Goal: Task Accomplishment & Management: Manage account settings

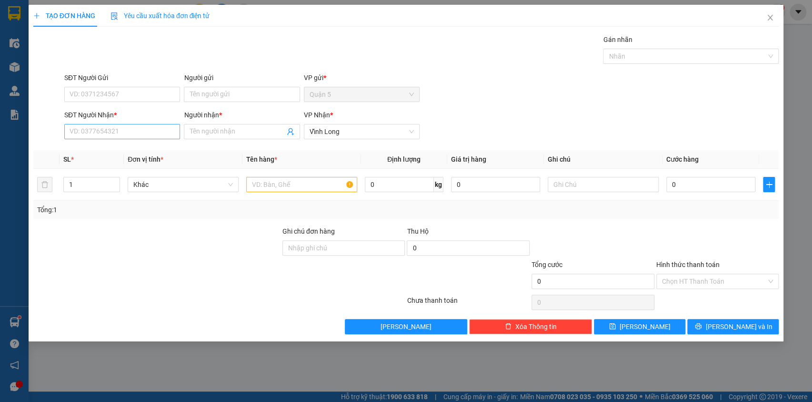
click at [82, 129] on input "SĐT Người Nhận *" at bounding box center [122, 131] width 116 height 15
click at [77, 133] on input "SĐT Người Nhận *" at bounding box center [122, 131] width 116 height 15
click at [96, 145] on div "0978336690 - toan" at bounding box center [122, 150] width 104 height 10
type input "0978336690"
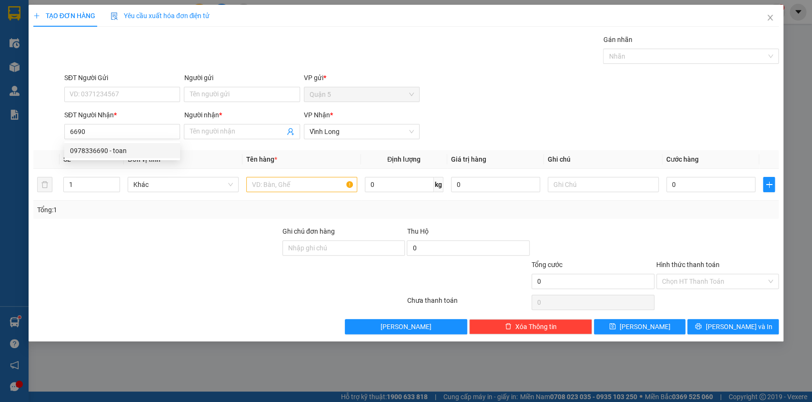
type input "toan"
type input "0978336690"
type input "1"
click at [115, 188] on icon "down" at bounding box center [114, 187] width 3 height 3
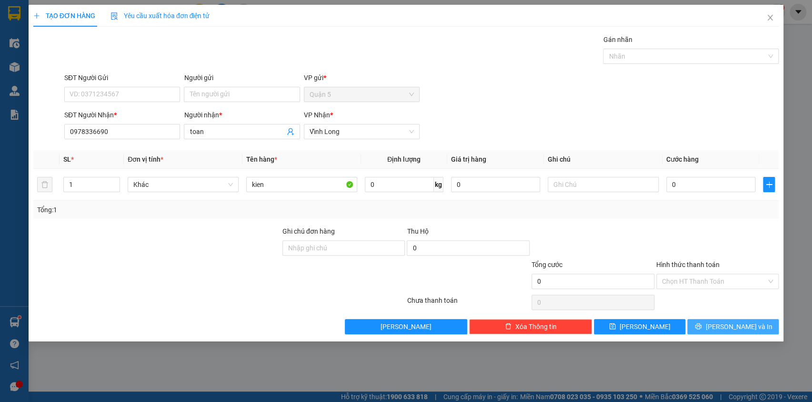
drag, startPoint x: 719, startPoint y: 324, endPoint x: 714, endPoint y: 329, distance: 6.7
click at [702, 324] on icon "printer" at bounding box center [698, 326] width 7 height 7
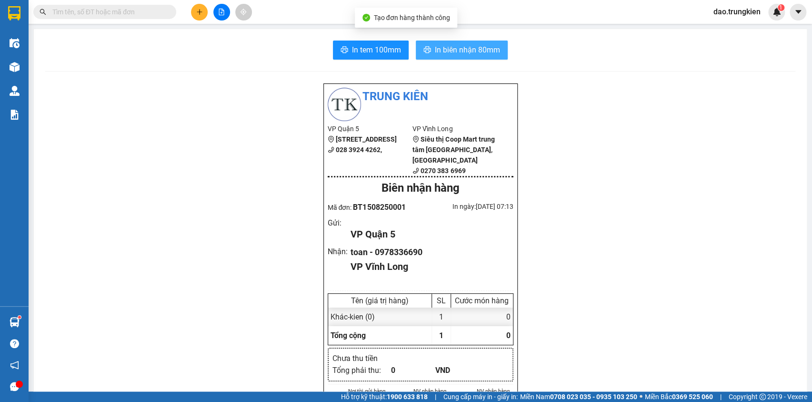
click at [449, 53] on span "In biên nhận 80mm" at bounding box center [467, 50] width 65 height 12
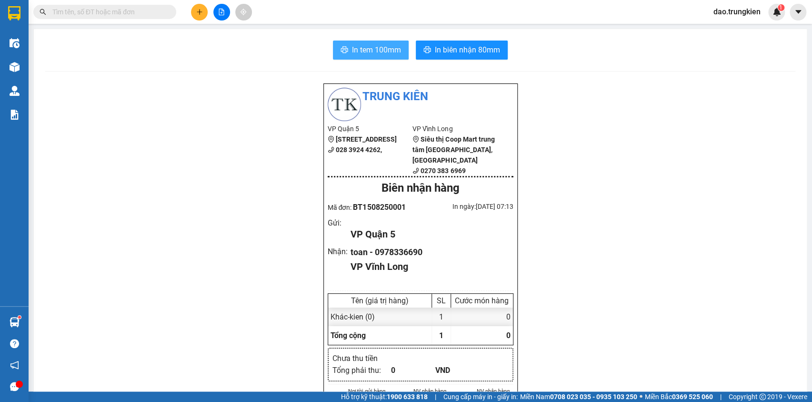
click at [377, 47] on span "In tem 100mm" at bounding box center [376, 50] width 49 height 12
click at [202, 14] on icon "plus" at bounding box center [199, 12] width 7 height 7
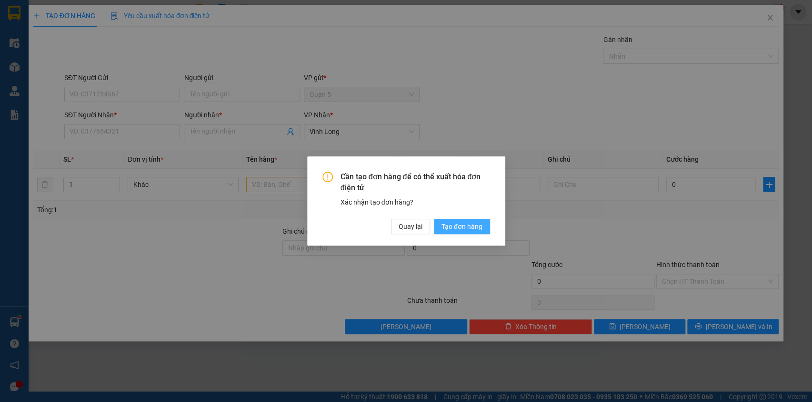
click at [443, 223] on span "Tạo đơn hàng" at bounding box center [462, 226] width 41 height 10
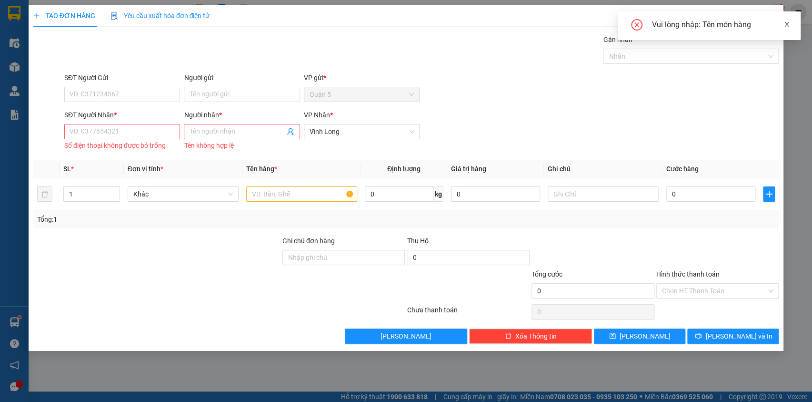
click at [786, 25] on icon "close" at bounding box center [787, 24] width 7 height 7
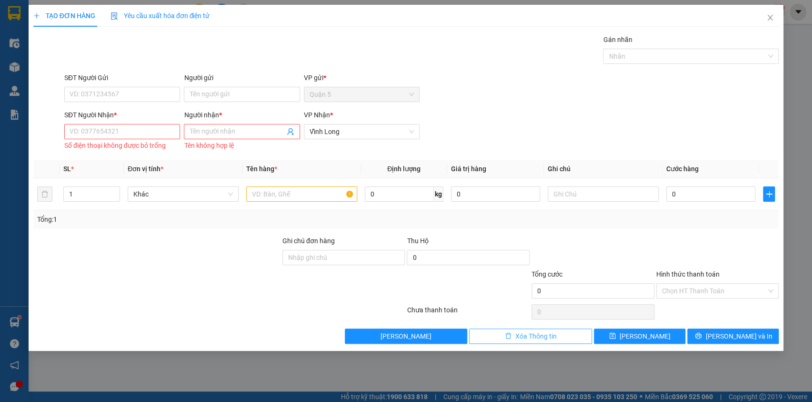
click at [517, 333] on span "Xóa Thông tin" at bounding box center [536, 336] width 41 height 10
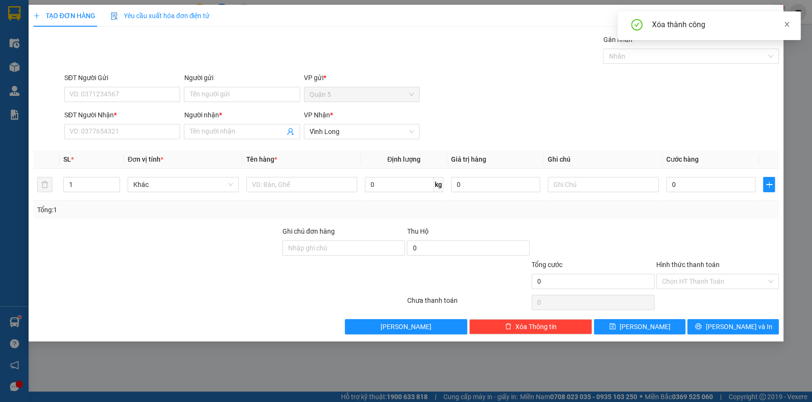
click at [789, 22] on icon "close" at bounding box center [787, 24] width 5 height 5
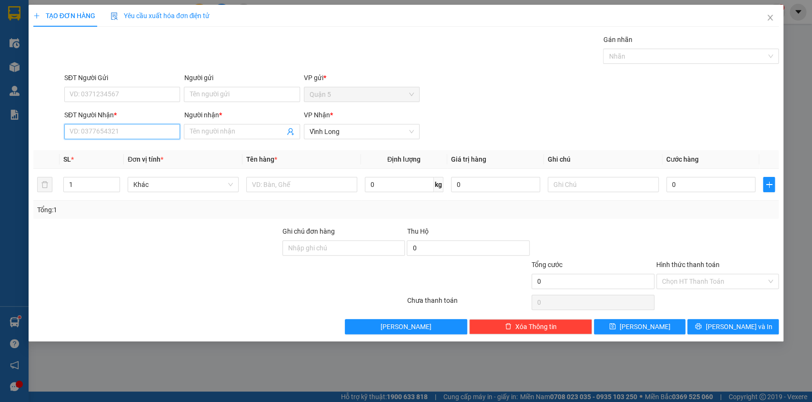
click at [86, 133] on input "SĐT Người Nhận *" at bounding box center [122, 131] width 116 height 15
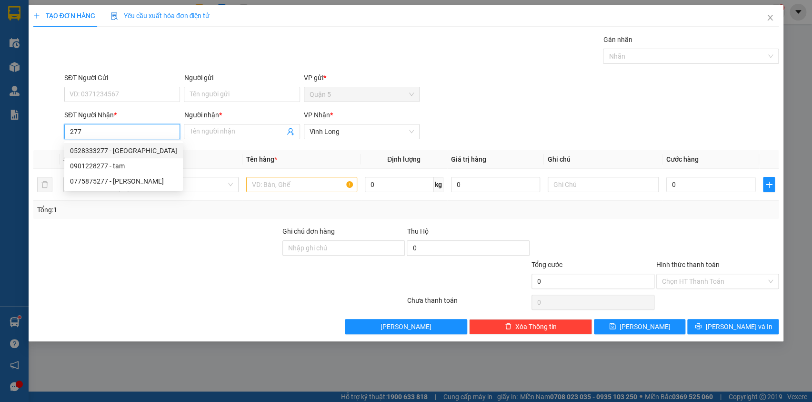
click at [124, 149] on div "0528333277 - PHUONG quang" at bounding box center [123, 150] width 107 height 10
type input "0528333277"
type input "PHUONG quang"
type input "20.000"
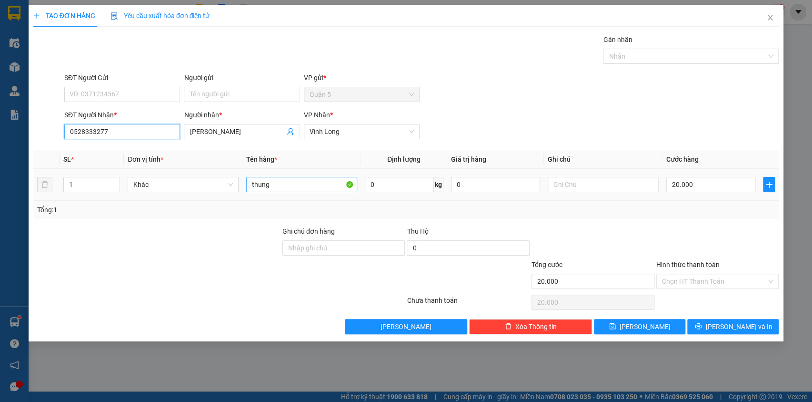
type input "0528333277"
click at [285, 182] on input "thung" at bounding box center [301, 184] width 111 height 15
type input "t"
type input "hop"
click at [230, 261] on div at bounding box center [156, 275] width 249 height 33
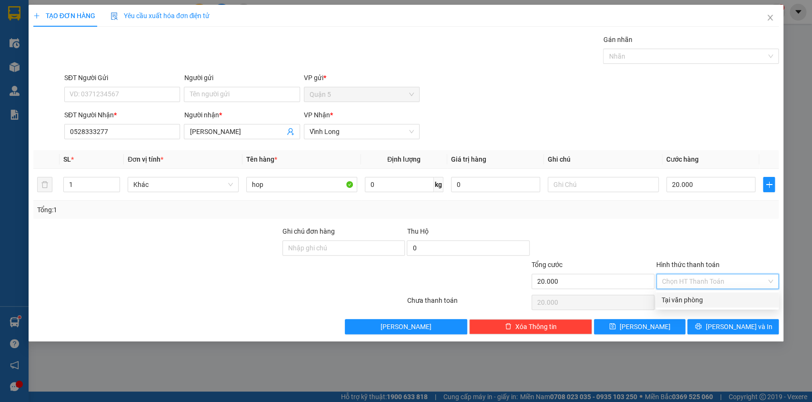
click at [707, 275] on input "Hình thức thanh toán" at bounding box center [714, 281] width 105 height 14
click at [697, 301] on div "Tại văn phòng" at bounding box center [717, 299] width 111 height 10
type input "0"
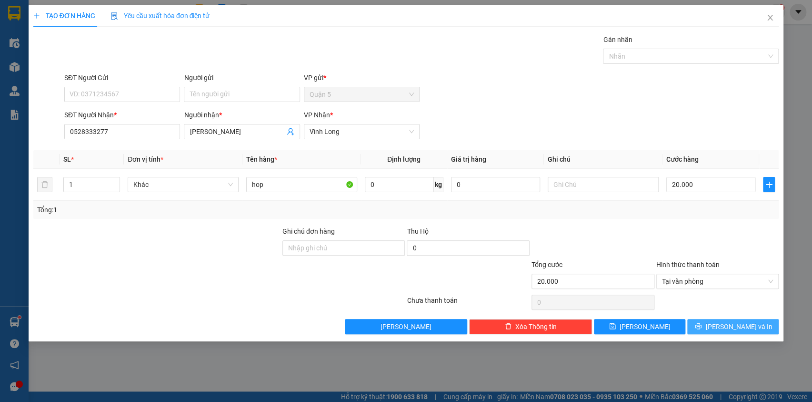
click at [713, 324] on button "[PERSON_NAME] và In" at bounding box center [733, 326] width 91 height 15
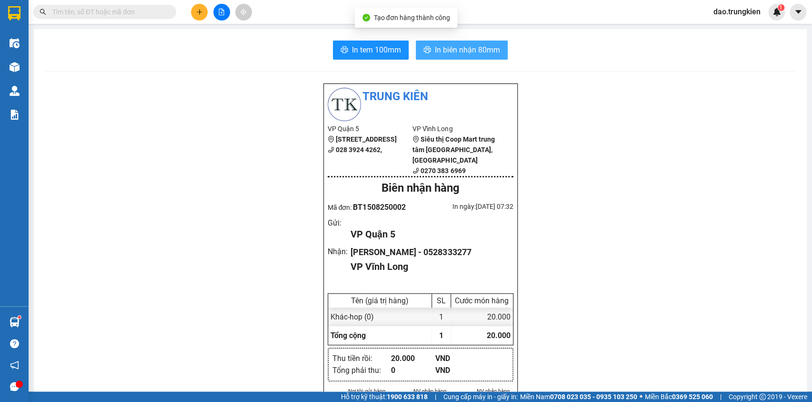
click at [442, 46] on span "In biên nhận 80mm" at bounding box center [467, 50] width 65 height 12
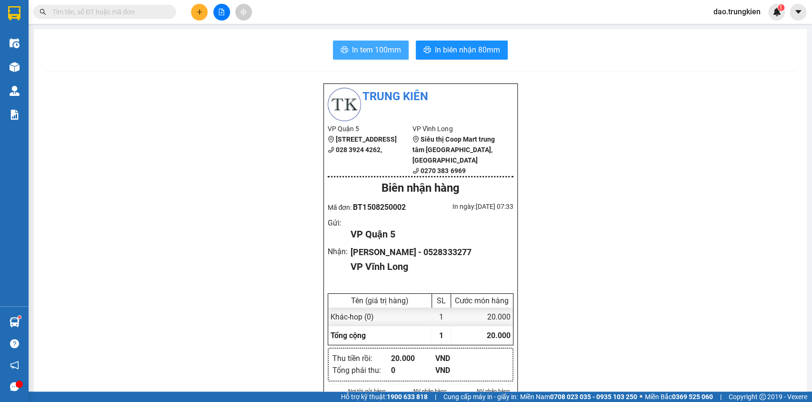
click at [365, 51] on span "In tem 100mm" at bounding box center [376, 50] width 49 height 12
click at [210, 401] on img at bounding box center [207, 408] width 6 height 6
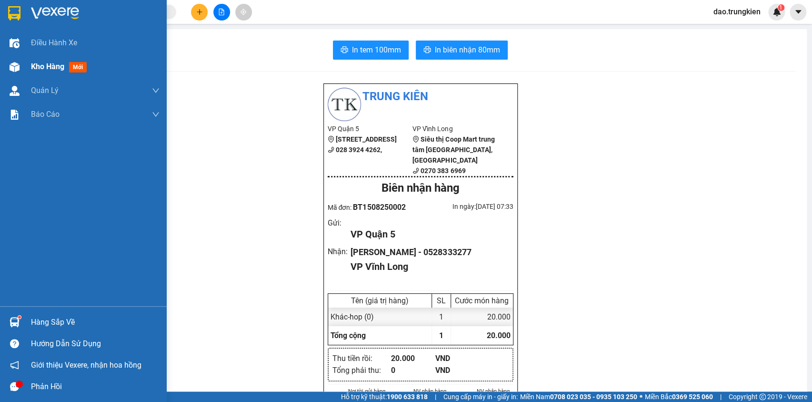
click at [75, 64] on span "mới" at bounding box center [78, 67] width 18 height 10
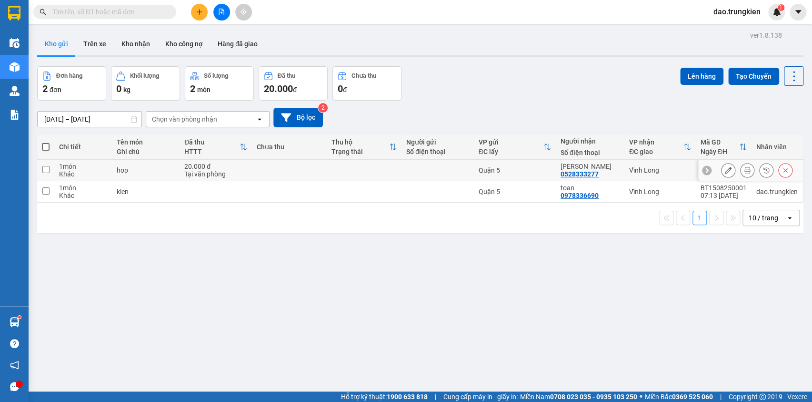
drag, startPoint x: 243, startPoint y: 165, endPoint x: 257, endPoint y: 188, distance: 27.4
click at [243, 166] on div "20.000 đ" at bounding box center [215, 166] width 63 height 8
checkbox input "true"
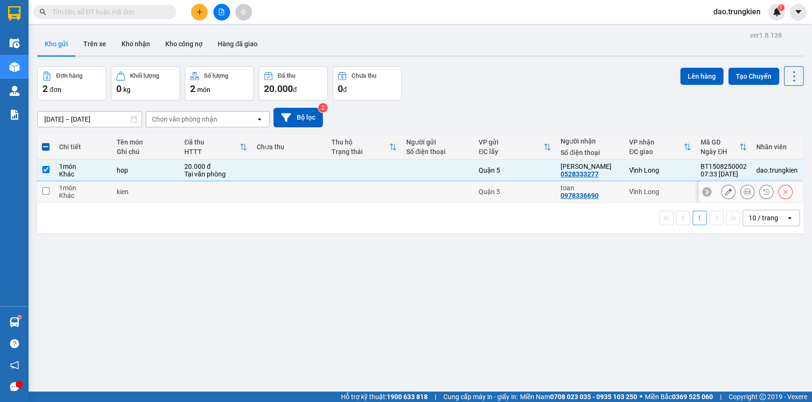
click at [267, 187] on td at bounding box center [289, 191] width 75 height 21
checkbox input "true"
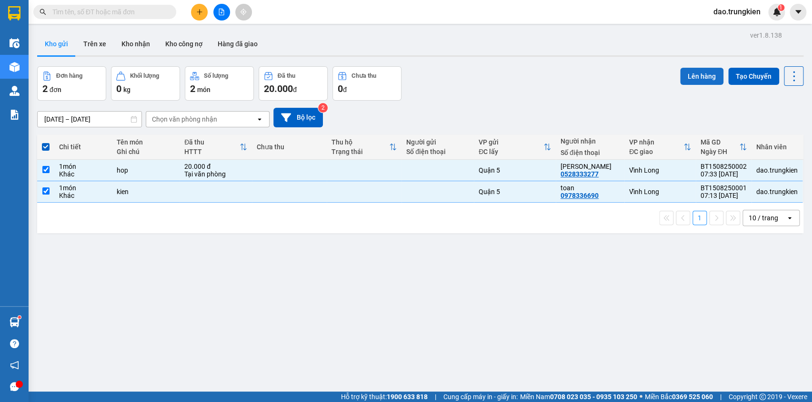
click at [691, 76] on button "Lên hàng" at bounding box center [701, 76] width 43 height 17
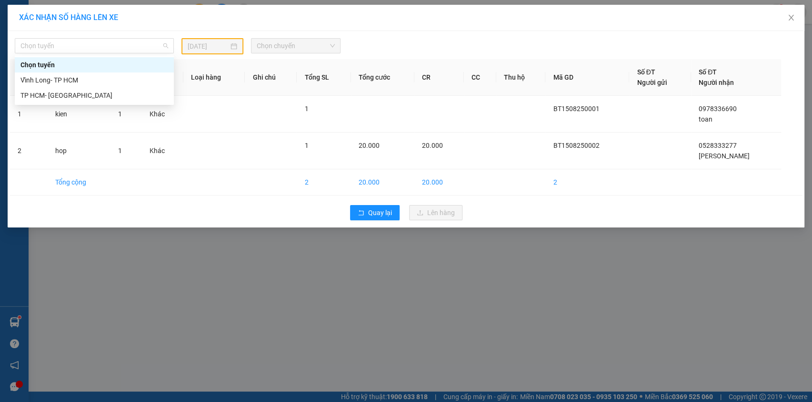
drag, startPoint x: 165, startPoint y: 51, endPoint x: 156, endPoint y: 96, distance: 46.7
click at [164, 53] on div "Chọn tuyến" at bounding box center [94, 46] width 167 height 16
click at [156, 97] on div "TP HCM- [PERSON_NAME][GEOGRAPHIC_DATA]" at bounding box center [94, 95] width 148 height 10
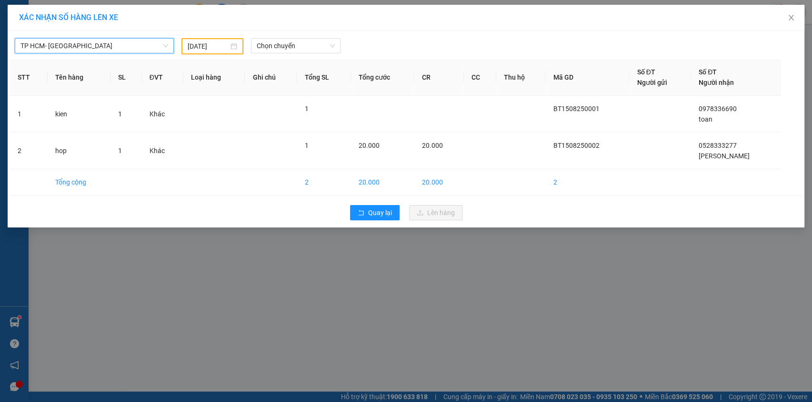
click at [230, 46] on div "14/08/2025" at bounding box center [213, 46] width 50 height 10
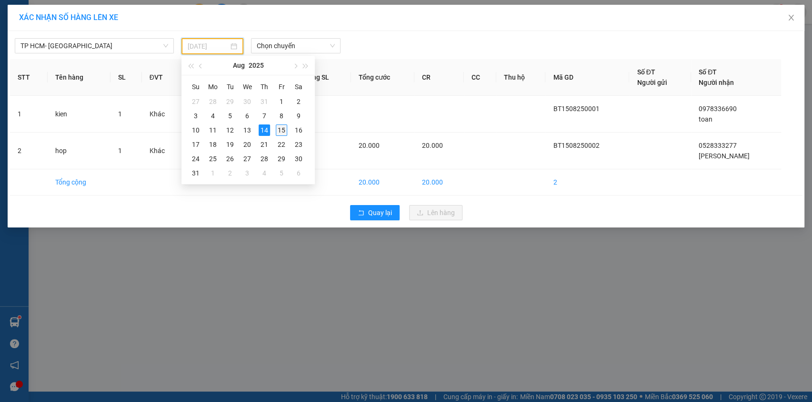
click at [284, 129] on div "15" at bounding box center [281, 129] width 11 height 11
type input "[DATE]"
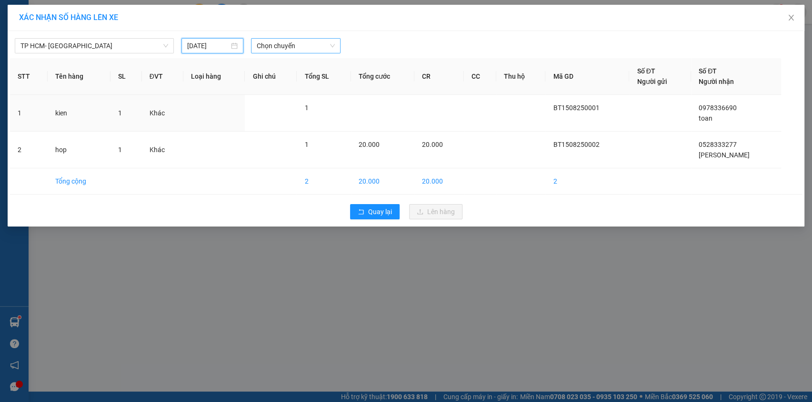
click at [306, 44] on span "Chọn chuyến" at bounding box center [296, 46] width 78 height 14
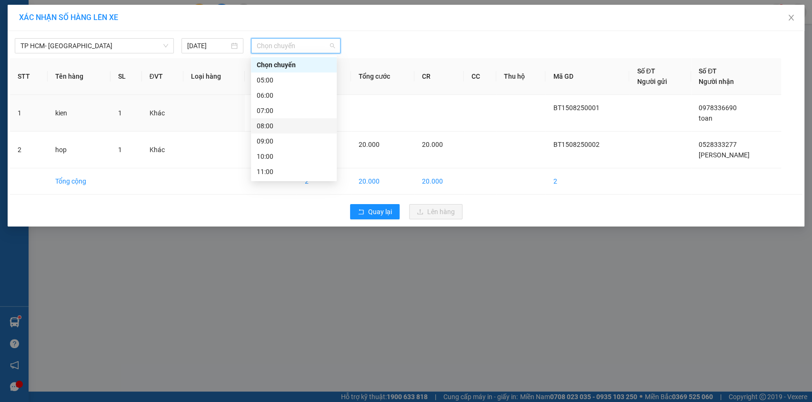
click at [304, 124] on div "08:00" at bounding box center [294, 126] width 74 height 10
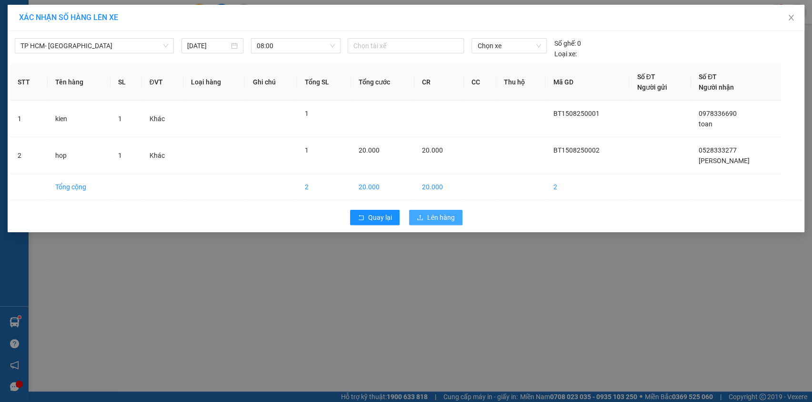
click at [435, 219] on span "Lên hàng" at bounding box center [441, 217] width 28 height 10
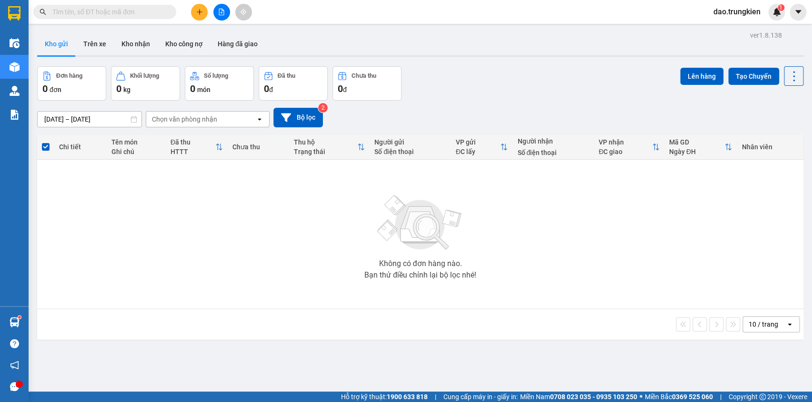
click at [95, 20] on div "Kết quả tìm kiếm ( 0 ) Bộ lọc Gửi 3 ngày gần nhất No Data dao.trungkien 1" at bounding box center [406, 12] width 812 height 24
click at [92, 14] on input "text" at bounding box center [108, 12] width 112 height 10
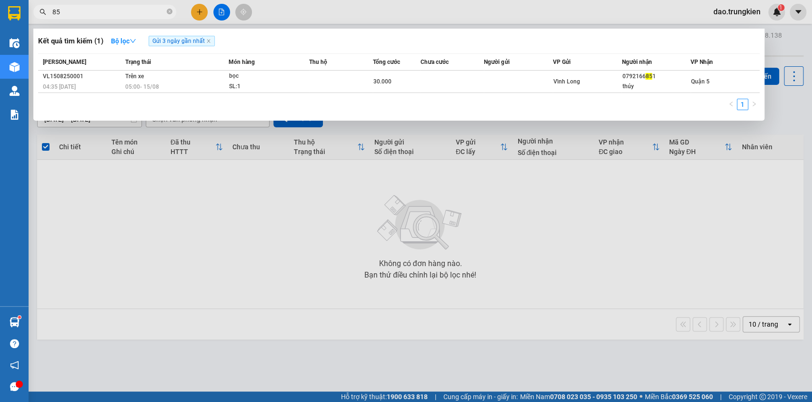
type input "8"
type input "5"
type input "6"
type input "822"
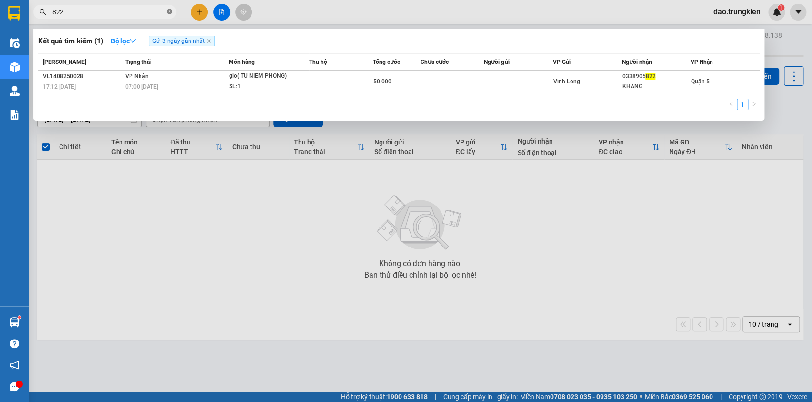
click at [167, 13] on icon "close-circle" at bounding box center [170, 12] width 6 height 6
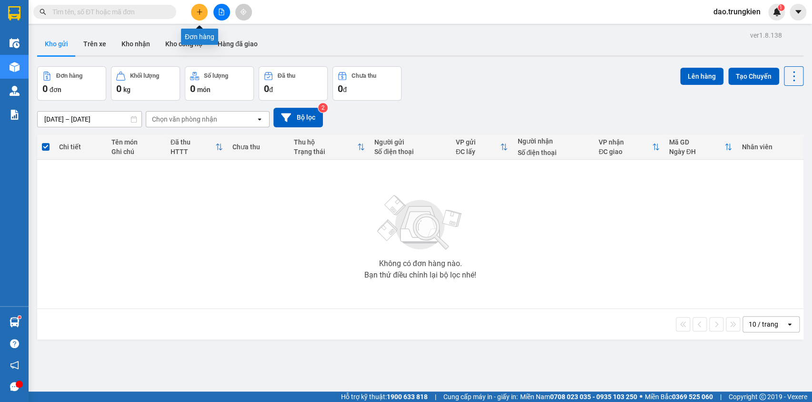
click at [202, 11] on icon "plus" at bounding box center [199, 12] width 7 height 7
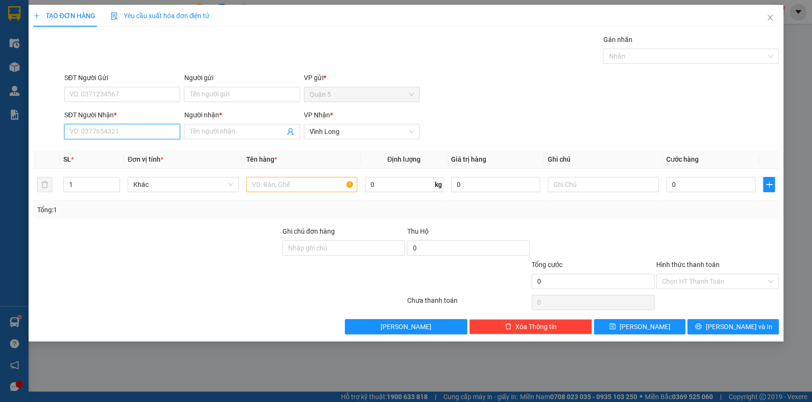
click at [86, 133] on input "SĐT Người Nhận *" at bounding box center [122, 131] width 116 height 15
click at [104, 145] on div "0908366754 - [PERSON_NAME]" at bounding box center [122, 150] width 104 height 10
type input "0908366754"
type input "PHƯỢNG"
type input "0908366754"
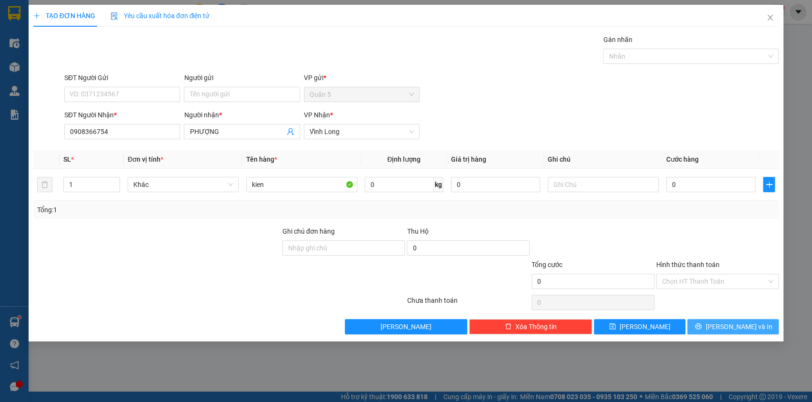
click at [702, 329] on span "printer" at bounding box center [698, 327] width 7 height 8
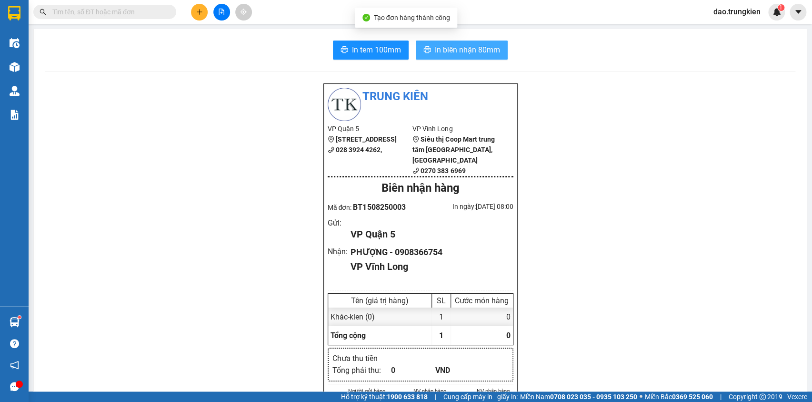
click at [466, 51] on span "In biên nhận 80mm" at bounding box center [467, 50] width 65 height 12
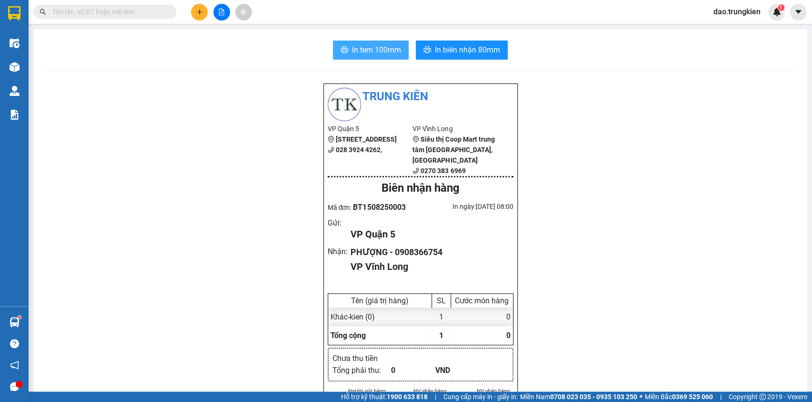
click at [368, 48] on span "In tem 100mm" at bounding box center [376, 50] width 49 height 12
click at [369, 48] on span "In tem 100mm" at bounding box center [376, 50] width 49 height 12
click at [138, 14] on input "text" at bounding box center [108, 12] width 112 height 10
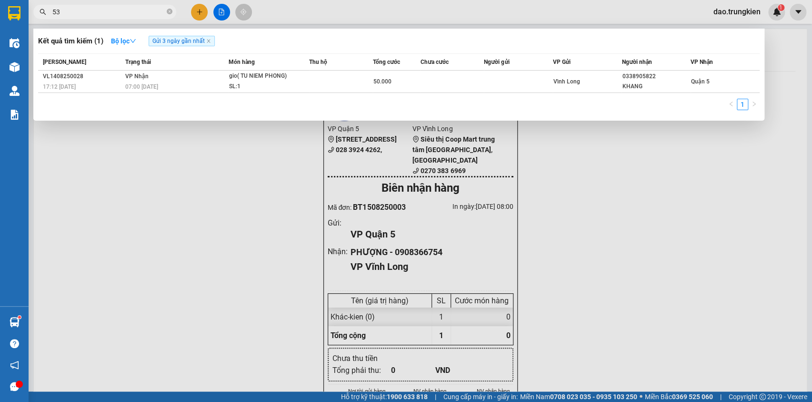
type input "530"
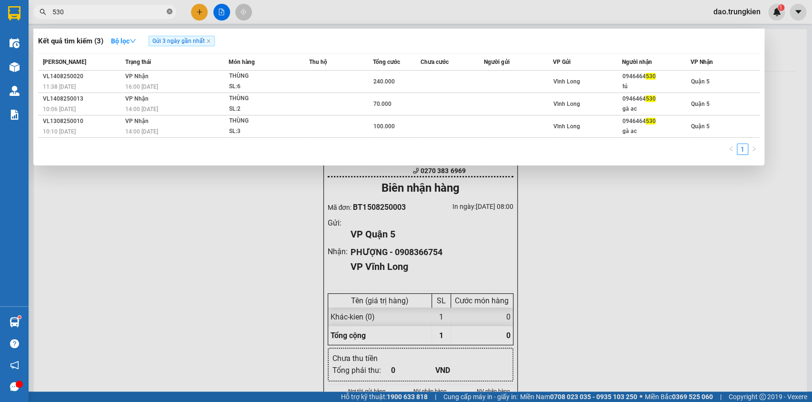
click at [170, 10] on icon "close-circle" at bounding box center [170, 12] width 6 height 6
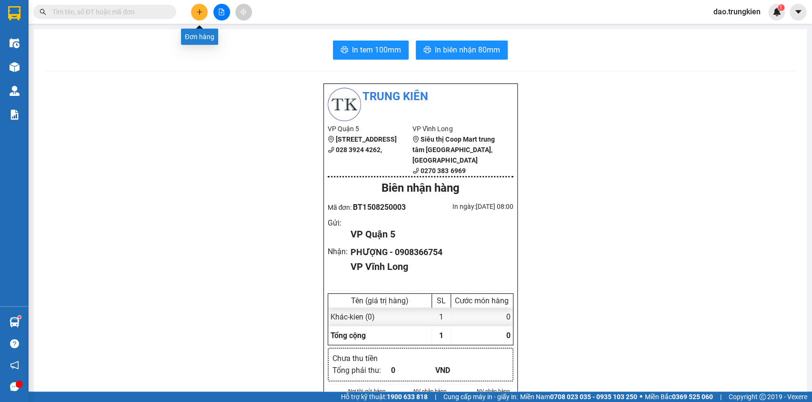
click at [198, 9] on icon "plus" at bounding box center [199, 12] width 7 height 7
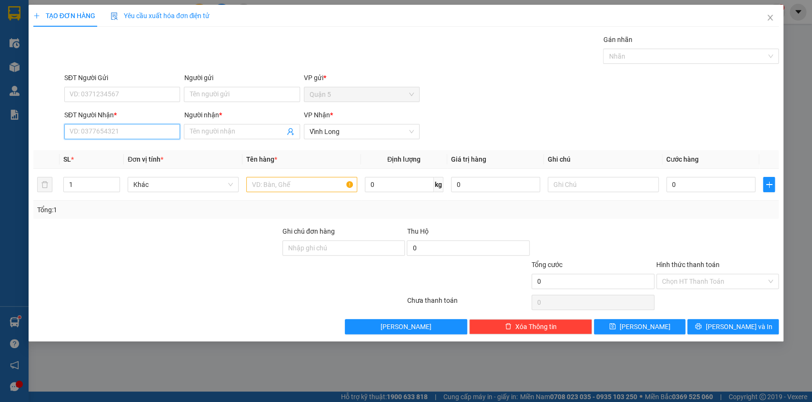
click at [101, 130] on input "SĐT Người Nhận *" at bounding box center [122, 131] width 116 height 15
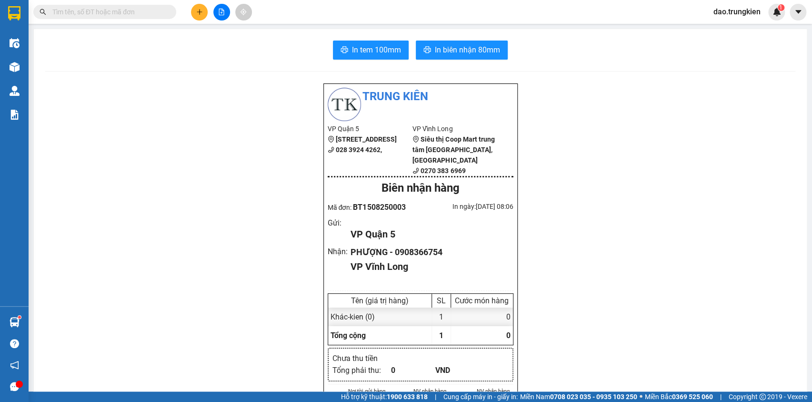
click at [102, 10] on input "text" at bounding box center [108, 12] width 112 height 10
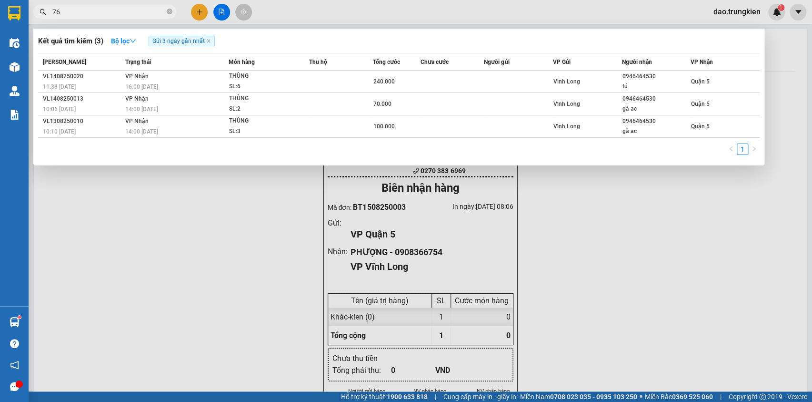
type input "767"
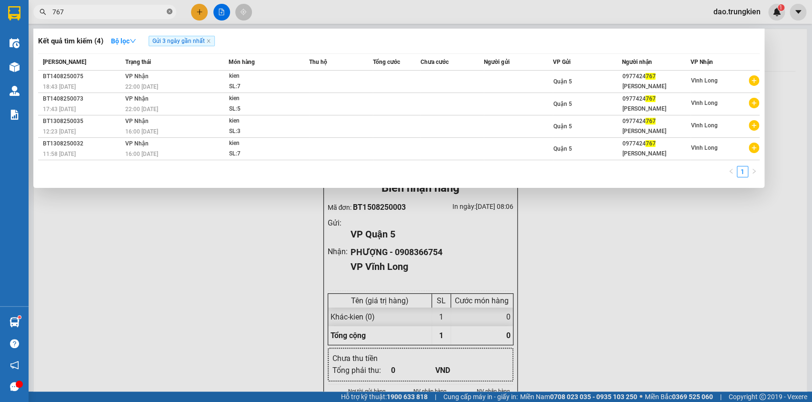
click at [169, 10] on icon "close-circle" at bounding box center [170, 12] width 6 height 6
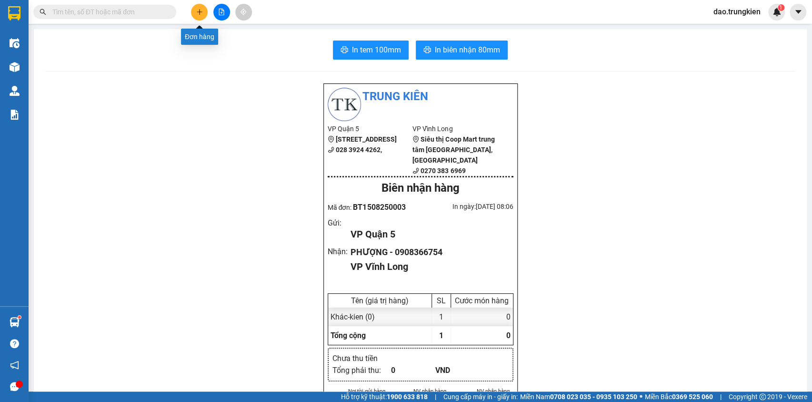
click at [200, 10] on icon "plus" at bounding box center [199, 12] width 7 height 7
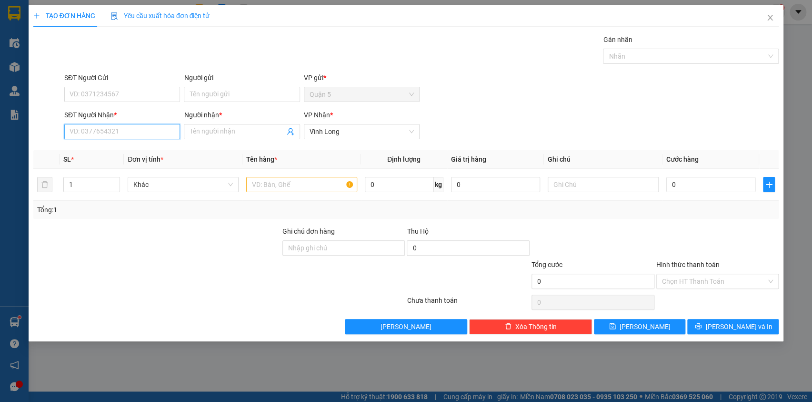
click at [82, 132] on input "SĐT Người Nhận *" at bounding box center [122, 131] width 116 height 15
type input "3"
click at [107, 150] on div "0982933033 - long" at bounding box center [122, 150] width 104 height 10
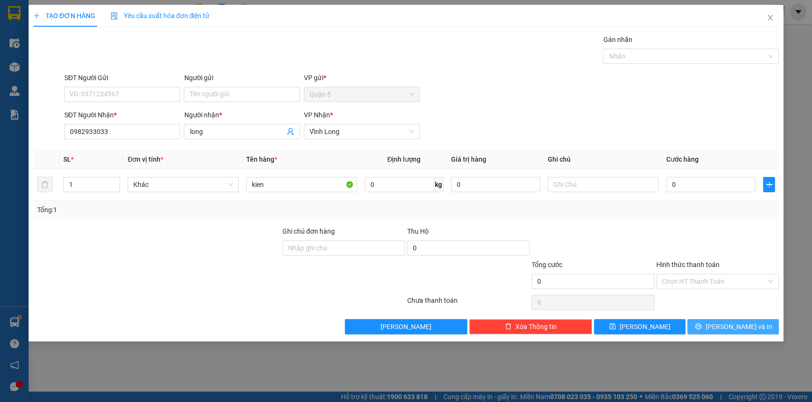
drag, startPoint x: 719, startPoint y: 320, endPoint x: 676, endPoint y: 310, distance: 44.0
click at [718, 320] on button "[PERSON_NAME] và In" at bounding box center [733, 326] width 91 height 15
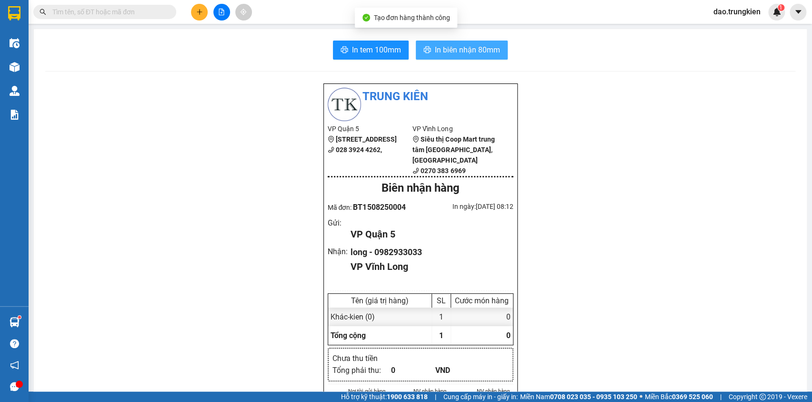
click at [454, 47] on span "In biên nhận 80mm" at bounding box center [467, 50] width 65 height 12
click at [365, 48] on span "In tem 100mm" at bounding box center [376, 50] width 49 height 12
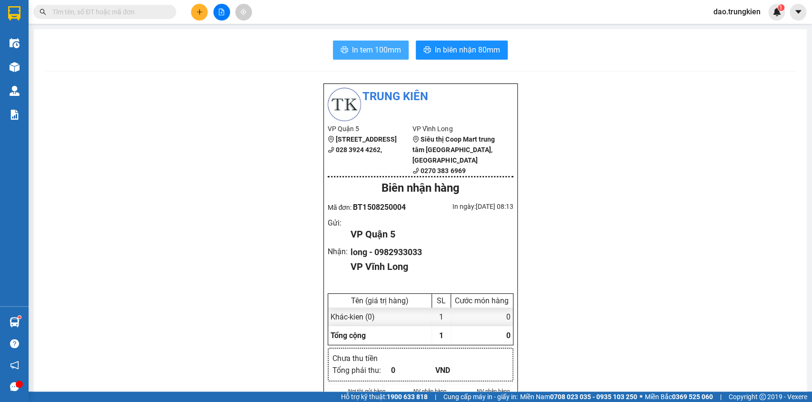
click at [367, 52] on span "In tem 100mm" at bounding box center [376, 50] width 49 height 12
click at [193, 15] on button at bounding box center [199, 12] width 17 height 17
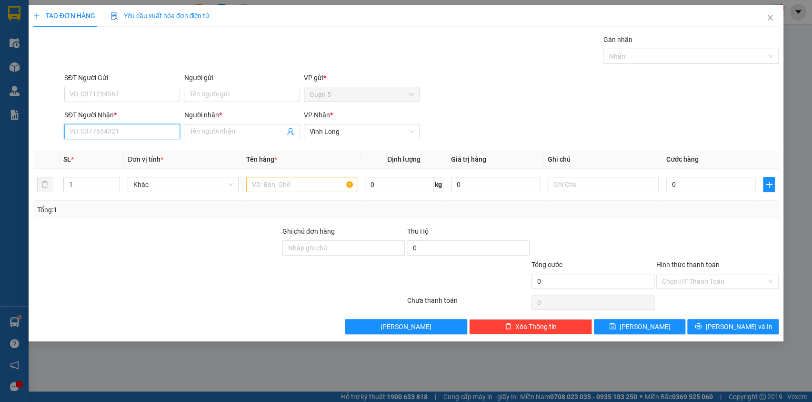
click at [91, 135] on input "SĐT Người Nhận *" at bounding box center [122, 131] width 116 height 15
click at [91, 152] on div "0369225636 - HAI BE" at bounding box center [122, 150] width 104 height 10
type input "0369225636"
type input "HAI BE"
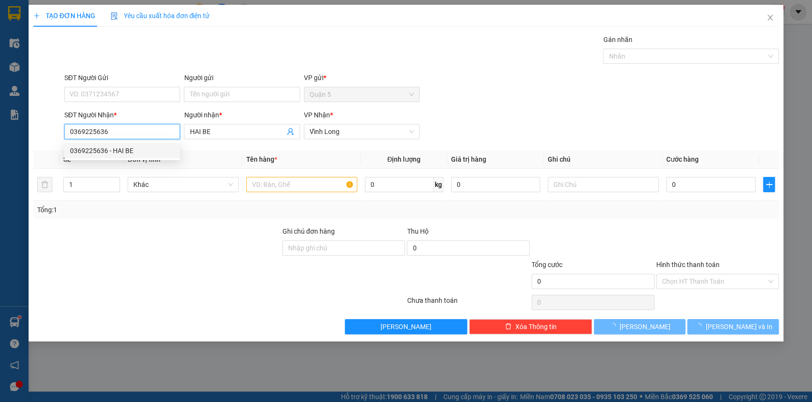
type input "60.000"
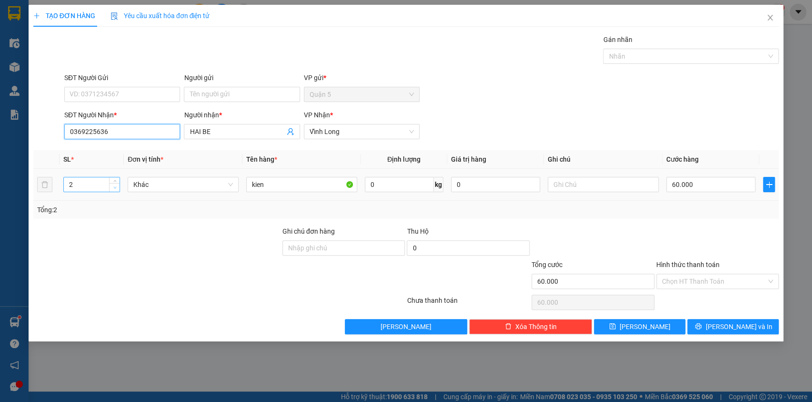
type input "0369225636"
type input "1"
click at [114, 186] on icon "down" at bounding box center [114, 187] width 3 height 3
click at [695, 186] on input "60.000" at bounding box center [712, 184] width 90 height 15
click at [694, 281] on input "Hình thức thanh toán" at bounding box center [714, 281] width 105 height 14
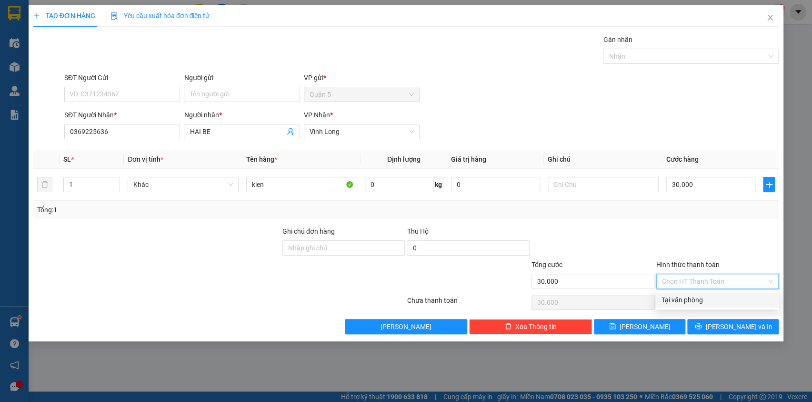
click at [701, 297] on div "Tại văn phòng" at bounding box center [717, 299] width 111 height 10
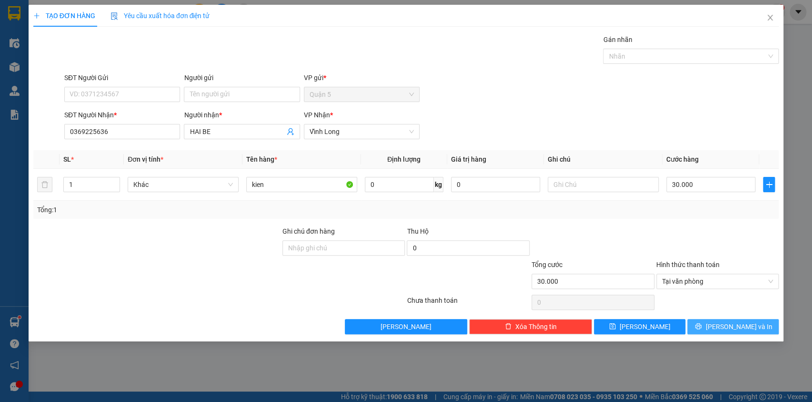
drag, startPoint x: 722, startPoint y: 326, endPoint x: 729, endPoint y: 334, distance: 10.8
click at [725, 332] on button "[PERSON_NAME] và In" at bounding box center [733, 326] width 91 height 15
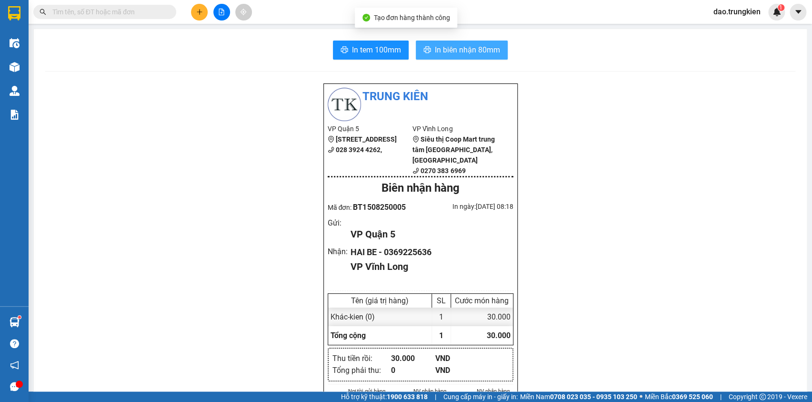
click at [451, 52] on span "In biên nhận 80mm" at bounding box center [467, 50] width 65 height 12
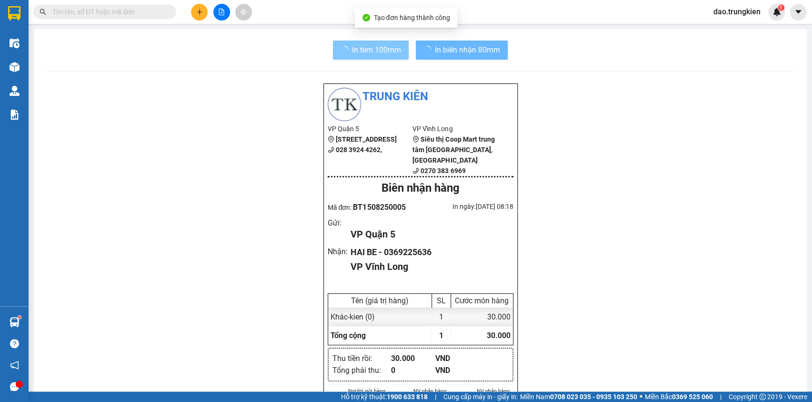
click at [356, 49] on span "In tem 100mm" at bounding box center [376, 50] width 49 height 12
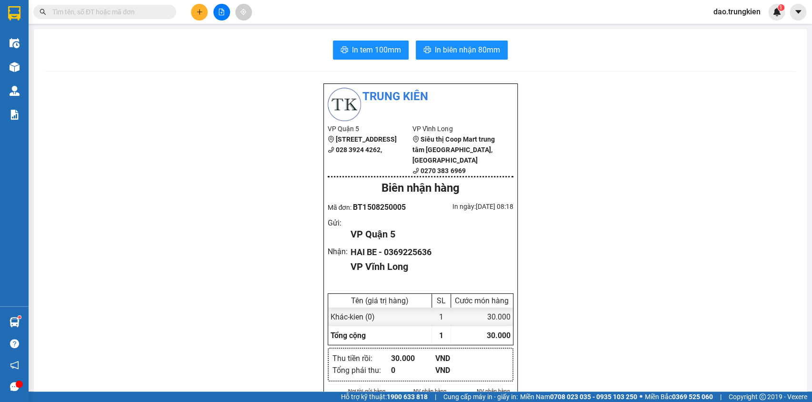
click at [204, 4] on div at bounding box center [221, 12] width 71 height 17
click at [203, 6] on button at bounding box center [199, 12] width 17 height 17
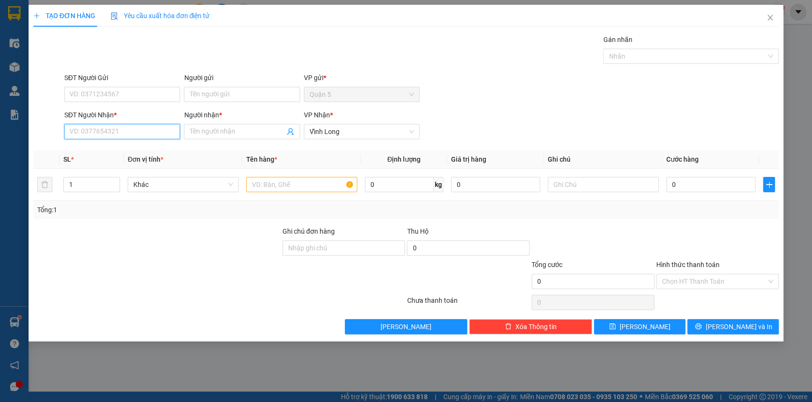
click at [78, 132] on input "SĐT Người Nhận *" at bounding box center [122, 131] width 116 height 15
click at [93, 147] on div "0332015673 - hoang" at bounding box center [122, 150] width 104 height 10
type input "0332015673"
type input "hoang"
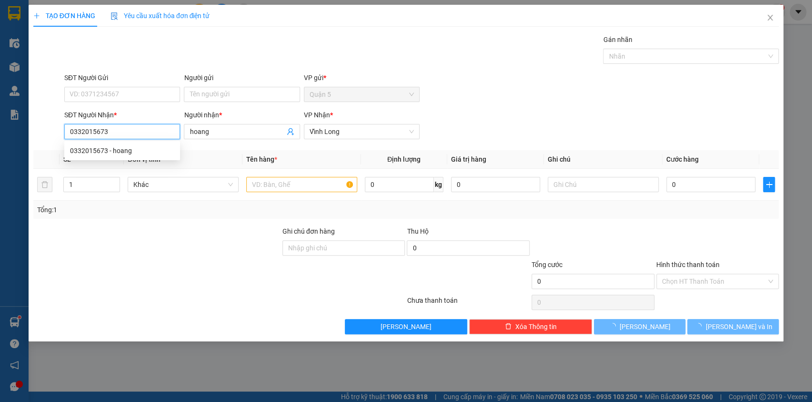
type input "100.000"
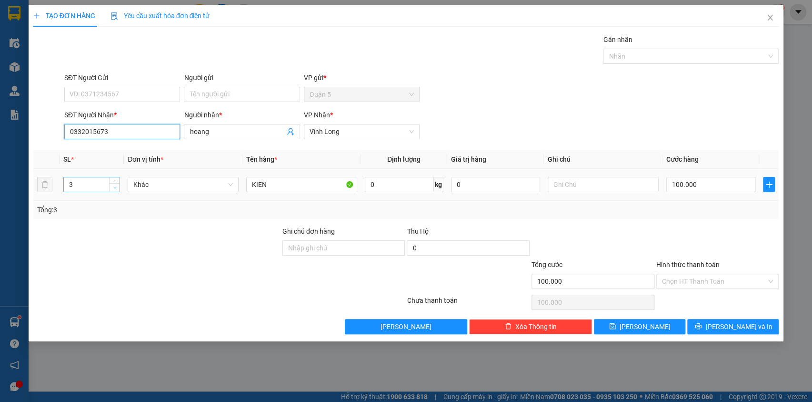
type input "0332015673"
click at [114, 190] on span "Decrease Value" at bounding box center [114, 187] width 10 height 9
type input "1"
click at [114, 190] on span "Decrease Value" at bounding box center [114, 187] width 10 height 9
click at [706, 182] on input "100.000" at bounding box center [712, 184] width 90 height 15
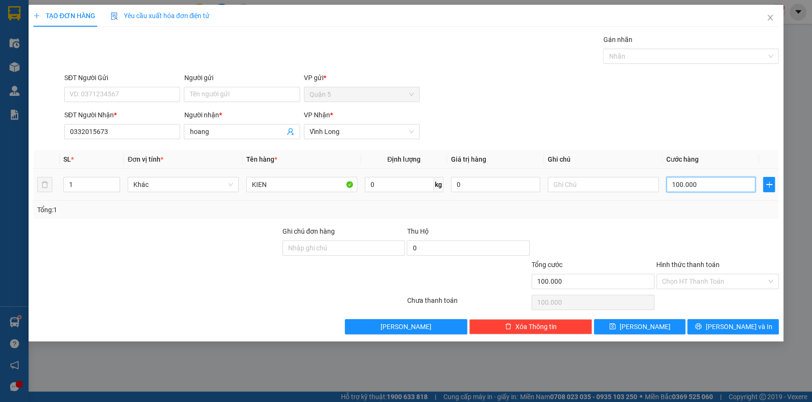
type input "5"
type input "50"
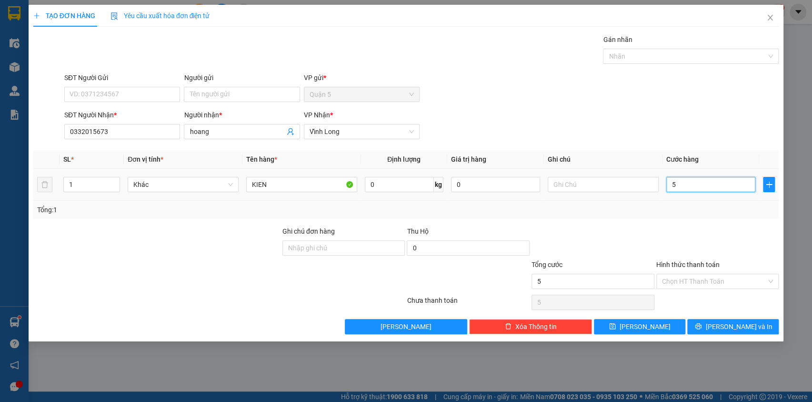
type input "50"
click at [683, 278] on input "Hình thức thanh toán" at bounding box center [714, 281] width 105 height 14
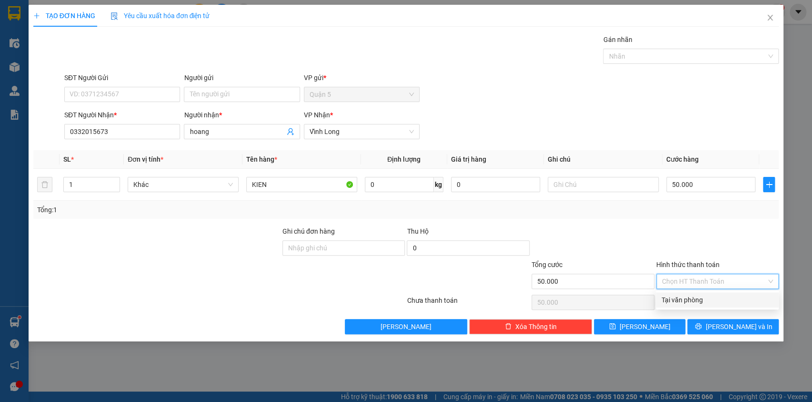
drag, startPoint x: 691, startPoint y: 297, endPoint x: 706, endPoint y: 303, distance: 16.3
click at [691, 297] on div "Tại văn phòng" at bounding box center [717, 299] width 111 height 10
click at [702, 324] on icon "printer" at bounding box center [698, 326] width 7 height 7
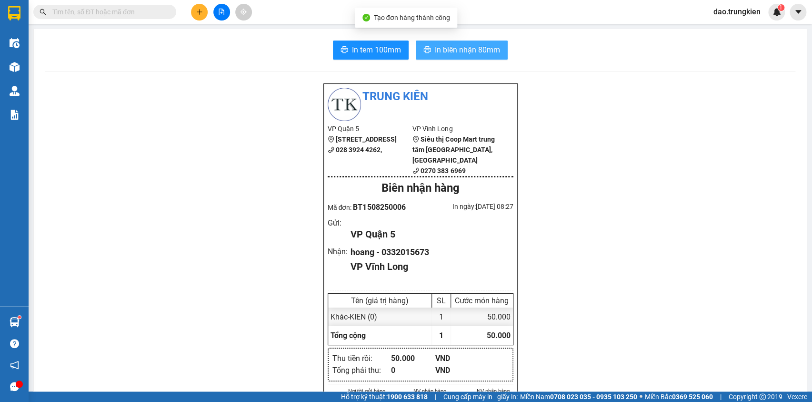
click at [454, 47] on span "In biên nhận 80mm" at bounding box center [467, 50] width 65 height 12
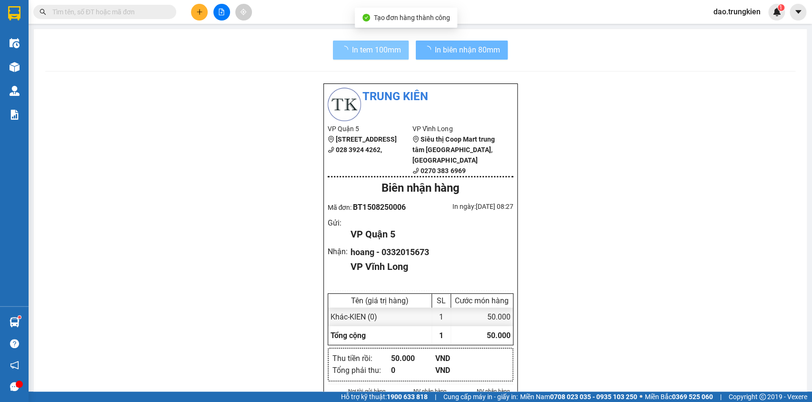
click at [363, 51] on span "In tem 100mm" at bounding box center [376, 50] width 49 height 12
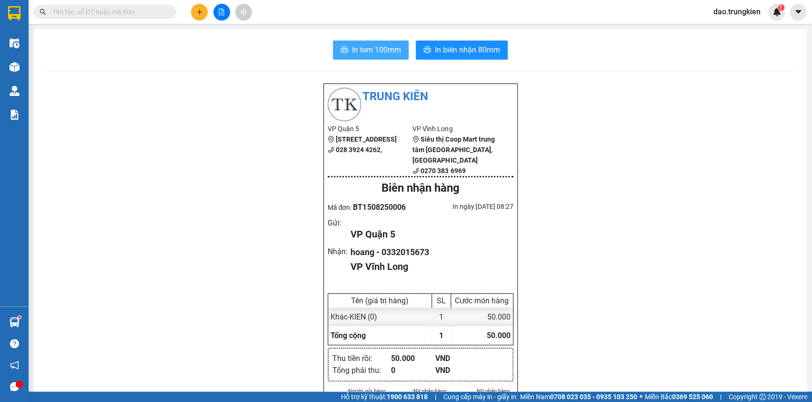
click at [360, 44] on span "In tem 100mm" at bounding box center [376, 50] width 49 height 12
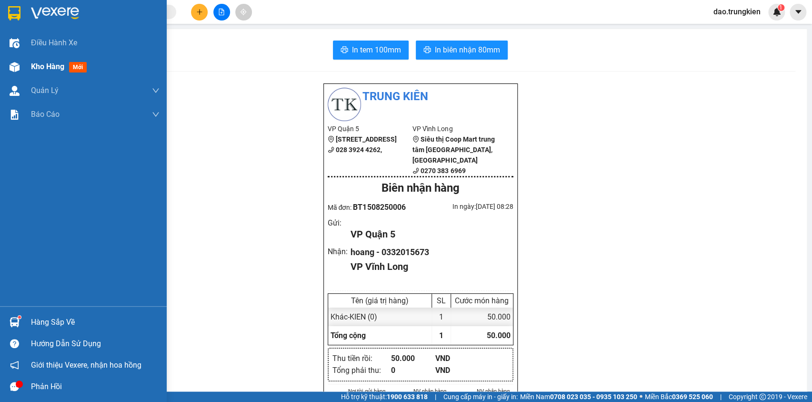
click at [84, 67] on span "mới" at bounding box center [78, 67] width 18 height 10
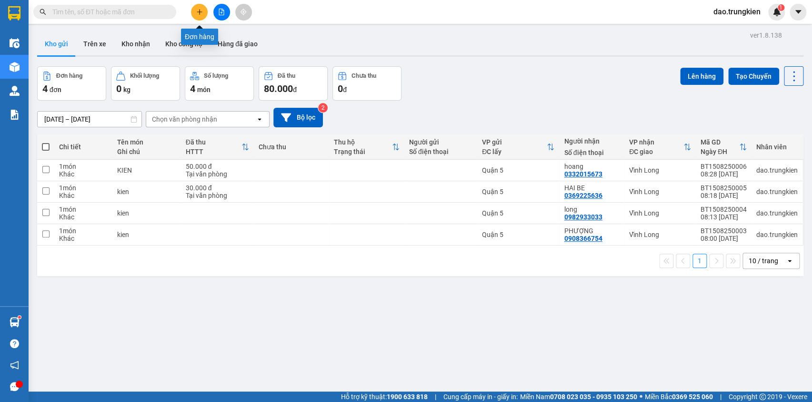
click at [199, 10] on icon "plus" at bounding box center [199, 11] width 0 height 5
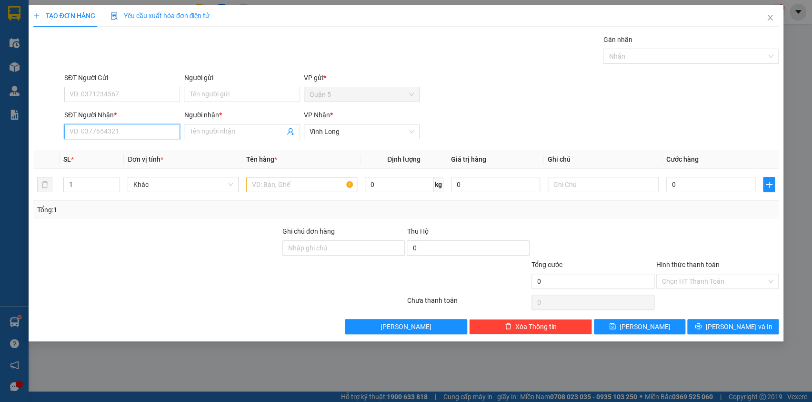
click at [91, 131] on input "SĐT Người Nhận *" at bounding box center [122, 131] width 116 height 15
type input "7"
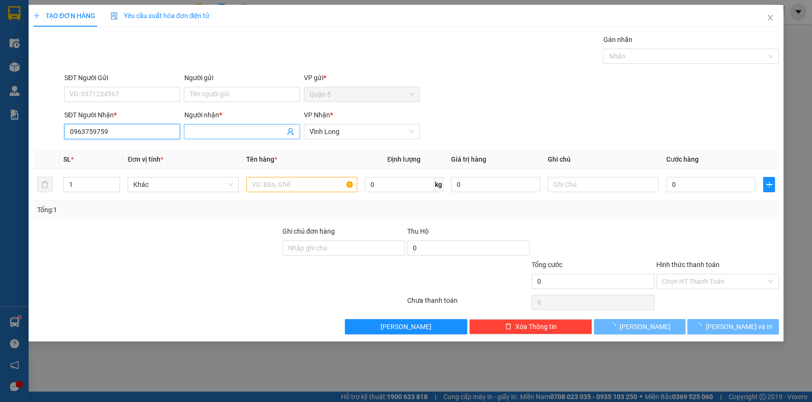
type input "0963759759"
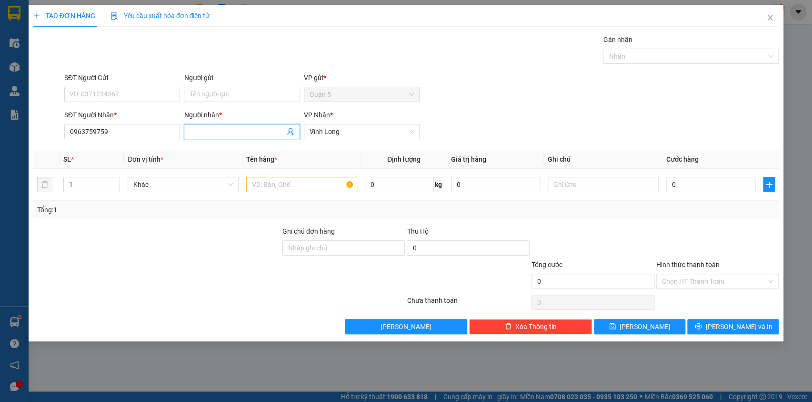
click at [199, 134] on input "Người nhận *" at bounding box center [237, 131] width 95 height 10
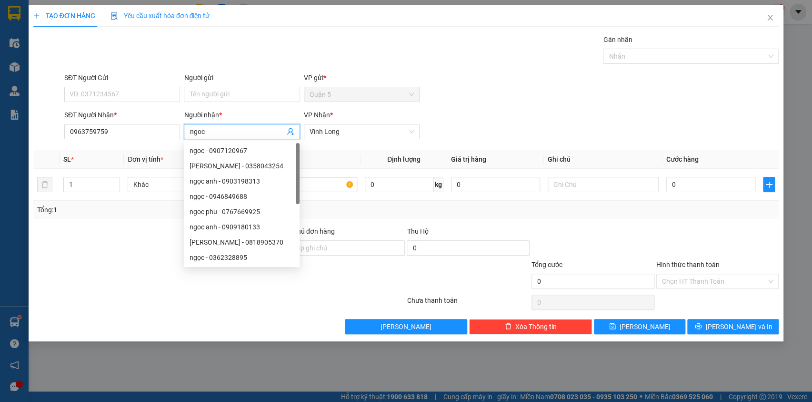
type input "ngoc"
click at [223, 50] on div "Gán nhãn Nhãn" at bounding box center [421, 50] width 719 height 33
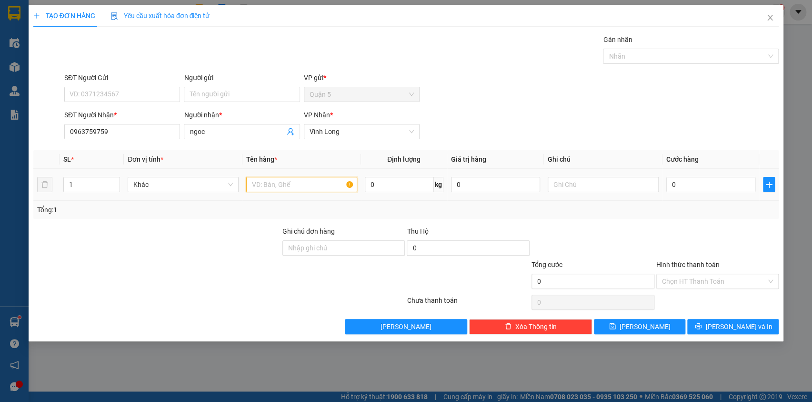
click at [256, 181] on input "text" at bounding box center [301, 184] width 111 height 15
type input "goi"
click at [737, 319] on button "[PERSON_NAME] và In" at bounding box center [733, 326] width 91 height 15
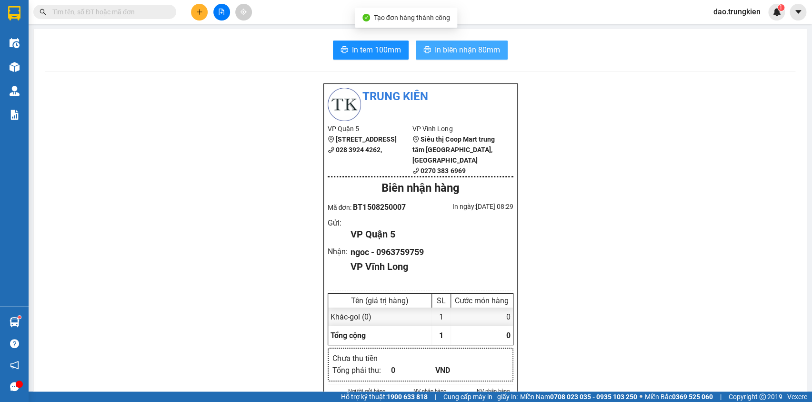
click at [454, 44] on span "In biên nhận 80mm" at bounding box center [467, 50] width 65 height 12
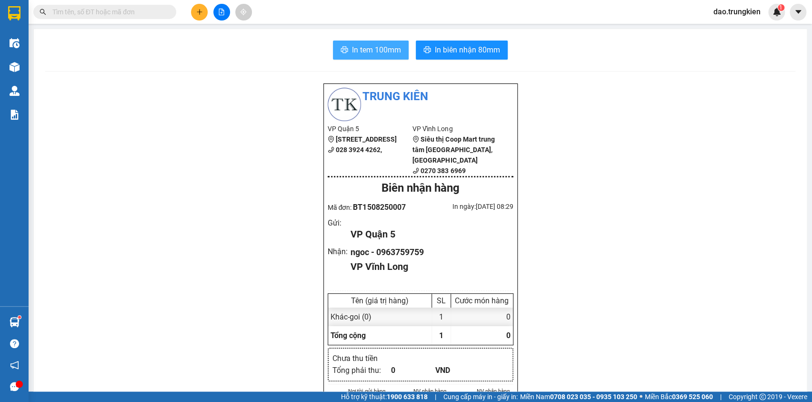
click at [353, 48] on span "In tem 100mm" at bounding box center [376, 50] width 49 height 12
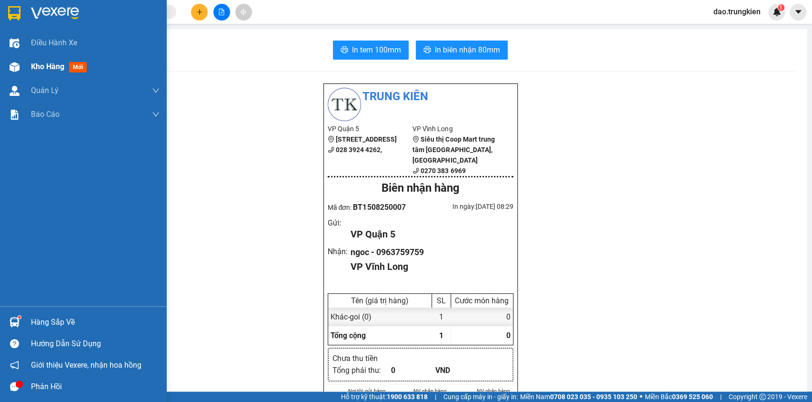
click at [80, 68] on span "mới" at bounding box center [78, 67] width 18 height 10
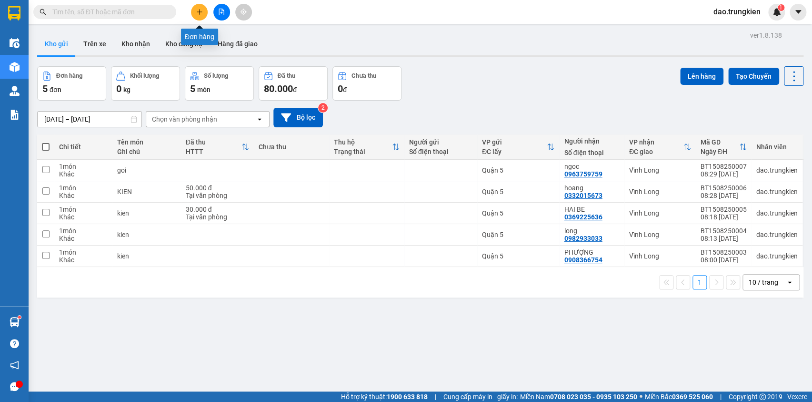
click at [204, 9] on button at bounding box center [199, 12] width 17 height 17
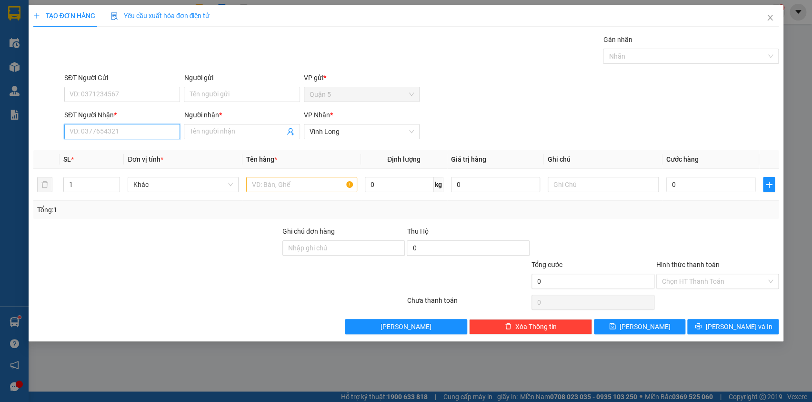
click at [79, 127] on input "SĐT Người Nhận *" at bounding box center [122, 131] width 116 height 15
click at [83, 131] on input "0913089900" at bounding box center [122, 131] width 116 height 15
type input "0918089900"
click at [95, 149] on div "0918089900 - ngọc thảo" at bounding box center [122, 150] width 104 height 10
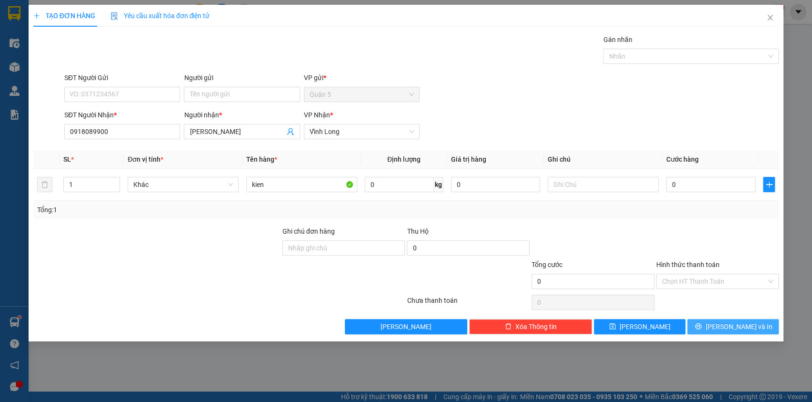
click at [738, 329] on span "[PERSON_NAME] và In" at bounding box center [739, 326] width 67 height 10
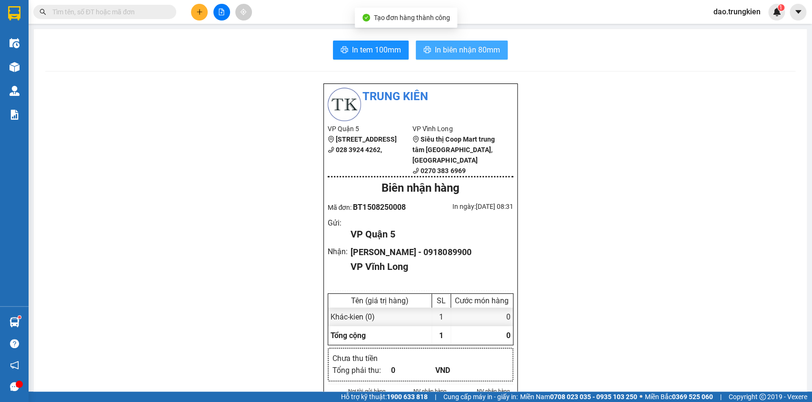
click at [451, 48] on span "In biên nhận 80mm" at bounding box center [467, 50] width 65 height 12
click at [357, 53] on span "In tem 100mm" at bounding box center [376, 50] width 49 height 12
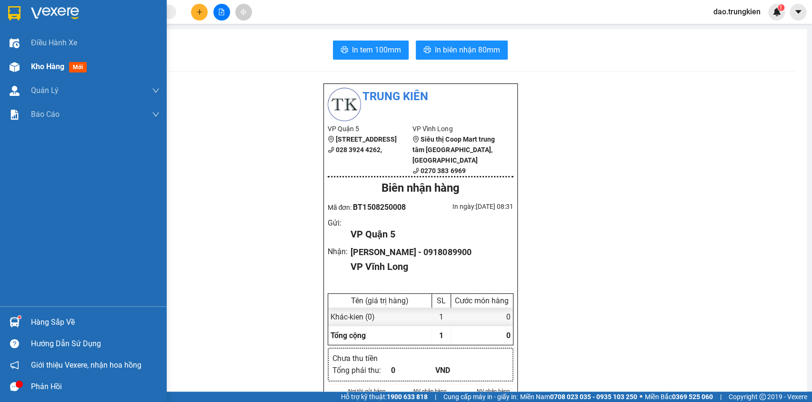
click at [81, 63] on span "mới" at bounding box center [78, 67] width 18 height 10
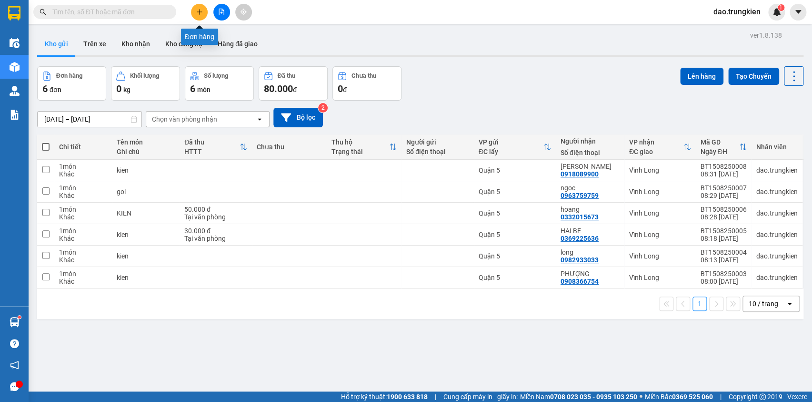
click at [201, 13] on icon "plus" at bounding box center [199, 12] width 7 height 7
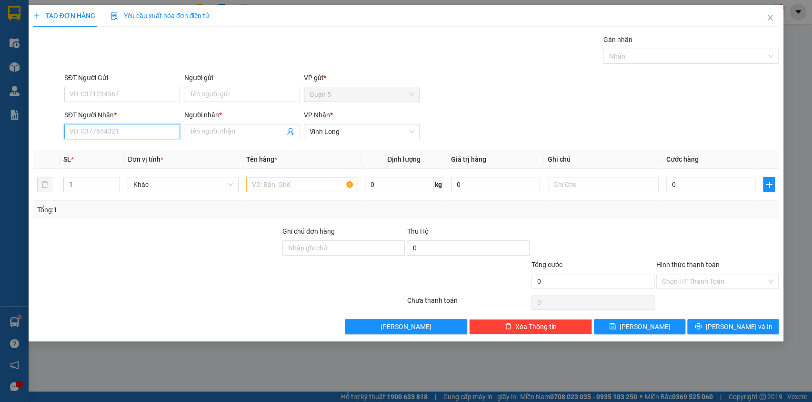
click at [72, 136] on input "SĐT Người Nhận *" at bounding box center [122, 131] width 116 height 15
type input "090102296"
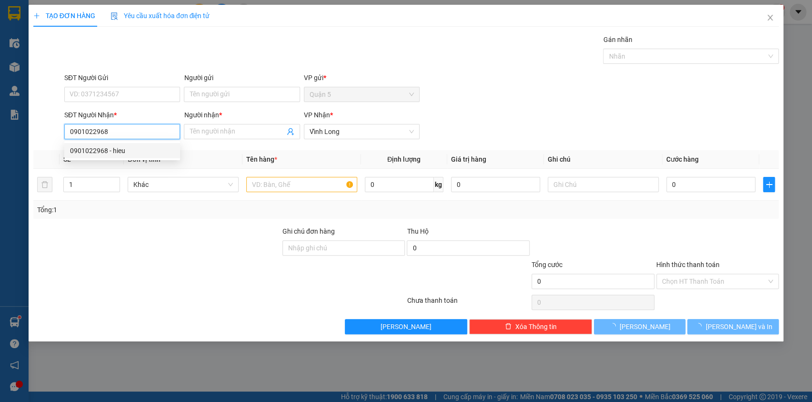
click at [79, 151] on div "0901022968 - hieu" at bounding box center [122, 150] width 104 height 10
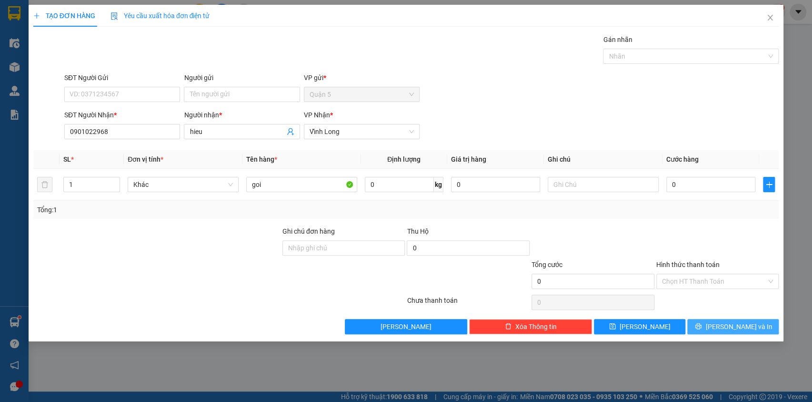
click at [728, 324] on span "[PERSON_NAME] và In" at bounding box center [739, 326] width 67 height 10
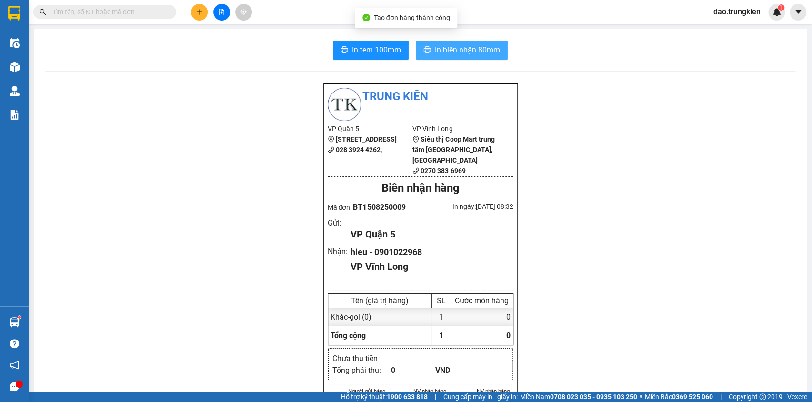
click at [462, 47] on span "In biên nhận 80mm" at bounding box center [467, 50] width 65 height 12
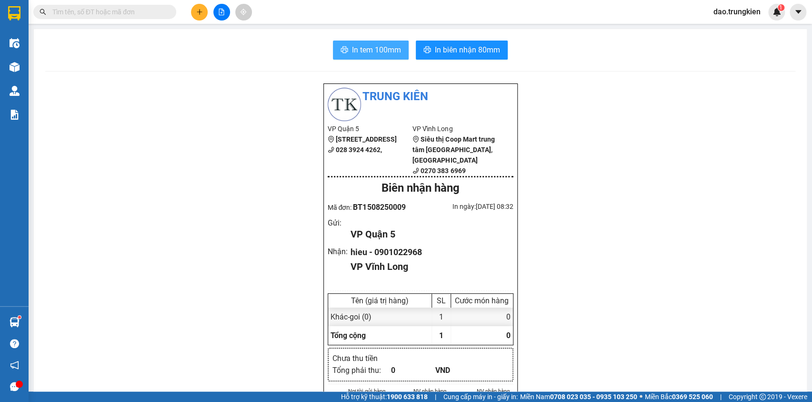
click at [372, 45] on span "In tem 100mm" at bounding box center [376, 50] width 49 height 12
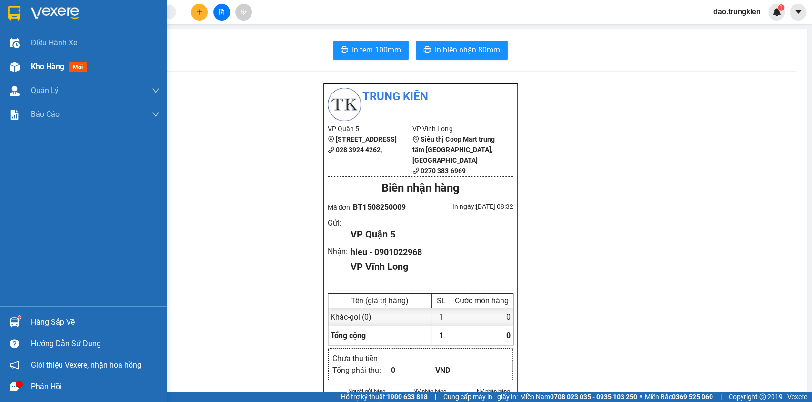
click at [71, 65] on span "mới" at bounding box center [78, 67] width 18 height 10
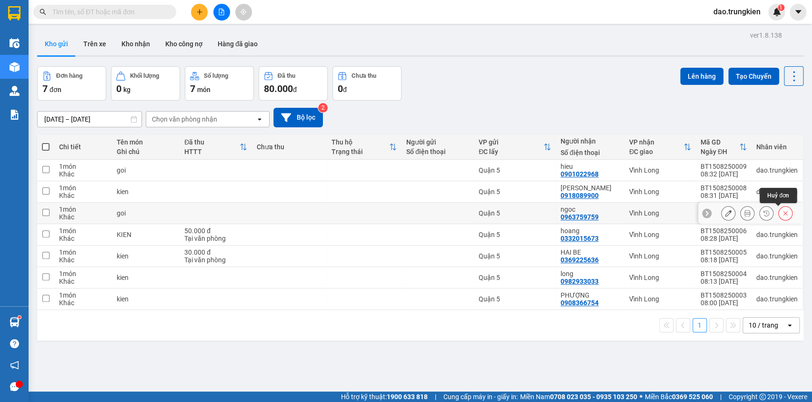
click at [782, 211] on icon at bounding box center [785, 213] width 7 height 7
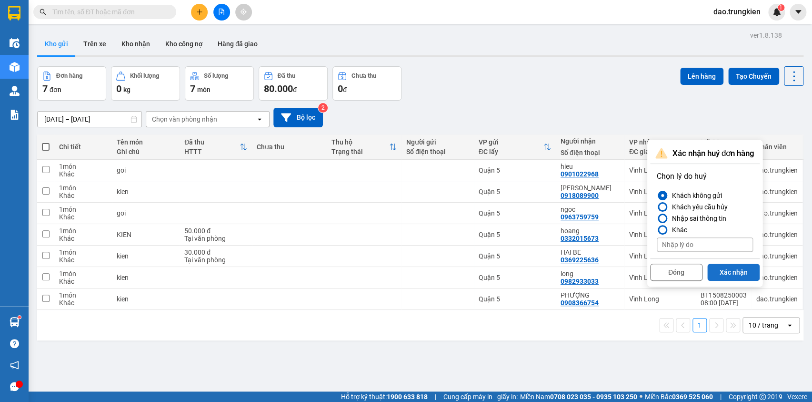
click at [735, 271] on button "Xác nhận" at bounding box center [734, 272] width 52 height 17
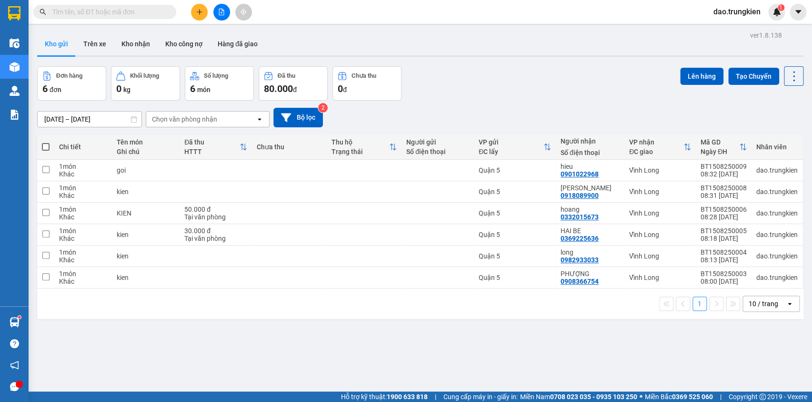
click at [43, 143] on span at bounding box center [46, 147] width 8 height 8
click at [46, 142] on input "checkbox" at bounding box center [46, 142] width 0 height 0
checkbox input "true"
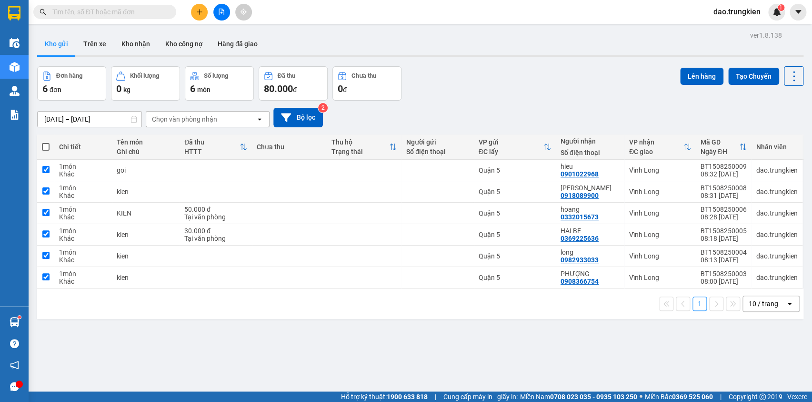
checkbox input "true"
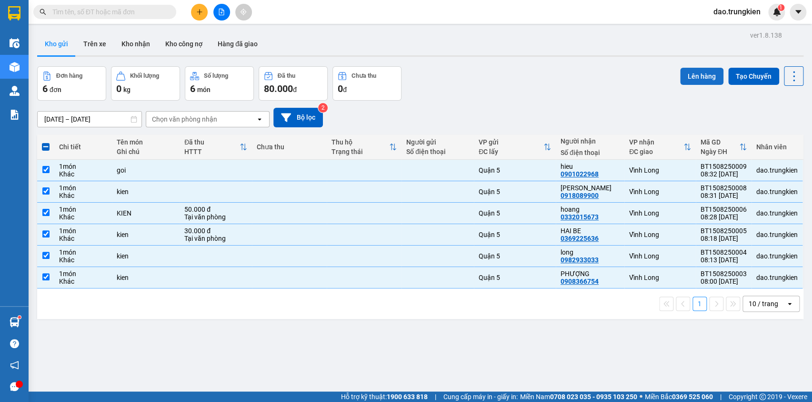
click at [695, 74] on button "Lên hàng" at bounding box center [701, 76] width 43 height 17
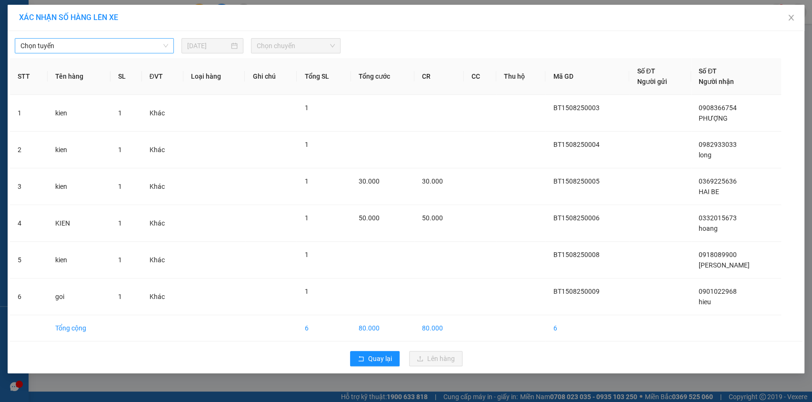
click at [151, 48] on span "Chọn tuyến" at bounding box center [94, 46] width 148 height 14
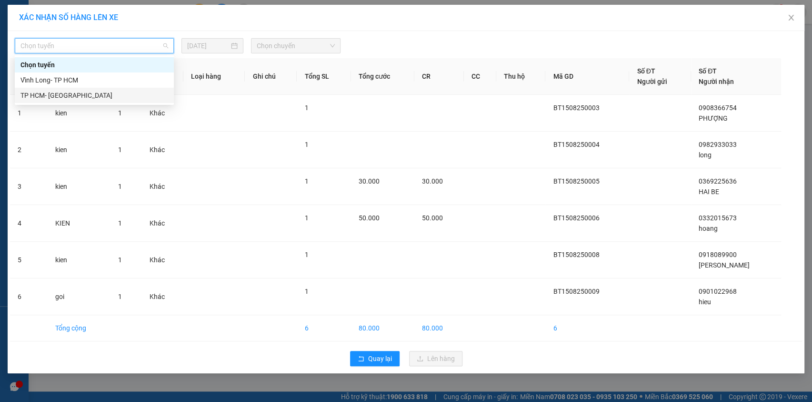
click at [132, 100] on div "TP HCM- [PERSON_NAME][GEOGRAPHIC_DATA]" at bounding box center [94, 95] width 148 height 10
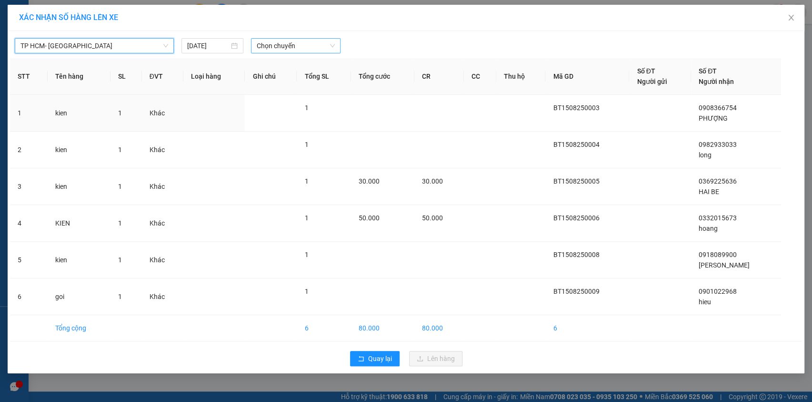
click at [331, 41] on span "Chọn chuyến" at bounding box center [296, 46] width 78 height 14
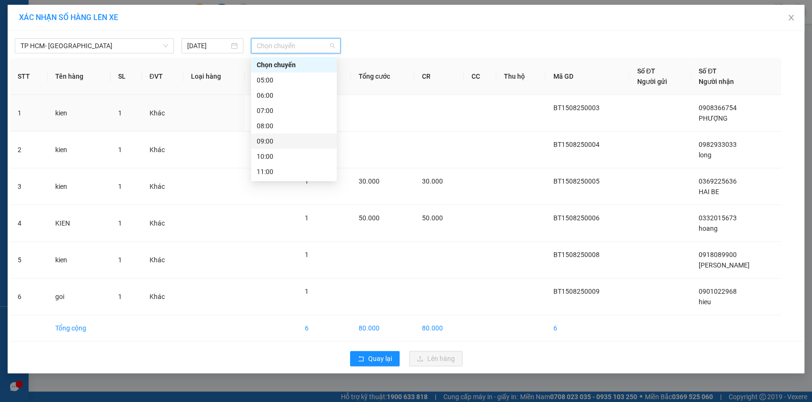
click at [303, 139] on div "09:00" at bounding box center [294, 141] width 74 height 10
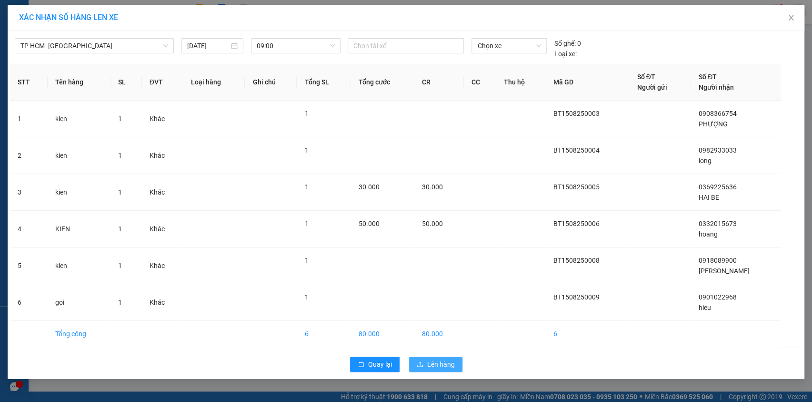
click at [445, 362] on span "Lên hàng" at bounding box center [441, 364] width 28 height 10
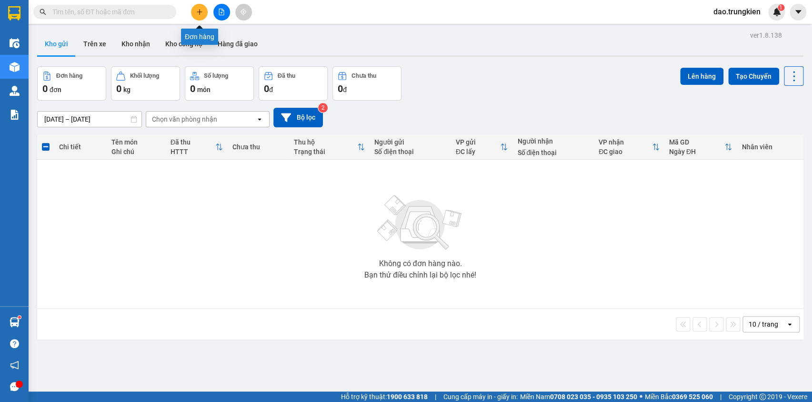
click at [194, 8] on button at bounding box center [199, 12] width 17 height 17
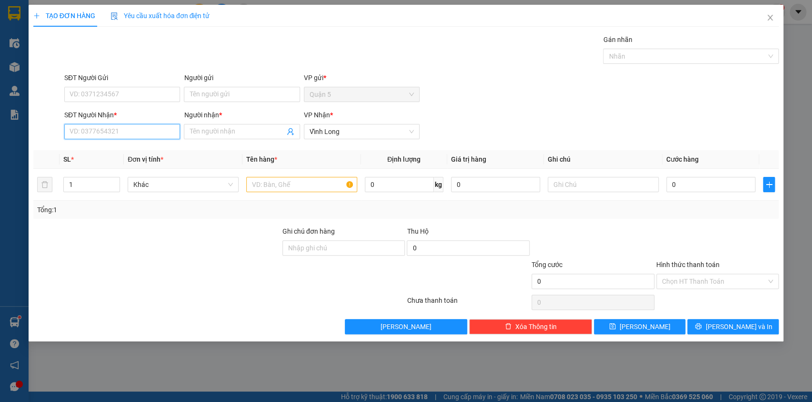
click at [85, 132] on input "SĐT Người Nhận *" at bounding box center [122, 131] width 116 height 15
type input "767"
click at [104, 148] on div "0977424767 - PHUONG THAO" at bounding box center [123, 150] width 107 height 10
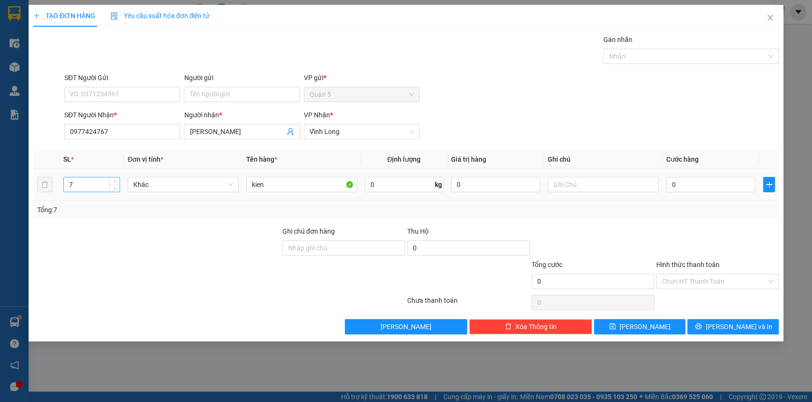
click at [86, 181] on input "7" at bounding box center [92, 184] width 56 height 14
click at [730, 325] on span "[PERSON_NAME] và In" at bounding box center [739, 326] width 67 height 10
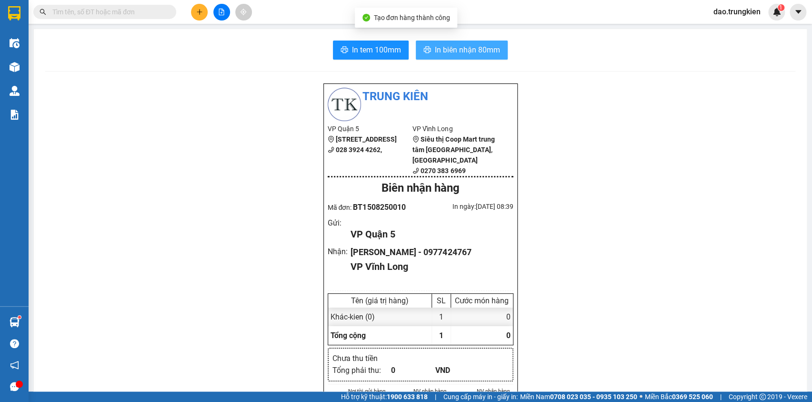
click at [459, 52] on span "In biên nhận 80mm" at bounding box center [467, 50] width 65 height 12
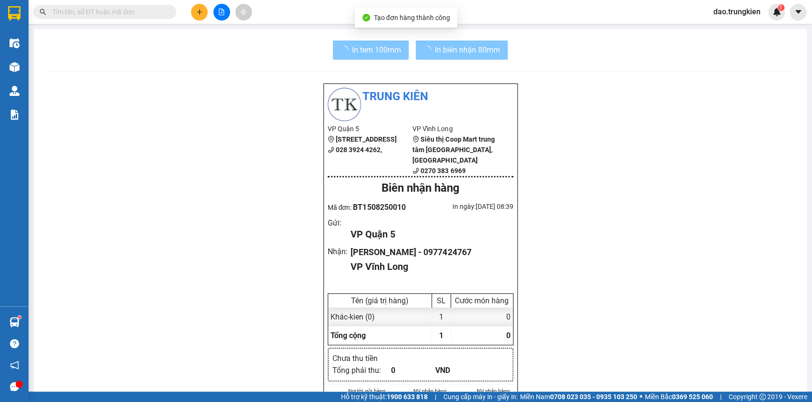
click at [365, 51] on span "In tem 100mm" at bounding box center [376, 50] width 49 height 12
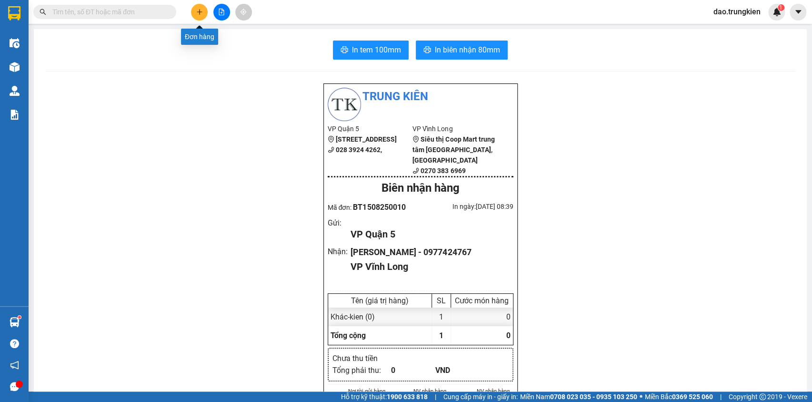
click at [204, 11] on button at bounding box center [199, 12] width 17 height 17
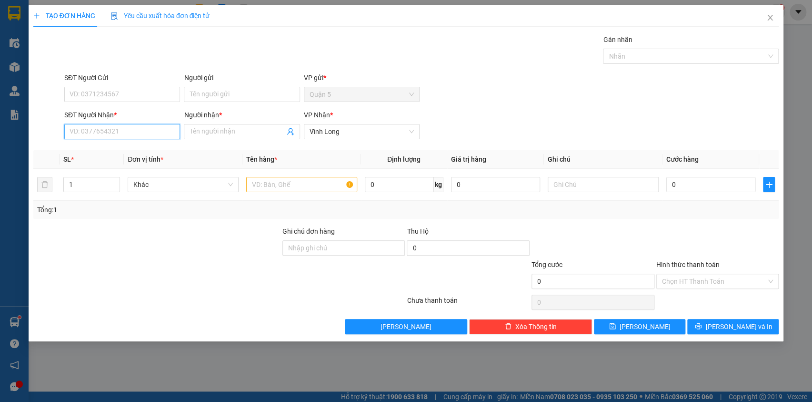
click at [88, 133] on input "SĐT Người Nhận *" at bounding box center [122, 131] width 116 height 15
click at [97, 167] on div "0932383869 - [PERSON_NAME]" at bounding box center [122, 166] width 104 height 10
type input "0932383869"
type input "trúc mai"
click at [114, 179] on span "up" at bounding box center [115, 182] width 6 height 6
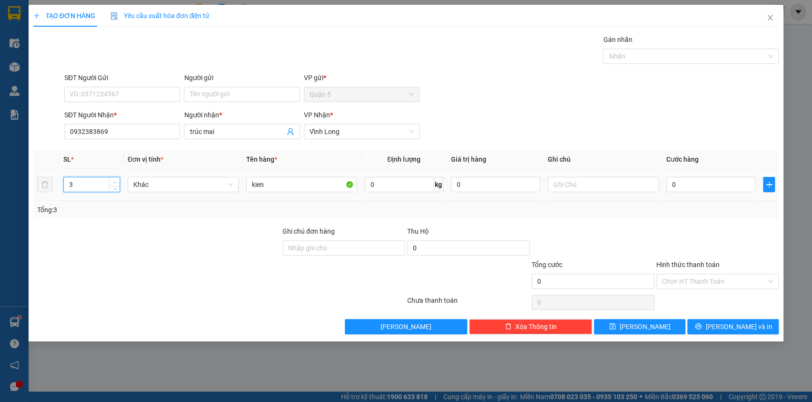
click at [114, 179] on span "up" at bounding box center [115, 182] width 6 height 6
click at [702, 323] on icon "printer" at bounding box center [698, 326] width 7 height 7
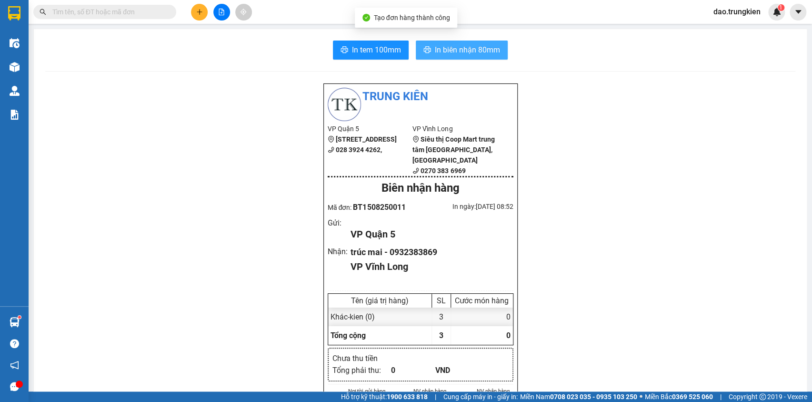
click at [471, 47] on span "In biên nhận 80mm" at bounding box center [467, 50] width 65 height 12
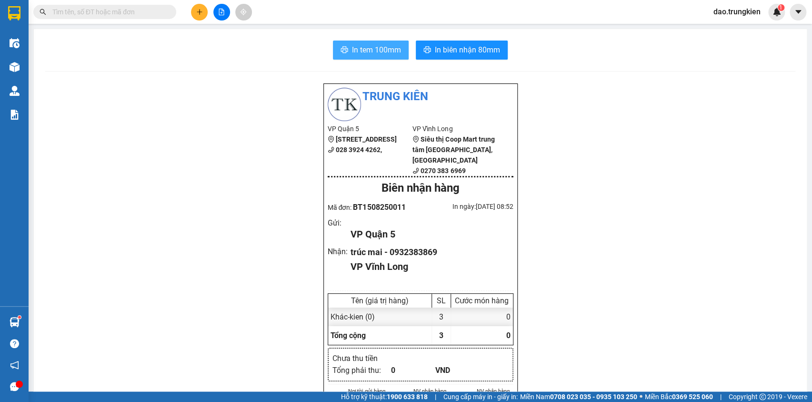
click at [366, 41] on button "In tem 100mm" at bounding box center [371, 50] width 76 height 19
click at [196, 16] on button at bounding box center [199, 12] width 17 height 17
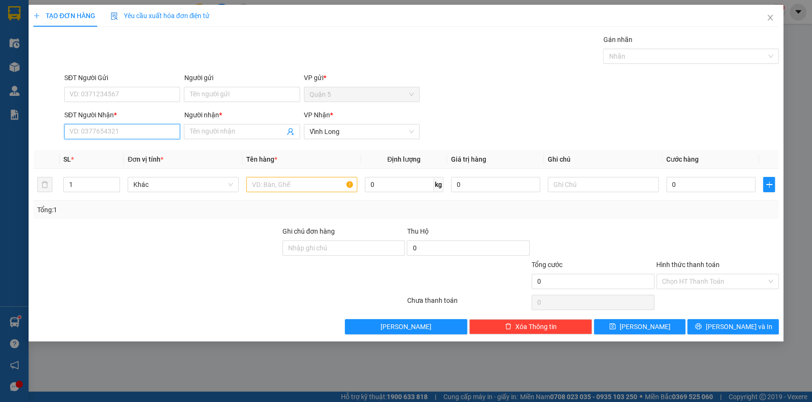
click at [112, 136] on input "SĐT Người Nhận *" at bounding box center [122, 131] width 116 height 15
type input "0945253839"
click at [83, 154] on div "0945253839 - kiet" at bounding box center [122, 150] width 104 height 10
type input "kiet"
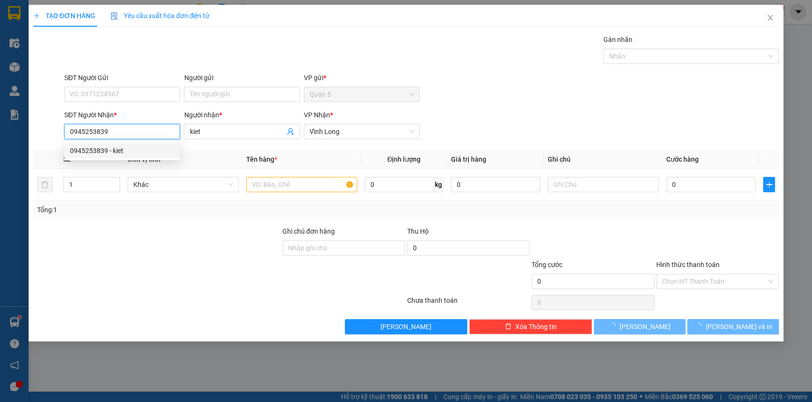
type input "70.000"
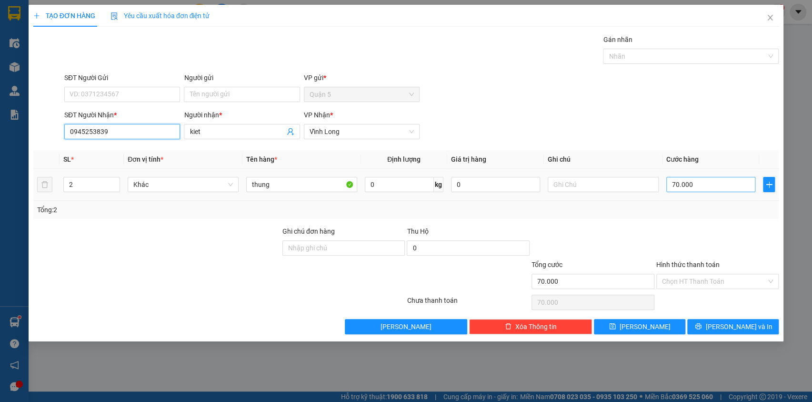
type input "0945253839"
click at [707, 185] on input "70.000" at bounding box center [712, 184] width 90 height 15
type input "6"
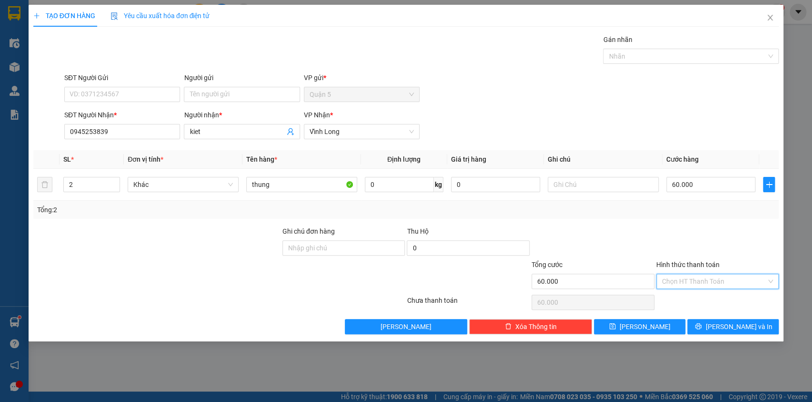
drag, startPoint x: 696, startPoint y: 278, endPoint x: 697, endPoint y: 305, distance: 27.2
click at [696, 282] on input "Hình thức thanh toán" at bounding box center [714, 281] width 105 height 14
click at [697, 306] on div "Tại văn phòng" at bounding box center [717, 299] width 123 height 15
drag, startPoint x: 730, startPoint y: 329, endPoint x: 733, endPoint y: 277, distance: 52.1
click at [730, 329] on span "[PERSON_NAME] và In" at bounding box center [739, 326] width 67 height 10
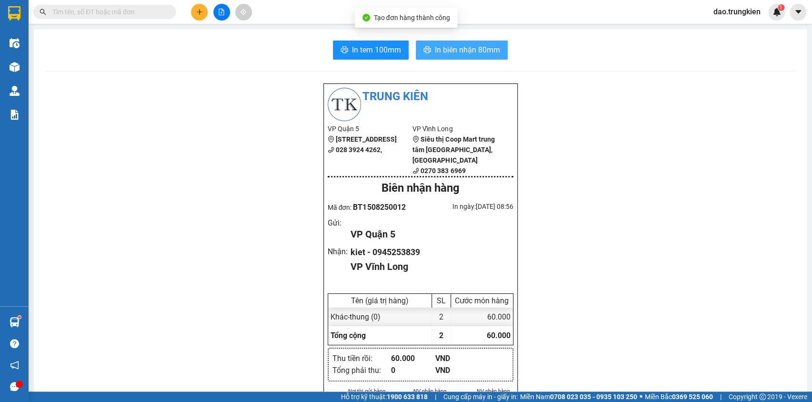
click at [452, 49] on span "In biên nhận 80mm" at bounding box center [467, 50] width 65 height 12
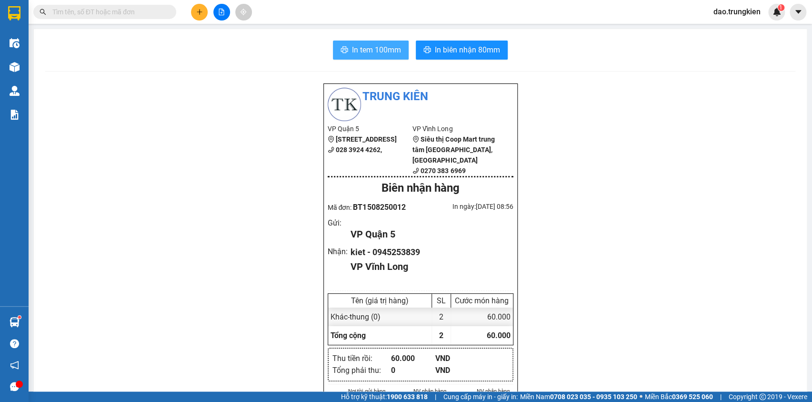
click at [396, 47] on span "In tem 100mm" at bounding box center [376, 50] width 49 height 12
click at [200, 11] on icon "plus" at bounding box center [199, 11] width 0 height 5
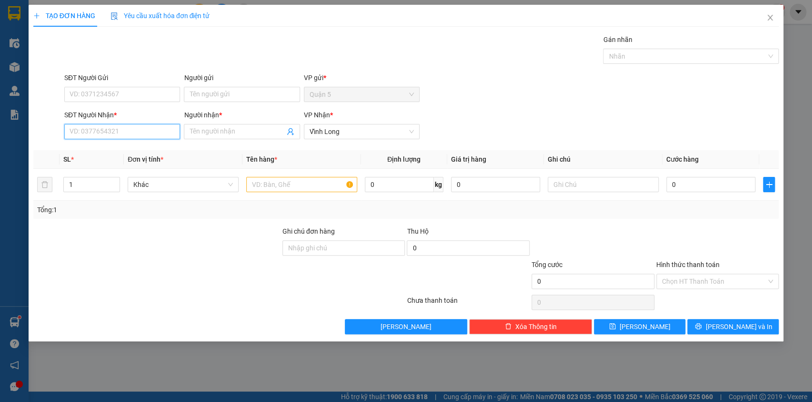
click at [79, 135] on input "SĐT Người Nhận *" at bounding box center [122, 131] width 116 height 15
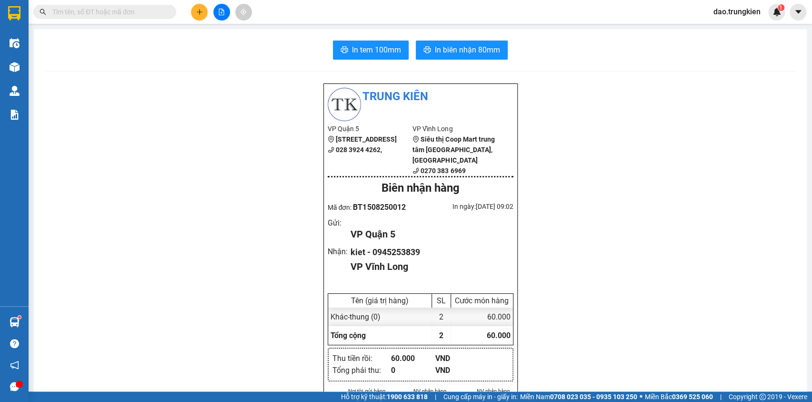
click at [54, 7] on input "text" at bounding box center [108, 12] width 112 height 10
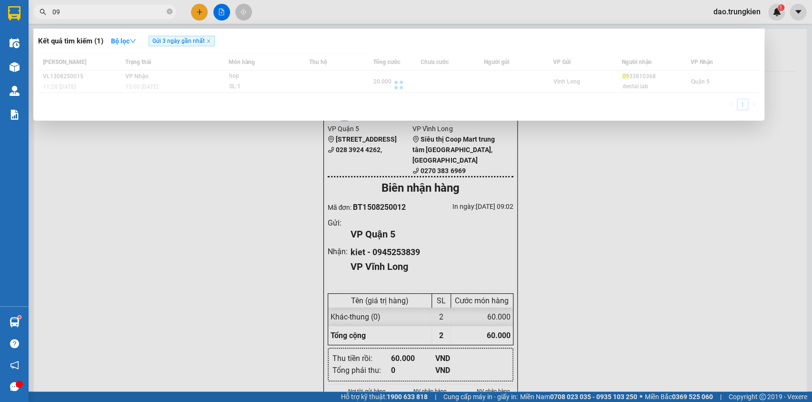
type input "0"
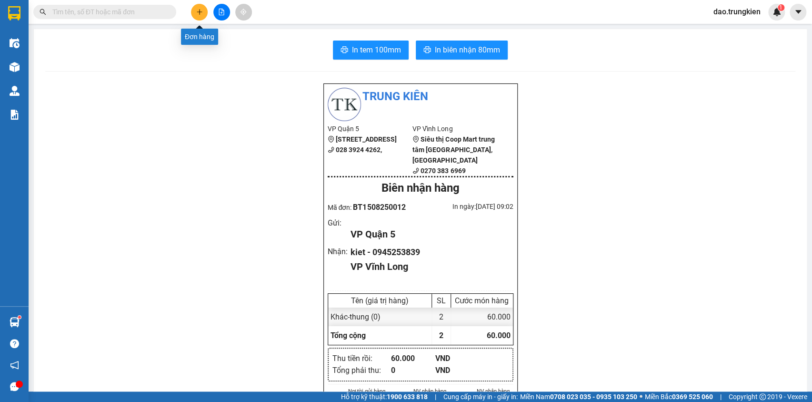
click at [201, 11] on icon "plus" at bounding box center [199, 11] width 5 height 0
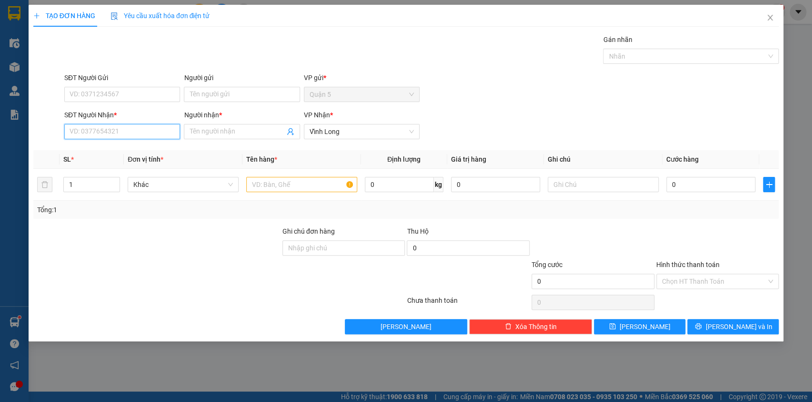
click at [78, 127] on input "SĐT Người Nhận *" at bounding box center [122, 131] width 116 height 15
click at [97, 151] on div "0822500018 - vinh" at bounding box center [122, 150] width 104 height 10
type input "0822500018"
type input "vinh"
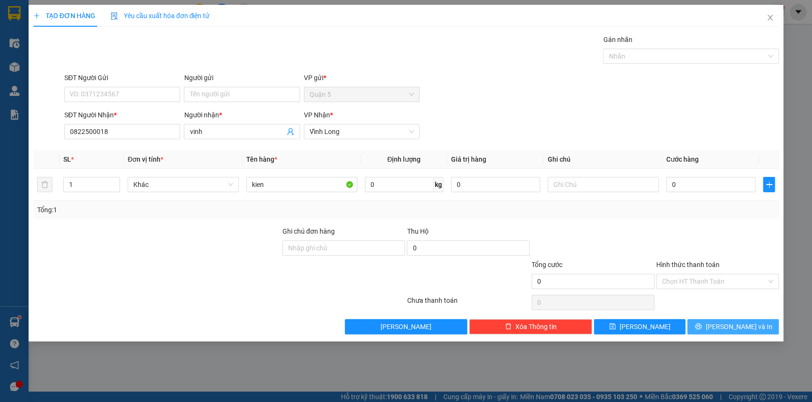
click at [711, 324] on button "[PERSON_NAME] và In" at bounding box center [733, 326] width 91 height 15
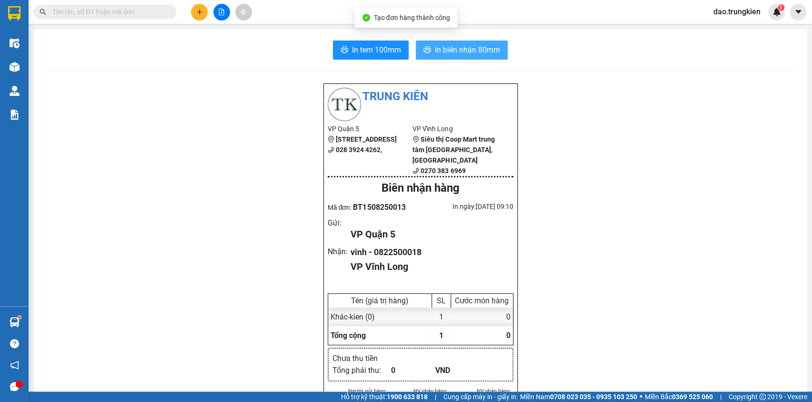
click at [443, 45] on span "In biên nhận 80mm" at bounding box center [467, 50] width 65 height 12
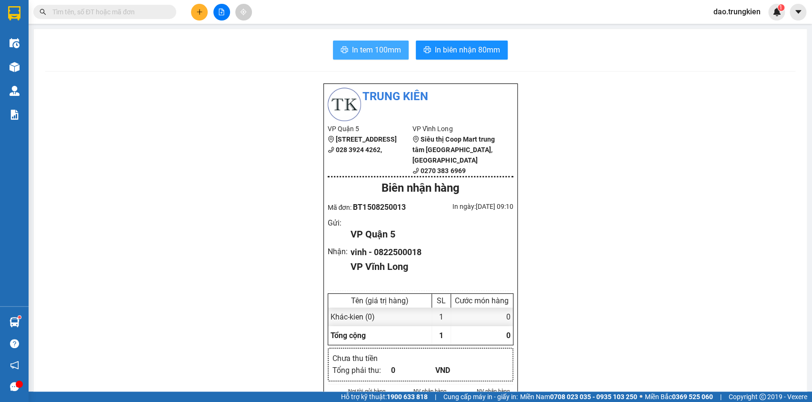
click at [364, 48] on span "In tem 100mm" at bounding box center [376, 50] width 49 height 12
click at [200, 11] on icon "plus" at bounding box center [199, 11] width 0 height 5
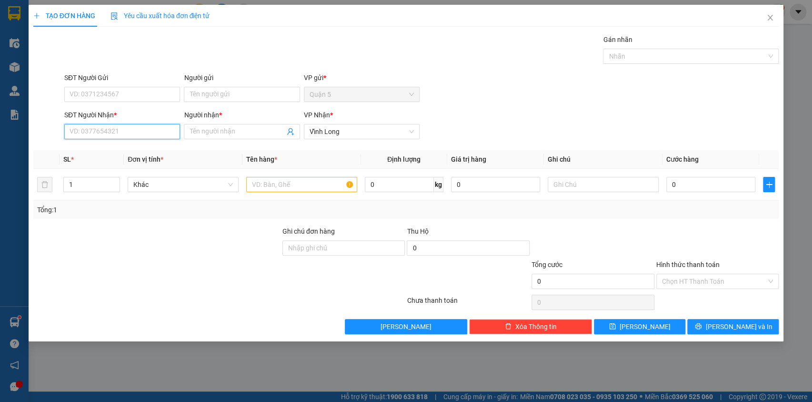
click at [105, 136] on input "SĐT Người Nhận *" at bounding box center [122, 131] width 116 height 15
type input "767"
click at [89, 152] on div "0977424767 - PHUONG THAO" at bounding box center [123, 150] width 107 height 10
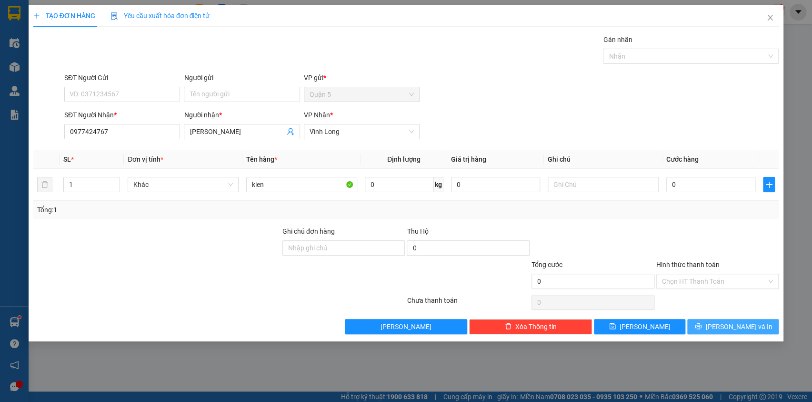
click at [730, 323] on span "[PERSON_NAME] và In" at bounding box center [739, 326] width 67 height 10
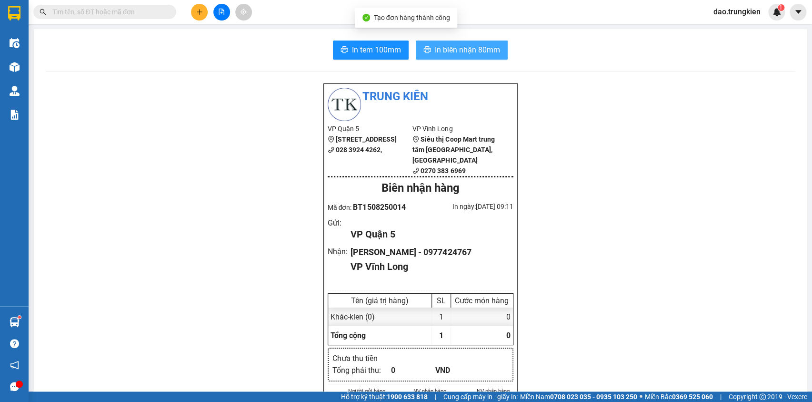
click at [464, 50] on span "In biên nhận 80mm" at bounding box center [467, 50] width 65 height 12
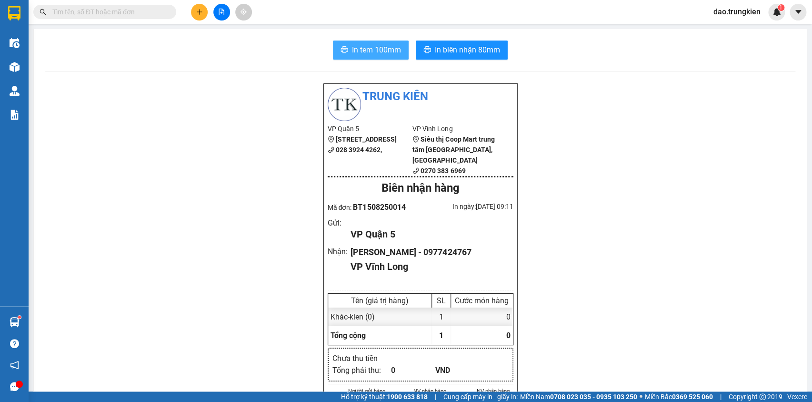
click at [360, 52] on span "In tem 100mm" at bounding box center [376, 50] width 49 height 12
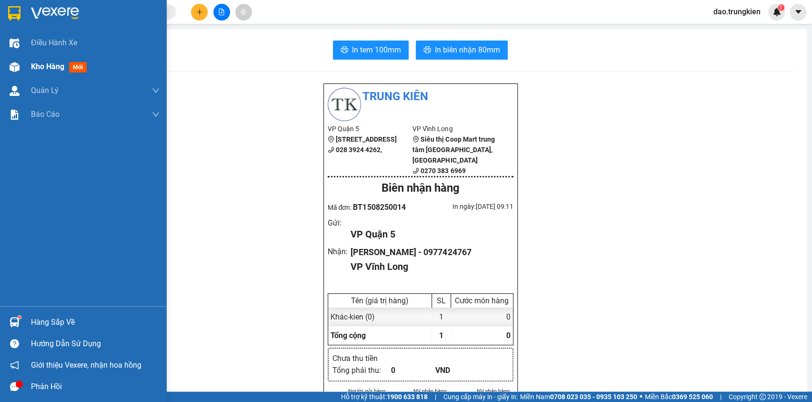
click at [71, 66] on span "mới" at bounding box center [78, 67] width 18 height 10
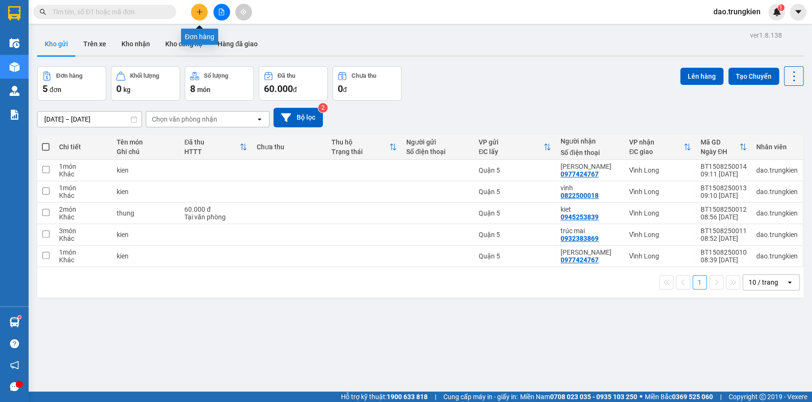
click at [202, 14] on icon "plus" at bounding box center [199, 12] width 7 height 7
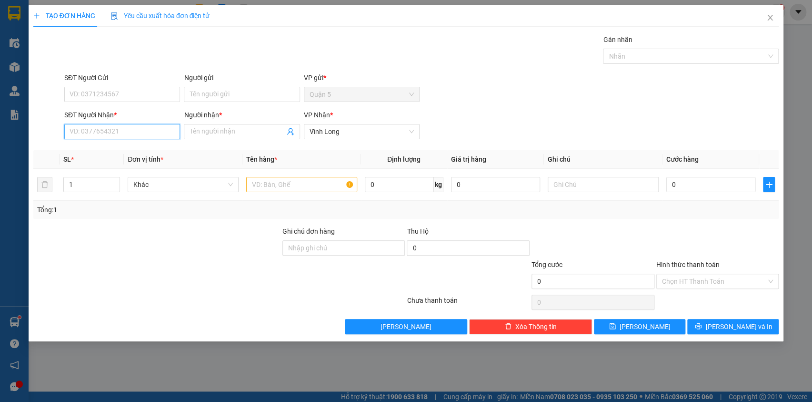
click at [86, 135] on input "SĐT Người Nhận *" at bounding box center [122, 131] width 116 height 15
type input "859"
click at [95, 148] on div "0918008859 - tam" at bounding box center [122, 150] width 104 height 10
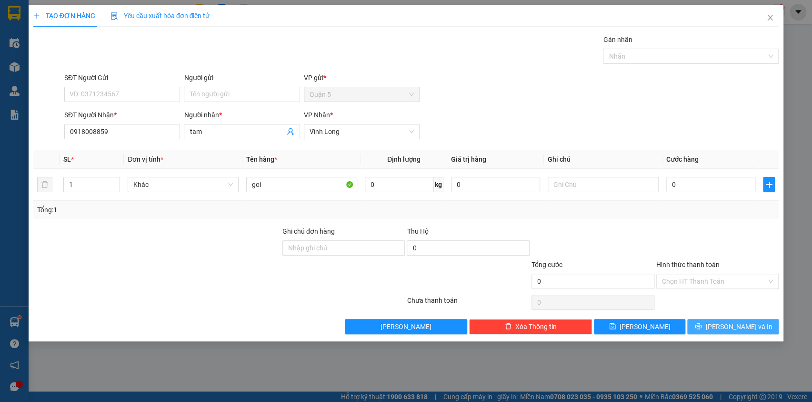
click at [723, 323] on button "[PERSON_NAME] và In" at bounding box center [733, 326] width 91 height 15
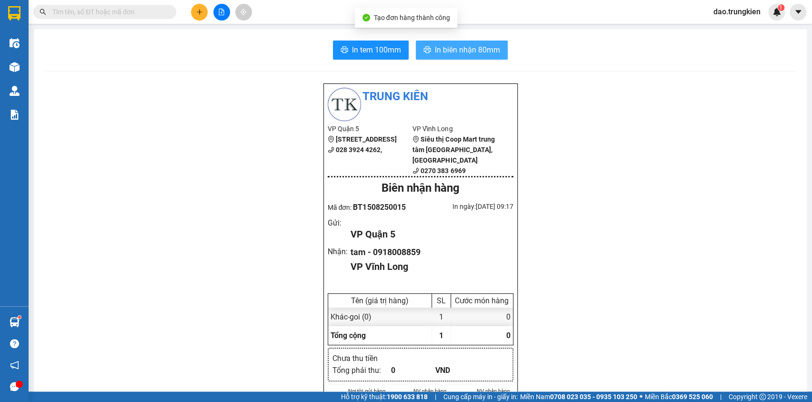
drag, startPoint x: 449, startPoint y: 51, endPoint x: 436, endPoint y: 48, distance: 12.7
click at [449, 51] on span "In biên nhận 80mm" at bounding box center [467, 50] width 65 height 12
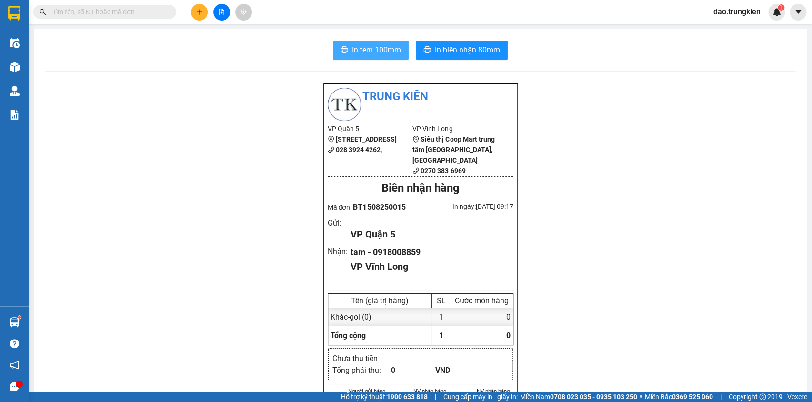
click at [361, 53] on span "In tem 100mm" at bounding box center [376, 50] width 49 height 12
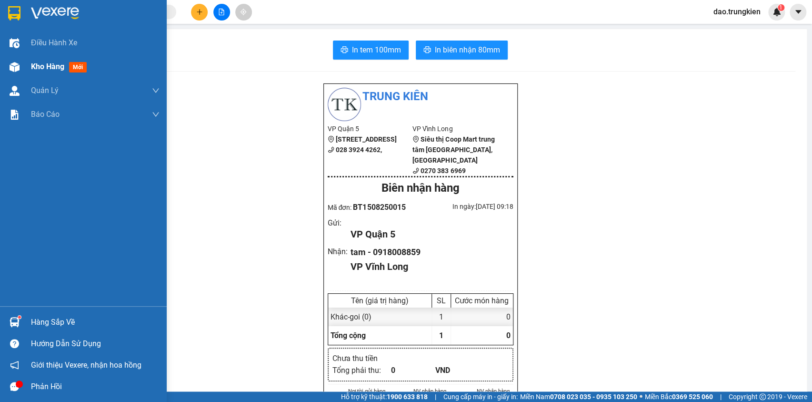
click at [69, 66] on div "Kho hàng mới" at bounding box center [61, 67] width 60 height 12
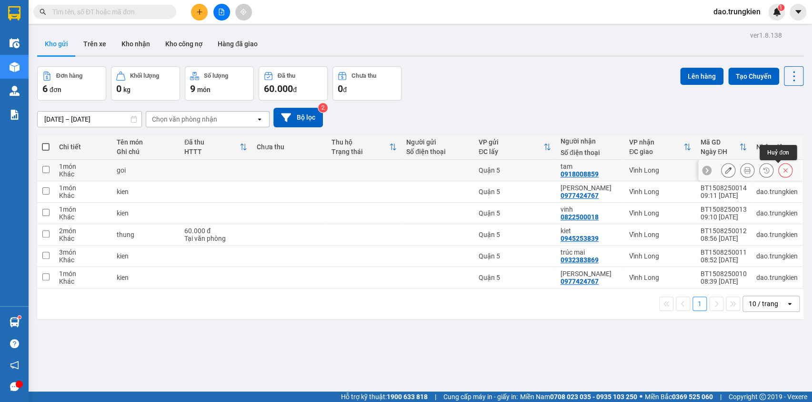
click at [782, 170] on button at bounding box center [785, 170] width 13 height 17
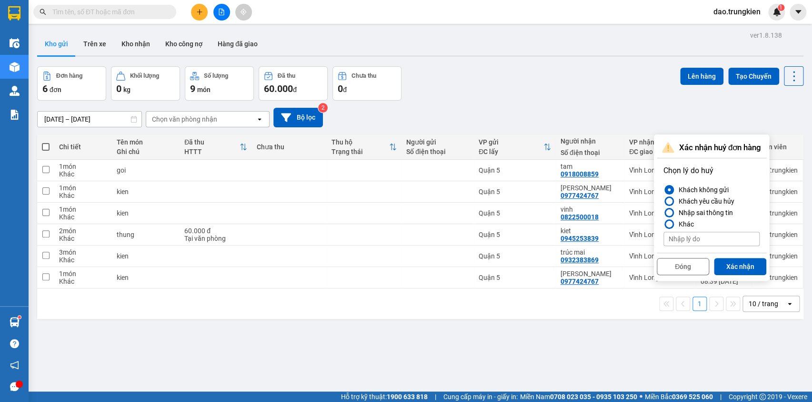
drag, startPoint x: 743, startPoint y: 266, endPoint x: 681, endPoint y: 233, distance: 70.1
click at [744, 265] on button "Xác nhận" at bounding box center [740, 266] width 52 height 17
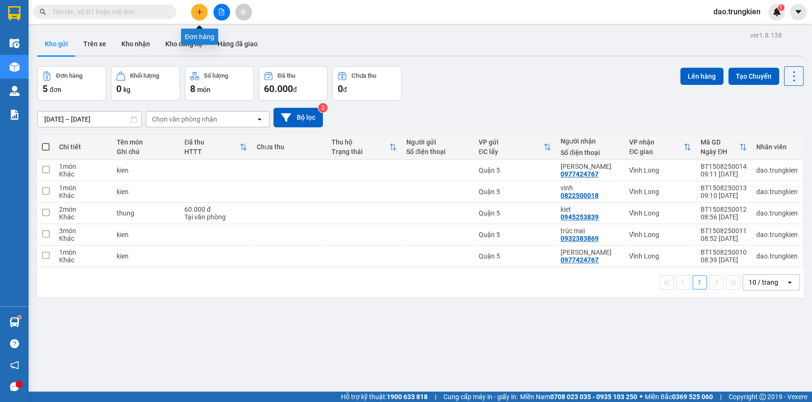
click at [201, 23] on body "Kết quả tìm kiếm ( 1 ) Bộ lọc Gửi 3 ngày gần nhất Mã ĐH Trạng thái Món hàng Thu…" at bounding box center [406, 201] width 812 height 402
click at [199, 13] on icon "plus" at bounding box center [199, 11] width 0 height 5
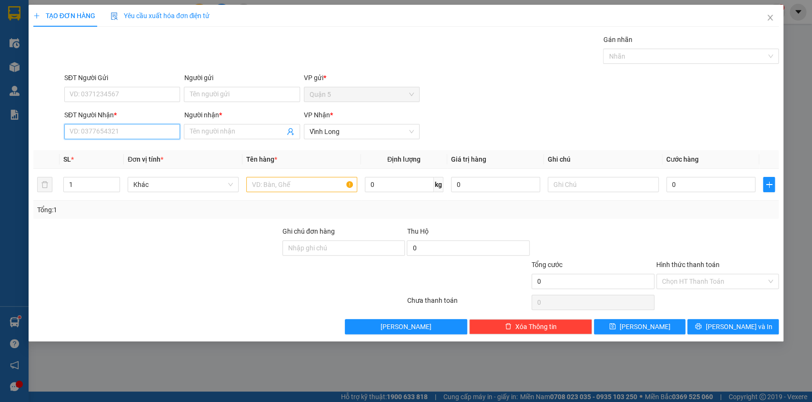
click at [104, 133] on input "SĐT Người Nhận *" at bounding box center [122, 131] width 116 height 15
type input "872"
drag, startPoint x: 106, startPoint y: 143, endPoint x: 107, endPoint y: 149, distance: 5.9
click at [107, 145] on div "0786727872 - phương" at bounding box center [122, 150] width 116 height 15
click at [106, 152] on th "SL *" at bounding box center [92, 159] width 65 height 19
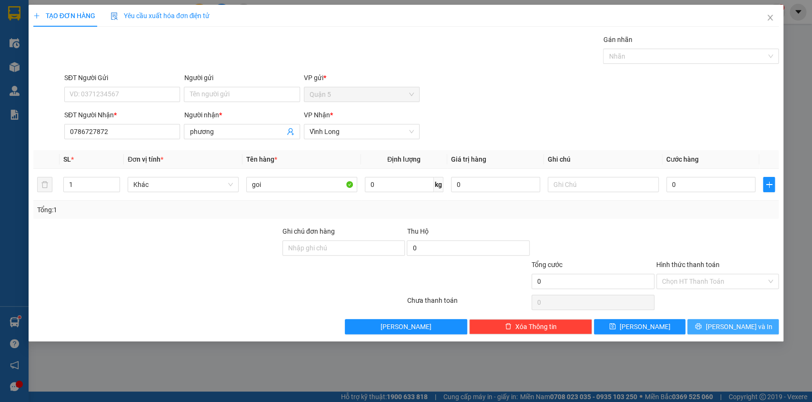
click at [722, 327] on button "[PERSON_NAME] và In" at bounding box center [733, 326] width 91 height 15
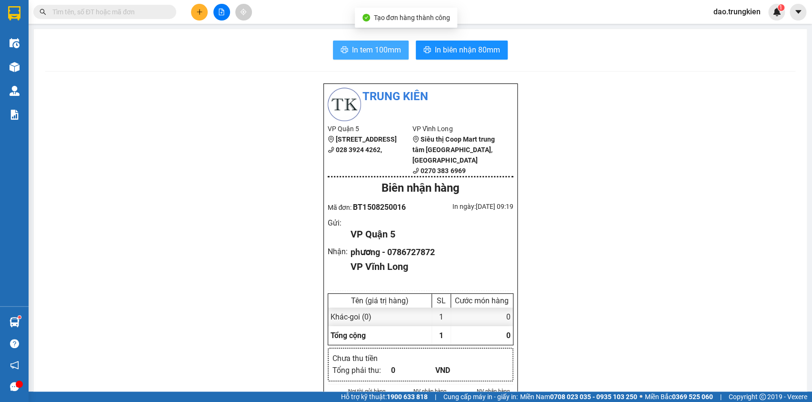
click at [366, 49] on span "In tem 100mm" at bounding box center [376, 50] width 49 height 12
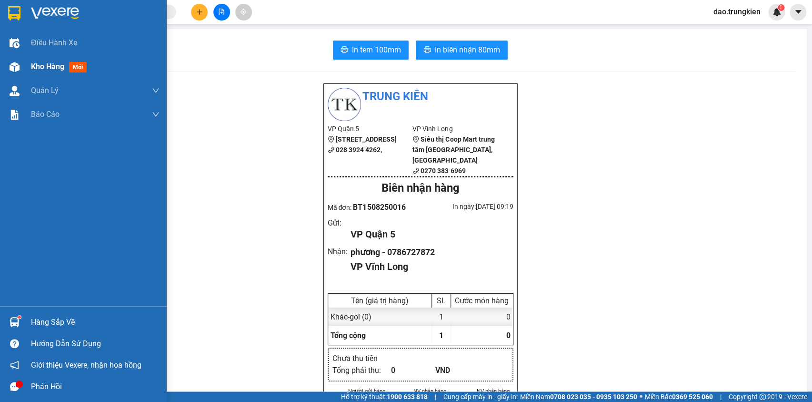
click at [80, 67] on span "mới" at bounding box center [78, 67] width 18 height 10
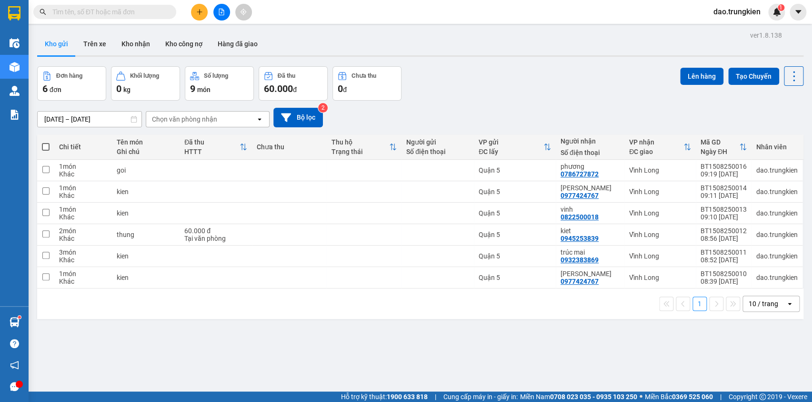
click at [46, 144] on span at bounding box center [46, 147] width 8 height 8
click at [46, 142] on input "checkbox" at bounding box center [46, 142] width 0 height 0
checkbox input "true"
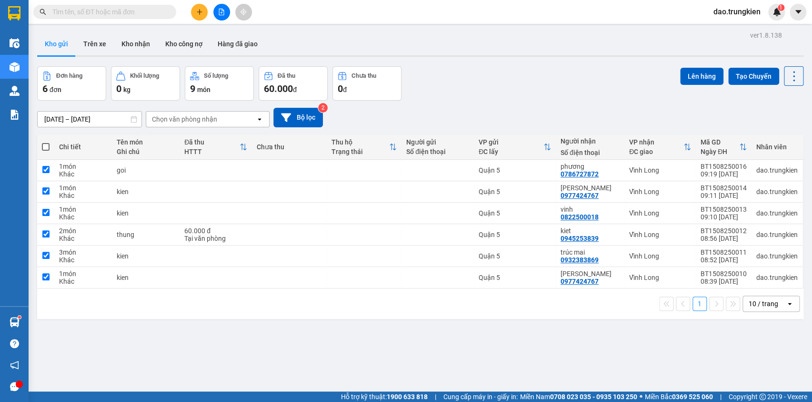
checkbox input "true"
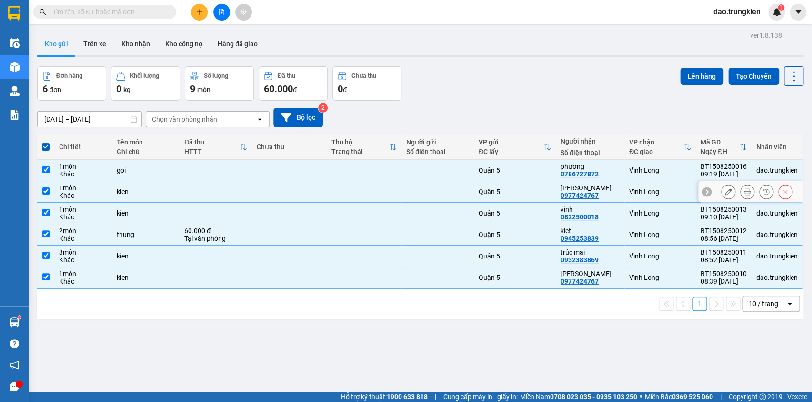
click at [436, 193] on div at bounding box center [437, 192] width 63 height 8
checkbox input "false"
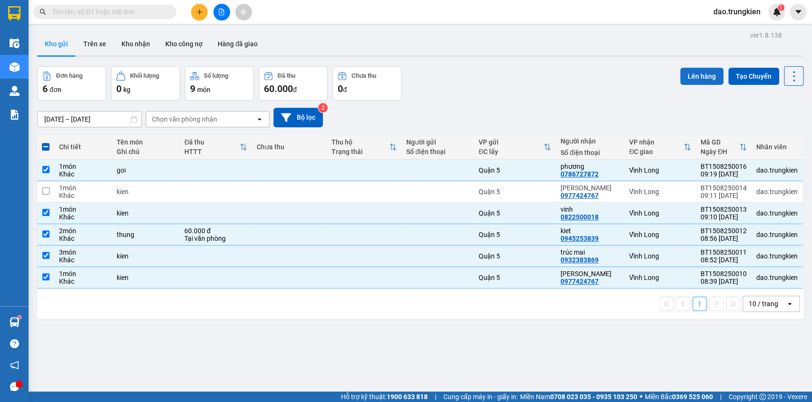
click at [693, 78] on button "Lên hàng" at bounding box center [701, 76] width 43 height 17
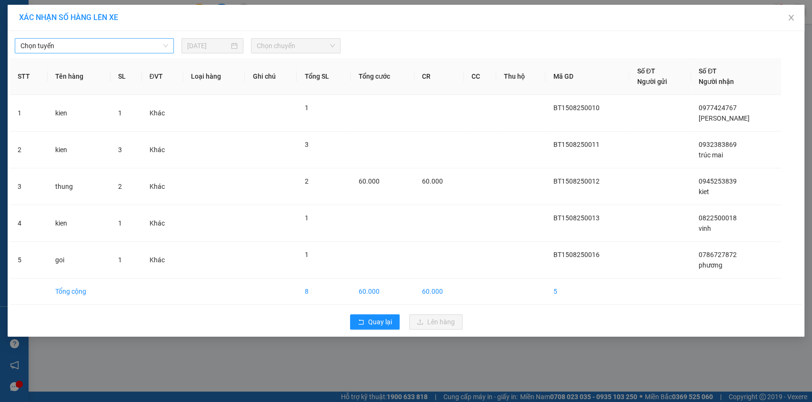
click at [156, 48] on span "Chọn tuyến" at bounding box center [94, 46] width 148 height 14
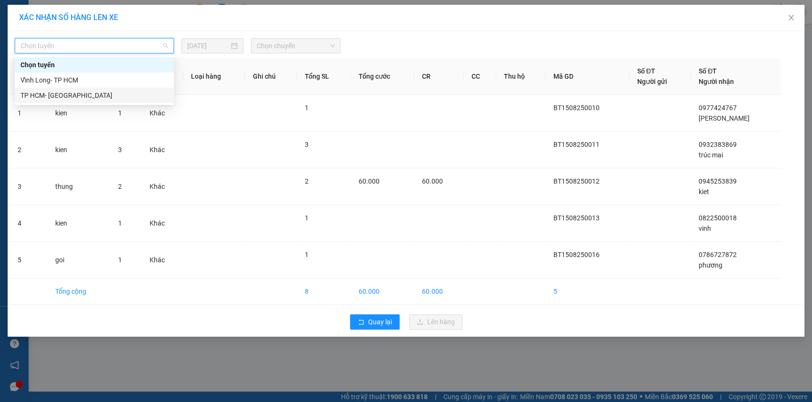
click at [135, 97] on div "TP HCM- [PERSON_NAME][GEOGRAPHIC_DATA]" at bounding box center [94, 95] width 148 height 10
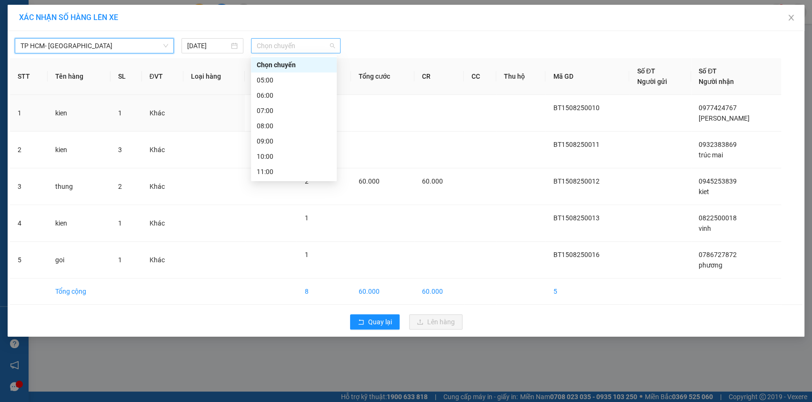
click at [286, 45] on span "Chọn chuyến" at bounding box center [296, 46] width 78 height 14
click at [307, 136] on div "09:00" at bounding box center [294, 141] width 74 height 10
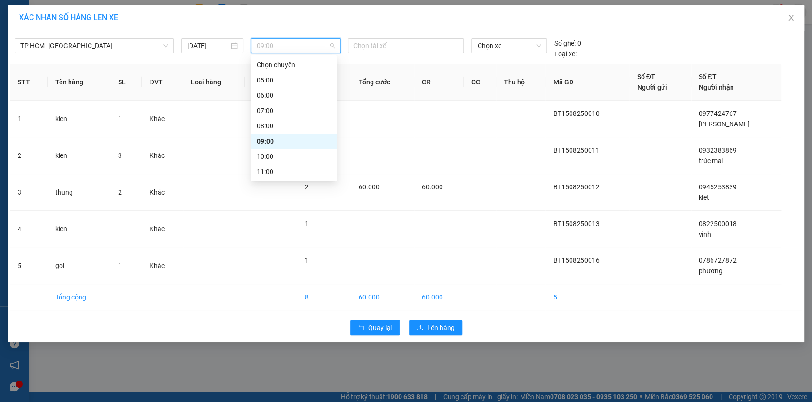
click at [315, 43] on span "09:00" at bounding box center [296, 46] width 78 height 14
click at [305, 153] on div "10:00" at bounding box center [294, 156] width 74 height 10
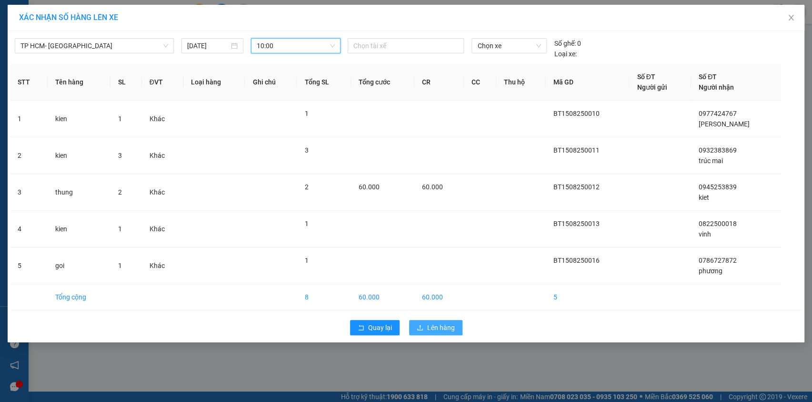
click at [440, 324] on span "Lên hàng" at bounding box center [441, 327] width 28 height 10
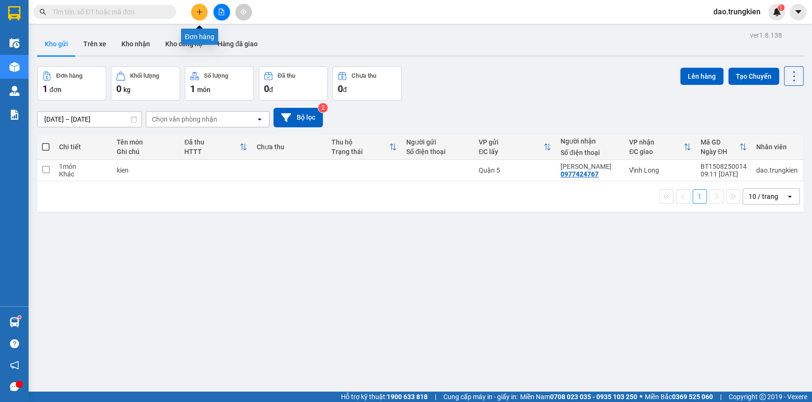
click at [202, 10] on icon "plus" at bounding box center [199, 12] width 7 height 7
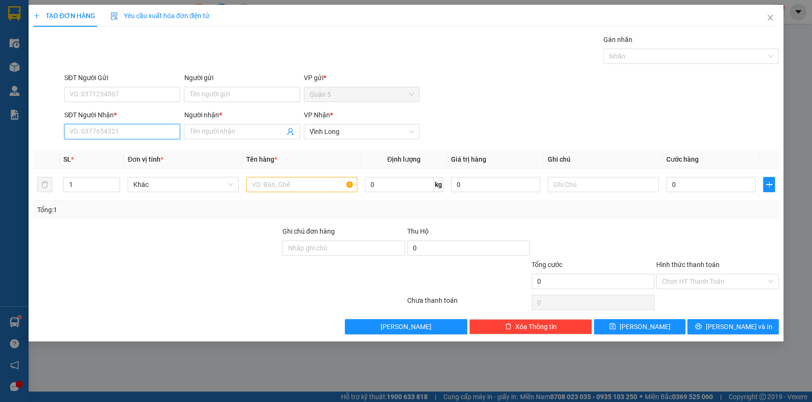
click at [102, 129] on input "SĐT Người Nhận *" at bounding box center [122, 131] width 116 height 15
click at [98, 152] on div "0932706258 - lam" at bounding box center [122, 150] width 104 height 10
type input "0932706258"
type input "lam"
type input "60.000"
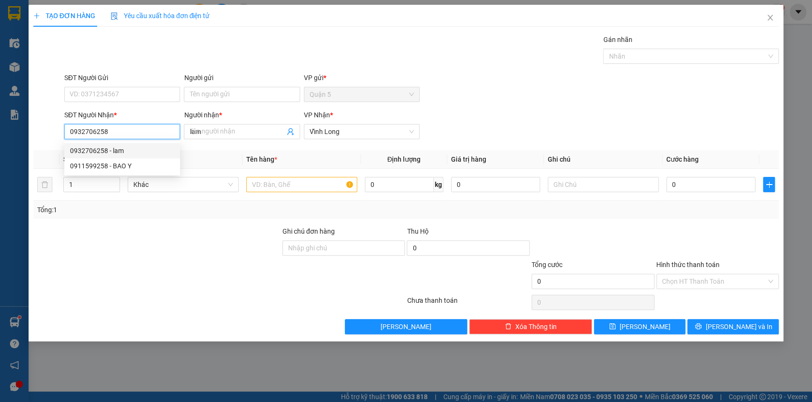
type input "60.000"
type input "0932706258"
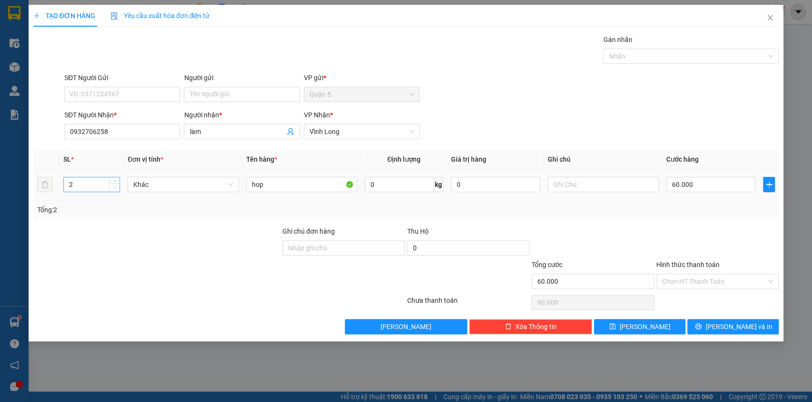
type input "1"
click at [117, 187] on span "down" at bounding box center [115, 188] width 6 height 6
click at [695, 184] on input "60.000" at bounding box center [712, 184] width 90 height 15
type input "0"
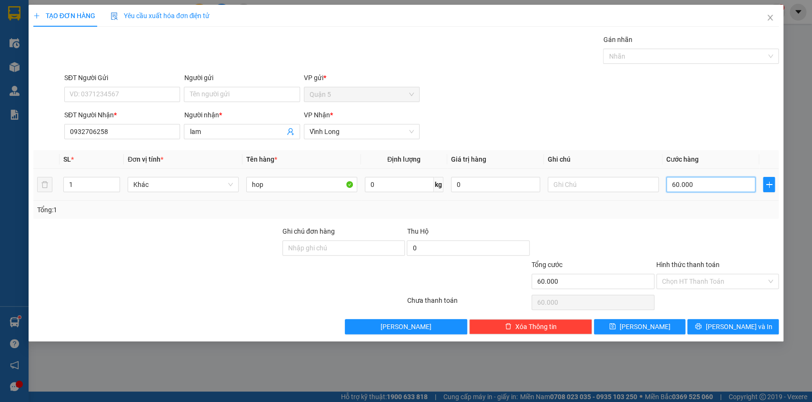
type input "0"
click at [730, 321] on span "[PERSON_NAME] và In" at bounding box center [739, 326] width 67 height 10
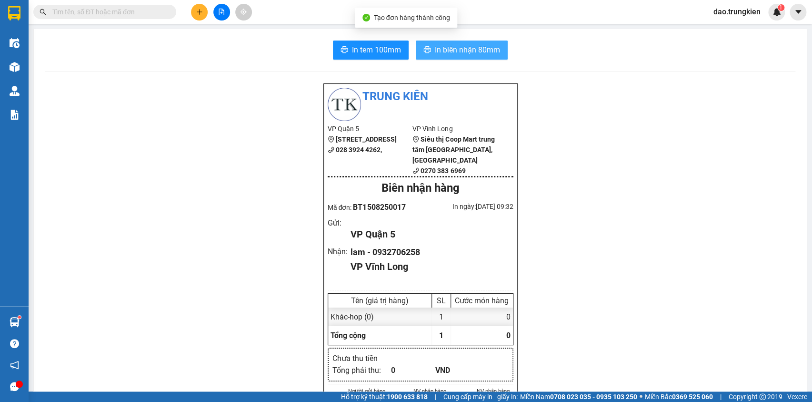
click at [450, 50] on span "In biên nhận 80mm" at bounding box center [467, 50] width 65 height 12
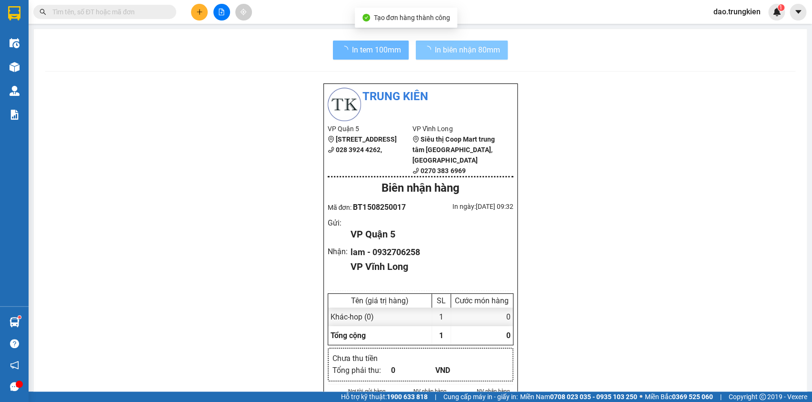
click at [369, 48] on span "In tem 100mm" at bounding box center [376, 50] width 49 height 12
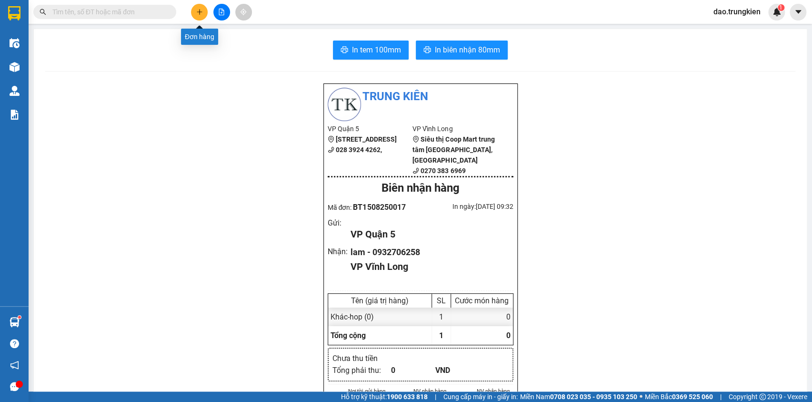
click at [196, 9] on icon "plus" at bounding box center [199, 12] width 7 height 7
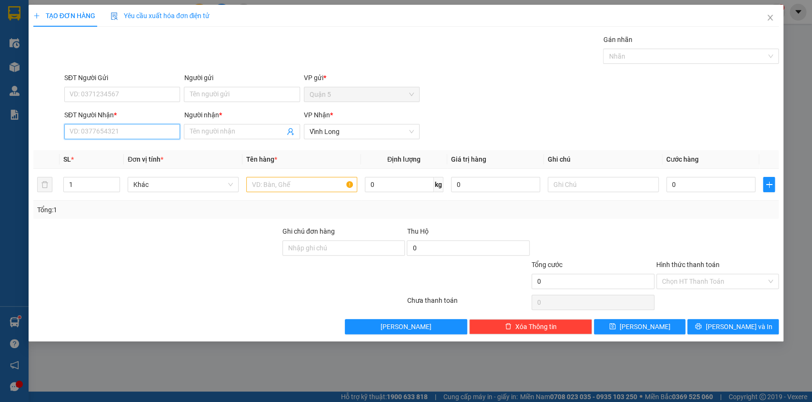
click at [103, 136] on input "SĐT Người Nhận *" at bounding box center [122, 131] width 116 height 15
click at [179, 61] on div "Gán nhãn Nhãn" at bounding box center [421, 50] width 719 height 33
click at [104, 128] on input "SĐT Người Nhận *" at bounding box center [122, 131] width 116 height 15
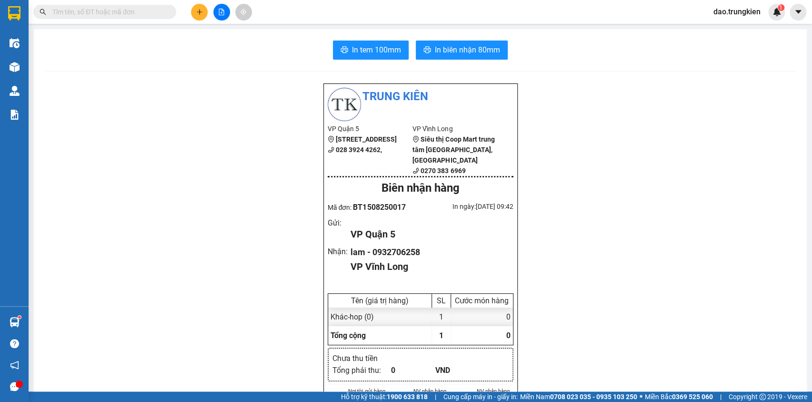
click at [72, 14] on input "text" at bounding box center [108, 12] width 112 height 10
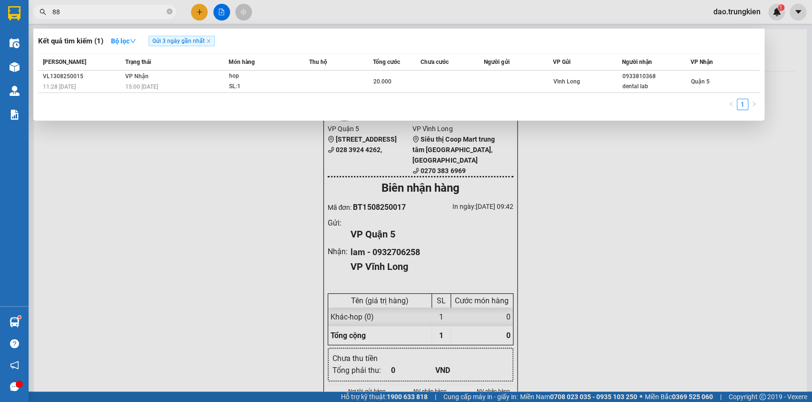
type input "885"
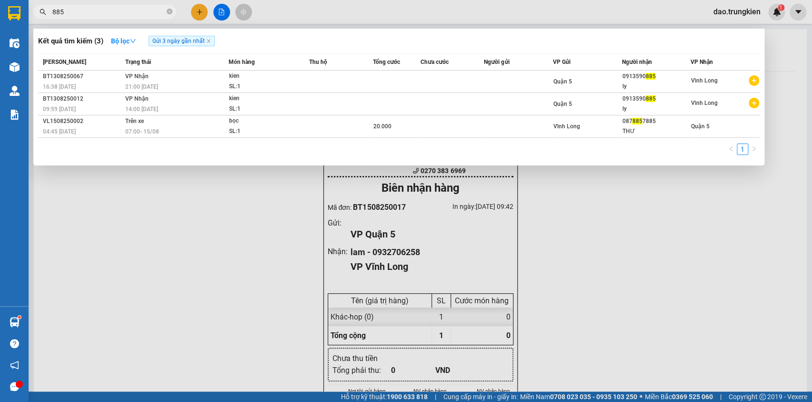
click at [168, 11] on icon "close-circle" at bounding box center [170, 12] width 6 height 6
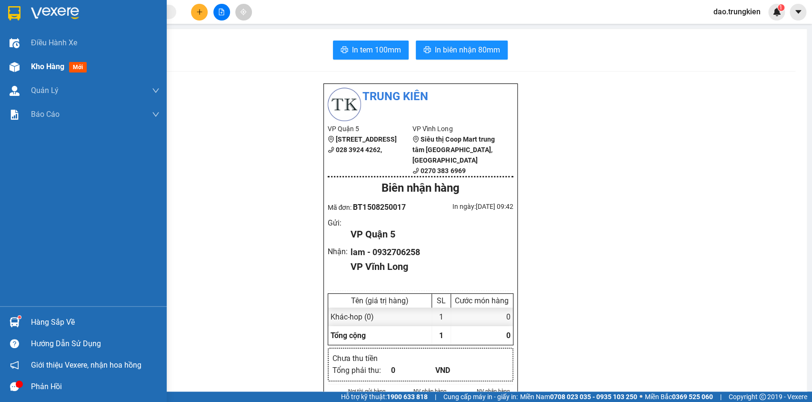
click at [81, 69] on span "mới" at bounding box center [78, 67] width 18 height 10
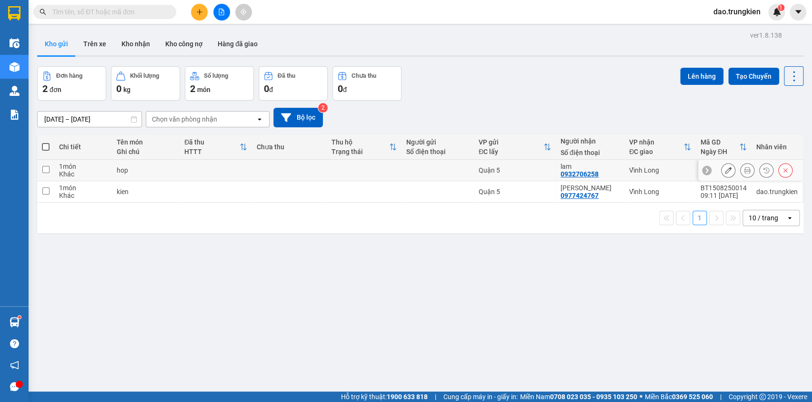
click at [352, 168] on td at bounding box center [364, 170] width 75 height 21
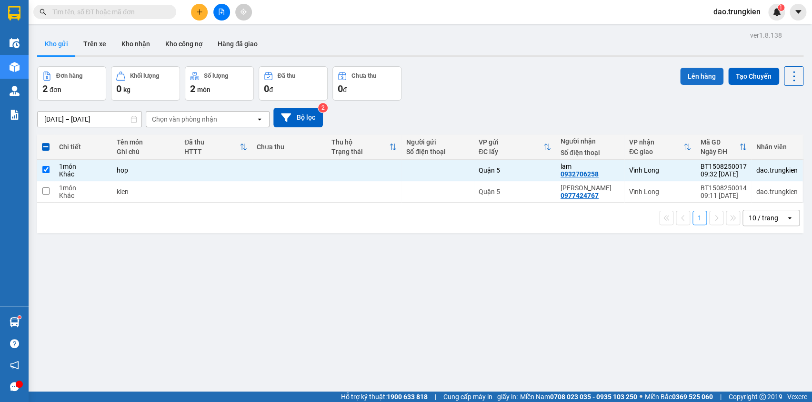
click at [704, 71] on button "Lên hàng" at bounding box center [701, 76] width 43 height 17
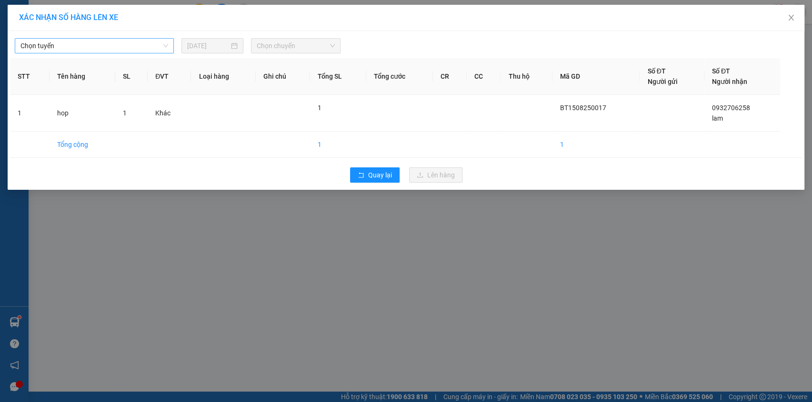
click at [150, 47] on span "Chọn tuyến" at bounding box center [94, 46] width 148 height 14
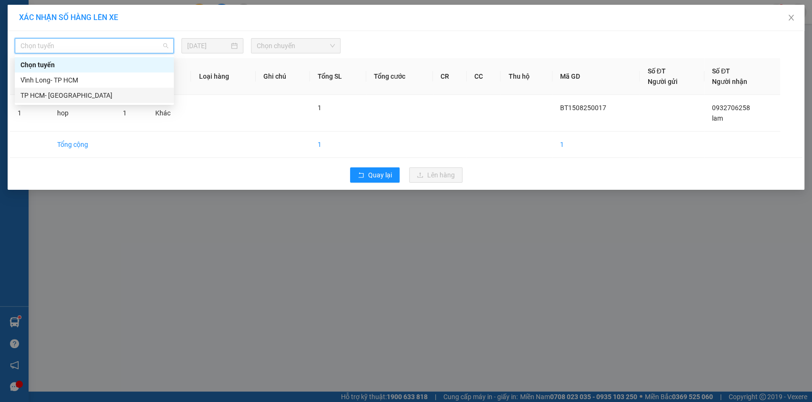
click at [142, 97] on div "TP HCM- [PERSON_NAME][GEOGRAPHIC_DATA]" at bounding box center [94, 95] width 148 height 10
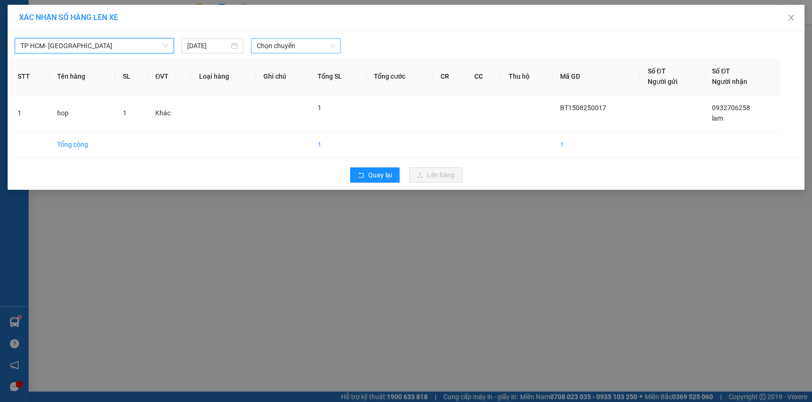
click at [281, 42] on span "Chọn chuyến" at bounding box center [296, 46] width 78 height 14
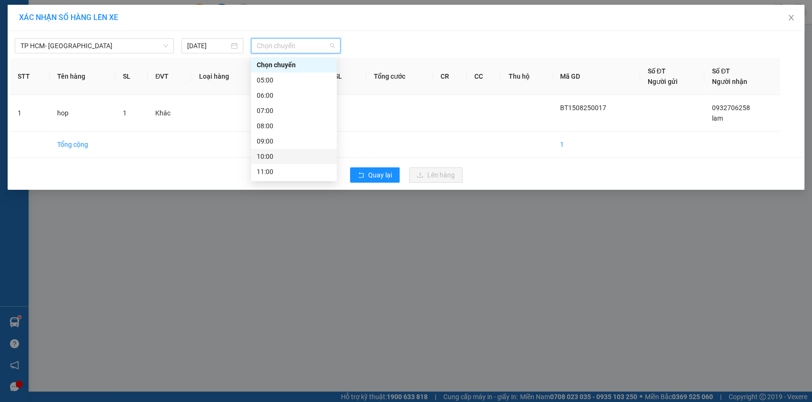
click at [291, 156] on div "10:00" at bounding box center [294, 156] width 74 height 10
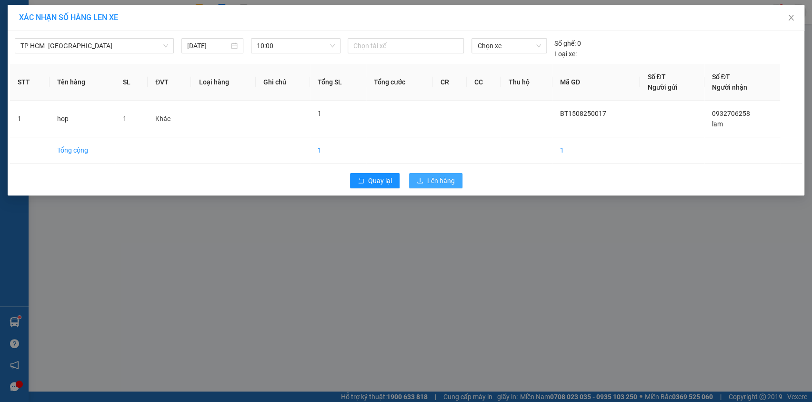
click at [442, 180] on span "Lên hàng" at bounding box center [441, 180] width 28 height 10
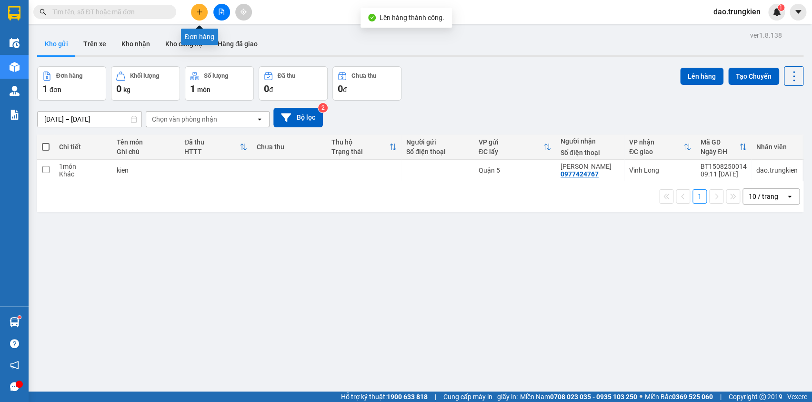
click at [200, 12] on icon "plus" at bounding box center [199, 11] width 5 height 0
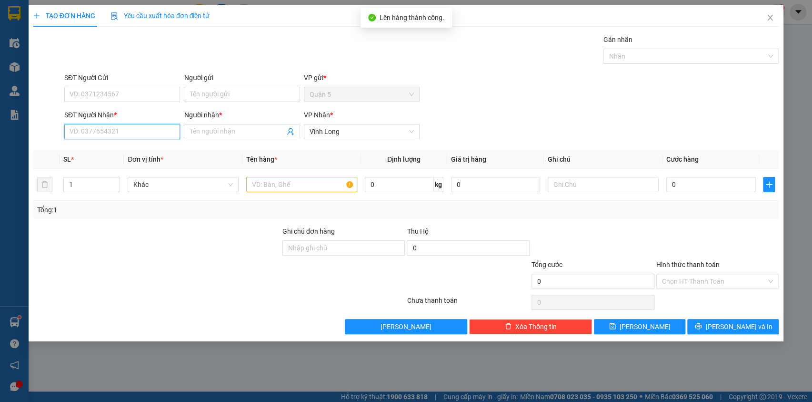
click at [94, 134] on input "SĐT Người Nhận *" at bounding box center [122, 131] width 116 height 15
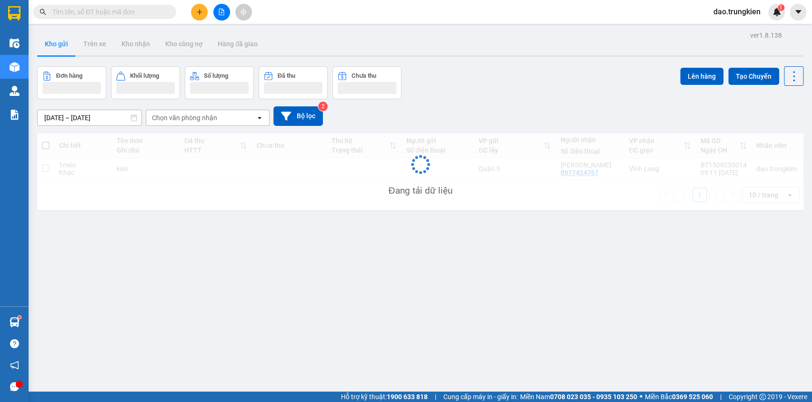
click at [85, 11] on input "text" at bounding box center [108, 12] width 112 height 10
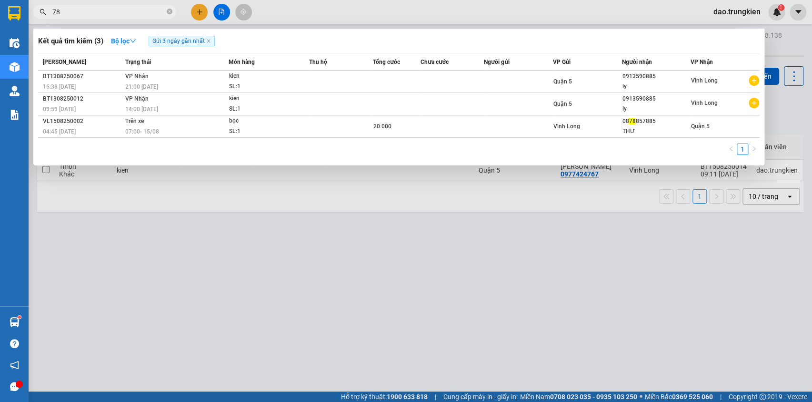
type input "787"
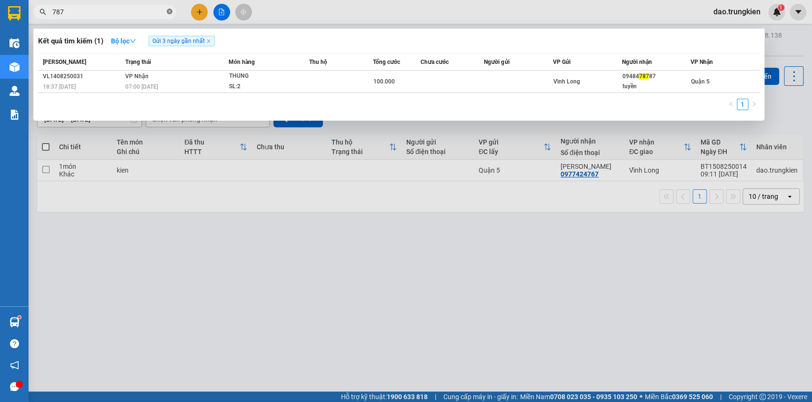
click at [169, 10] on icon "close-circle" at bounding box center [170, 12] width 6 height 6
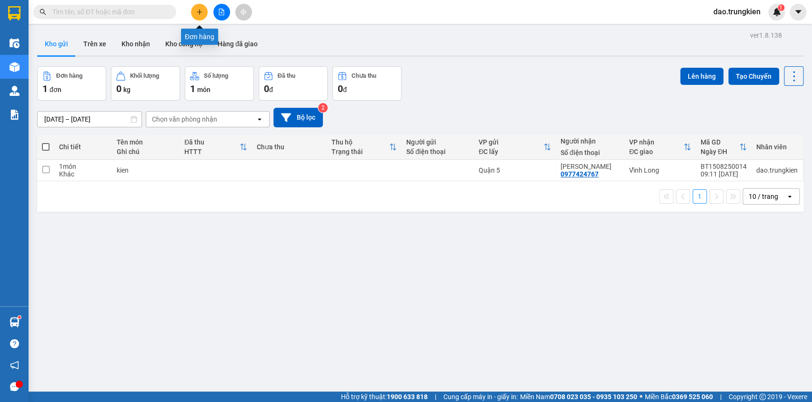
click at [198, 11] on icon "plus" at bounding box center [199, 11] width 5 height 0
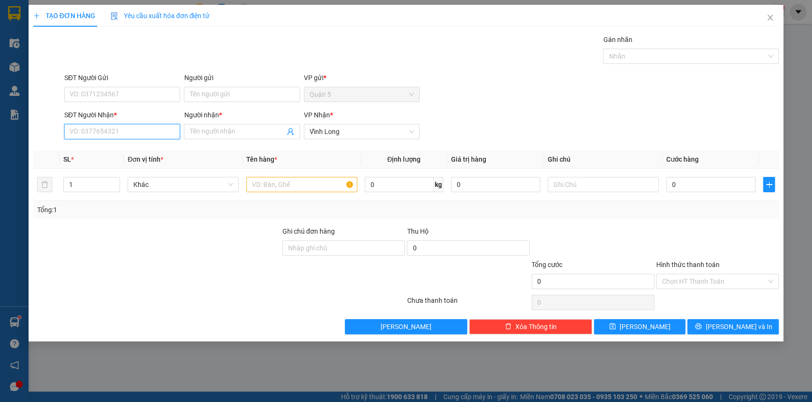
click at [100, 131] on input "SĐT Người Nhận *" at bounding box center [122, 131] width 116 height 15
type input "5559"
click at [78, 148] on div "0945815559 - thanh" at bounding box center [122, 150] width 104 height 10
click at [113, 186] on icon "down" at bounding box center [114, 187] width 3 height 3
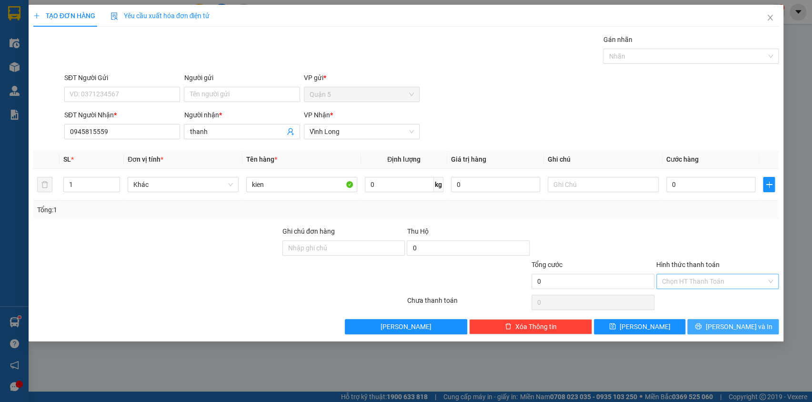
drag, startPoint x: 738, startPoint y: 324, endPoint x: 700, endPoint y: 287, distance: 51.9
click at [735, 324] on span "[PERSON_NAME] và In" at bounding box center [739, 326] width 67 height 10
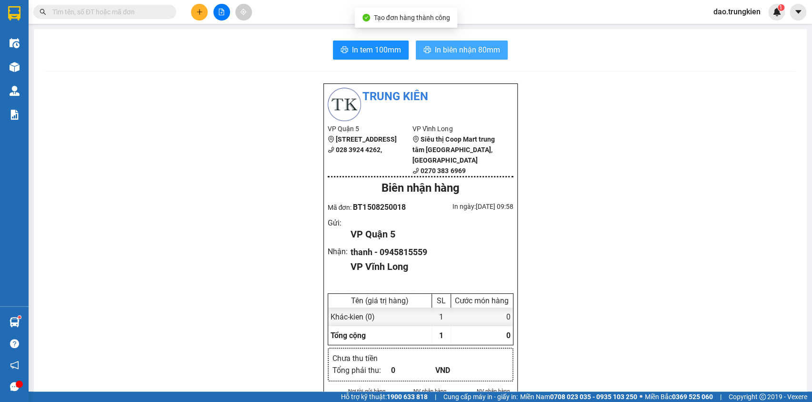
click at [435, 52] on span "In biên nhận 80mm" at bounding box center [467, 50] width 65 height 12
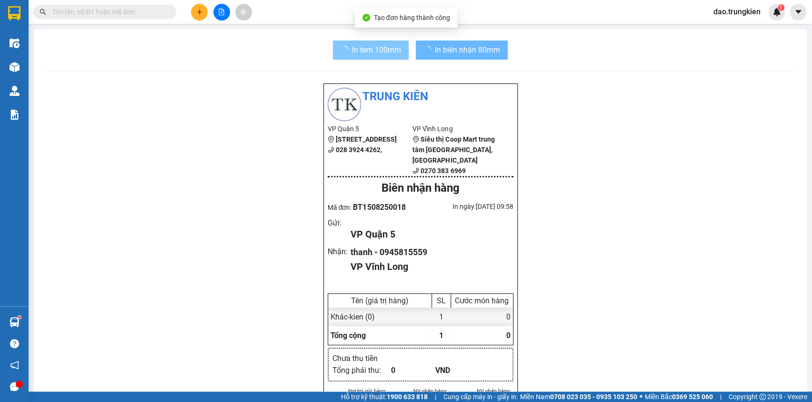
click at [360, 48] on span "In tem 100mm" at bounding box center [376, 50] width 49 height 12
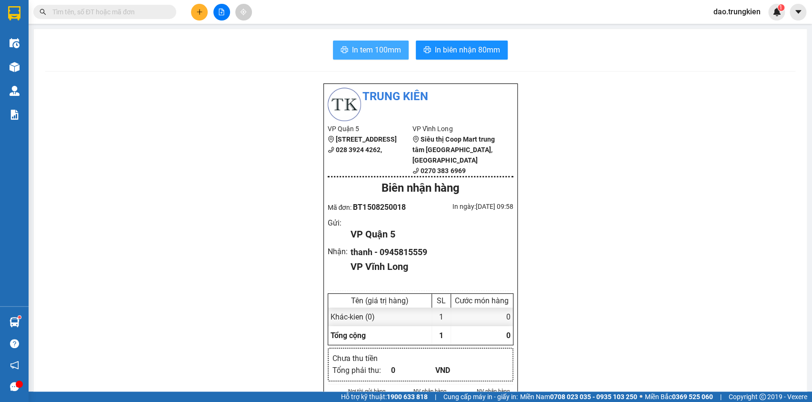
click at [370, 54] on span "In tem 100mm" at bounding box center [376, 50] width 49 height 12
click at [194, 7] on button at bounding box center [199, 12] width 17 height 17
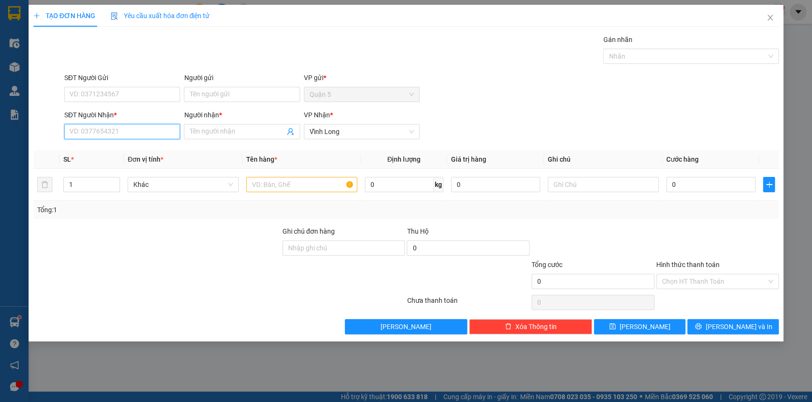
click at [93, 129] on input "SĐT Người Nhận *" at bounding box center [122, 131] width 116 height 15
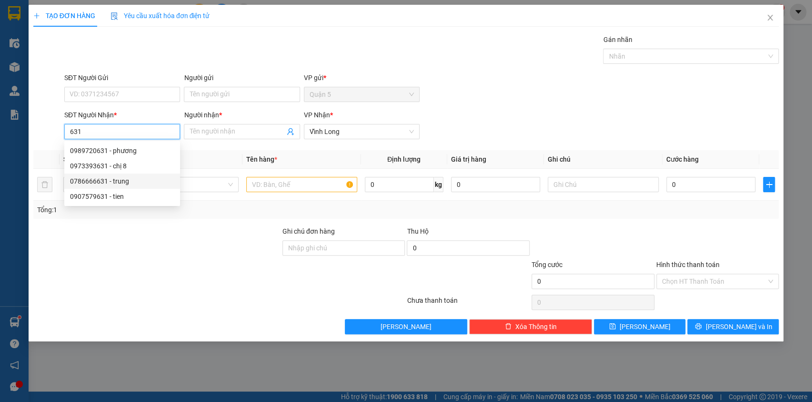
click at [98, 181] on div "0786666631 - [PERSON_NAME]" at bounding box center [122, 181] width 104 height 10
type input "0786666631"
type input "trung"
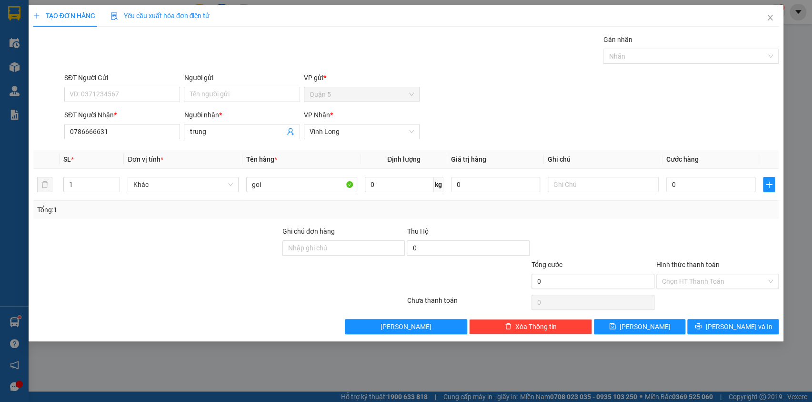
click at [723, 313] on div "Transit Pickup Surcharge Ids Transit Deliver Surcharge Ids Transit Deliver Surc…" at bounding box center [406, 184] width 746 height 300
click at [728, 325] on span "[PERSON_NAME] và In" at bounding box center [739, 326] width 67 height 10
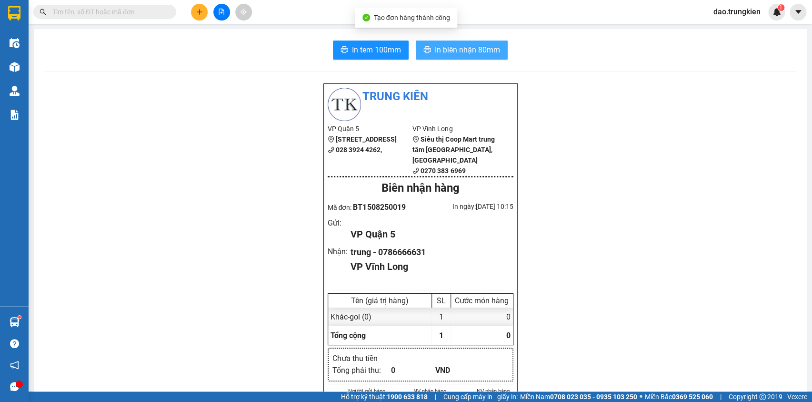
click at [428, 41] on button "In biên nhận 80mm" at bounding box center [462, 50] width 92 height 19
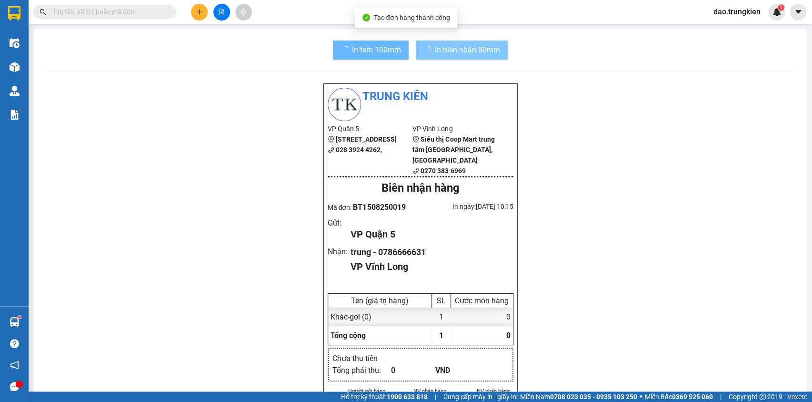
click at [369, 46] on span "In tem 100mm" at bounding box center [376, 50] width 49 height 12
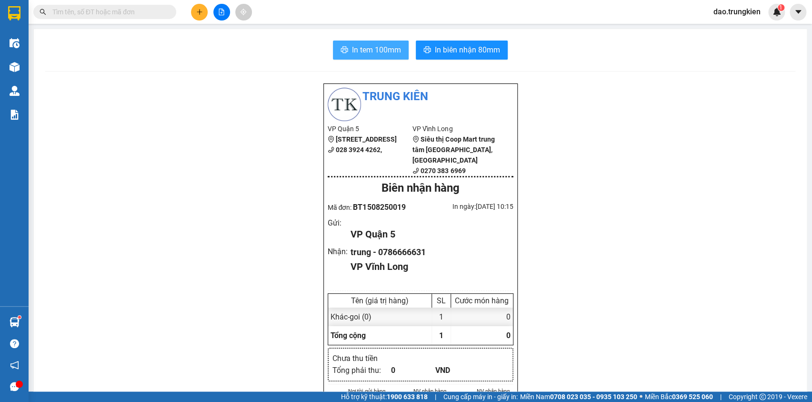
click at [372, 53] on span "In tem 100mm" at bounding box center [376, 50] width 49 height 12
click at [193, 10] on button at bounding box center [199, 12] width 17 height 17
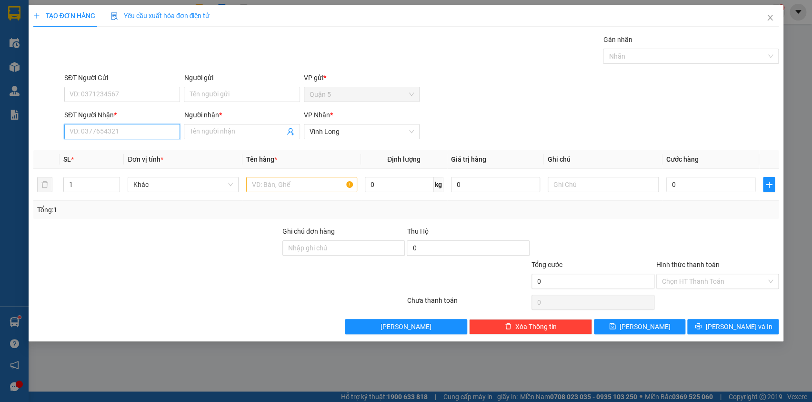
click at [84, 128] on input "SĐT Người Nhận *" at bounding box center [122, 131] width 116 height 15
type input "224"
click at [96, 152] on div "0939999224 - hang" at bounding box center [122, 150] width 104 height 10
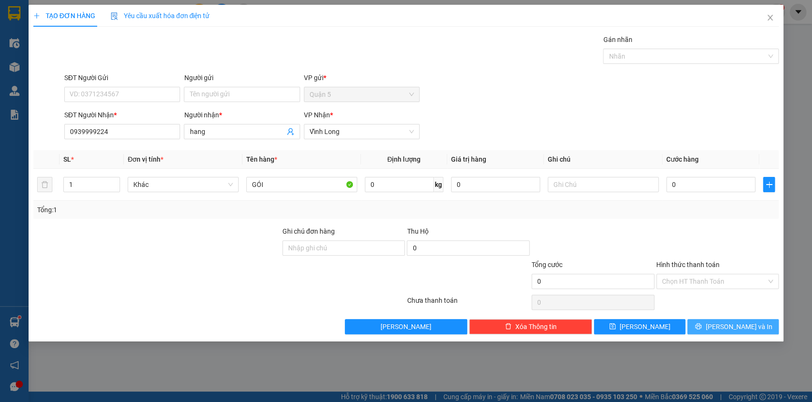
click at [723, 325] on button "[PERSON_NAME] và In" at bounding box center [733, 326] width 91 height 15
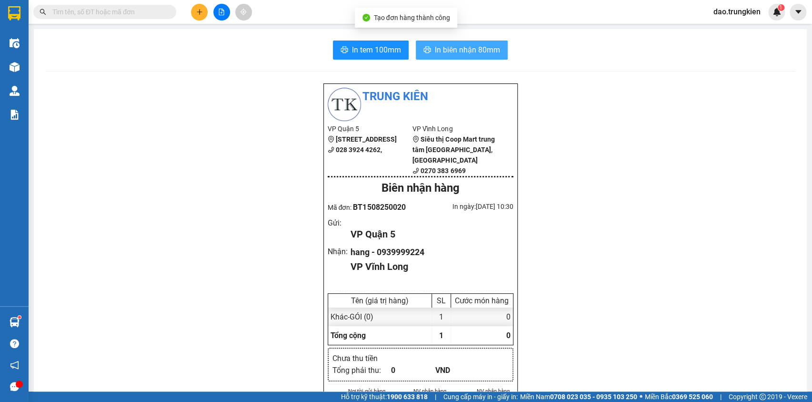
click at [462, 45] on span "In biên nhận 80mm" at bounding box center [467, 50] width 65 height 12
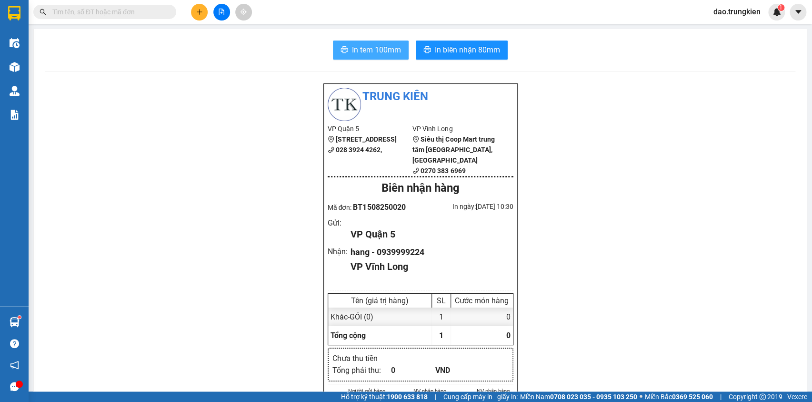
click at [370, 49] on span "In tem 100mm" at bounding box center [376, 50] width 49 height 12
click at [198, 14] on icon "plus" at bounding box center [199, 12] width 7 height 7
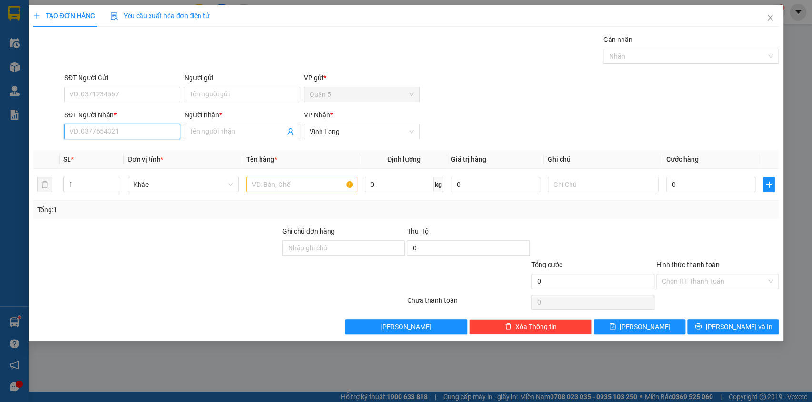
click at [108, 132] on input "SĐT Người Nhận *" at bounding box center [122, 131] width 116 height 15
click at [99, 151] on div "0907636966 - KHANH TOAN" at bounding box center [122, 150] width 104 height 10
type input "0907636966"
type input "KHANH TOAN"
type input "0907636966"
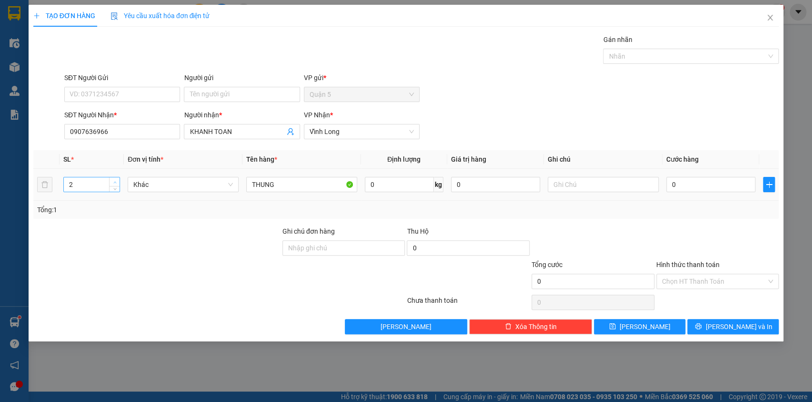
click at [116, 179] on span "up" at bounding box center [115, 182] width 6 height 6
type input "3"
click at [116, 179] on span "up" at bounding box center [115, 182] width 6 height 6
click at [702, 326] on icon "printer" at bounding box center [698, 326] width 7 height 7
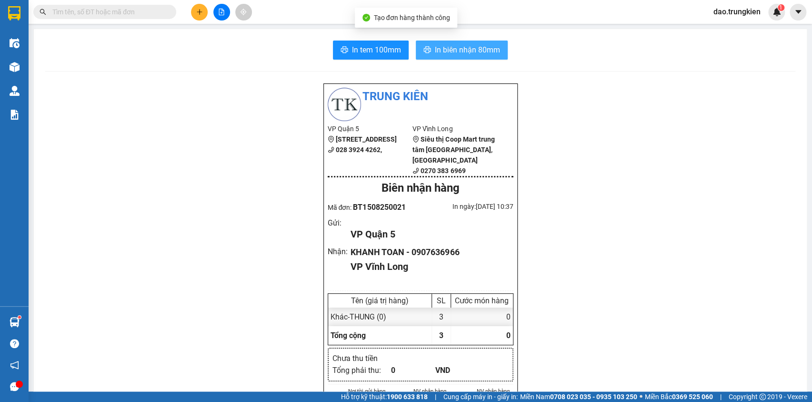
click at [441, 52] on span "In biên nhận 80mm" at bounding box center [467, 50] width 65 height 12
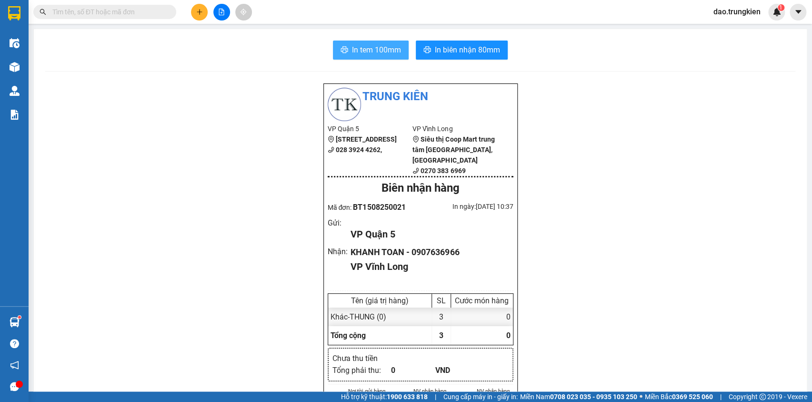
click at [358, 48] on span "In tem 100mm" at bounding box center [376, 50] width 49 height 12
click at [196, 10] on icon "plus" at bounding box center [199, 12] width 7 height 7
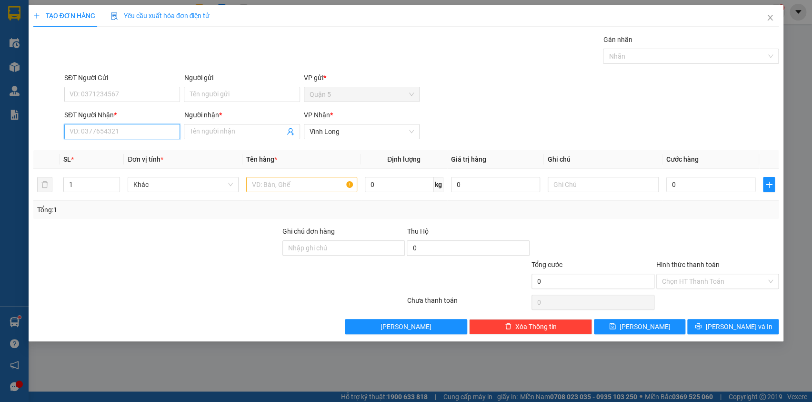
click at [83, 134] on input "SĐT Người Nhận *" at bounding box center [122, 131] width 116 height 15
click at [69, 130] on input "909" at bounding box center [122, 131] width 116 height 15
click at [68, 129] on input "909" at bounding box center [122, 131] width 116 height 15
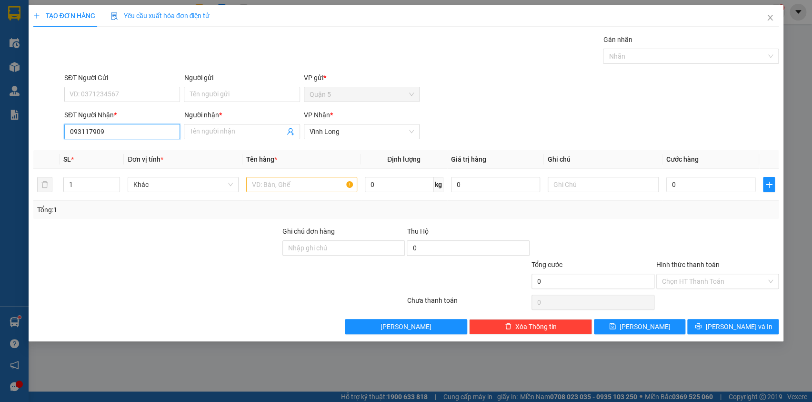
type input "0931171909"
click at [93, 151] on div "0931171909 - TƯỜNG" at bounding box center [122, 150] width 104 height 10
type input "TƯỜNG"
click at [117, 187] on span "down" at bounding box center [115, 188] width 6 height 6
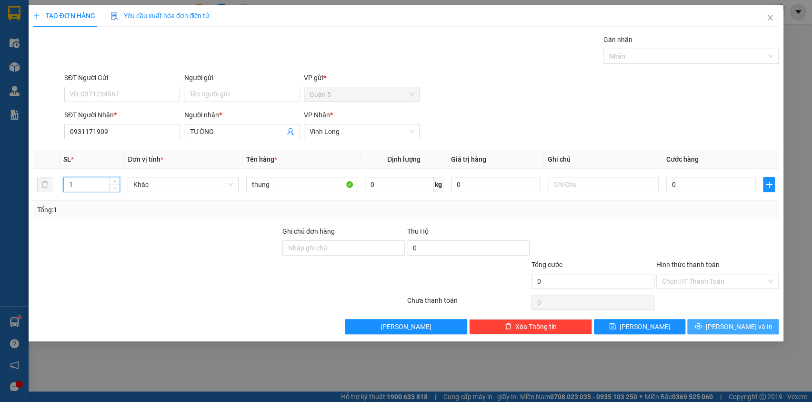
click at [726, 326] on span "[PERSON_NAME] và In" at bounding box center [739, 326] width 67 height 10
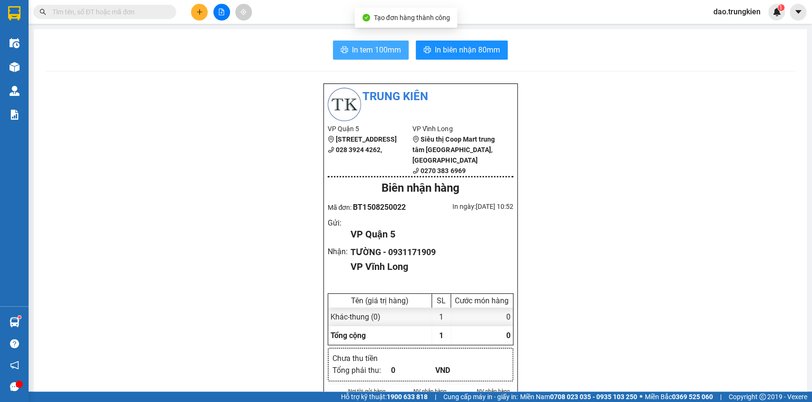
click at [388, 52] on span "In tem 100mm" at bounding box center [376, 50] width 49 height 12
click at [206, 12] on button at bounding box center [199, 12] width 17 height 17
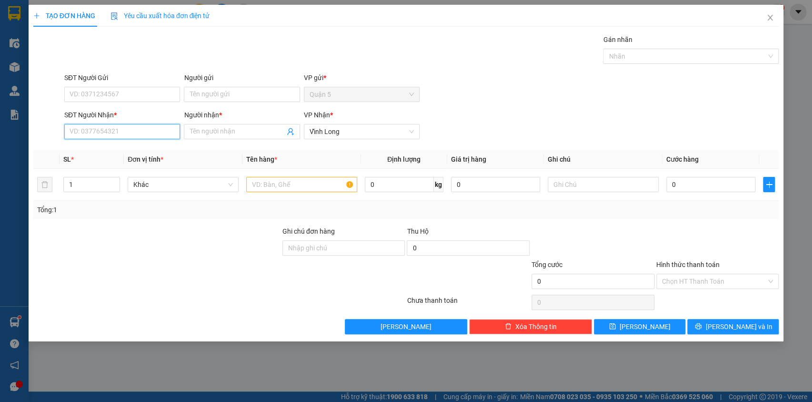
click at [98, 136] on input "SĐT Người Nhận *" at bounding box center [122, 131] width 116 height 15
type input "8"
drag, startPoint x: 79, startPoint y: 129, endPoint x: 71, endPoint y: 127, distance: 7.8
click at [73, 127] on input "5884" at bounding box center [122, 131] width 116 height 15
click at [49, 127] on div "SĐT Người Nhận * 5884 Người nhận * Tên người nhận VP Nhận * Vĩnh Long" at bounding box center [406, 126] width 748 height 33
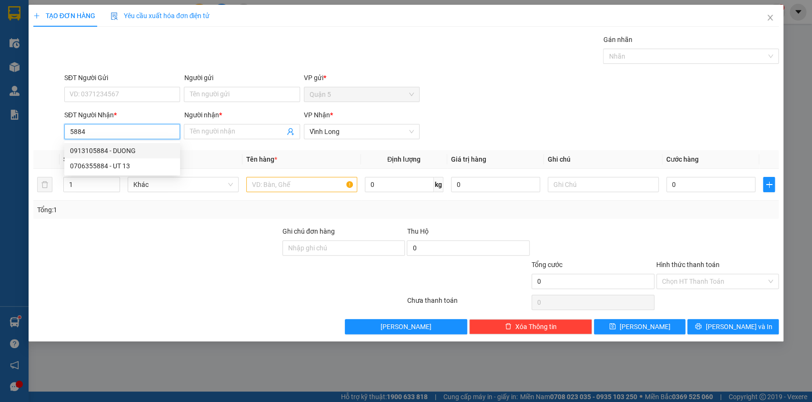
type input "5884"
drag, startPoint x: 43, startPoint y: 127, endPoint x: 37, endPoint y: 126, distance: 6.7
click at [39, 127] on div at bounding box center [47, 126] width 31 height 33
click at [109, 133] on input "5884" at bounding box center [122, 131] width 116 height 15
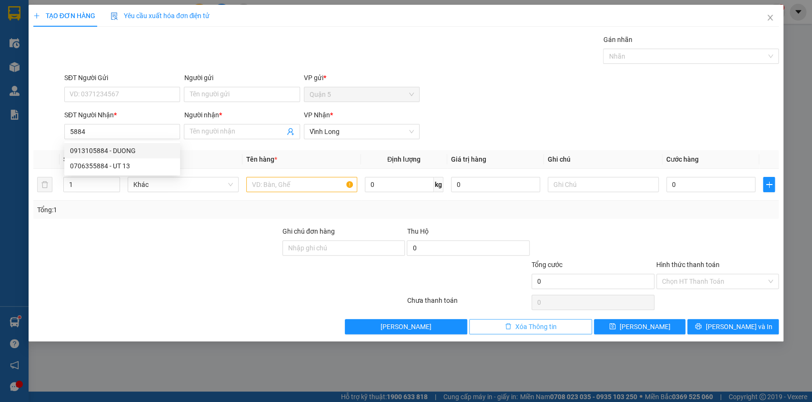
click at [526, 325] on span "Xóa Thông tin" at bounding box center [536, 326] width 41 height 10
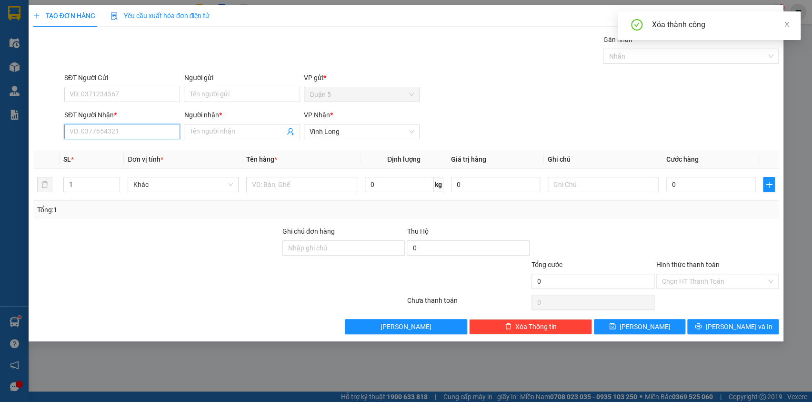
click at [92, 130] on input "SĐT Người Nhận *" at bounding box center [122, 131] width 116 height 15
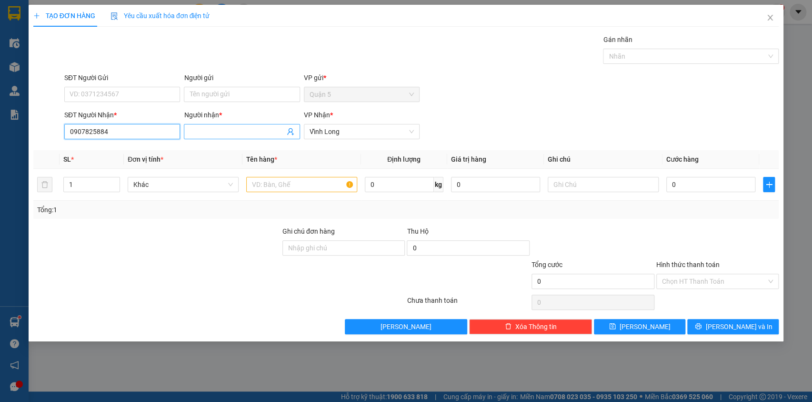
type input "0907825884"
click at [214, 130] on input "Người nhận *" at bounding box center [237, 131] width 95 height 10
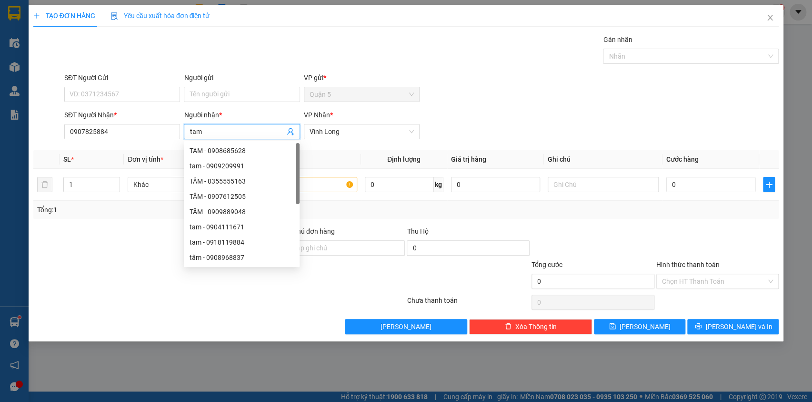
type input "tam"
click at [238, 38] on div "Gán nhãn Nhãn" at bounding box center [421, 50] width 719 height 33
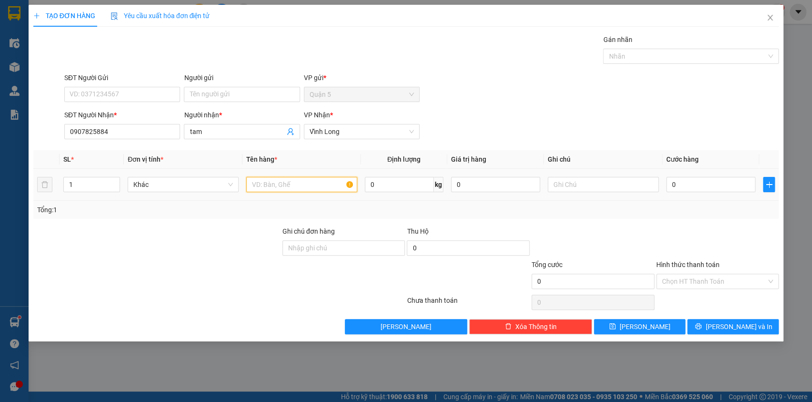
click at [267, 191] on input "text" at bounding box center [301, 184] width 111 height 15
type input "goi"
click at [740, 325] on span "[PERSON_NAME] và In" at bounding box center [739, 326] width 67 height 10
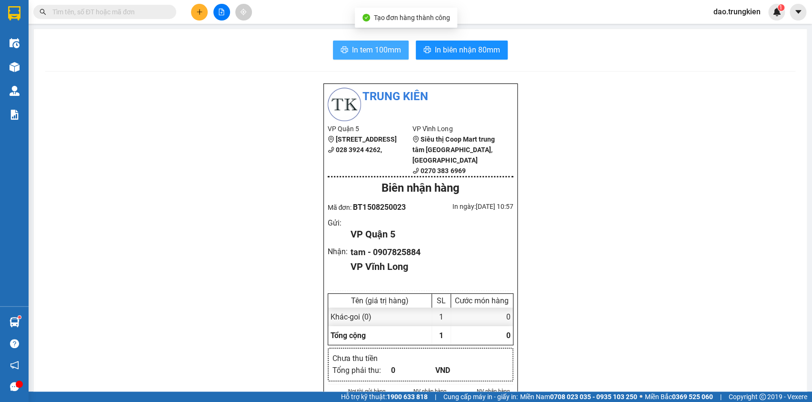
drag, startPoint x: 364, startPoint y: 49, endPoint x: 363, endPoint y: 63, distance: 13.9
click at [365, 50] on span "In tem 100mm" at bounding box center [376, 50] width 49 height 12
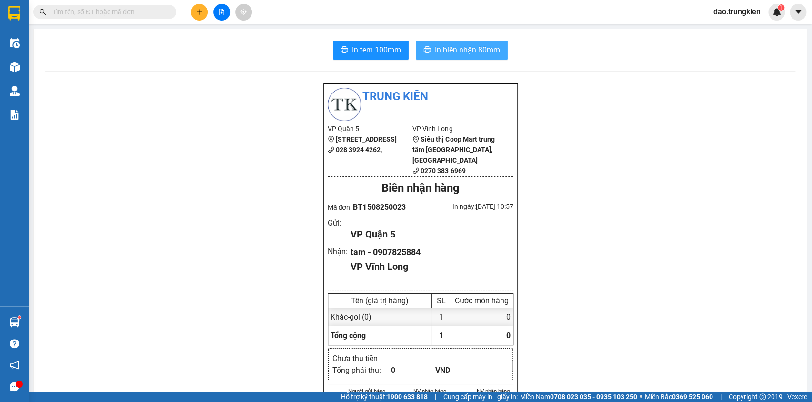
click at [456, 45] on span "In biên nhận 80mm" at bounding box center [467, 50] width 65 height 12
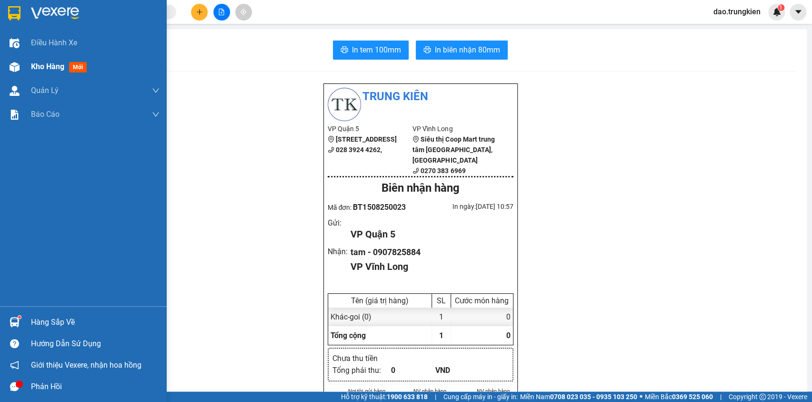
drag, startPoint x: 72, startPoint y: 64, endPoint x: 94, endPoint y: 61, distance: 22.1
click at [73, 66] on span "mới" at bounding box center [78, 67] width 18 height 10
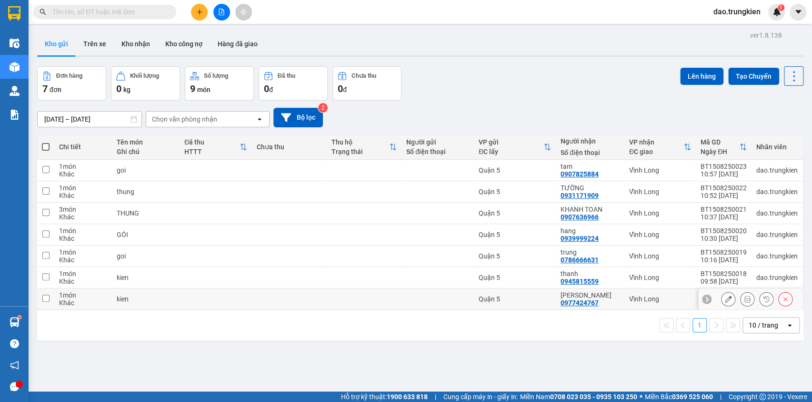
click at [439, 293] on td at bounding box center [438, 298] width 72 height 21
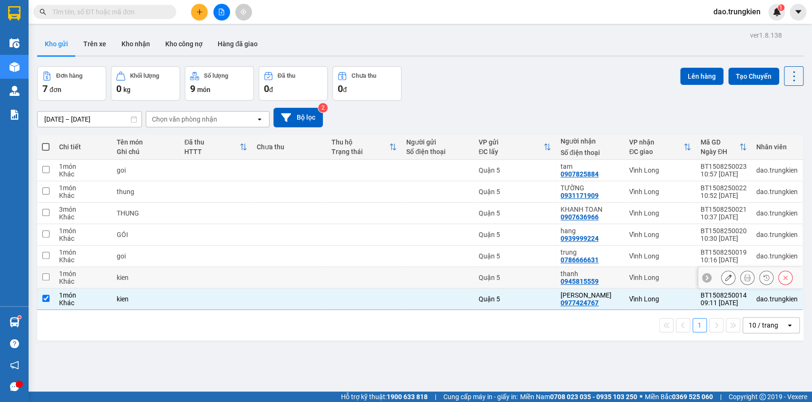
click at [437, 272] on td at bounding box center [438, 277] width 72 height 21
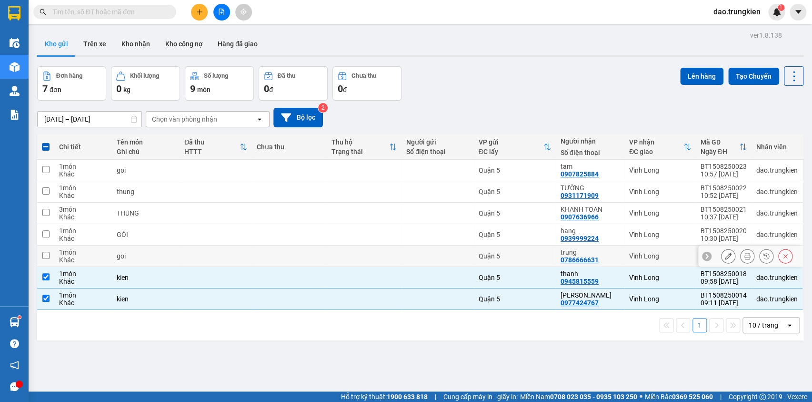
drag, startPoint x: 438, startPoint y: 258, endPoint x: 429, endPoint y: 225, distance: 34.6
click at [438, 258] on div at bounding box center [437, 256] width 63 height 8
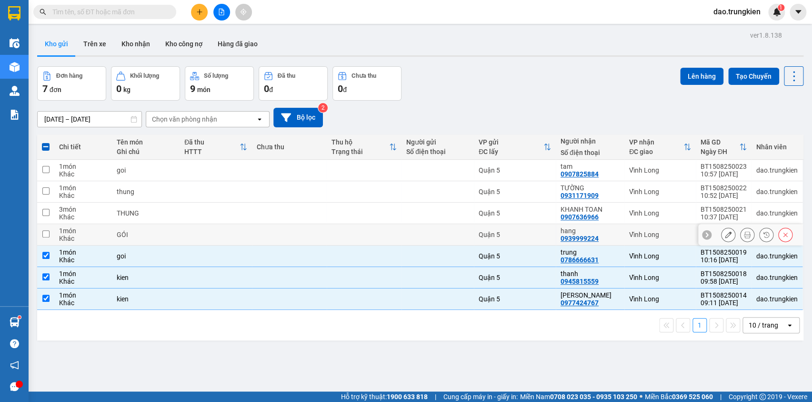
click at [429, 225] on td at bounding box center [438, 234] width 72 height 21
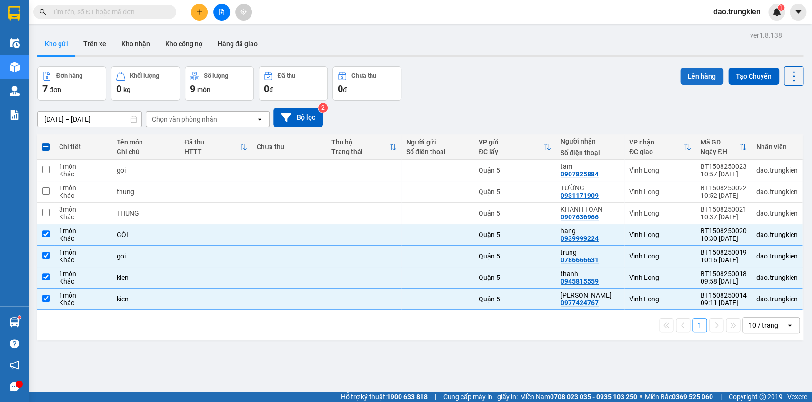
click at [699, 70] on button "Lên hàng" at bounding box center [701, 76] width 43 height 17
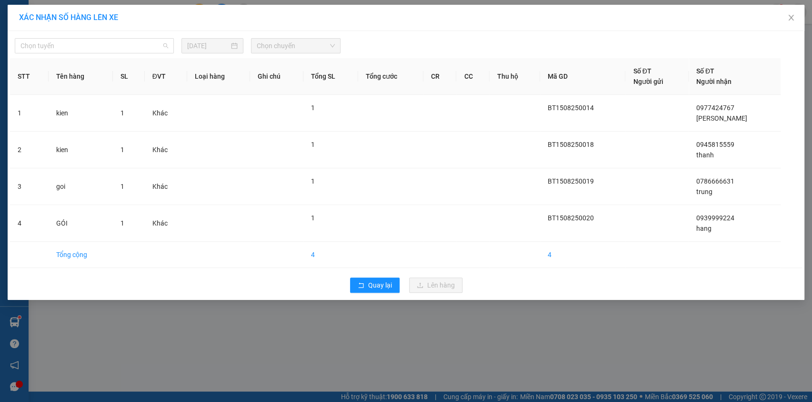
drag, startPoint x: 162, startPoint y: 48, endPoint x: 143, endPoint y: 93, distance: 49.3
click at [161, 52] on span "Chọn tuyến" at bounding box center [94, 46] width 148 height 14
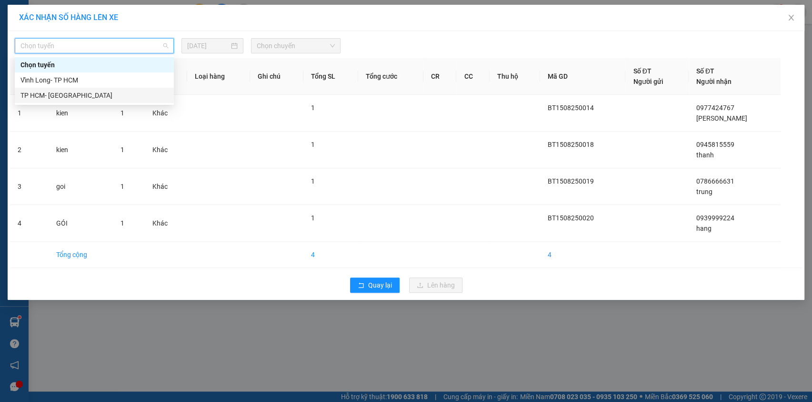
drag, startPoint x: 136, startPoint y: 99, endPoint x: 197, endPoint y: 71, distance: 67.0
click at [139, 98] on div "TP HCM- [PERSON_NAME][GEOGRAPHIC_DATA]" at bounding box center [94, 95] width 148 height 10
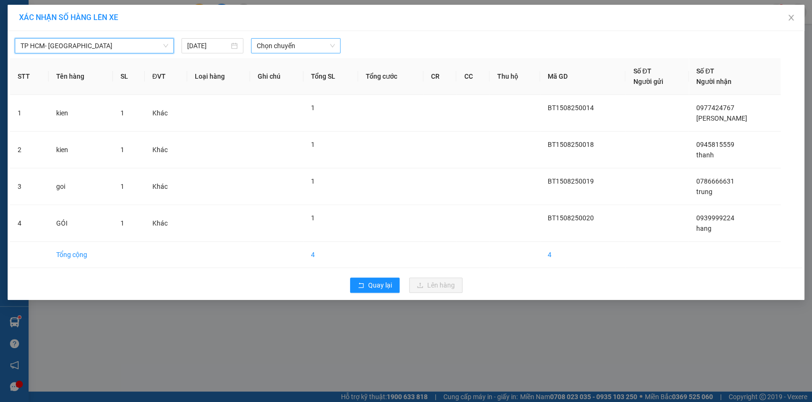
click at [297, 46] on span "Chọn chuyến" at bounding box center [296, 46] width 78 height 14
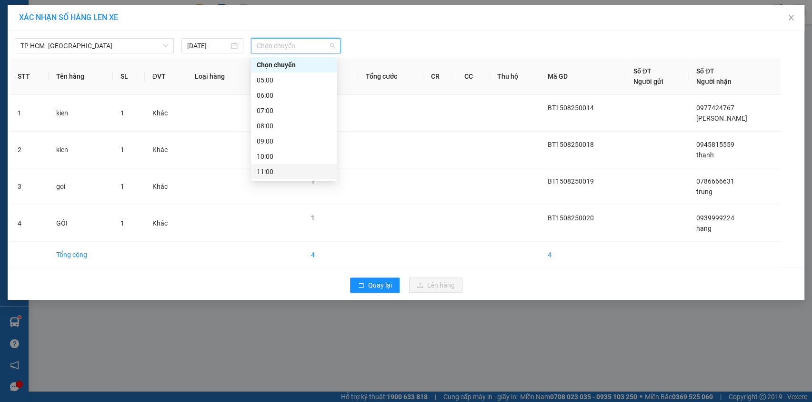
click at [297, 168] on div "11:00" at bounding box center [294, 171] width 74 height 10
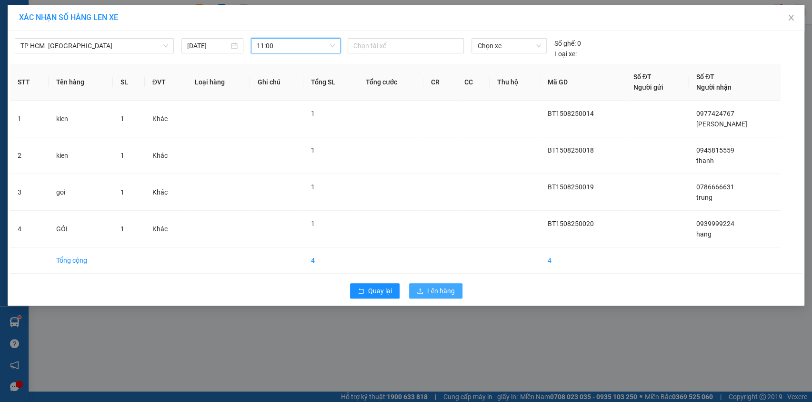
click at [431, 287] on span "Lên hàng" at bounding box center [441, 290] width 28 height 10
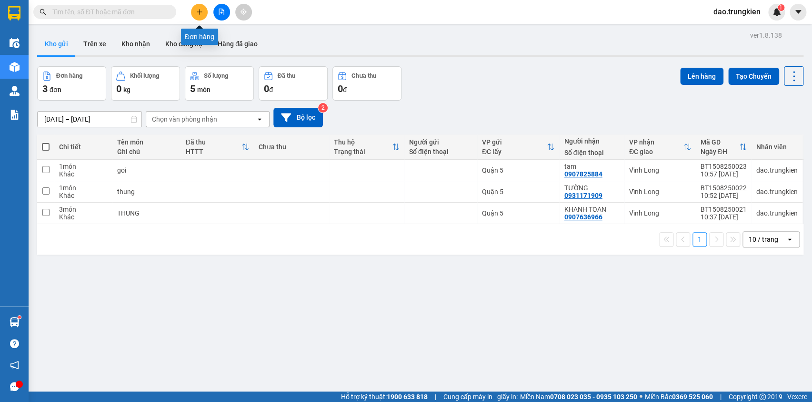
click at [199, 10] on icon "plus" at bounding box center [199, 12] width 7 height 7
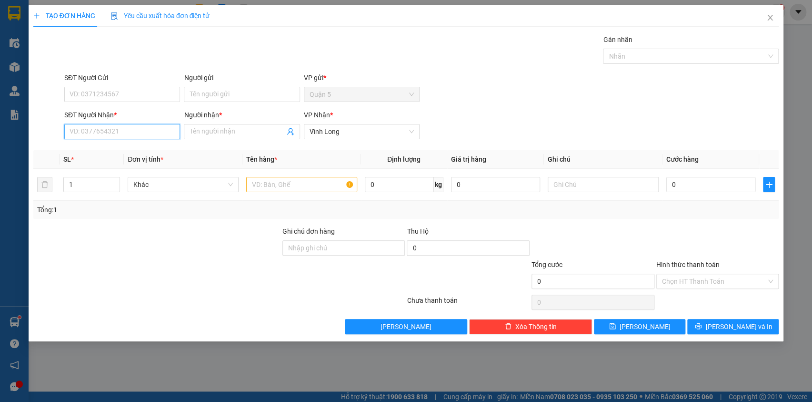
click at [83, 126] on input "SĐT Người Nhận *" at bounding box center [122, 131] width 116 height 15
click at [101, 152] on div "0908366754 - [PERSON_NAME]" at bounding box center [122, 150] width 104 height 10
type input "0908366754"
type input "PHƯỢNG"
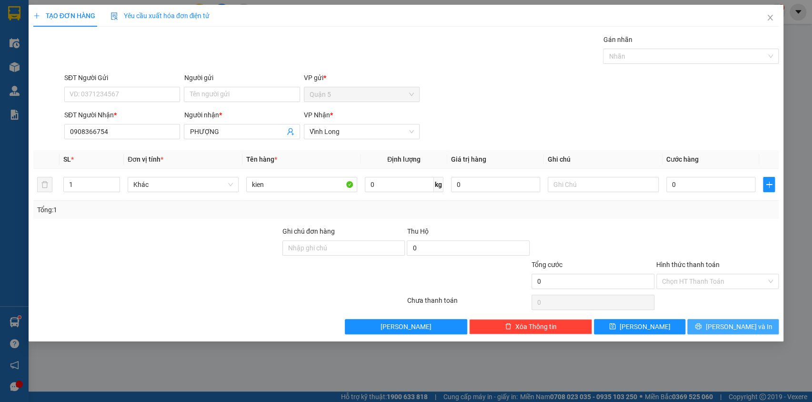
click at [739, 324] on span "[PERSON_NAME] và In" at bounding box center [739, 326] width 67 height 10
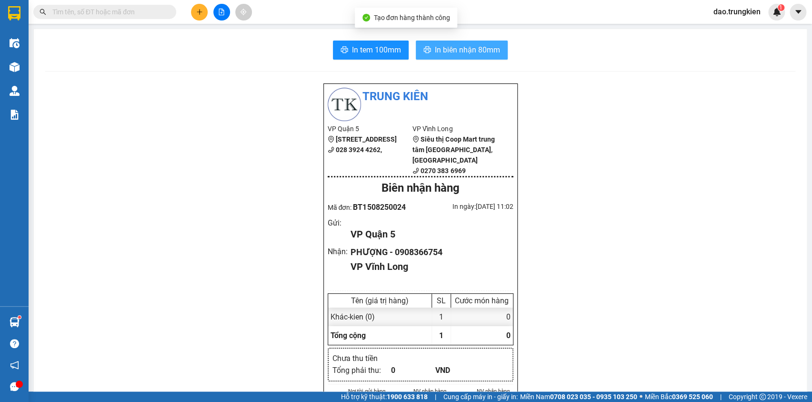
click at [462, 56] on button "In biên nhận 80mm" at bounding box center [462, 50] width 92 height 19
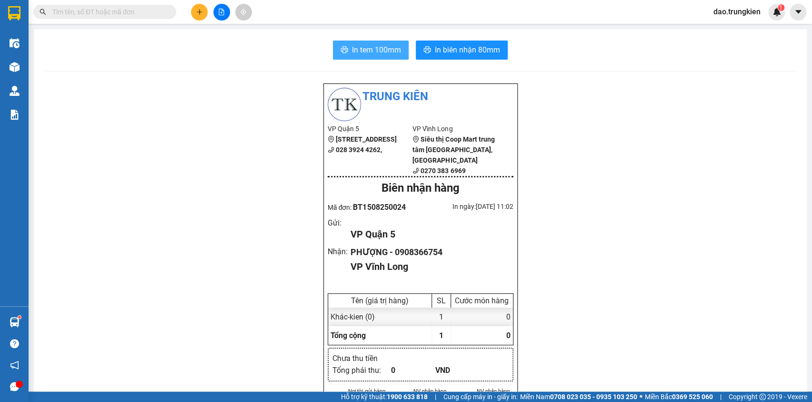
click at [365, 50] on span "In tem 100mm" at bounding box center [376, 50] width 49 height 12
click at [199, 10] on icon "plus" at bounding box center [199, 11] width 0 height 5
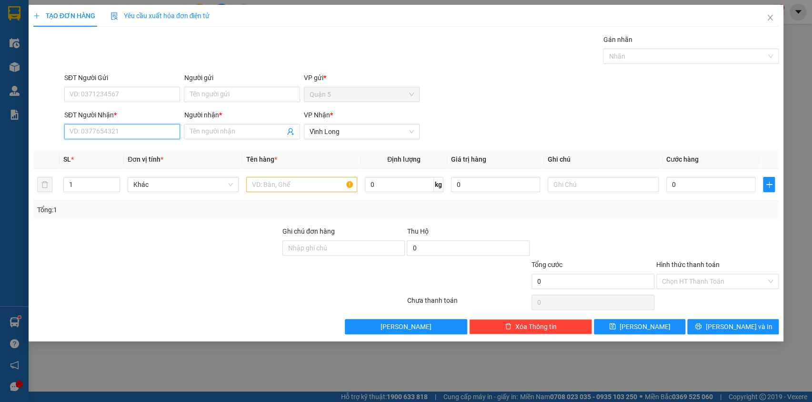
click at [86, 134] on input "SĐT Người Nhận *" at bounding box center [122, 131] width 116 height 15
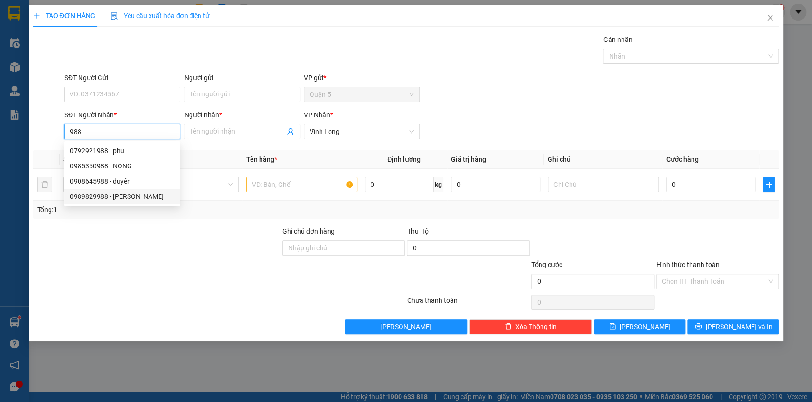
click at [95, 195] on div "0989829988 - vu tina" at bounding box center [122, 196] width 104 height 10
type input "0989829988"
type input "vu tina"
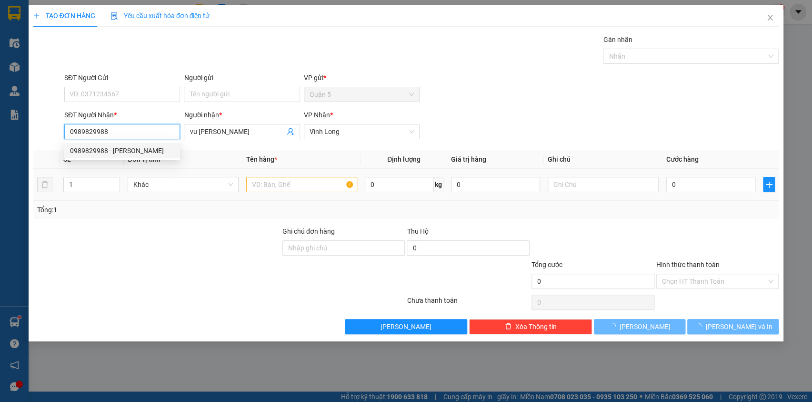
type input "20.000"
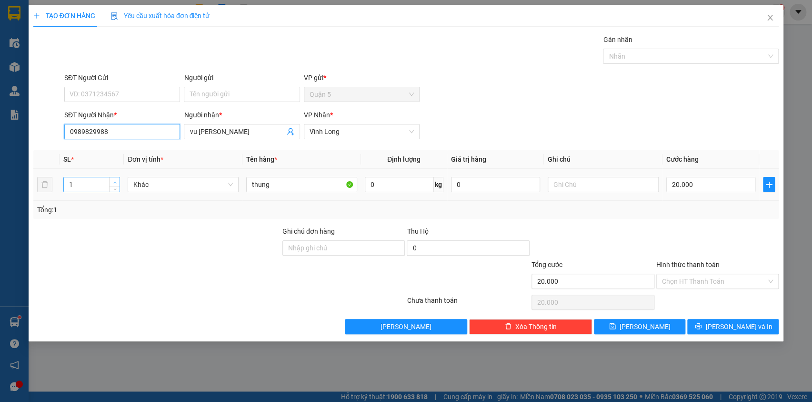
type input "0989829988"
type input "2"
click at [114, 181] on icon "up" at bounding box center [114, 182] width 3 height 3
click at [683, 182] on input "20.000" at bounding box center [712, 184] width 90 height 15
type input "0"
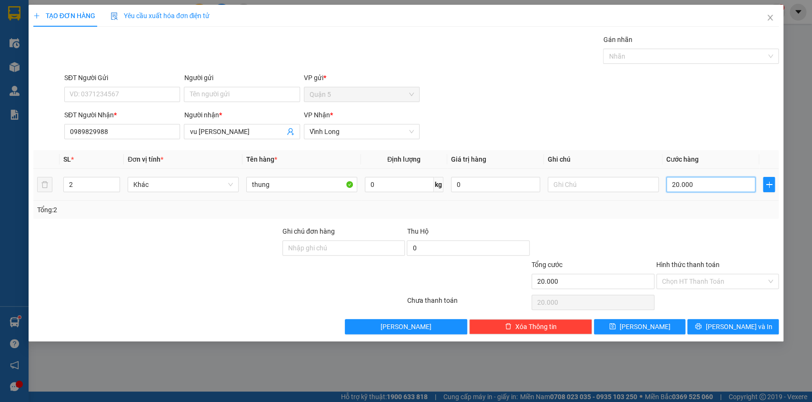
type input "0"
drag, startPoint x: 703, startPoint y: 281, endPoint x: 705, endPoint y: 298, distance: 16.7
click at [704, 282] on input "Hình thức thanh toán" at bounding box center [714, 281] width 105 height 14
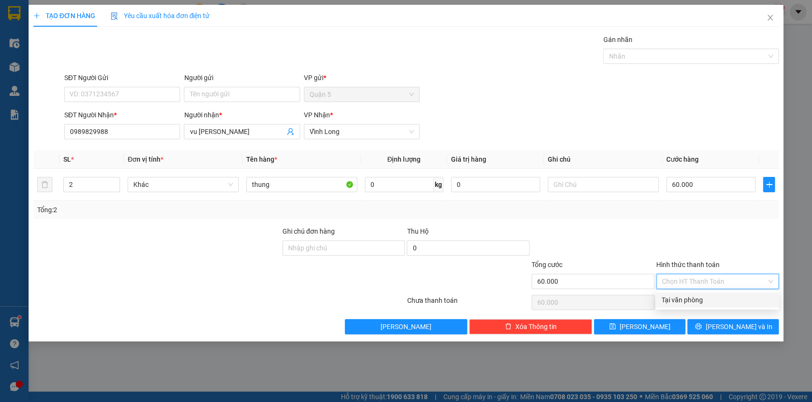
click at [703, 300] on div "Tại văn phòng" at bounding box center [717, 299] width 111 height 10
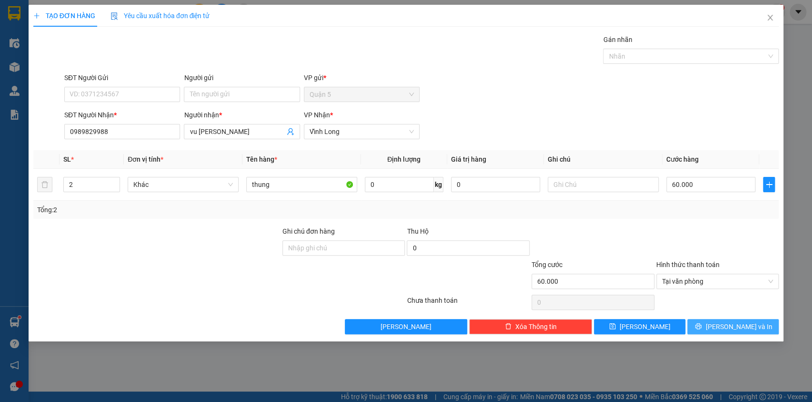
click at [724, 323] on button "[PERSON_NAME] và In" at bounding box center [733, 326] width 91 height 15
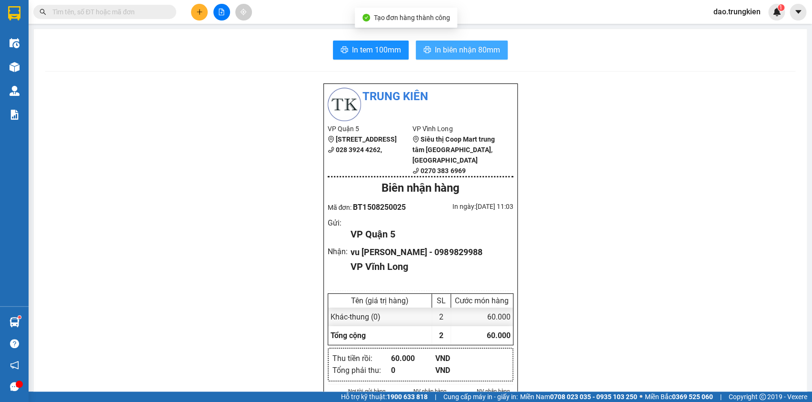
click at [446, 44] on span "In biên nhận 80mm" at bounding box center [467, 50] width 65 height 12
click at [367, 45] on span "In tem 100mm" at bounding box center [376, 50] width 49 height 12
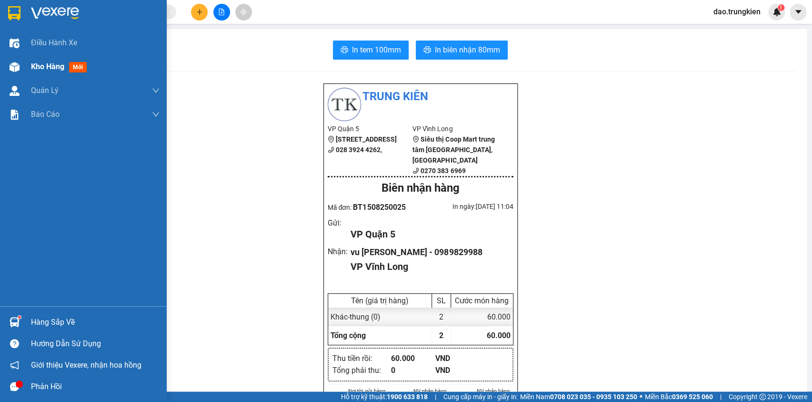
click at [76, 68] on span "mới" at bounding box center [78, 67] width 18 height 10
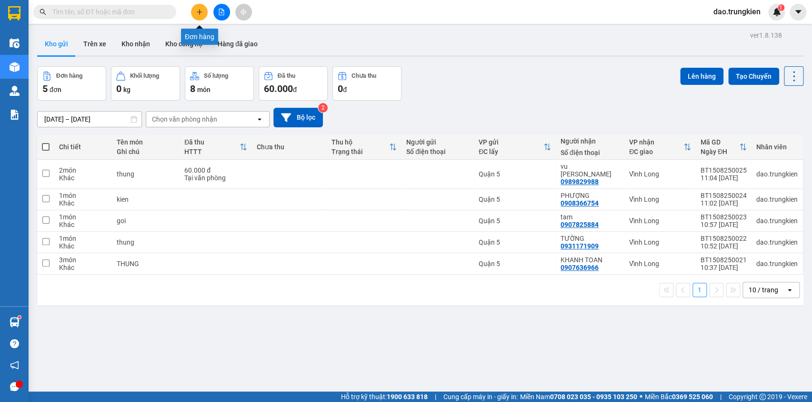
click at [198, 9] on icon "plus" at bounding box center [199, 12] width 7 height 7
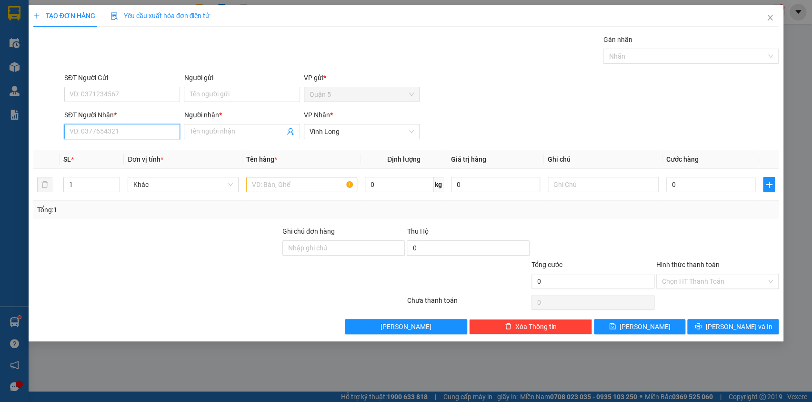
click at [103, 126] on input "SĐT Người Nhận *" at bounding box center [122, 131] width 116 height 15
click at [87, 148] on div "0931654532 - bao" at bounding box center [122, 150] width 104 height 10
type input "0931654532"
type input "bao"
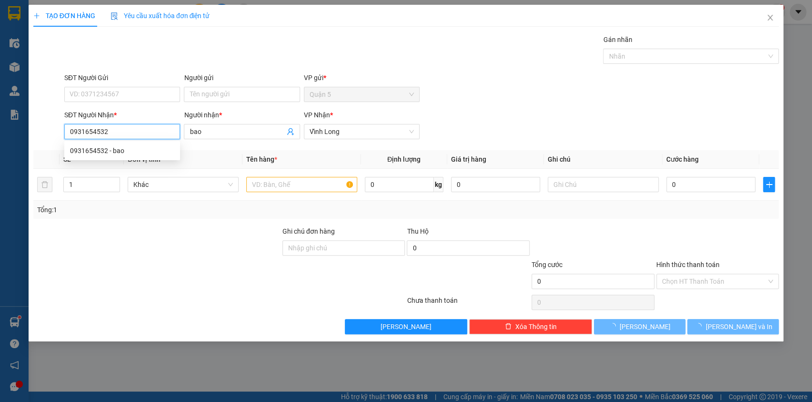
type input "60.000"
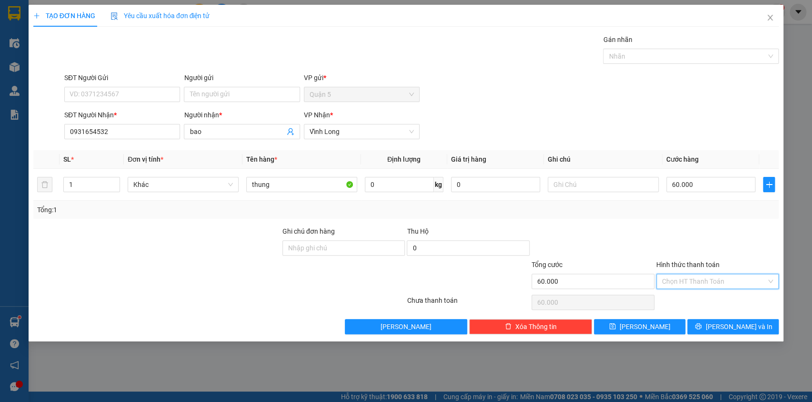
click at [702, 281] on input "Hình thức thanh toán" at bounding box center [714, 281] width 105 height 14
drag, startPoint x: 701, startPoint y: 297, endPoint x: 718, endPoint y: 313, distance: 23.3
click at [702, 298] on div "Tại văn phòng" at bounding box center [717, 299] width 111 height 10
click at [725, 323] on button "[PERSON_NAME] và In" at bounding box center [733, 326] width 91 height 15
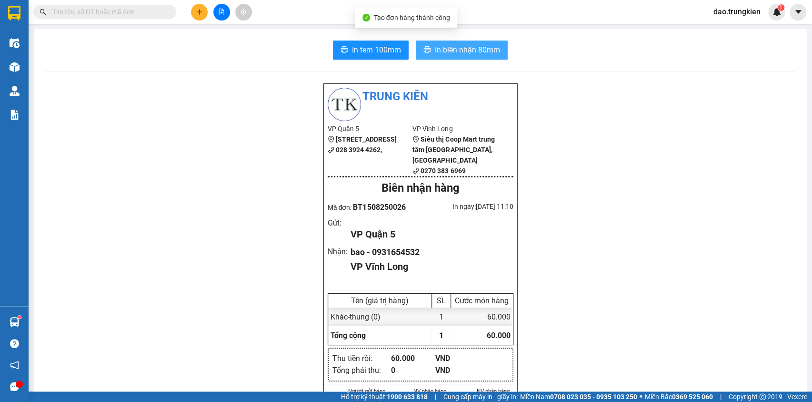
click at [454, 45] on span "In biên nhận 80mm" at bounding box center [467, 50] width 65 height 12
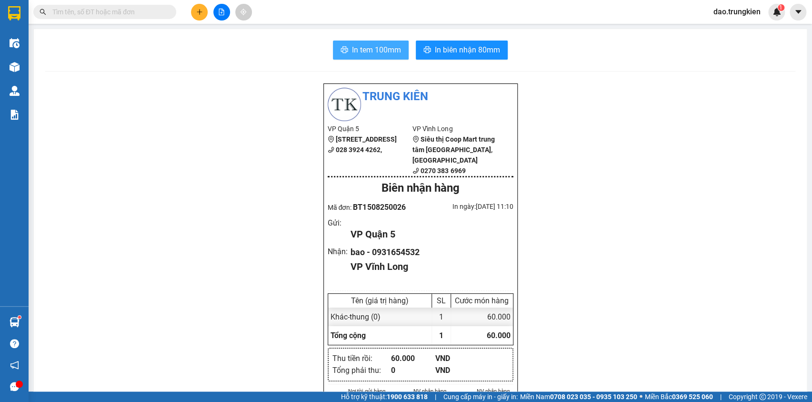
click at [360, 50] on span "In tem 100mm" at bounding box center [376, 50] width 49 height 12
click at [200, 12] on icon "plus" at bounding box center [199, 12] width 7 height 7
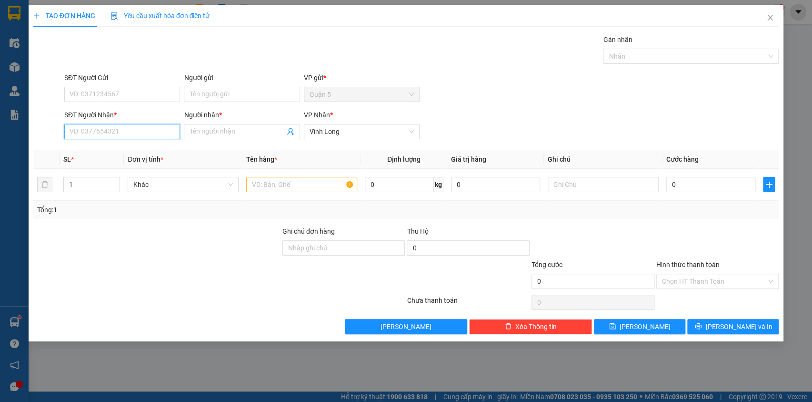
click at [85, 133] on input "SĐT Người Nhận *" at bounding box center [122, 131] width 116 height 15
type input "153"
click at [104, 180] on div "0939221153 - mai" at bounding box center [122, 181] width 104 height 10
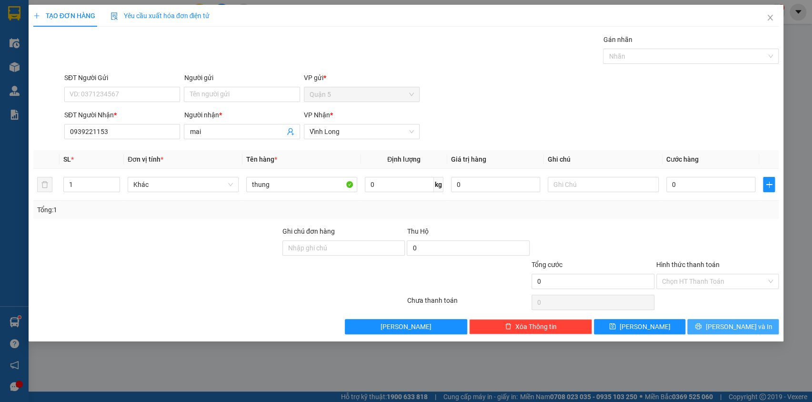
click at [713, 327] on button "[PERSON_NAME] và In" at bounding box center [733, 326] width 91 height 15
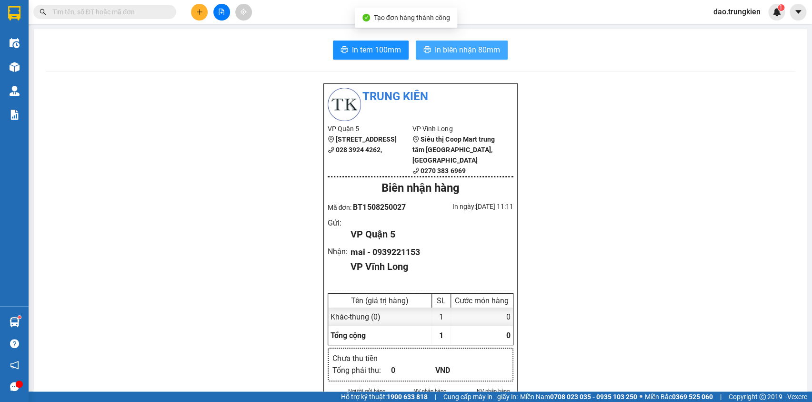
click at [445, 46] on span "In biên nhận 80mm" at bounding box center [467, 50] width 65 height 12
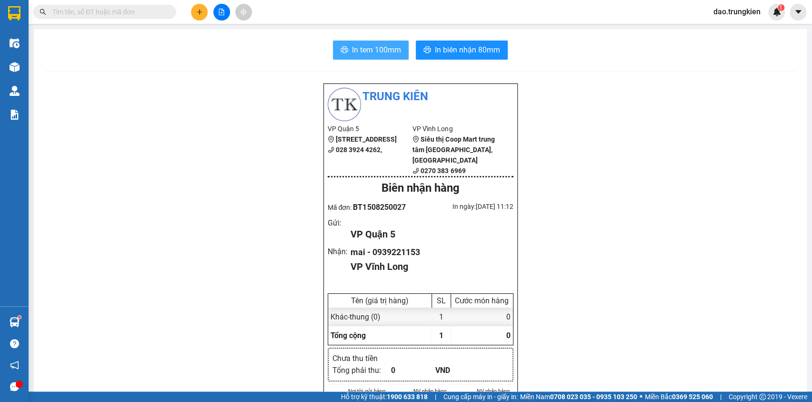
drag, startPoint x: 365, startPoint y: 45, endPoint x: 383, endPoint y: 45, distance: 18.6
click at [364, 44] on span "In tem 100mm" at bounding box center [376, 50] width 49 height 12
click at [201, 15] on button at bounding box center [199, 12] width 17 height 17
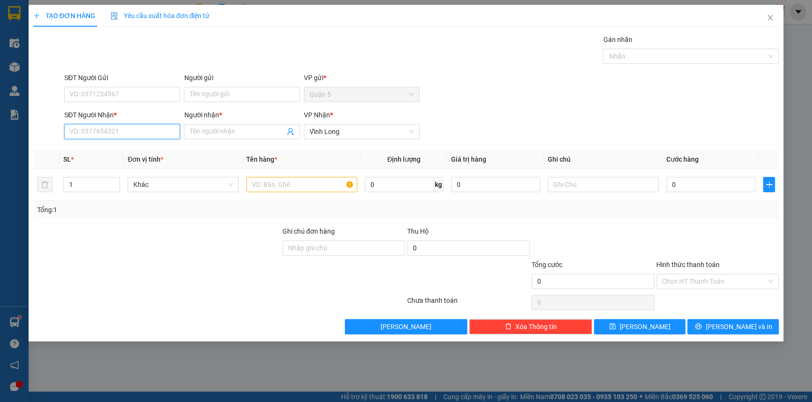
click at [112, 133] on input "SĐT Người Nhận *" at bounding box center [122, 131] width 116 height 15
click at [99, 150] on div "0977424767 - PHUONG THAO" at bounding box center [123, 150] width 107 height 10
type input "0977424767"
type input "PHUONG THAO"
type input "0977424767"
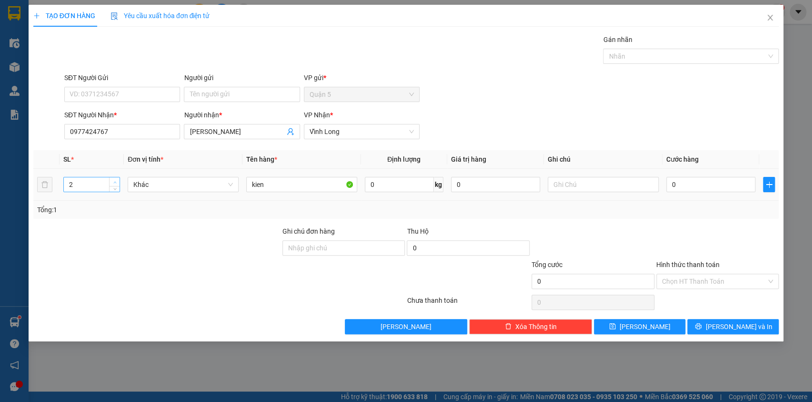
click at [118, 179] on span "up" at bounding box center [115, 182] width 6 height 6
type input "3"
click at [118, 179] on span "up" at bounding box center [115, 182] width 6 height 6
click at [722, 325] on button "[PERSON_NAME] và In" at bounding box center [733, 326] width 91 height 15
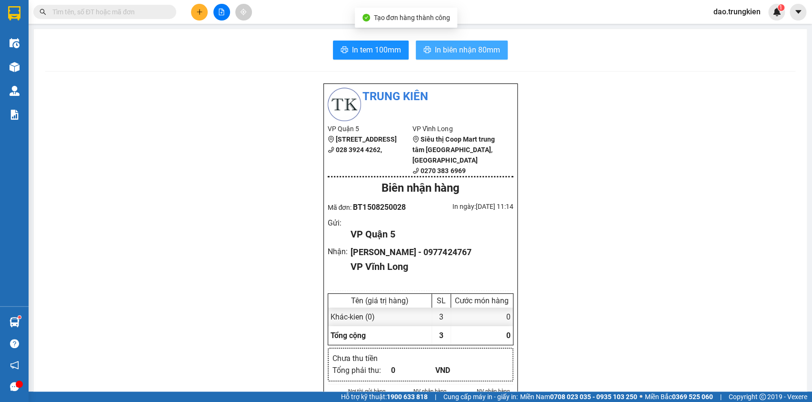
click at [450, 49] on span "In biên nhận 80mm" at bounding box center [467, 50] width 65 height 12
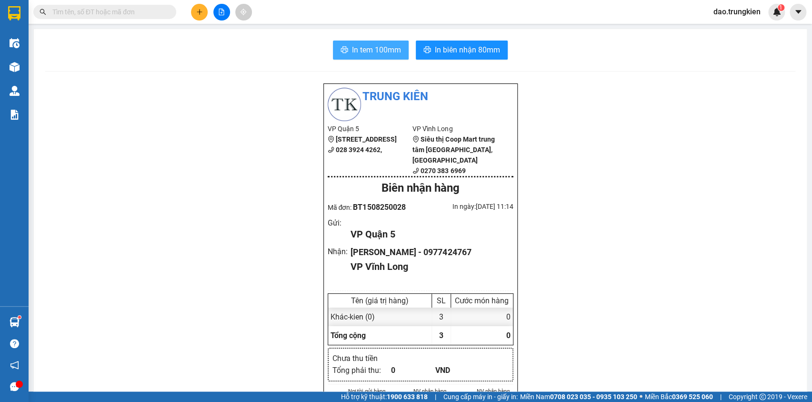
click at [376, 52] on span "In tem 100mm" at bounding box center [376, 50] width 49 height 12
click at [200, 9] on icon "plus" at bounding box center [199, 12] width 7 height 7
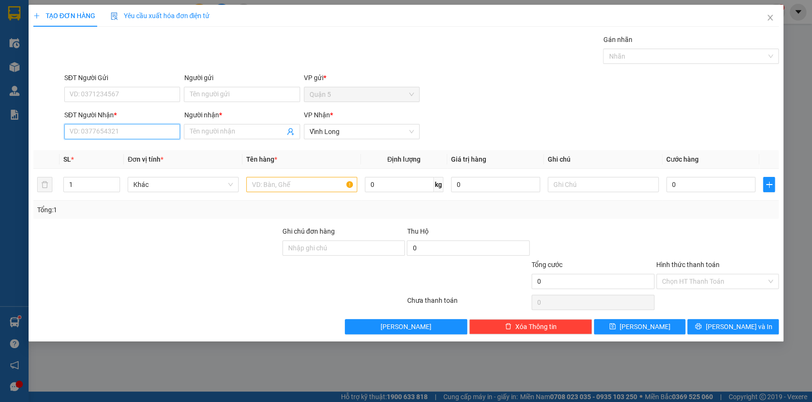
click at [97, 134] on input "SĐT Người Nhận *" at bounding box center [122, 131] width 116 height 15
click at [95, 163] on div "0964901795 - lai TU" at bounding box center [122, 166] width 104 height 10
type input "0964901795"
type input "lai TU"
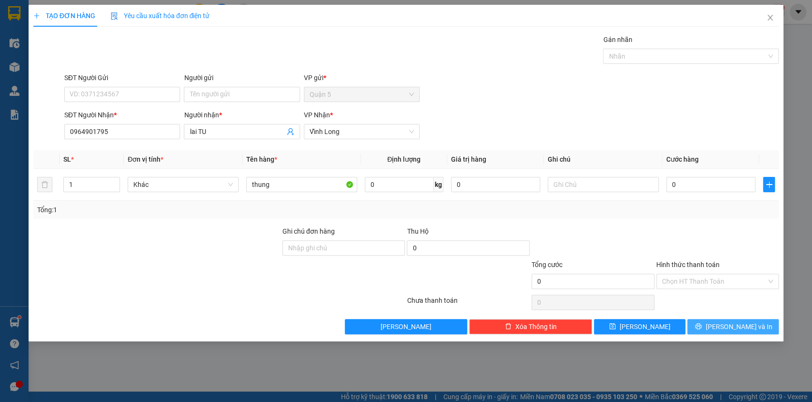
click at [725, 321] on span "[PERSON_NAME] và In" at bounding box center [739, 326] width 67 height 10
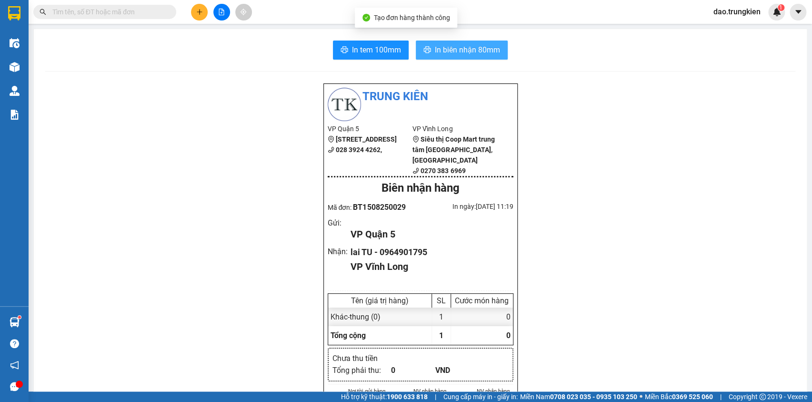
click at [451, 45] on span "In biên nhận 80mm" at bounding box center [467, 50] width 65 height 12
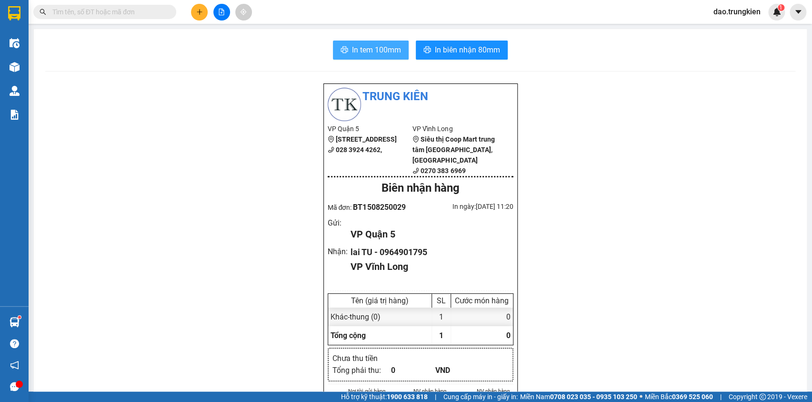
click at [352, 50] on span "In tem 100mm" at bounding box center [376, 50] width 49 height 12
click at [199, 7] on button at bounding box center [199, 12] width 17 height 17
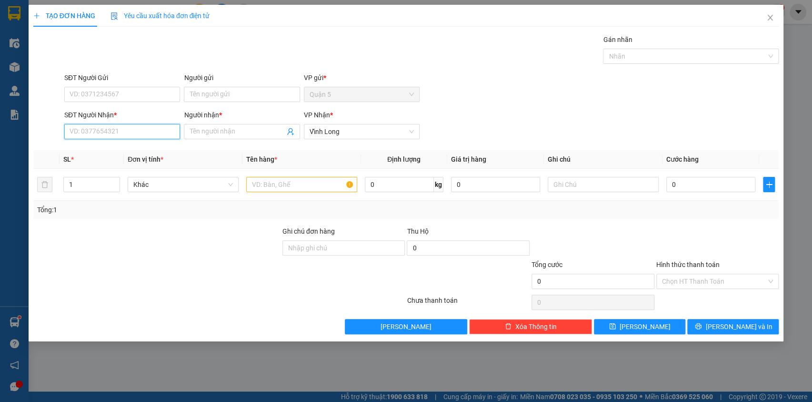
click at [83, 126] on input "SĐT Người Nhận *" at bounding box center [122, 131] width 116 height 15
click at [102, 149] on div "0908067890 - chi sa" at bounding box center [122, 150] width 104 height 10
type input "0908067890"
type input "chi sa"
click at [114, 177] on span "Increase Value" at bounding box center [114, 181] width 10 height 9
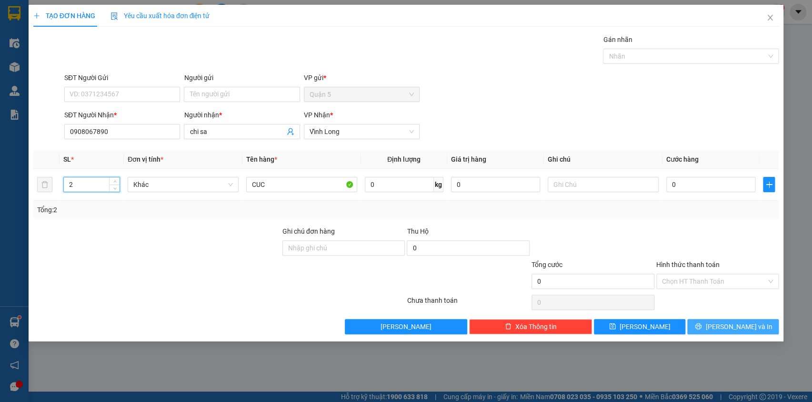
click at [710, 326] on button "[PERSON_NAME] và In" at bounding box center [733, 326] width 91 height 15
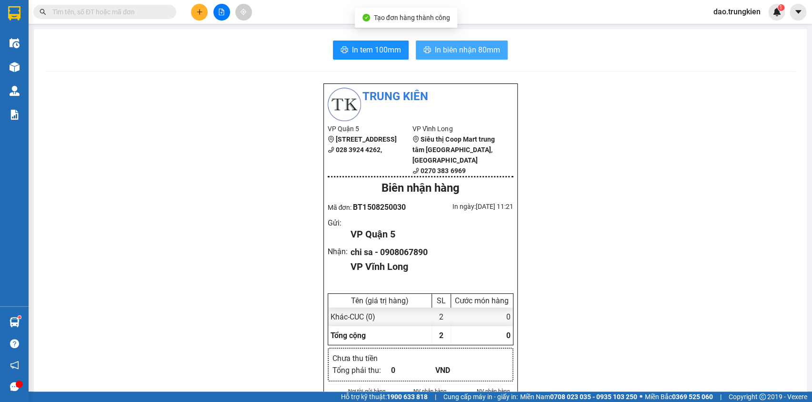
click at [428, 48] on button "In biên nhận 80mm" at bounding box center [462, 50] width 92 height 19
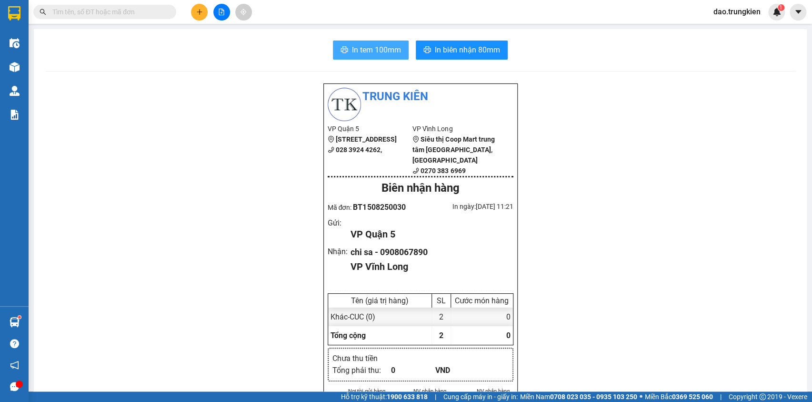
click at [360, 48] on span "In tem 100mm" at bounding box center [376, 50] width 49 height 12
click at [95, 10] on input "text" at bounding box center [108, 12] width 112 height 10
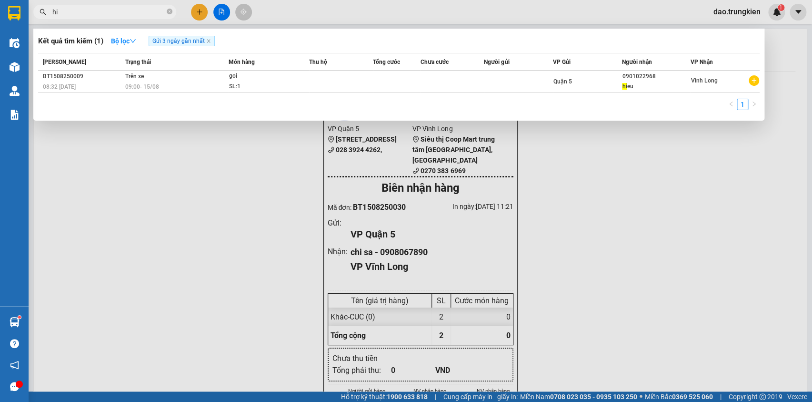
type input "h"
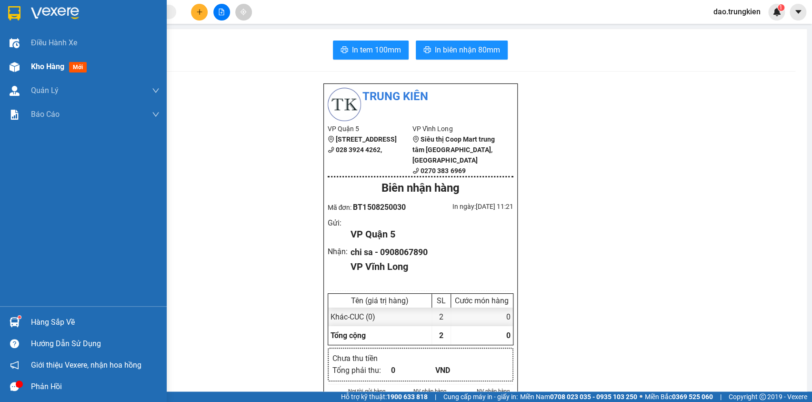
click at [82, 65] on span "mới" at bounding box center [78, 67] width 18 height 10
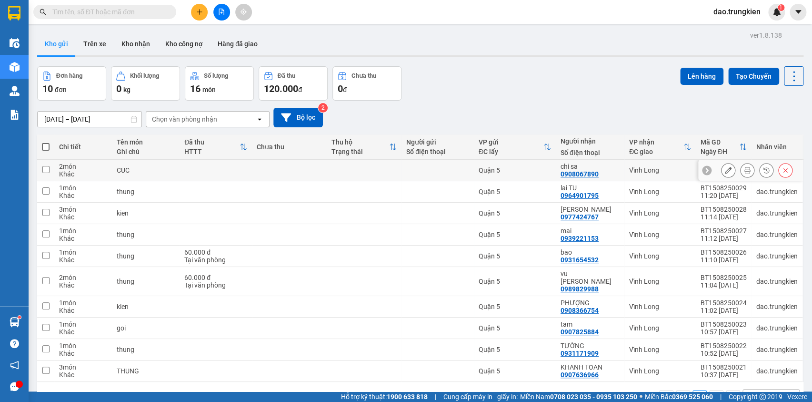
scroll to position [43, 0]
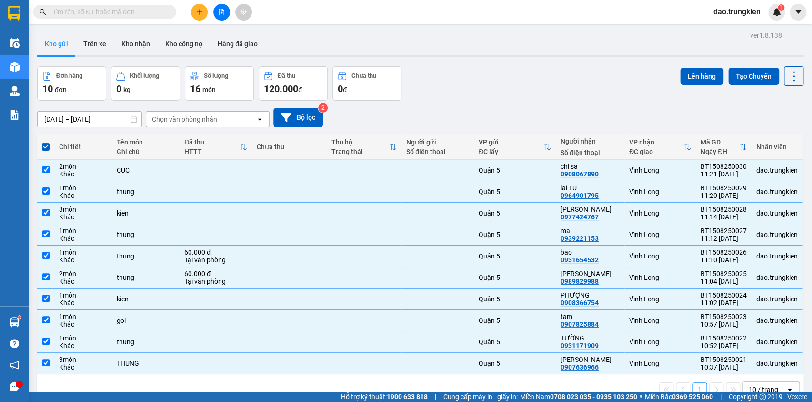
scroll to position [43, 0]
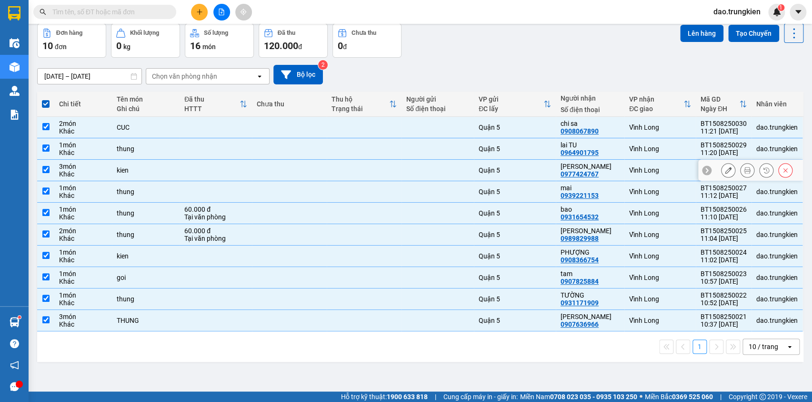
click at [436, 170] on div at bounding box center [437, 170] width 63 height 8
checkbox input "false"
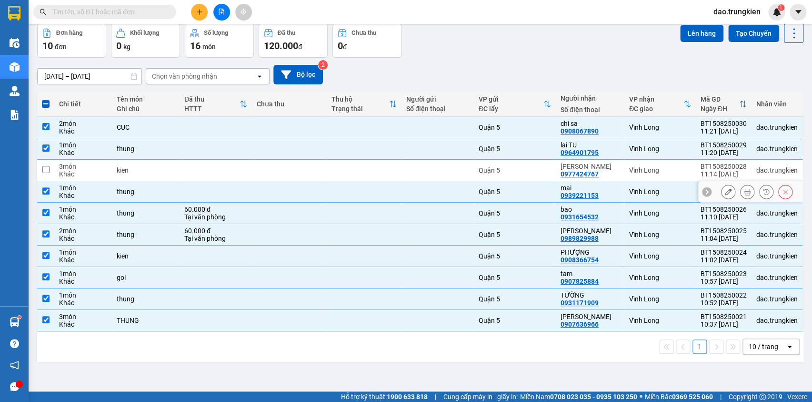
click at [420, 193] on div at bounding box center [437, 192] width 63 height 8
checkbox input "false"
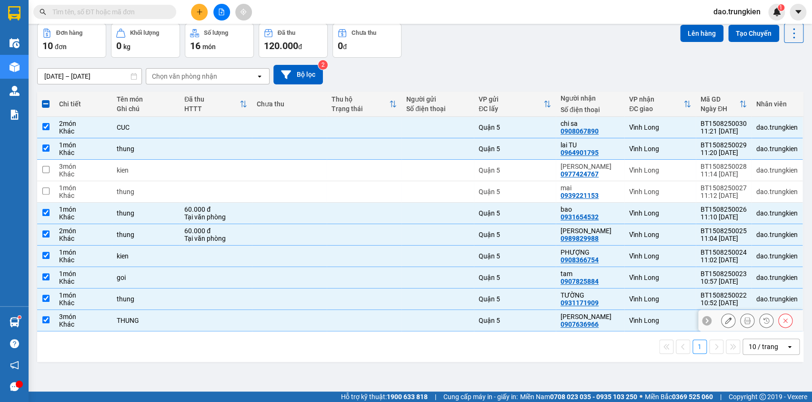
click at [402, 310] on td at bounding box center [438, 320] width 72 height 21
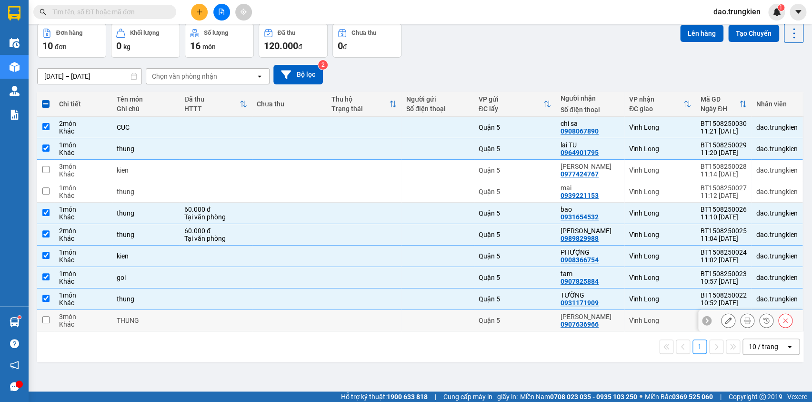
drag, startPoint x: 405, startPoint y: 316, endPoint x: 398, endPoint y: 297, distance: 20.5
click at [406, 315] on td at bounding box center [438, 320] width 72 height 21
checkbox input "true"
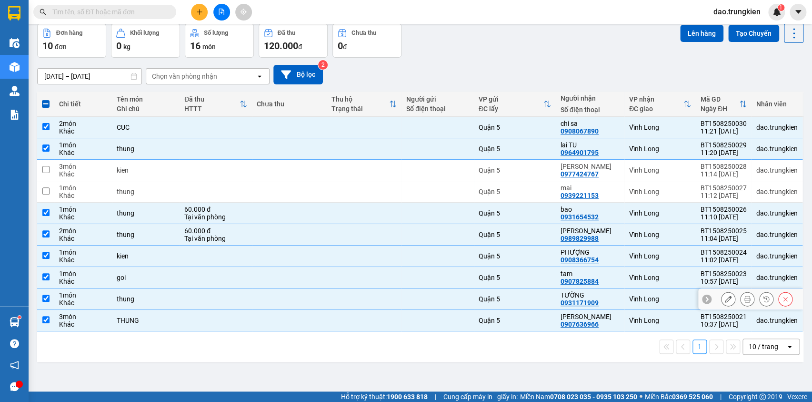
drag, startPoint x: 398, startPoint y: 297, endPoint x: 389, endPoint y: 309, distance: 15.0
click at [397, 296] on td at bounding box center [364, 298] width 75 height 21
checkbox input "false"
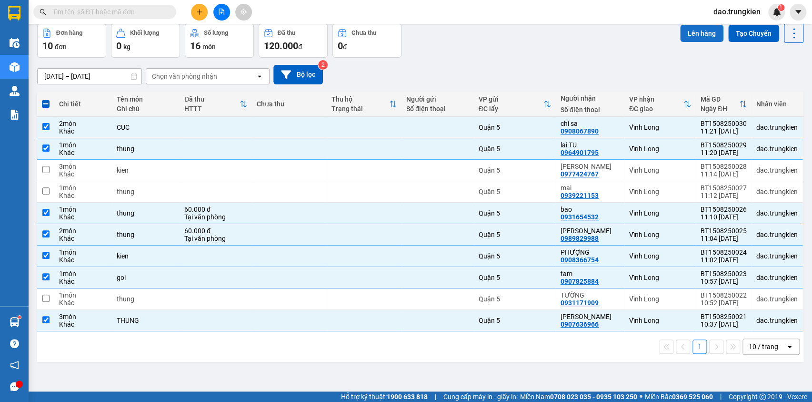
drag, startPoint x: 691, startPoint y: 26, endPoint x: 692, endPoint y: 40, distance: 13.9
click at [691, 33] on button "Lên hàng" at bounding box center [701, 33] width 43 height 17
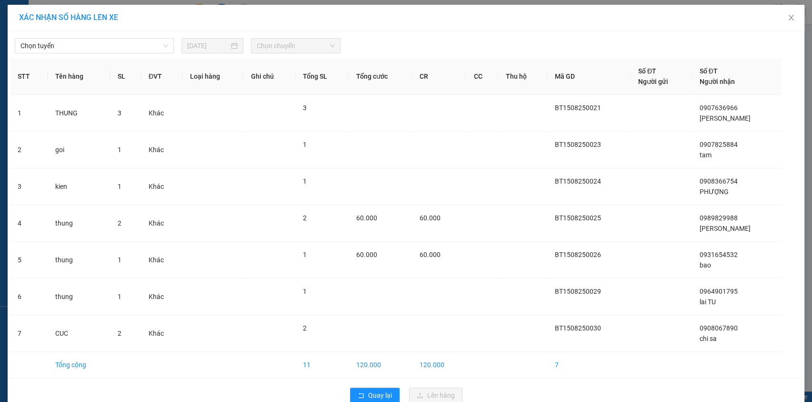
drag, startPoint x: 148, startPoint y: 45, endPoint x: 148, endPoint y: 53, distance: 8.1
click at [148, 51] on span "Chọn tuyến" at bounding box center [94, 46] width 148 height 14
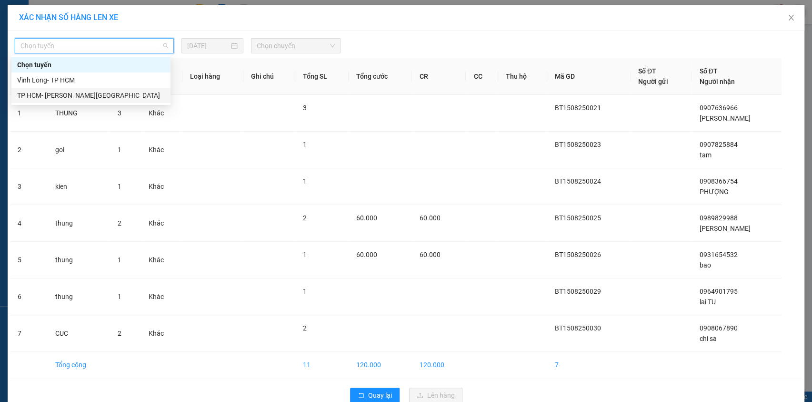
drag, startPoint x: 126, startPoint y: 98, endPoint x: 175, endPoint y: 78, distance: 52.4
click at [131, 96] on div "TP HCM- [PERSON_NAME][GEOGRAPHIC_DATA]" at bounding box center [91, 95] width 148 height 10
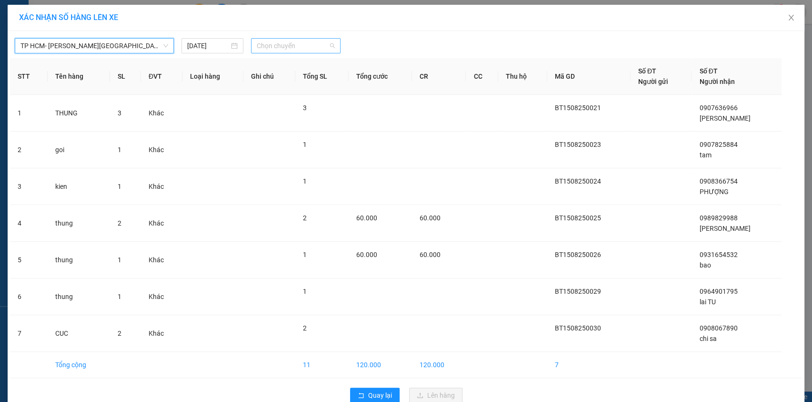
click at [296, 43] on span "Chọn chuyến" at bounding box center [296, 46] width 78 height 14
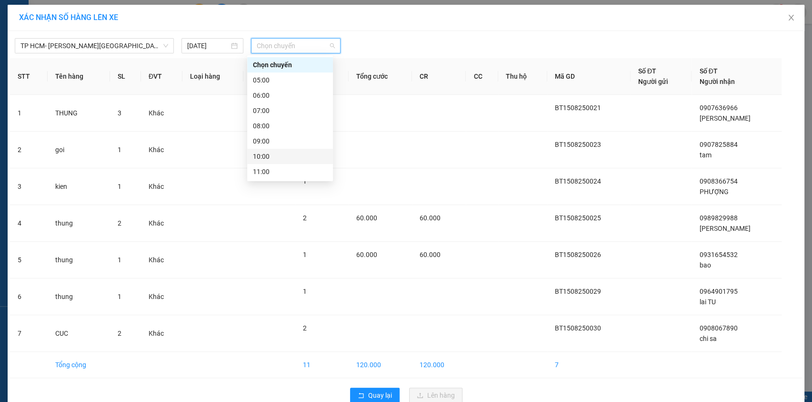
scroll to position [86, 0]
click at [286, 100] on div "12:00" at bounding box center [290, 100] width 74 height 10
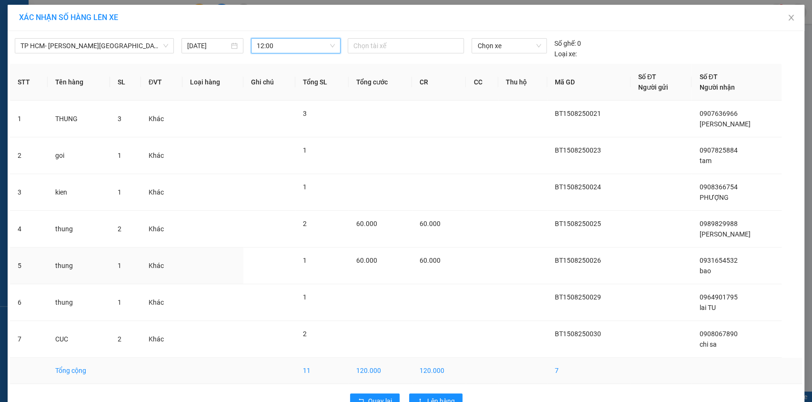
scroll to position [25, 0]
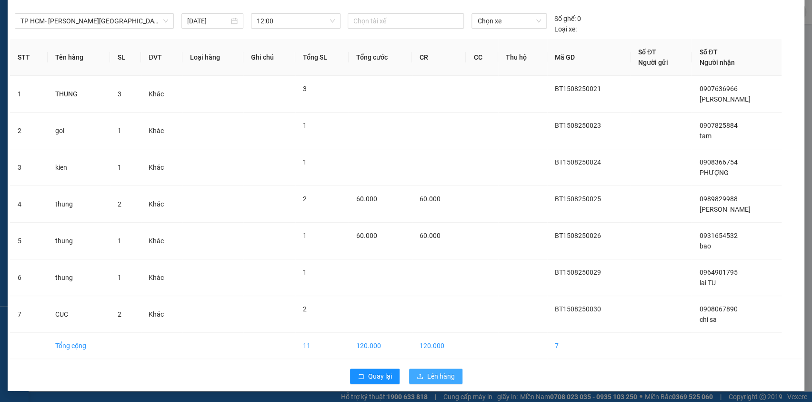
click at [432, 375] on span "Lên hàng" at bounding box center [441, 376] width 28 height 10
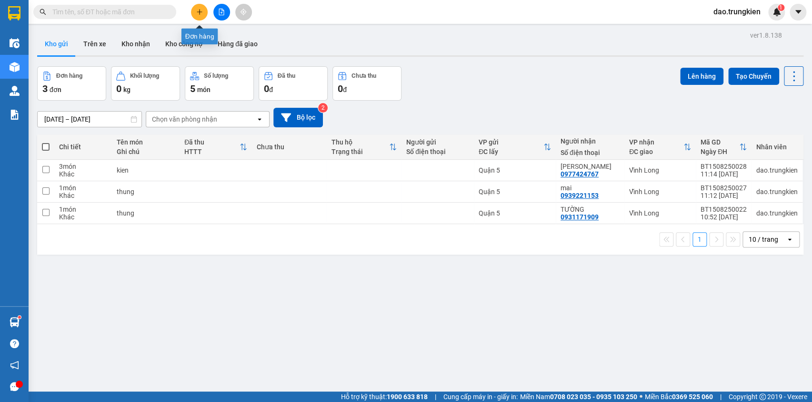
click at [197, 9] on icon "plus" at bounding box center [199, 12] width 7 height 7
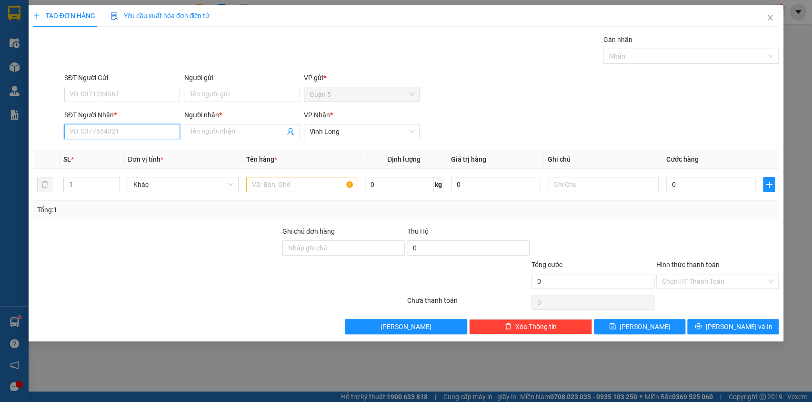
click at [83, 135] on input "SĐT Người Nhận *" at bounding box center [122, 131] width 116 height 15
type input "0354084155"
click at [205, 135] on input "Người nhận *" at bounding box center [237, 131] width 95 height 10
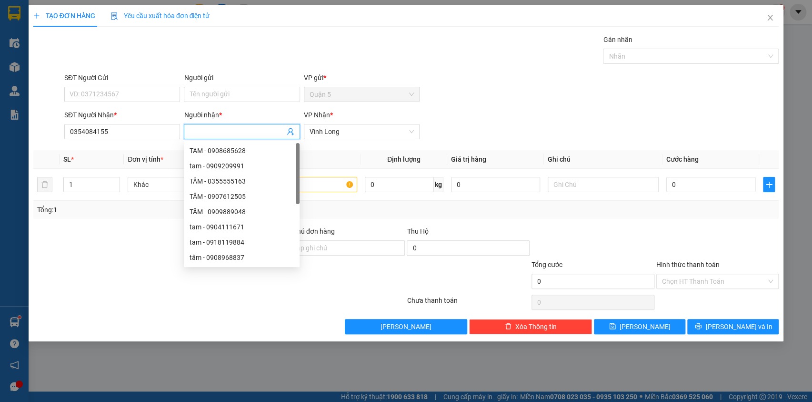
type input "y"
type input "tien"
click at [236, 41] on div "Gán nhãn Nhãn" at bounding box center [421, 50] width 719 height 33
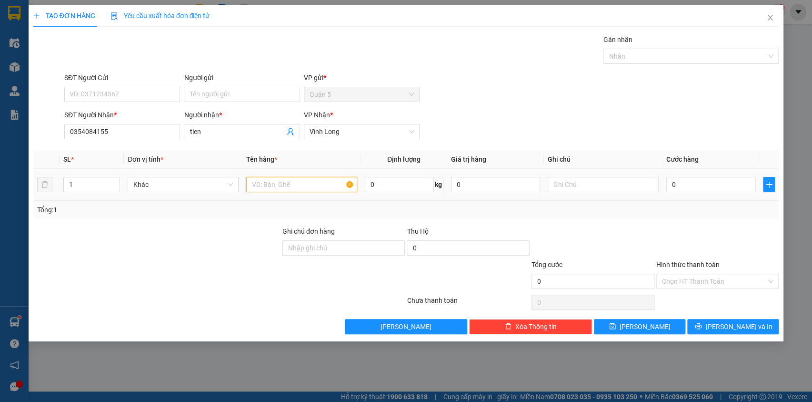
click at [261, 190] on input "text" at bounding box center [301, 184] width 111 height 15
type input "goi"
click at [702, 326] on icon "printer" at bounding box center [698, 326] width 7 height 7
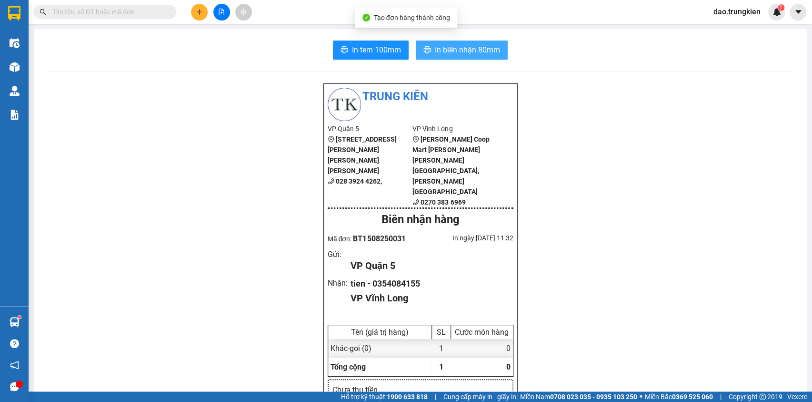
click at [456, 44] on span "In biên nhận 80mm" at bounding box center [467, 50] width 65 height 12
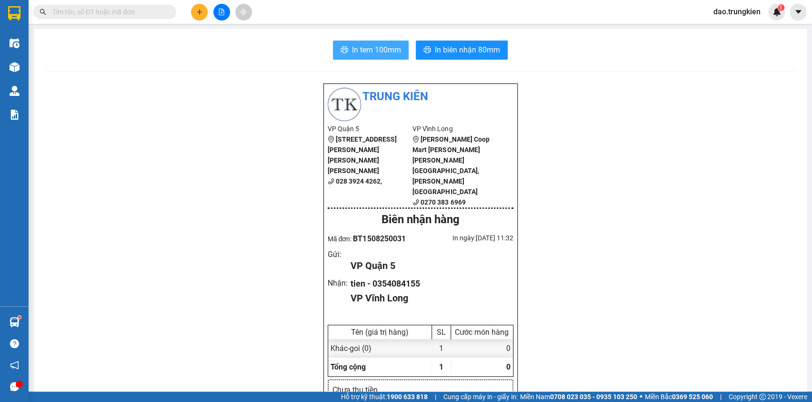
click at [352, 45] on span "In tem 100mm" at bounding box center [376, 50] width 49 height 12
click at [195, 9] on button at bounding box center [199, 12] width 17 height 17
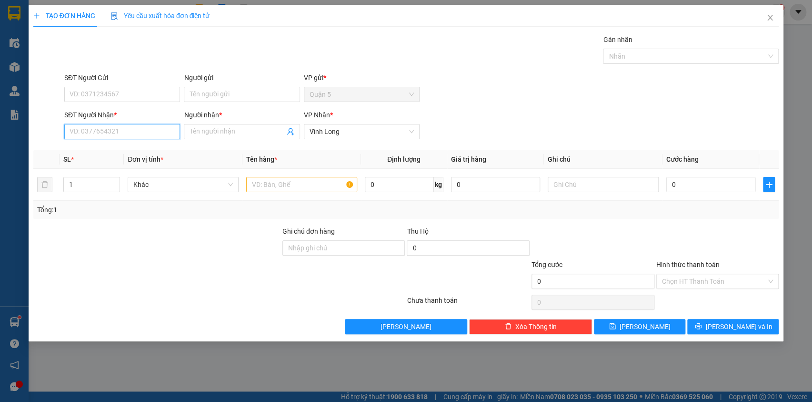
click at [85, 135] on input "SĐT Người Nhận *" at bounding box center [122, 131] width 116 height 15
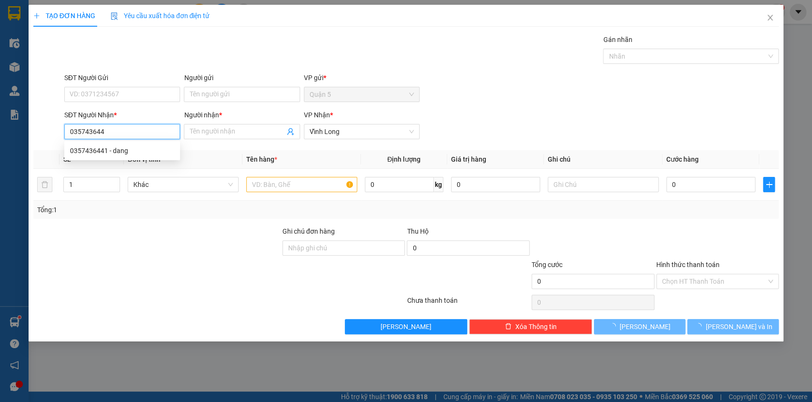
type input "0357436441"
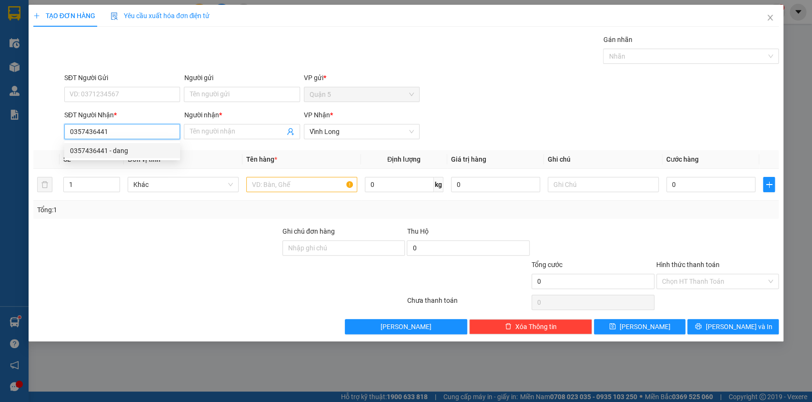
click at [88, 145] on div "0357436441 - dang" at bounding box center [122, 150] width 104 height 10
type input "dang"
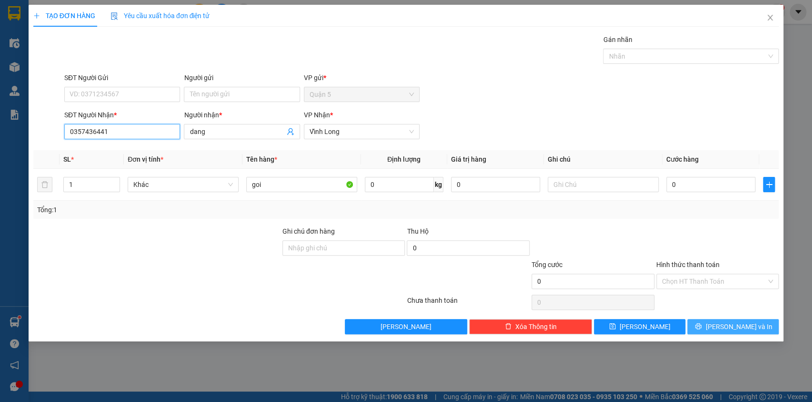
type input "0357436441"
drag, startPoint x: 741, startPoint y: 326, endPoint x: 722, endPoint y: 293, distance: 38.2
click at [741, 326] on span "[PERSON_NAME] và In" at bounding box center [739, 326] width 67 height 10
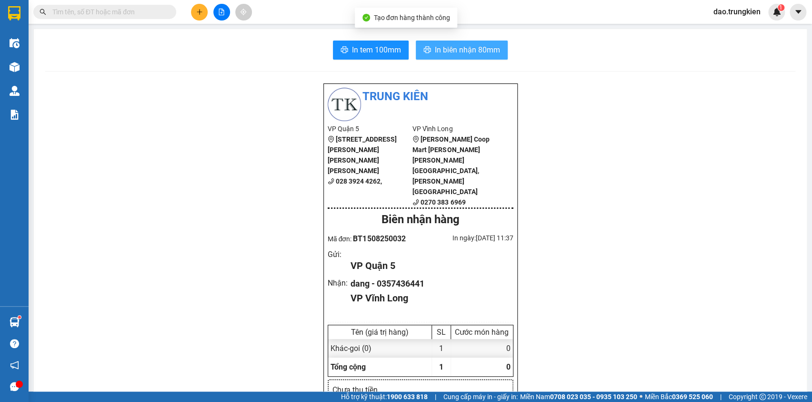
click at [455, 50] on span "In biên nhận 80mm" at bounding box center [467, 50] width 65 height 12
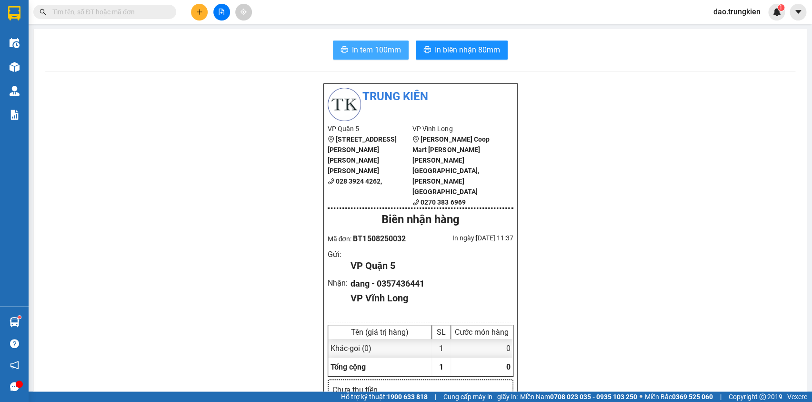
click at [353, 51] on span "In tem 100mm" at bounding box center [376, 50] width 49 height 12
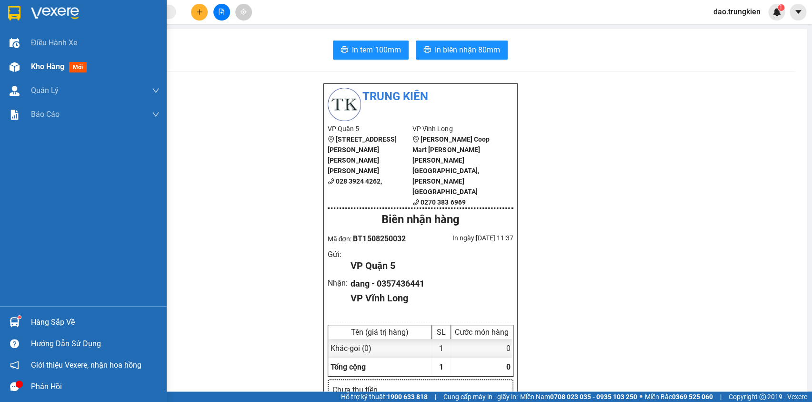
click at [74, 67] on span "mới" at bounding box center [78, 67] width 18 height 10
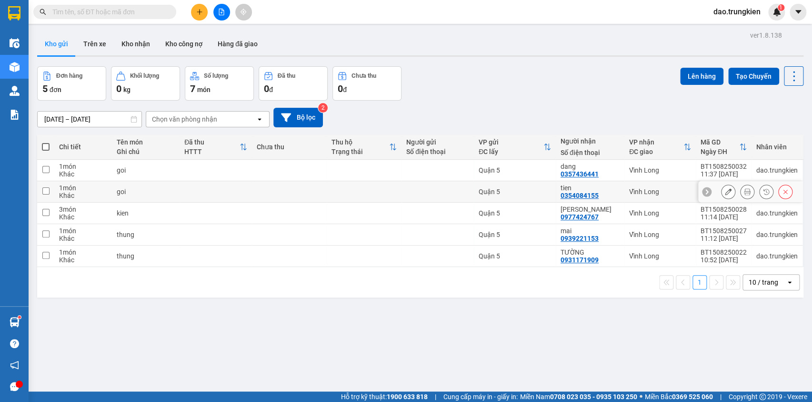
click at [424, 191] on div at bounding box center [437, 192] width 63 height 8
checkbox input "true"
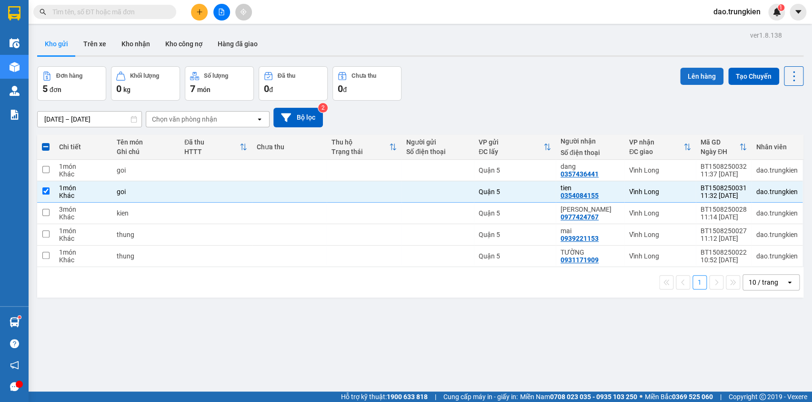
click at [688, 76] on button "Lên hàng" at bounding box center [701, 76] width 43 height 17
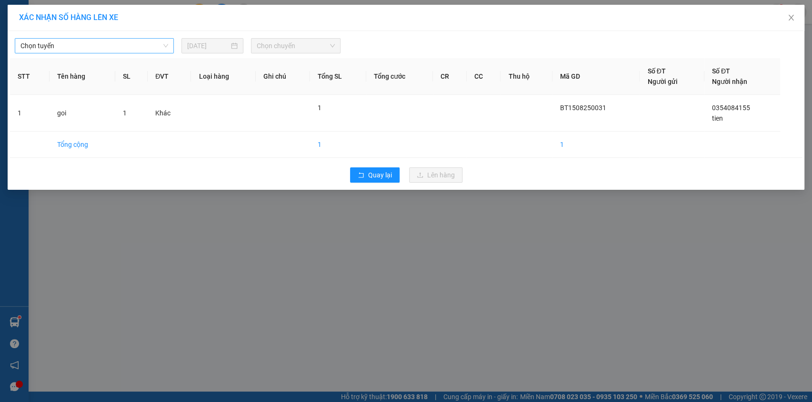
click at [158, 49] on span "Chọn tuyến" at bounding box center [94, 46] width 148 height 14
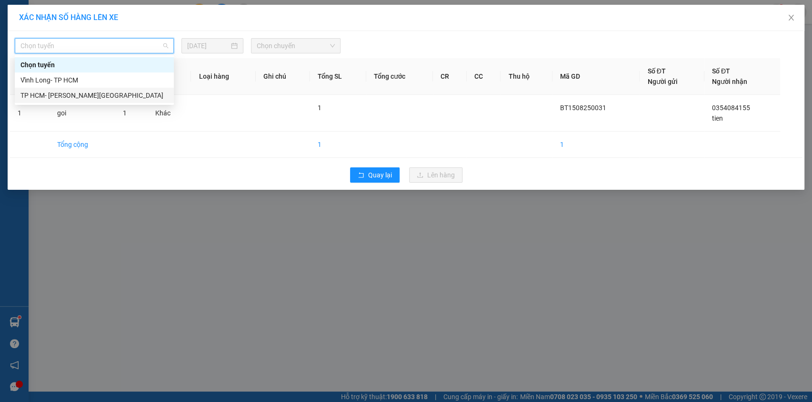
drag, startPoint x: 143, startPoint y: 93, endPoint x: 165, endPoint y: 86, distance: 23.2
click at [143, 93] on div "TP HCM- [PERSON_NAME][GEOGRAPHIC_DATA]" at bounding box center [94, 95] width 148 height 10
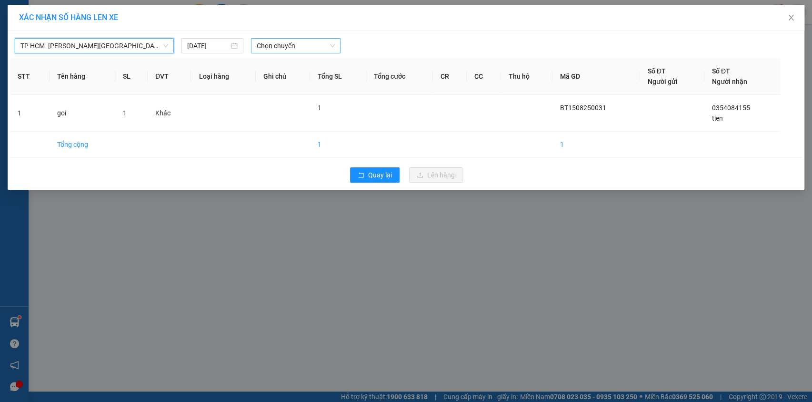
click at [294, 48] on span "Chọn chuyến" at bounding box center [296, 46] width 78 height 14
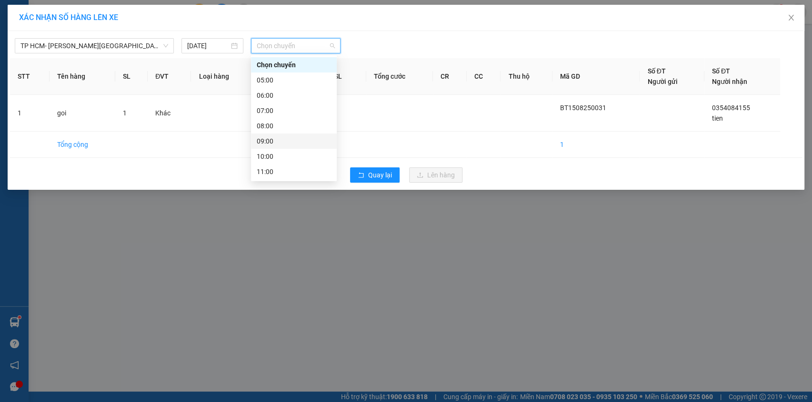
scroll to position [43, 0]
click at [300, 142] on div "12:00" at bounding box center [294, 144] width 74 height 10
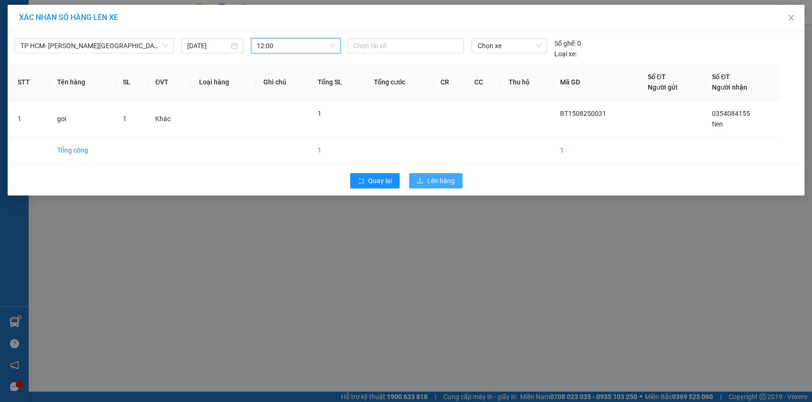
click at [440, 181] on span "Lên hàng" at bounding box center [441, 180] width 28 height 10
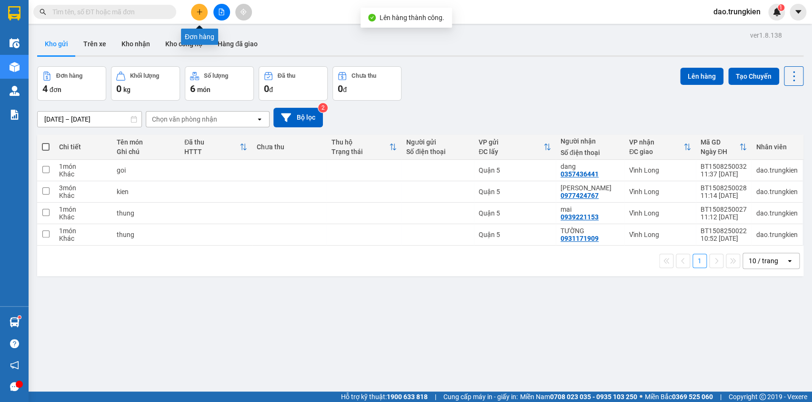
click at [194, 10] on button at bounding box center [199, 12] width 17 height 17
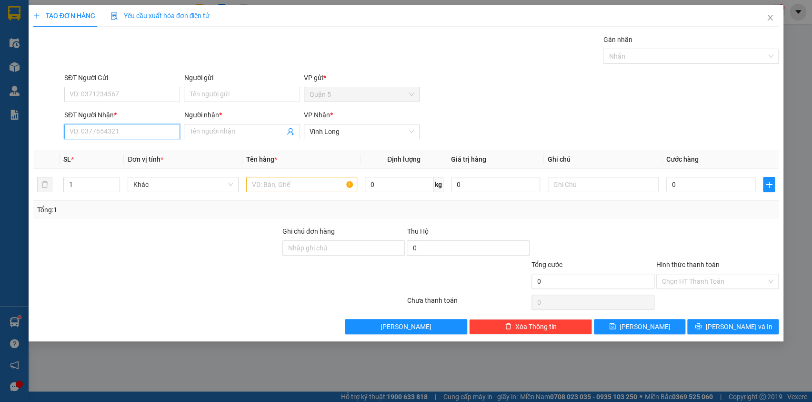
click at [93, 132] on input "SĐT Người Nhận *" at bounding box center [122, 131] width 116 height 15
click at [102, 148] on div "0939093801 - uyen" at bounding box center [122, 150] width 104 height 10
type input "0939093801"
type input "uyen"
type input "0939093801"
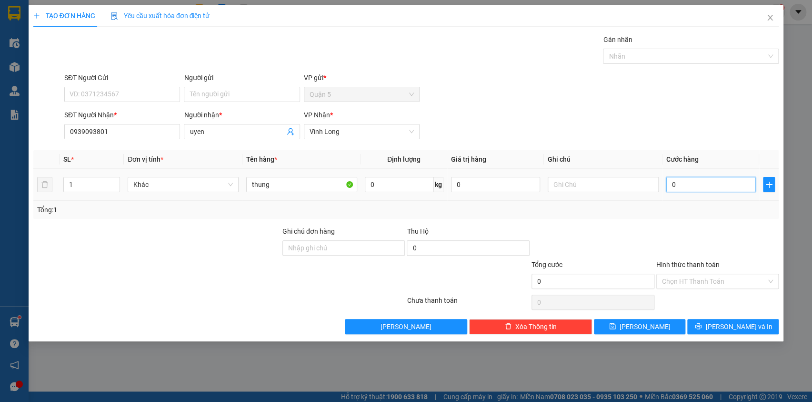
click at [700, 183] on input "0" at bounding box center [712, 184] width 90 height 15
type input "5"
type input "50"
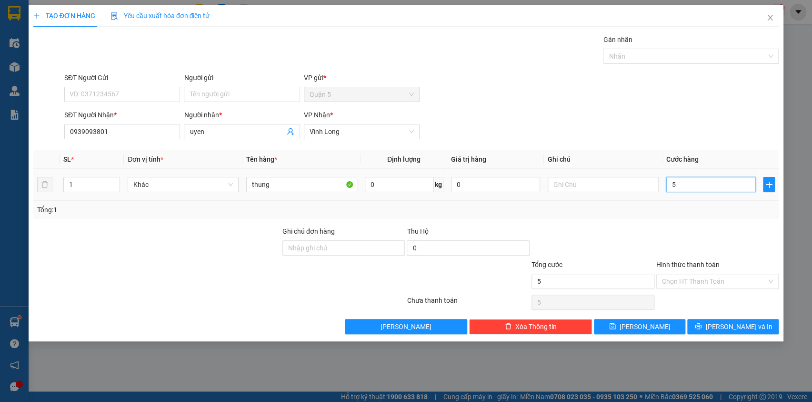
type input "50"
type input "50.000"
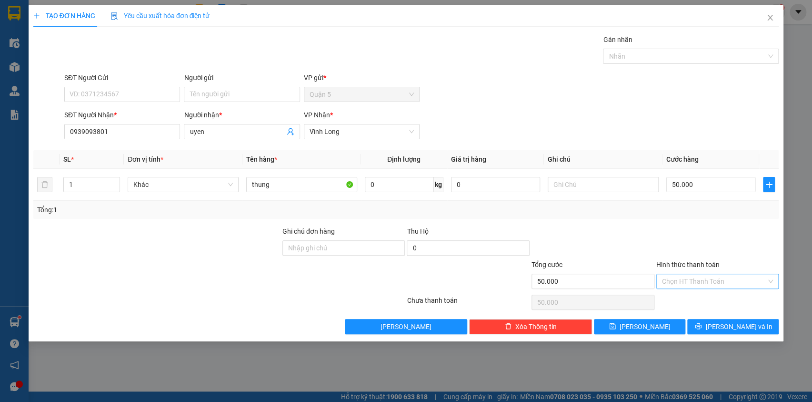
click at [687, 279] on input "Hình thức thanh toán" at bounding box center [714, 281] width 105 height 14
click at [699, 296] on div "Tại văn phòng" at bounding box center [717, 299] width 111 height 10
type input "0"
click at [714, 325] on button "[PERSON_NAME] và In" at bounding box center [733, 326] width 91 height 15
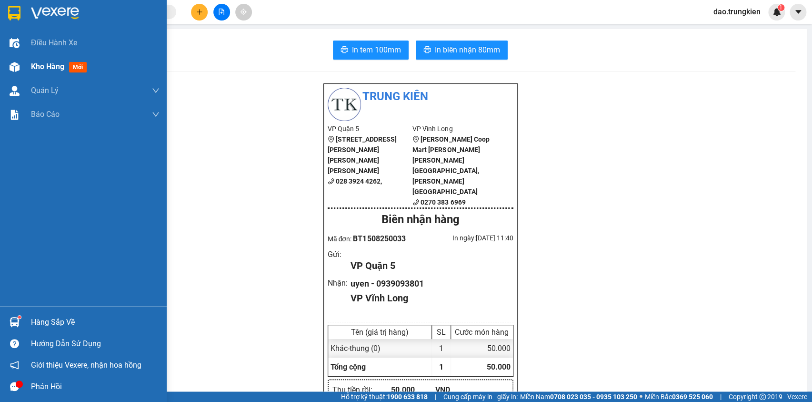
click at [82, 63] on span "mới" at bounding box center [78, 67] width 18 height 10
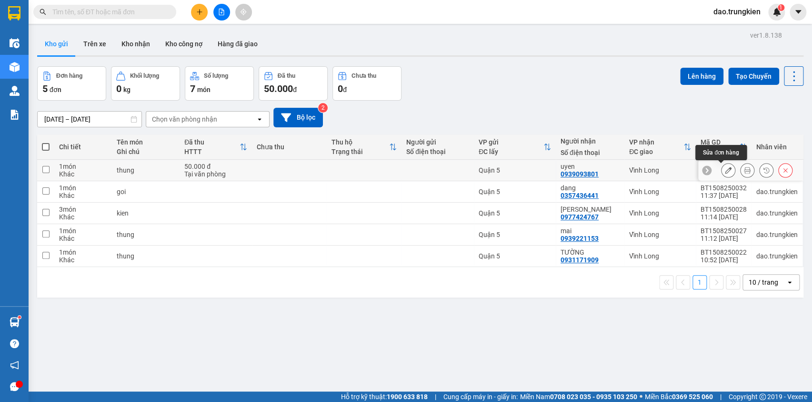
click at [725, 168] on icon at bounding box center [728, 170] width 7 height 7
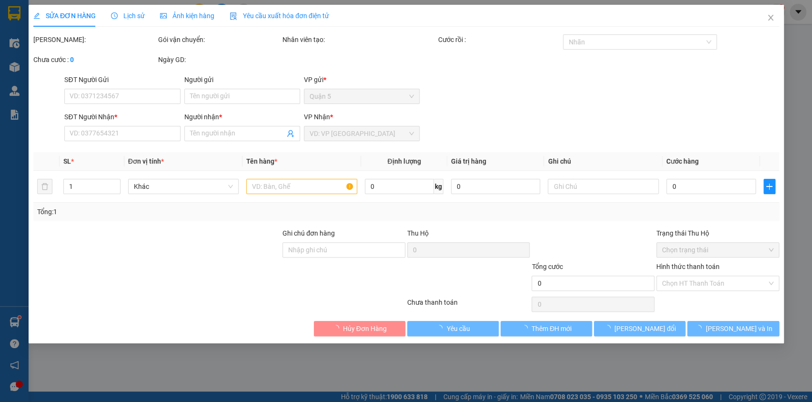
type input "0939093801"
type input "uyen"
type input "50.000"
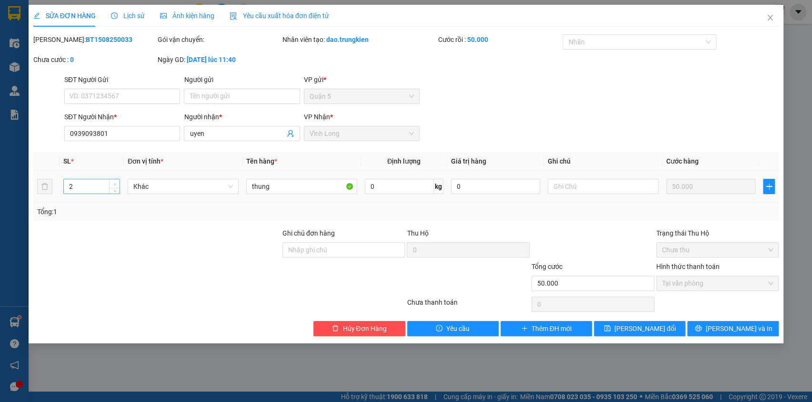
click at [113, 184] on icon "up" at bounding box center [114, 183] width 3 height 3
type input "3"
click at [117, 181] on span "up" at bounding box center [115, 184] width 6 height 6
click at [352, 327] on span "Hủy Đơn Hàng" at bounding box center [365, 328] width 44 height 10
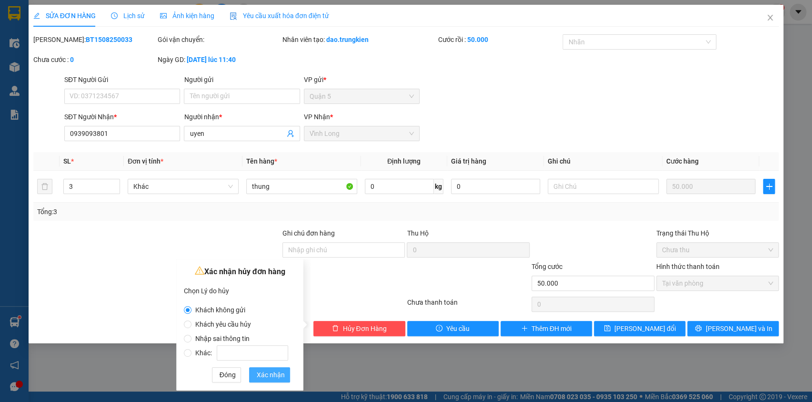
drag, startPoint x: 267, startPoint y: 372, endPoint x: 285, endPoint y: 370, distance: 18.3
click at [267, 372] on span "Xác nhận" at bounding box center [271, 374] width 28 height 10
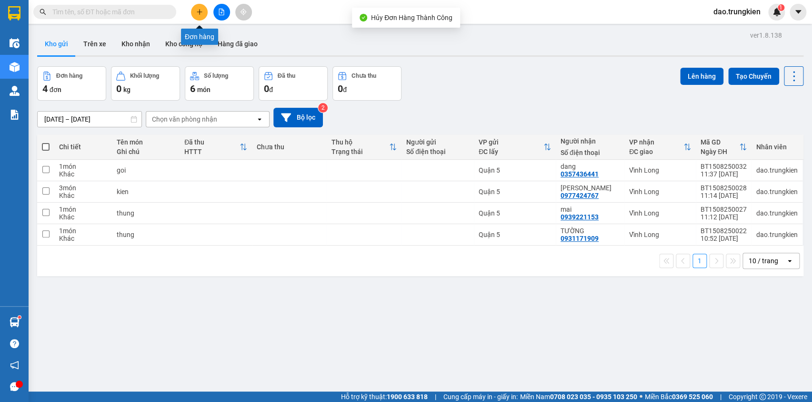
click at [201, 10] on icon "plus" at bounding box center [199, 12] width 7 height 7
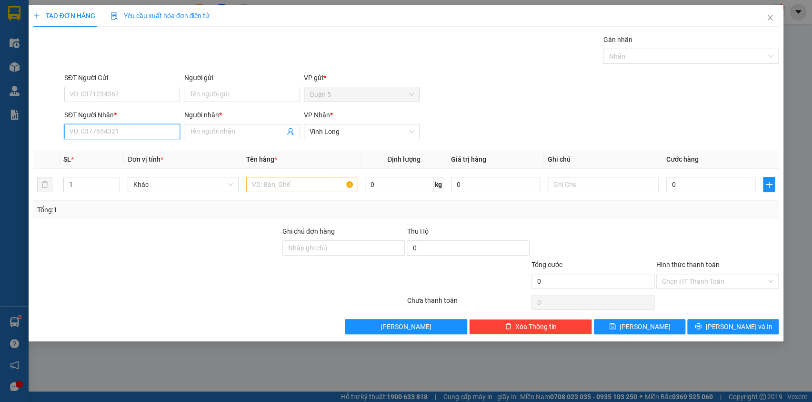
click at [80, 129] on input "SĐT Người Nhận *" at bounding box center [122, 131] width 116 height 15
click at [90, 152] on div "0939093801 - uyen" at bounding box center [122, 150] width 104 height 10
type input "0939093801"
type input "uyen"
type input "0939093801"
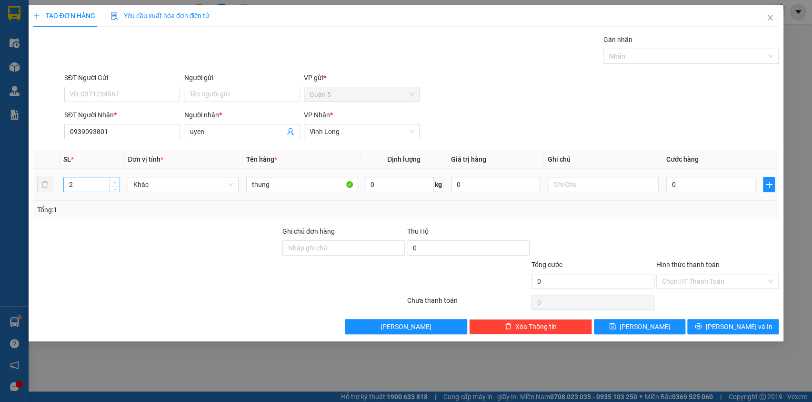
click at [117, 181] on span "up" at bounding box center [115, 182] width 6 height 6
type input "3"
click at [117, 181] on span "up" at bounding box center [115, 182] width 6 height 6
click at [686, 186] on input "0" at bounding box center [712, 184] width 90 height 15
type input "1"
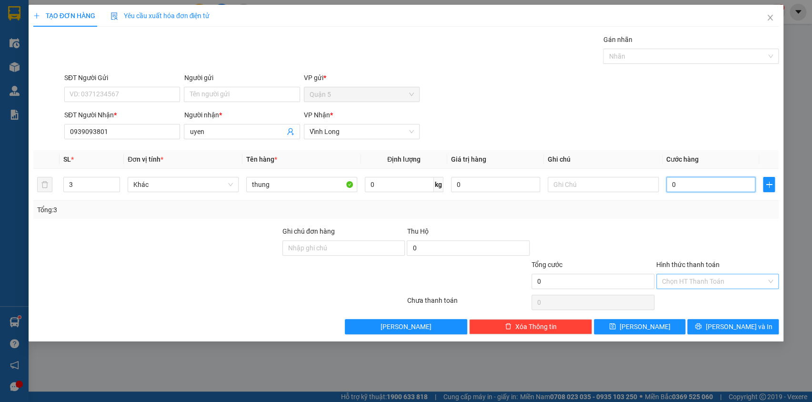
type input "1"
type input "15"
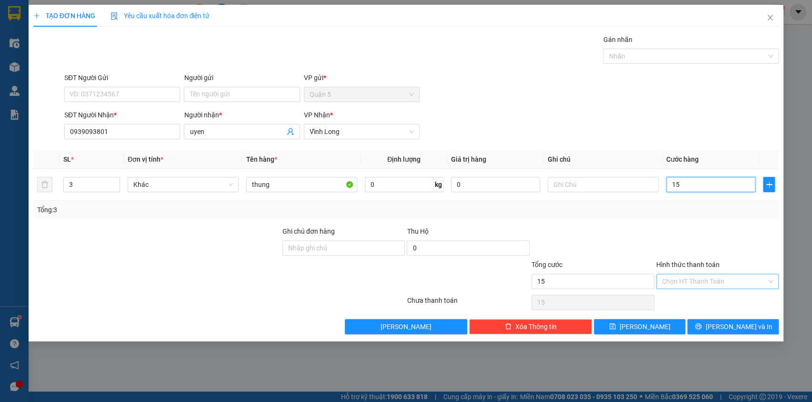
type input "150"
type input "150.000"
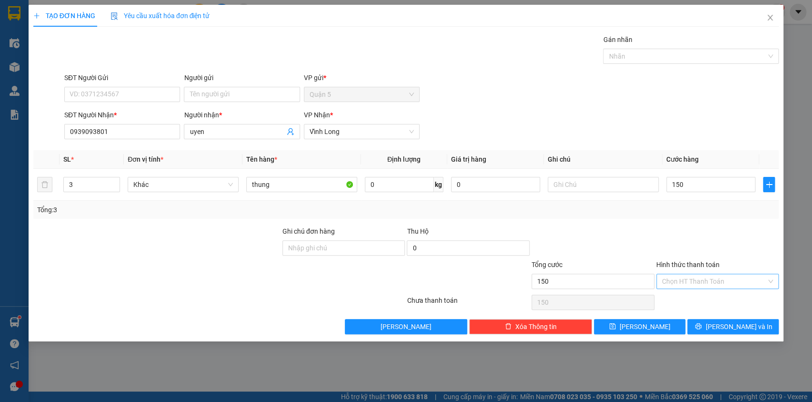
type input "150.000"
click at [701, 279] on input "Hình thức thanh toán" at bounding box center [714, 281] width 105 height 14
click at [706, 296] on div "Tại văn phòng" at bounding box center [717, 299] width 111 height 10
type input "0"
drag, startPoint x: 710, startPoint y: 324, endPoint x: 710, endPoint y: 304, distance: 19.5
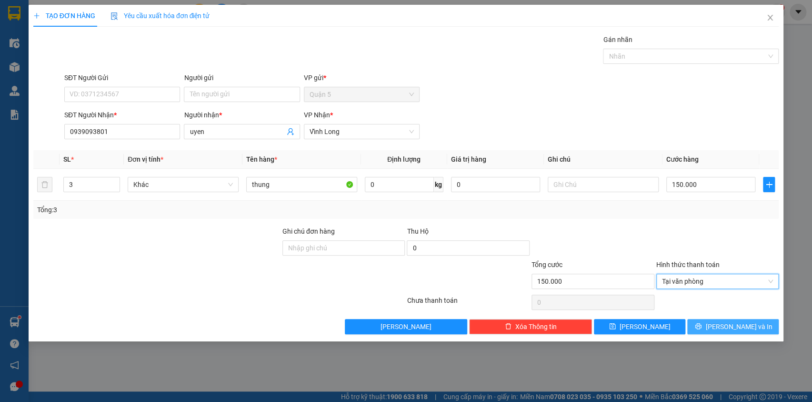
click at [710, 324] on button "[PERSON_NAME] và In" at bounding box center [733, 326] width 91 height 15
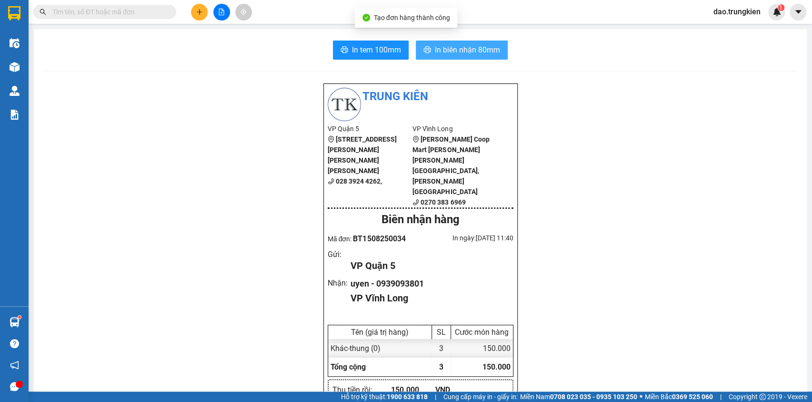
click at [447, 53] on span "In biên nhận 80mm" at bounding box center [467, 50] width 65 height 12
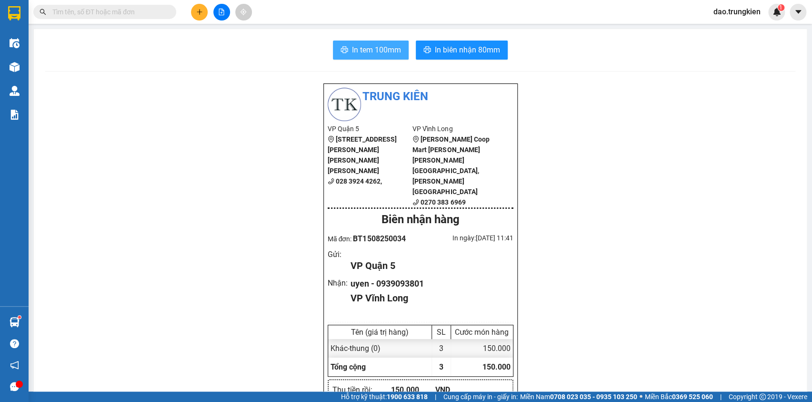
click at [352, 50] on span "In tem 100mm" at bounding box center [376, 50] width 49 height 12
click at [201, 11] on icon "plus" at bounding box center [199, 11] width 5 height 0
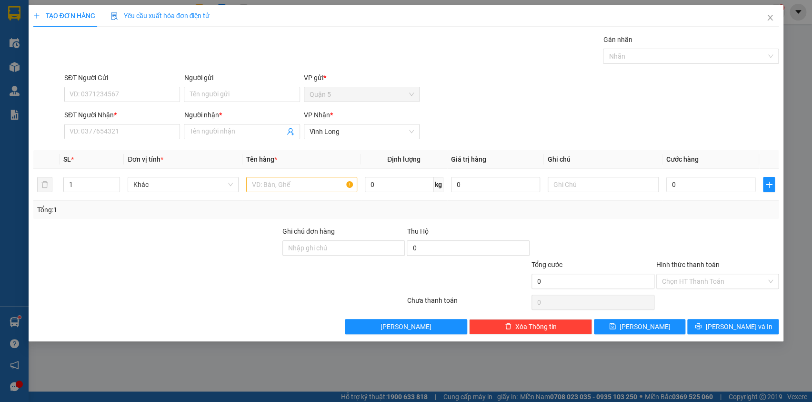
click at [86, 123] on div "SĐT Người Nhận *" at bounding box center [122, 117] width 116 height 14
click at [85, 130] on input "SĐT Người Nhận *" at bounding box center [122, 131] width 116 height 15
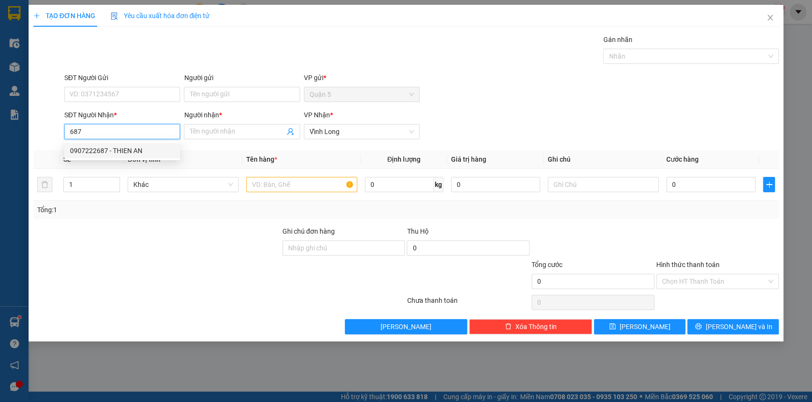
click at [95, 150] on div "0907222687 - THIEN AN" at bounding box center [122, 150] width 104 height 10
type input "0907222687"
type input "THIEN AN"
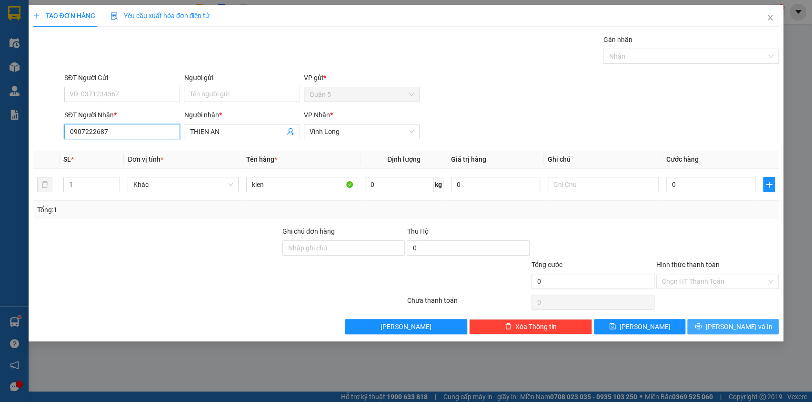
type input "0907222687"
drag, startPoint x: 730, startPoint y: 321, endPoint x: 718, endPoint y: 293, distance: 31.0
click at [730, 322] on span "[PERSON_NAME] và In" at bounding box center [739, 326] width 67 height 10
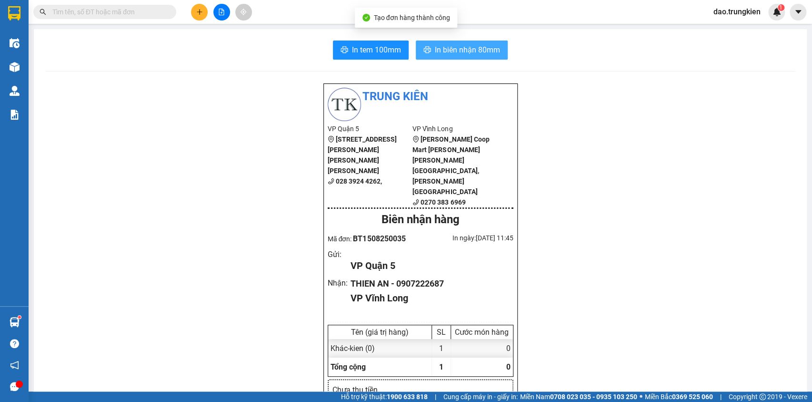
click at [444, 54] on span "In biên nhận 80mm" at bounding box center [467, 50] width 65 height 12
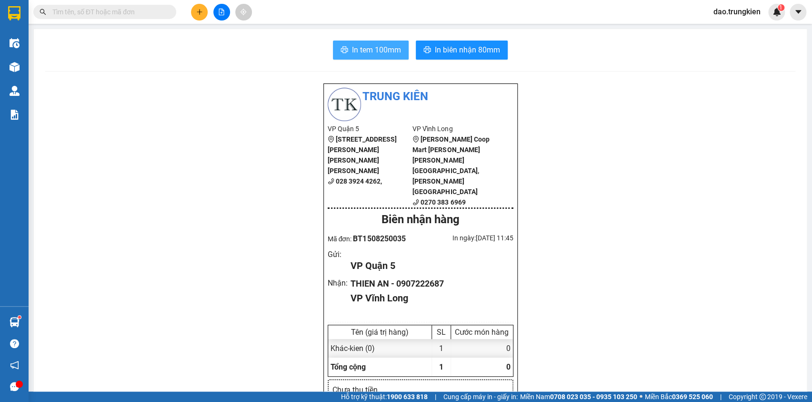
click at [366, 50] on span "In tem 100mm" at bounding box center [376, 50] width 49 height 12
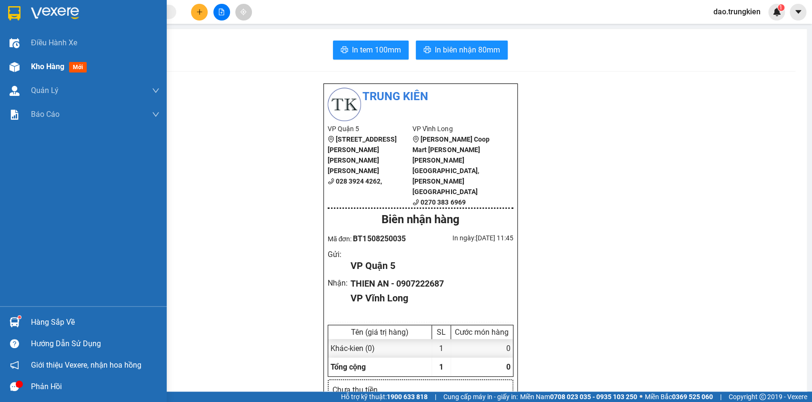
click at [76, 66] on span "mới" at bounding box center [78, 67] width 18 height 10
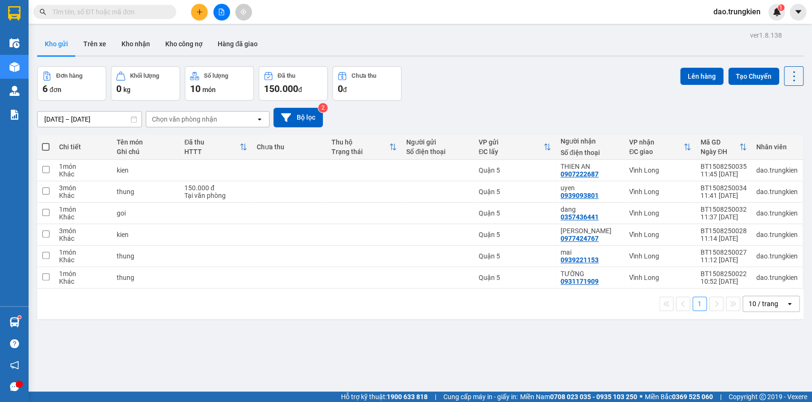
click at [99, 9] on input "text" at bounding box center [108, 12] width 112 height 10
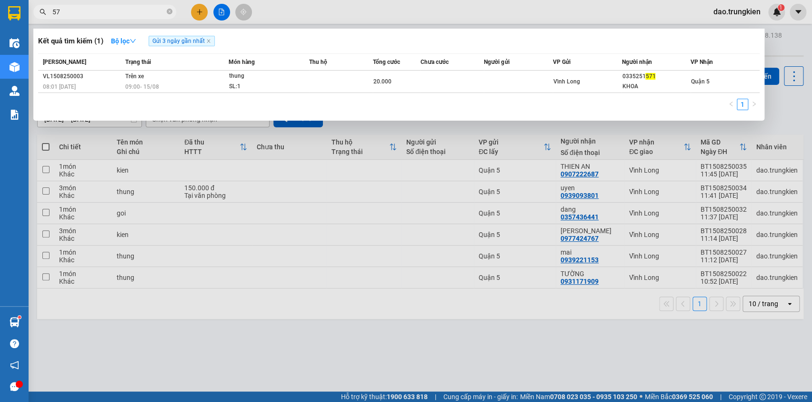
type input "5"
type input "3"
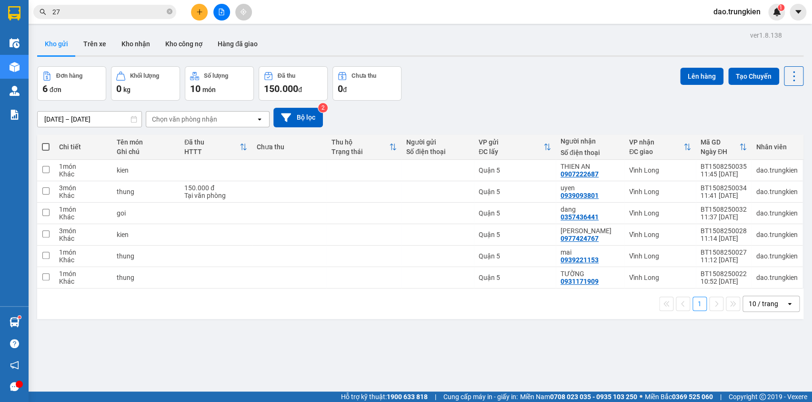
type input "278"
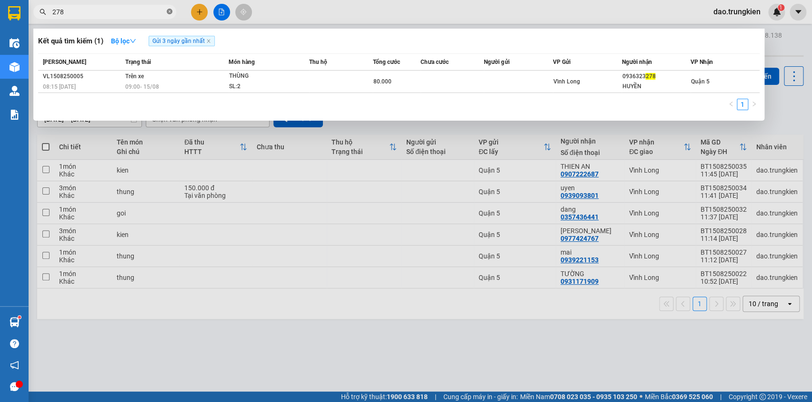
click at [167, 10] on icon "close-circle" at bounding box center [170, 12] width 6 height 6
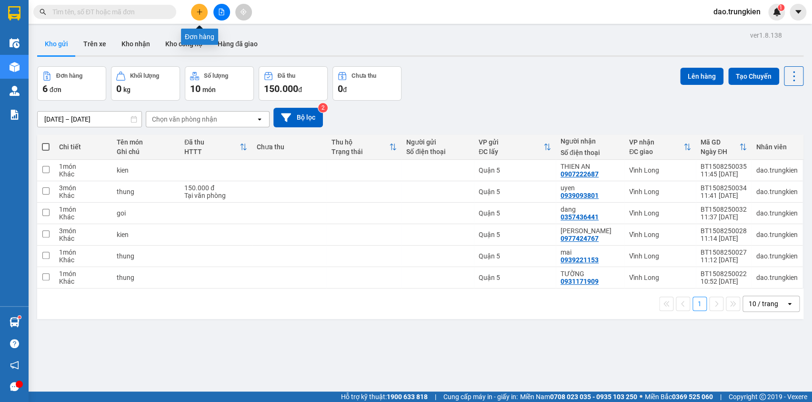
click at [198, 11] on icon "plus" at bounding box center [199, 12] width 7 height 7
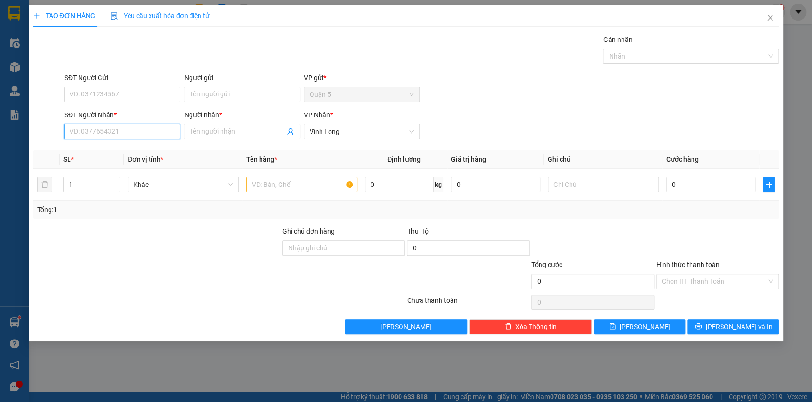
click at [83, 135] on input "SĐT Người Nhận *" at bounding box center [122, 131] width 116 height 15
click at [117, 152] on div "0907734237 - duoc" at bounding box center [122, 150] width 104 height 10
type input "0907734237"
type input "duoc"
type input "0907734237"
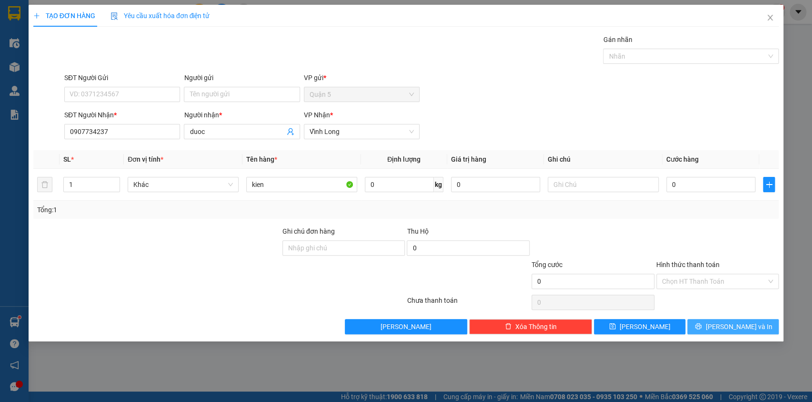
click at [732, 327] on span "[PERSON_NAME] và In" at bounding box center [739, 326] width 67 height 10
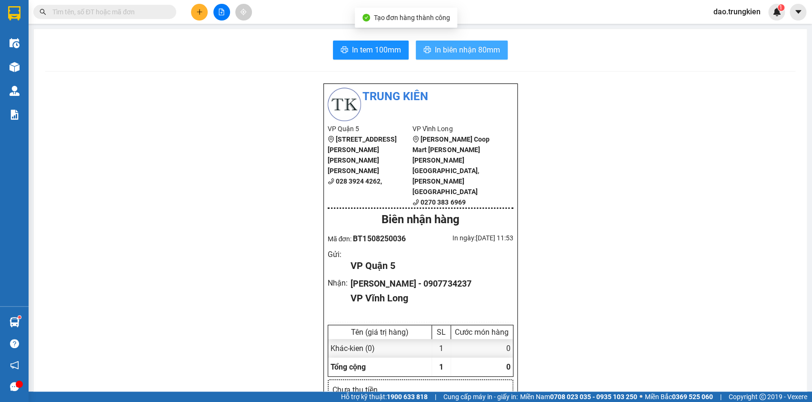
drag, startPoint x: 466, startPoint y: 45, endPoint x: 432, endPoint y: 65, distance: 40.1
click at [464, 45] on span "In biên nhận 80mm" at bounding box center [467, 50] width 65 height 12
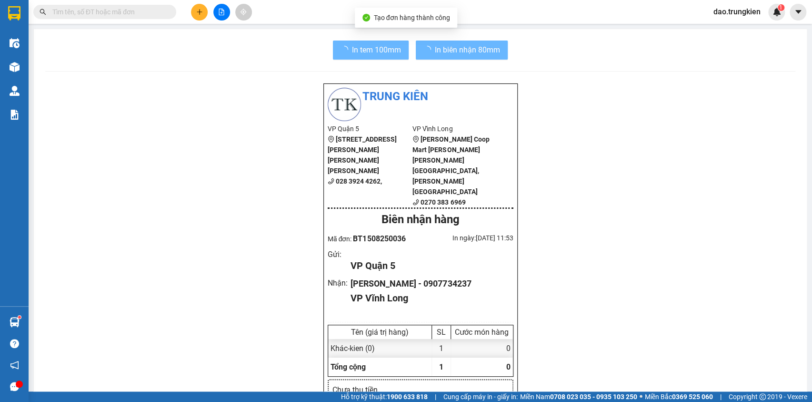
click at [355, 45] on span "In tem 100mm" at bounding box center [376, 50] width 49 height 12
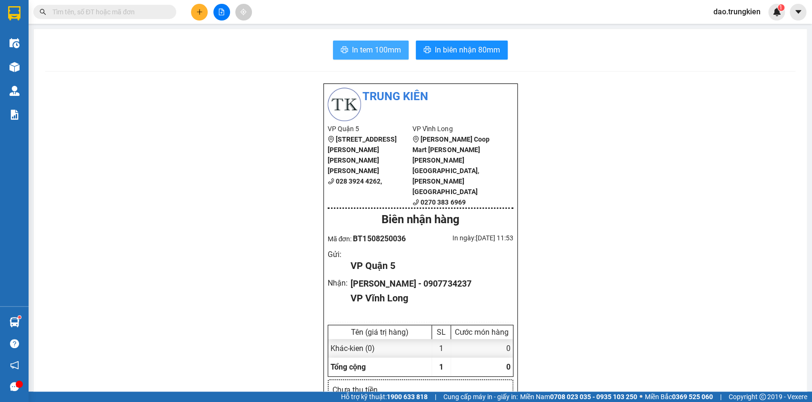
click at [352, 47] on span "In tem 100mm" at bounding box center [376, 50] width 49 height 12
click at [196, 11] on icon "plus" at bounding box center [199, 12] width 7 height 7
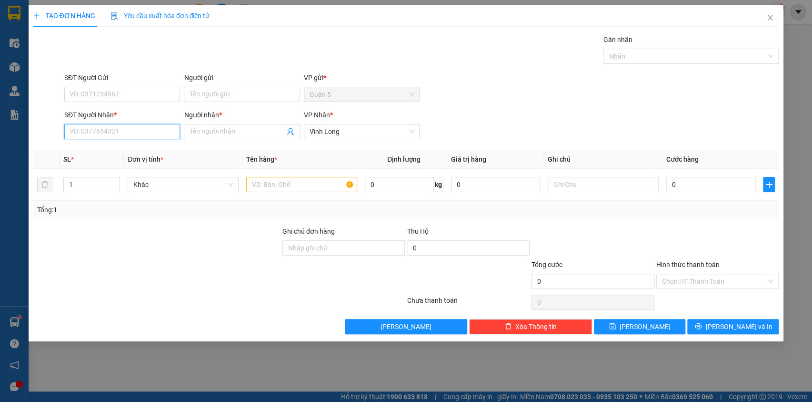
click at [100, 133] on input "SĐT Người Nhận *" at bounding box center [122, 131] width 116 height 15
click at [90, 153] on div "0988945952 - long" at bounding box center [122, 150] width 104 height 10
type input "0988945952"
type input "long"
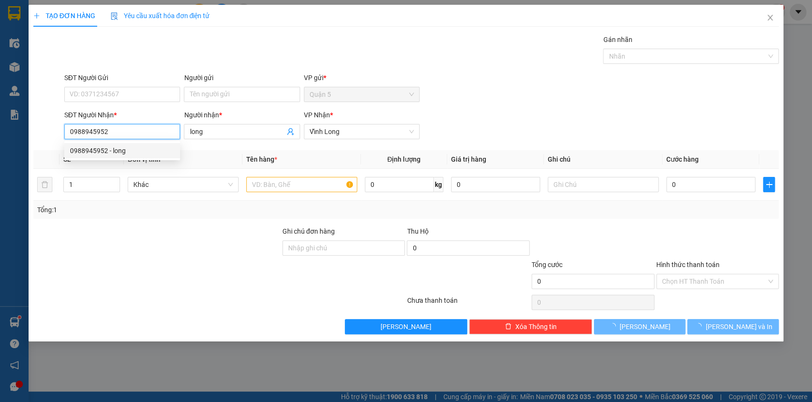
type input "30.000"
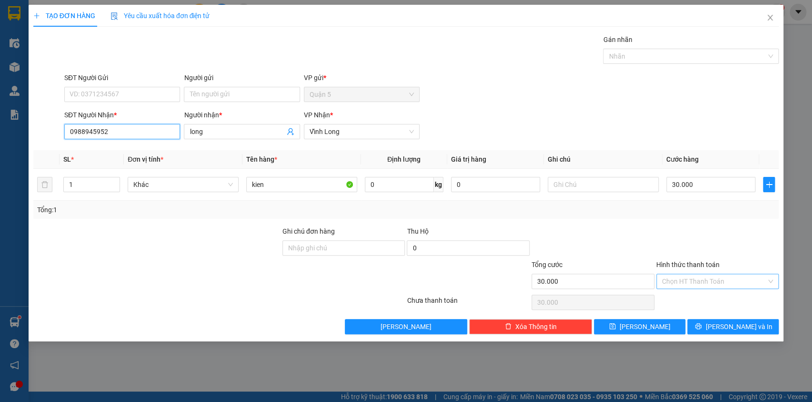
type input "0988945952"
click at [700, 283] on input "Hình thức thanh toán" at bounding box center [714, 281] width 105 height 14
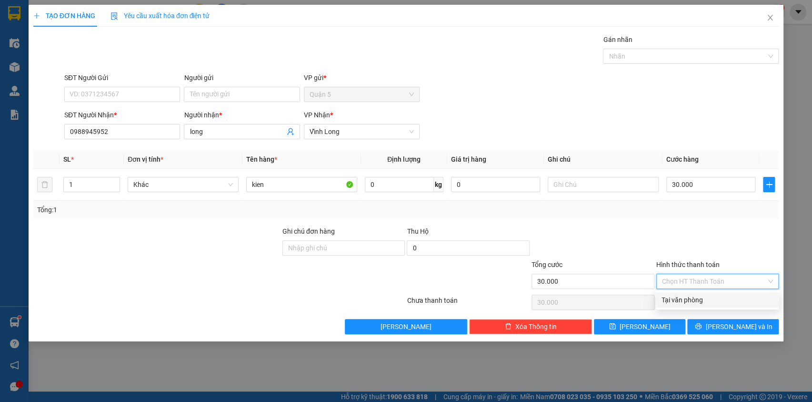
click at [710, 297] on div "Tại văn phòng" at bounding box center [717, 299] width 111 height 10
type input "0"
drag, startPoint x: 729, startPoint y: 327, endPoint x: 524, endPoint y: 28, distance: 362.7
click at [729, 326] on span "[PERSON_NAME] và In" at bounding box center [739, 326] width 67 height 10
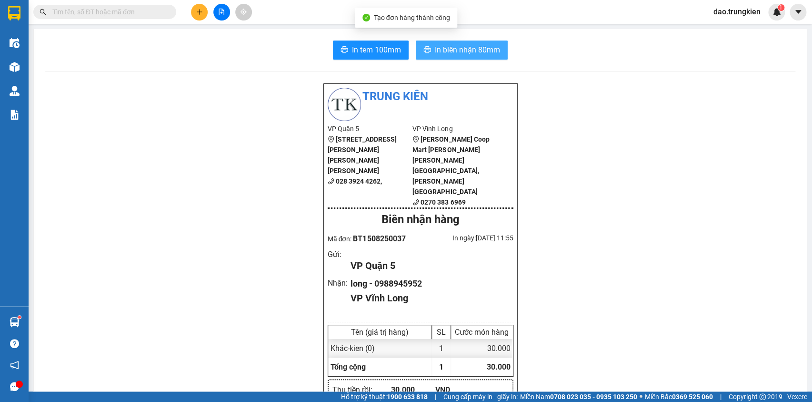
click at [459, 49] on span "In biên nhận 80mm" at bounding box center [467, 50] width 65 height 12
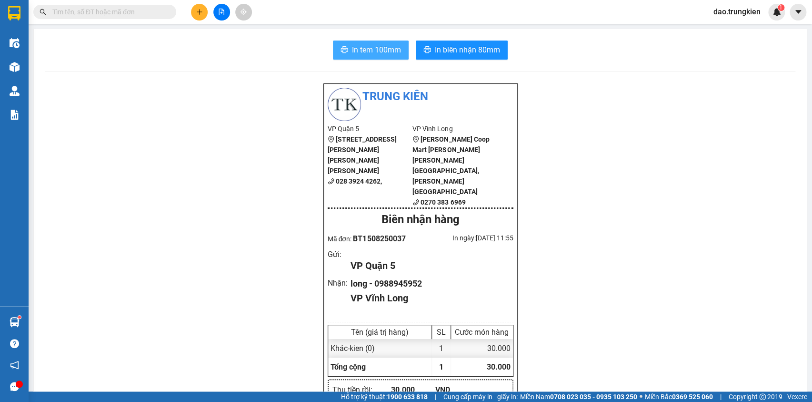
click at [374, 45] on span "In tem 100mm" at bounding box center [376, 50] width 49 height 12
click at [202, 10] on icon "plus" at bounding box center [199, 12] width 7 height 7
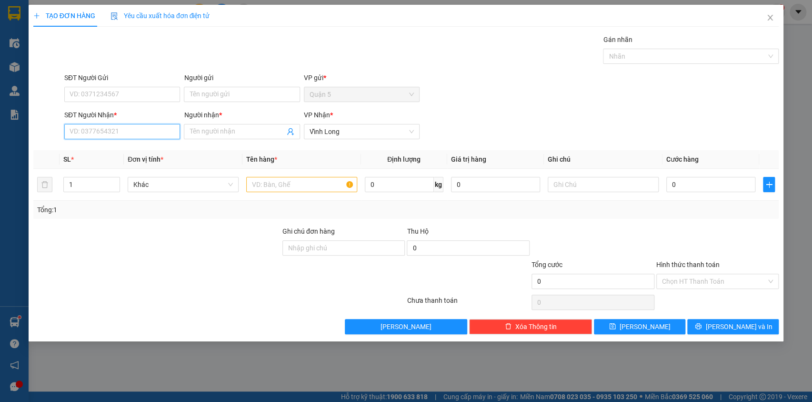
click at [91, 132] on input "SĐT Người Nhận *" at bounding box center [122, 131] width 116 height 15
type input "0981373717"
click at [91, 146] on div "0981373717 - thao" at bounding box center [122, 150] width 104 height 10
type input "thao"
click at [91, 146] on div "0981373717 - thao" at bounding box center [122, 150] width 104 height 10
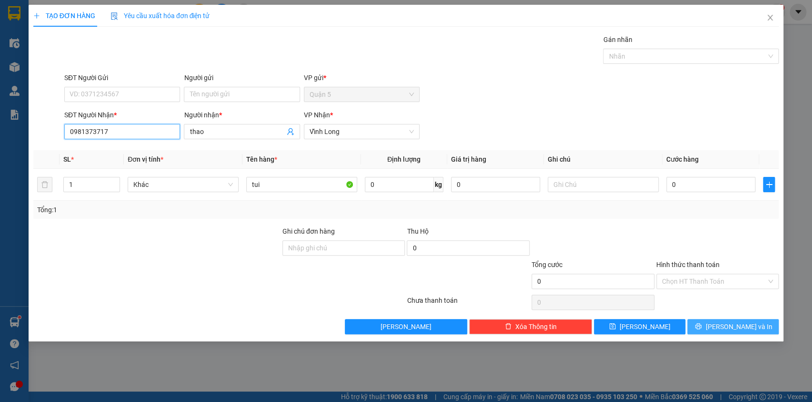
type input "0981373717"
click at [711, 324] on button "[PERSON_NAME] và In" at bounding box center [733, 326] width 91 height 15
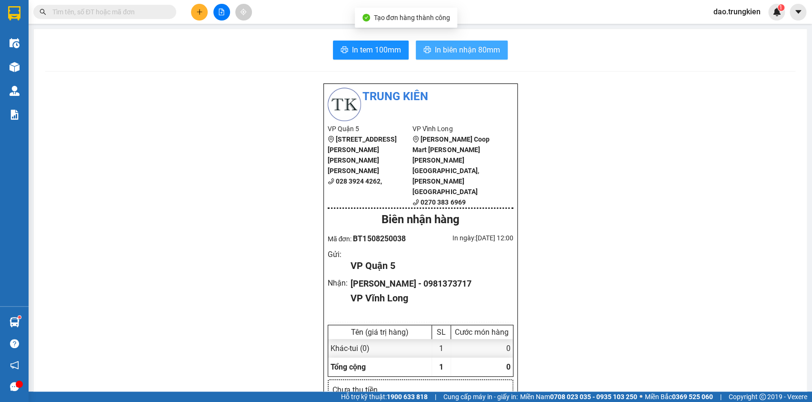
click at [452, 48] on span "In biên nhận 80mm" at bounding box center [467, 50] width 65 height 12
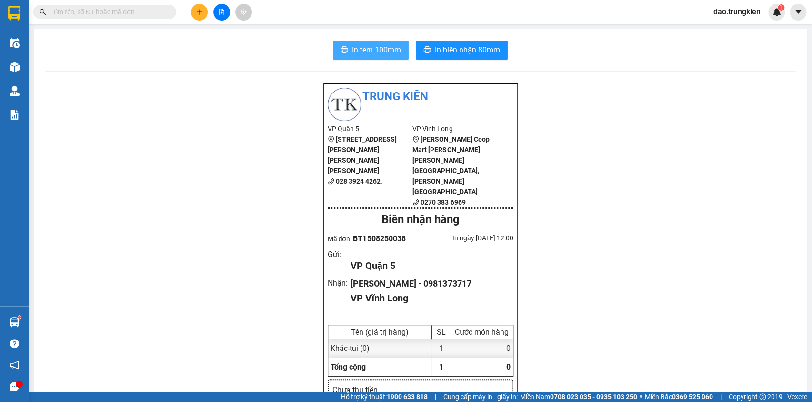
click at [370, 49] on span "In tem 100mm" at bounding box center [376, 50] width 49 height 12
click at [199, 10] on icon "plus" at bounding box center [199, 11] width 0 height 5
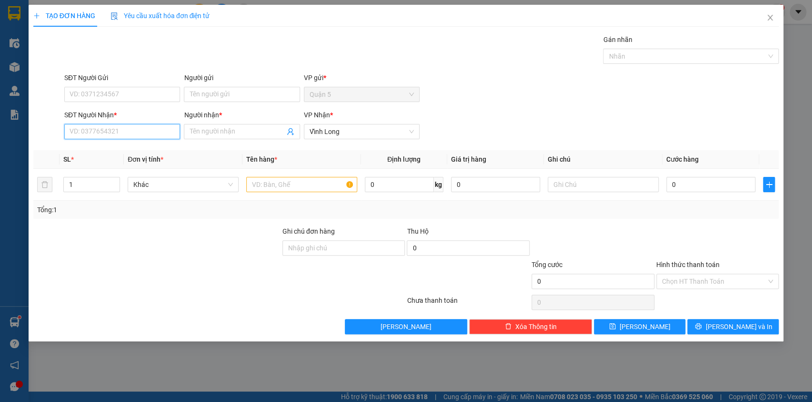
click at [87, 132] on input "SĐT Người Nhận *" at bounding box center [122, 131] width 116 height 15
click at [111, 148] on div "0939488646 - giang" at bounding box center [122, 150] width 104 height 10
type input "0939488646"
type input "giang"
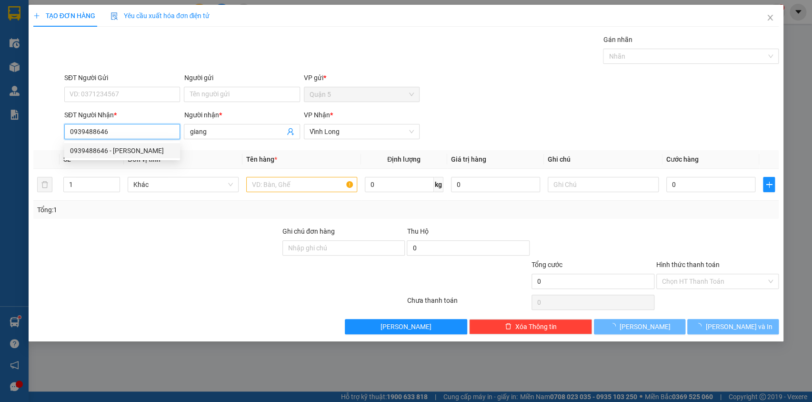
click at [111, 148] on div "0939488646 - giang" at bounding box center [122, 150] width 104 height 10
type input "30.000"
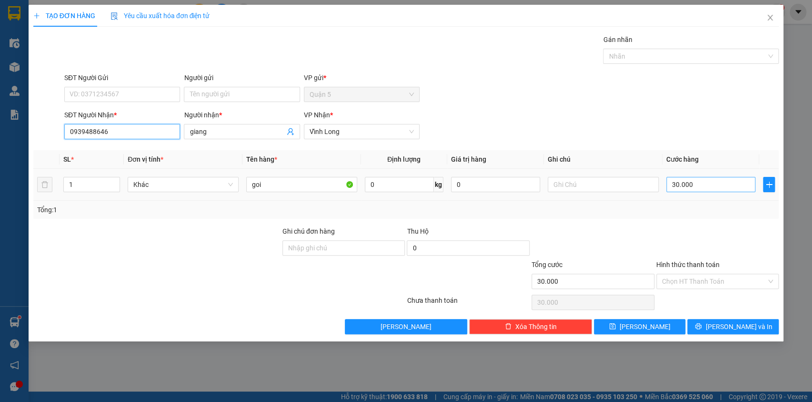
type input "0939488646"
click at [702, 181] on input "30.000" at bounding box center [712, 184] width 90 height 15
type input "0"
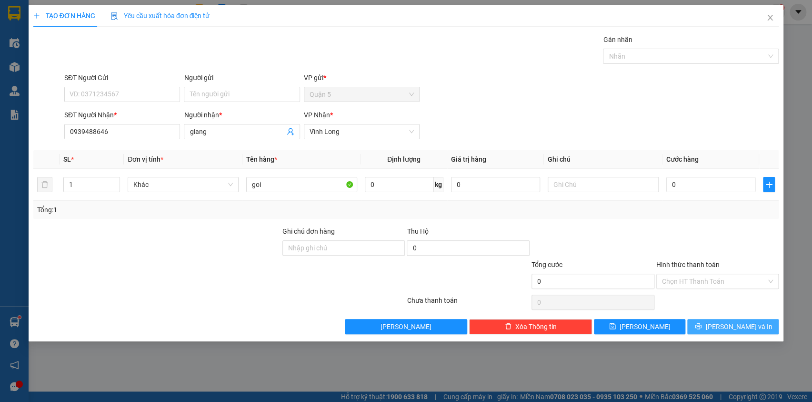
click at [702, 323] on icon "printer" at bounding box center [698, 326] width 7 height 7
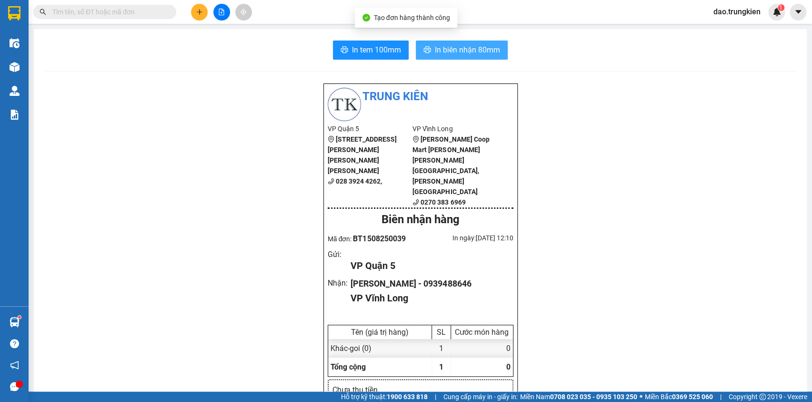
click at [435, 48] on span "In biên nhận 80mm" at bounding box center [467, 50] width 65 height 12
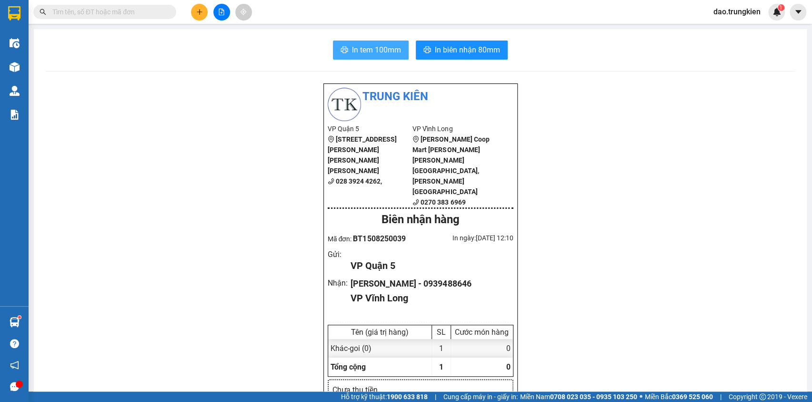
click at [367, 48] on span "In tem 100mm" at bounding box center [376, 50] width 49 height 12
click at [199, 13] on icon "plus" at bounding box center [199, 12] width 7 height 7
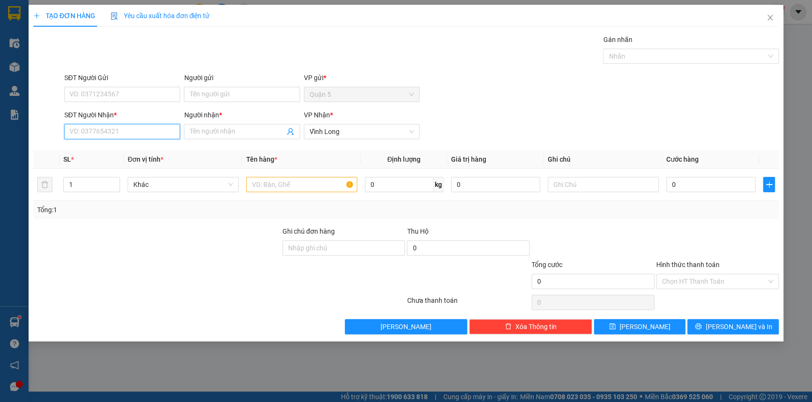
click at [116, 128] on input "SĐT Người Nhận *" at bounding box center [122, 131] width 116 height 15
type input "0989717678"
click at [197, 133] on input "Người nhận *" at bounding box center [237, 131] width 95 height 10
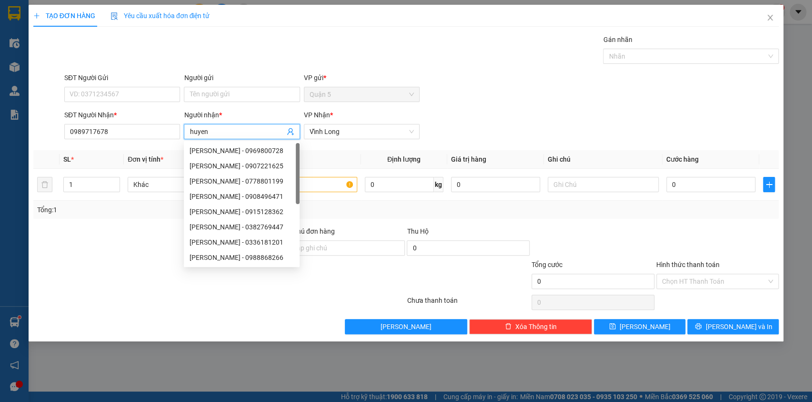
type input "huyen"
click at [242, 33] on div "TẠO ĐƠN HÀNG Yêu cầu xuất hóa đơn điện tử Transit Pickup Surcharge Ids Transit …" at bounding box center [406, 169] width 746 height 329
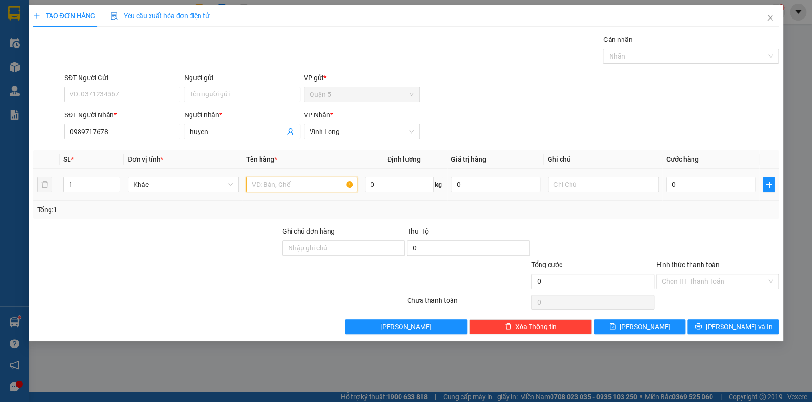
click at [274, 185] on input "text" at bounding box center [301, 184] width 111 height 15
type input "goi"
type input "3"
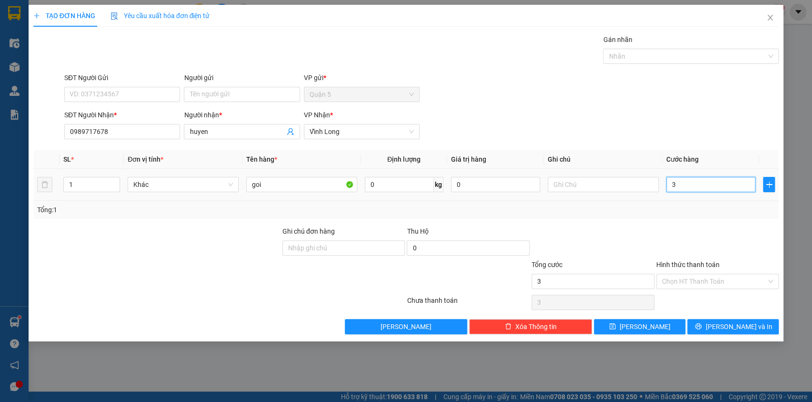
type input "30"
type input "30.000"
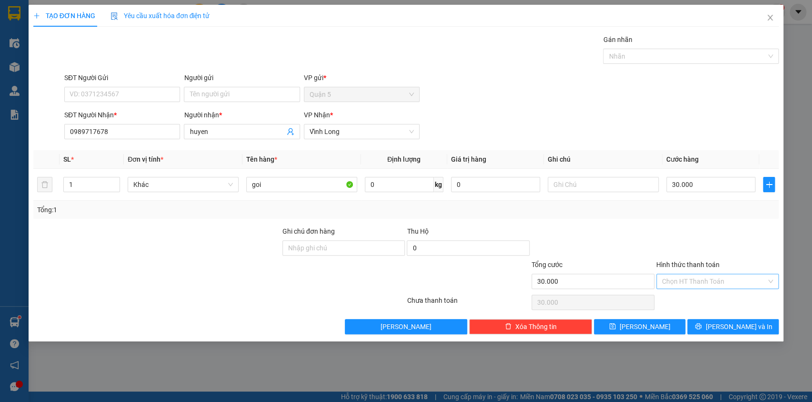
click at [710, 279] on input "Hình thức thanh toán" at bounding box center [714, 281] width 105 height 14
click at [709, 304] on div "Tại văn phòng" at bounding box center [717, 299] width 111 height 10
type input "0"
click at [723, 322] on button "[PERSON_NAME] và In" at bounding box center [733, 326] width 91 height 15
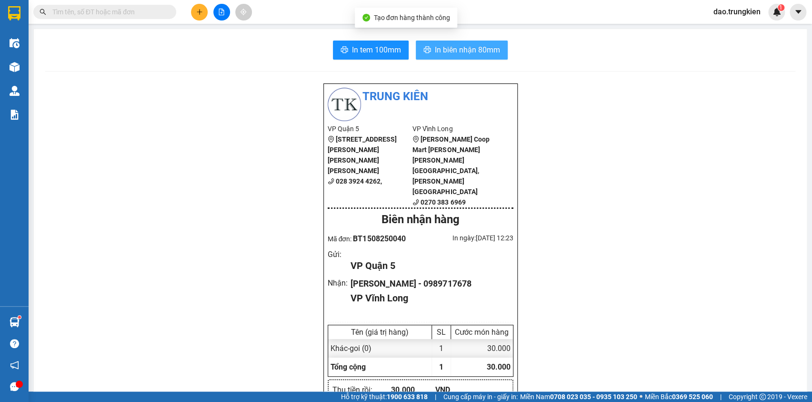
click at [441, 48] on span "In biên nhận 80mm" at bounding box center [467, 50] width 65 height 12
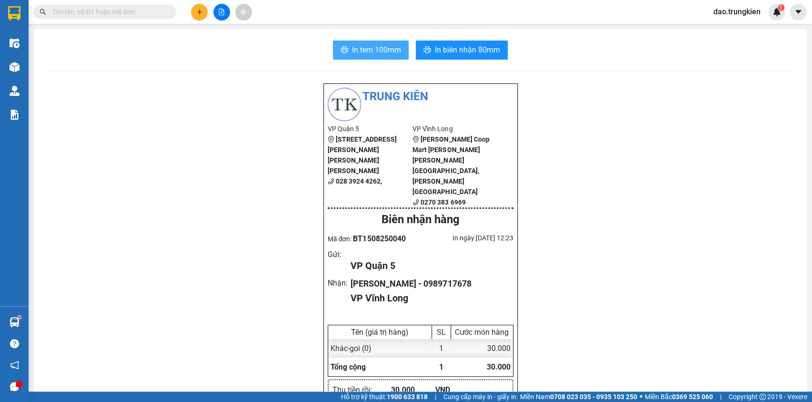
click at [362, 46] on span "In tem 100mm" at bounding box center [376, 50] width 49 height 12
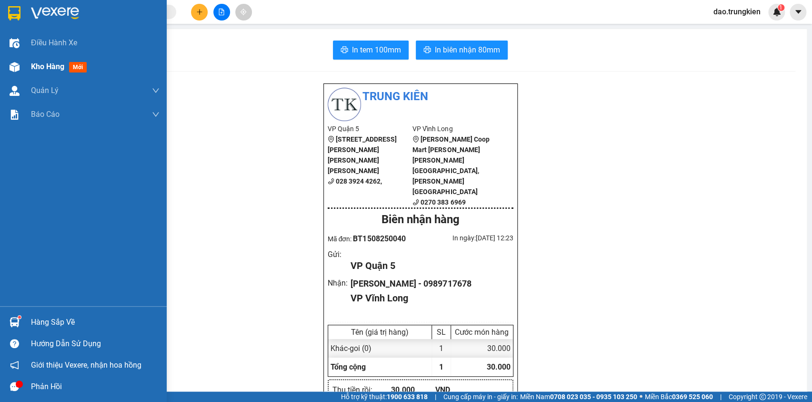
click at [78, 65] on span "mới" at bounding box center [78, 67] width 18 height 10
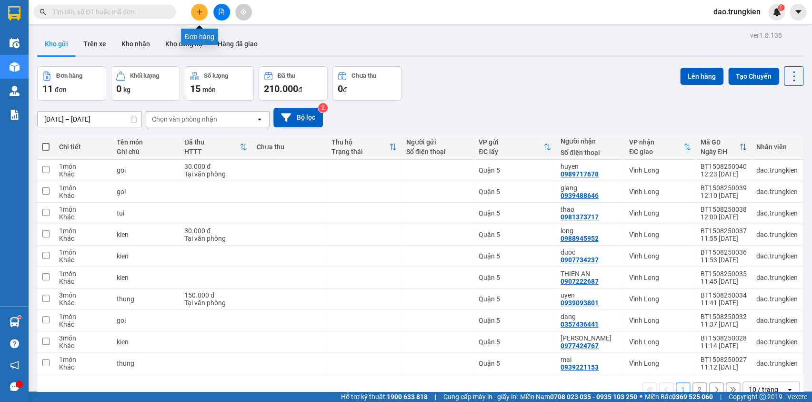
click at [196, 10] on icon "plus" at bounding box center [199, 12] width 7 height 7
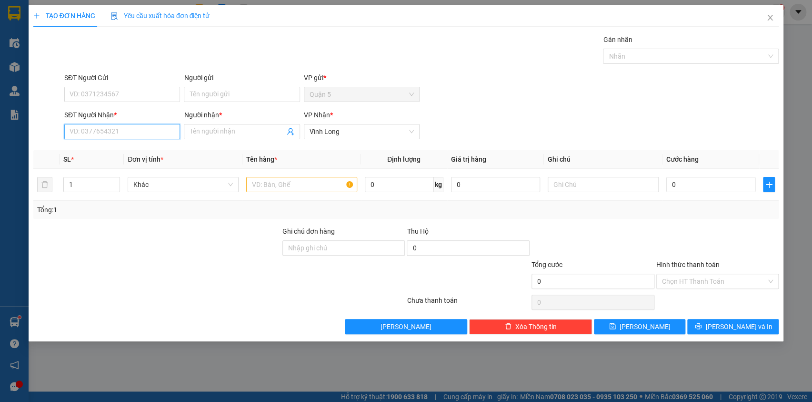
click at [80, 137] on input "SĐT Người Nhận *" at bounding box center [122, 131] width 116 height 15
drag, startPoint x: 103, startPoint y: 152, endPoint x: 75, endPoint y: 155, distance: 28.3
click at [102, 152] on div "0962343757 - CHI UT" at bounding box center [122, 150] width 104 height 10
type input "0962343757"
type input "CHI UT"
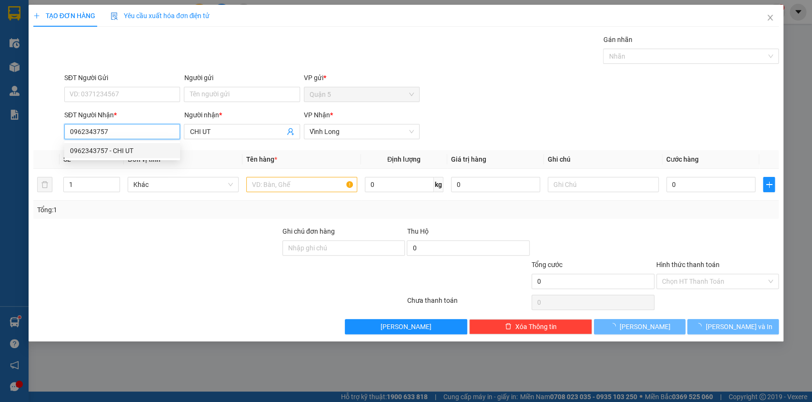
type input "20.000"
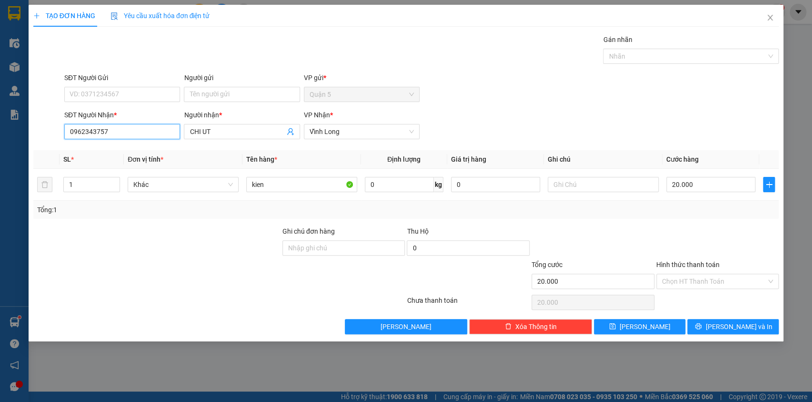
type input "0962343757"
drag, startPoint x: 700, startPoint y: 272, endPoint x: 697, endPoint y: 284, distance: 13.3
click at [699, 279] on div "Hình thức thanh toán Chọn HT Thanh Toán" at bounding box center [718, 275] width 123 height 33
drag, startPoint x: 697, startPoint y: 279, endPoint x: 704, endPoint y: 289, distance: 12.7
click at [698, 281] on input "Hình thức thanh toán" at bounding box center [714, 281] width 105 height 14
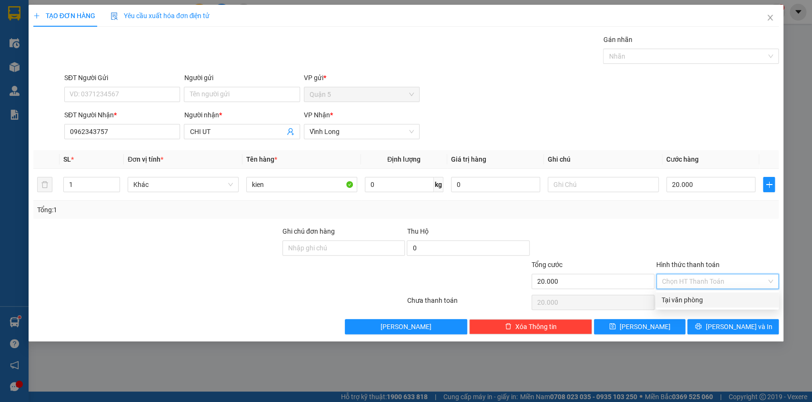
click at [705, 300] on div "Tại văn phòng" at bounding box center [717, 299] width 111 height 10
type input "0"
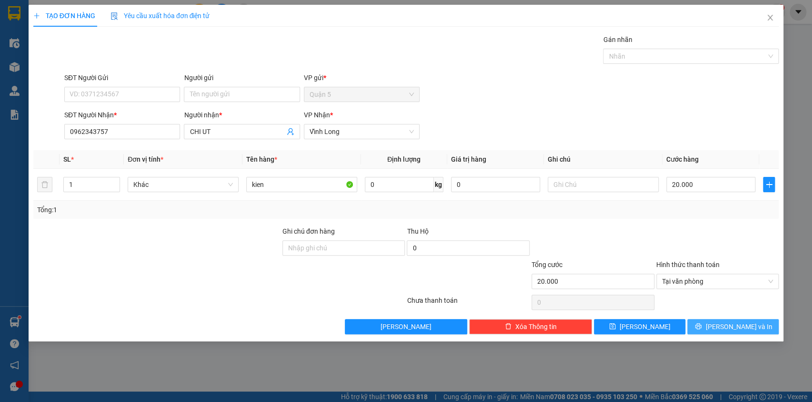
click at [722, 325] on button "[PERSON_NAME] và In" at bounding box center [733, 326] width 91 height 15
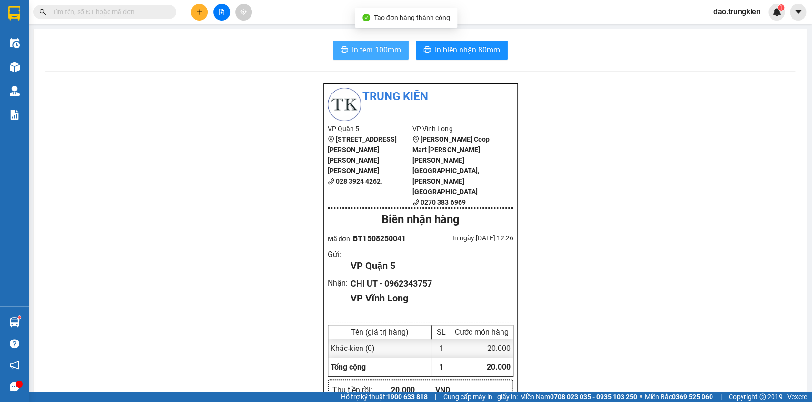
click at [362, 48] on span "In tem 100mm" at bounding box center [376, 50] width 49 height 12
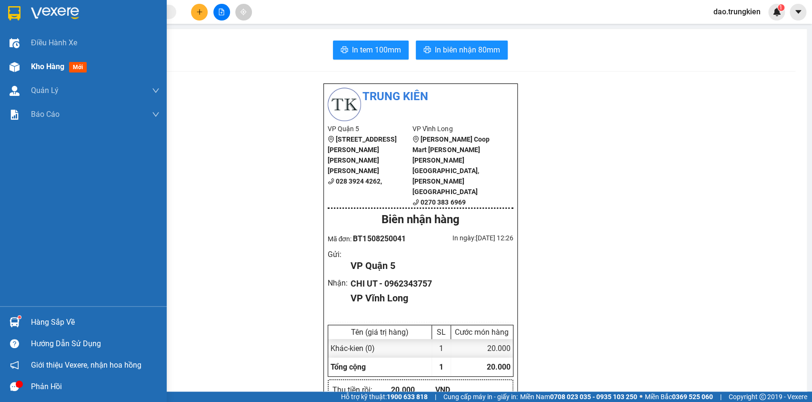
click at [81, 67] on span "mới" at bounding box center [78, 67] width 18 height 10
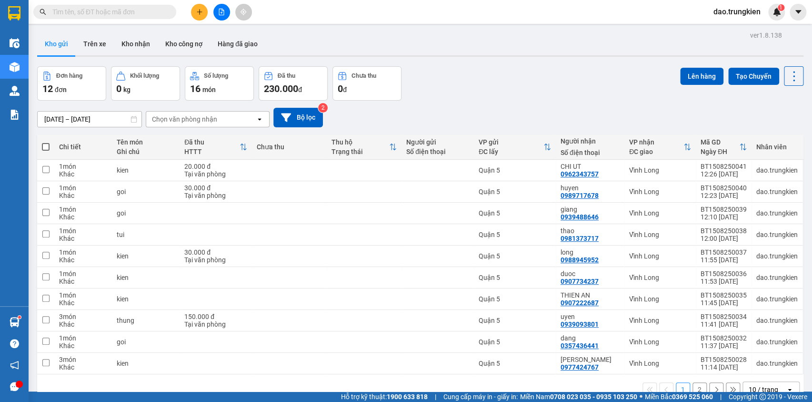
click at [203, 11] on icon "plus" at bounding box center [199, 12] width 7 height 7
click at [83, 14] on input "text" at bounding box center [108, 12] width 112 height 10
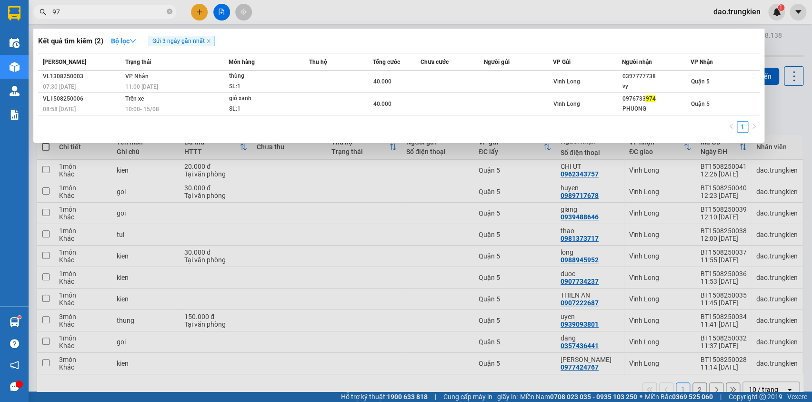
type input "9"
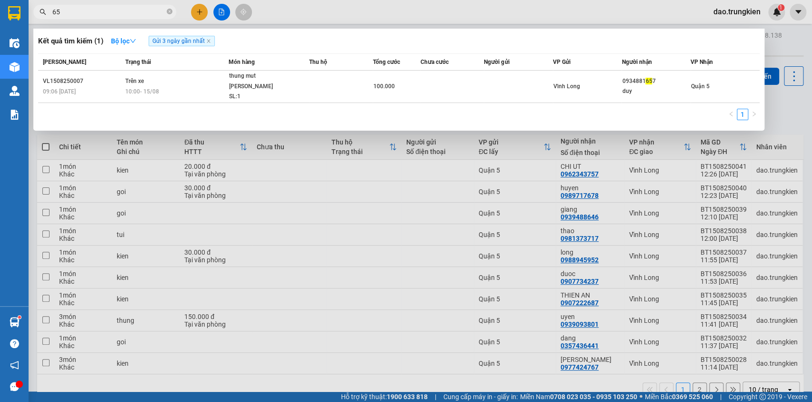
type input "6"
type input "686"
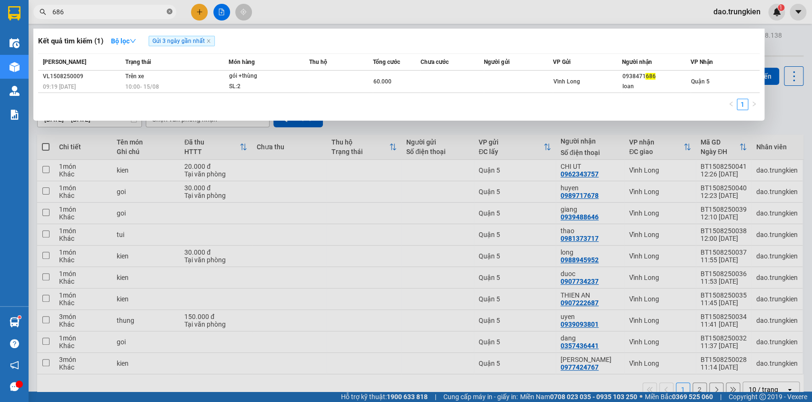
click at [170, 12] on icon "close-circle" at bounding box center [170, 12] width 6 height 6
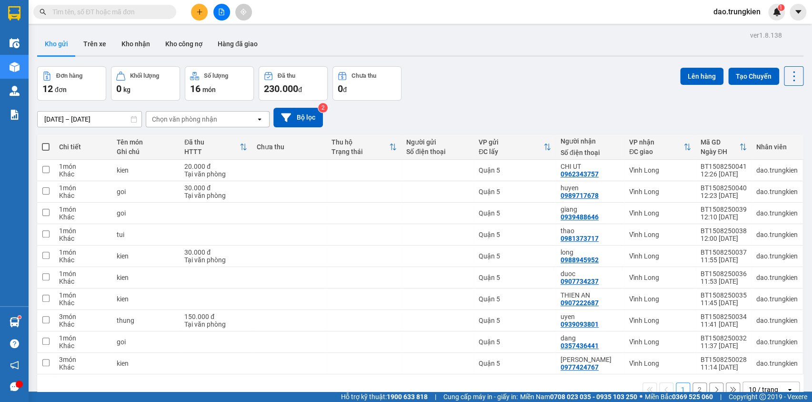
click at [51, 149] on th at bounding box center [45, 146] width 17 height 25
click at [43, 147] on span at bounding box center [46, 147] width 8 height 8
click at [46, 142] on input "checkbox" at bounding box center [46, 142] width 0 height 0
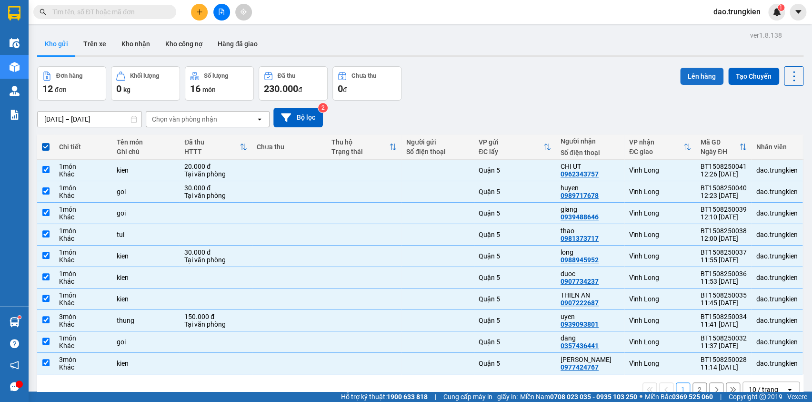
click at [691, 71] on button "Lên hàng" at bounding box center [701, 76] width 43 height 17
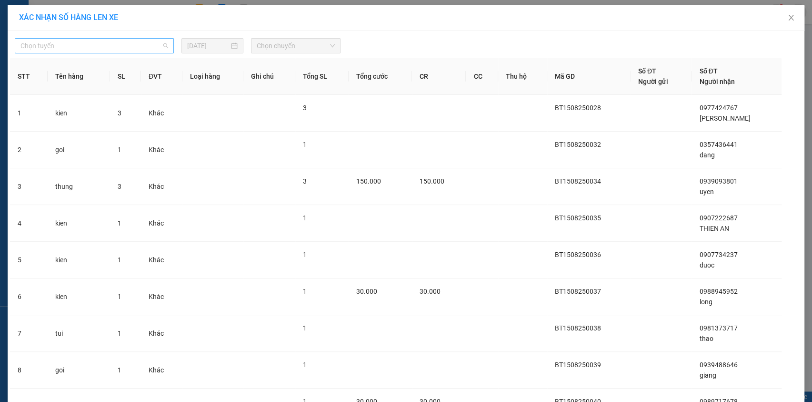
click at [148, 41] on span "Chọn tuyến" at bounding box center [94, 46] width 148 height 14
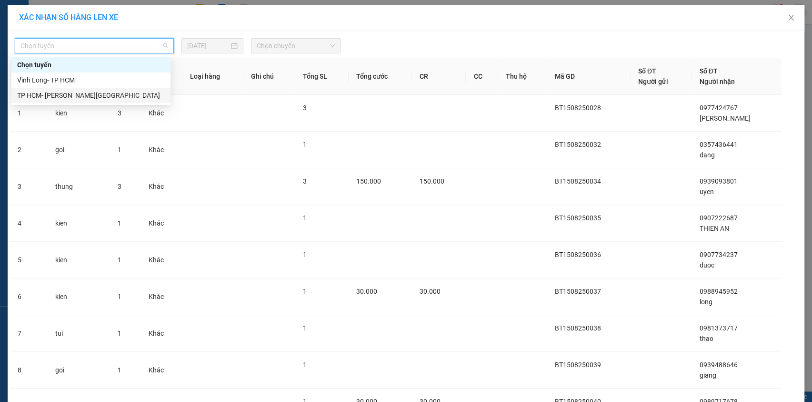
click at [140, 90] on div "TP HCM- [PERSON_NAME][GEOGRAPHIC_DATA]" at bounding box center [91, 95] width 148 height 10
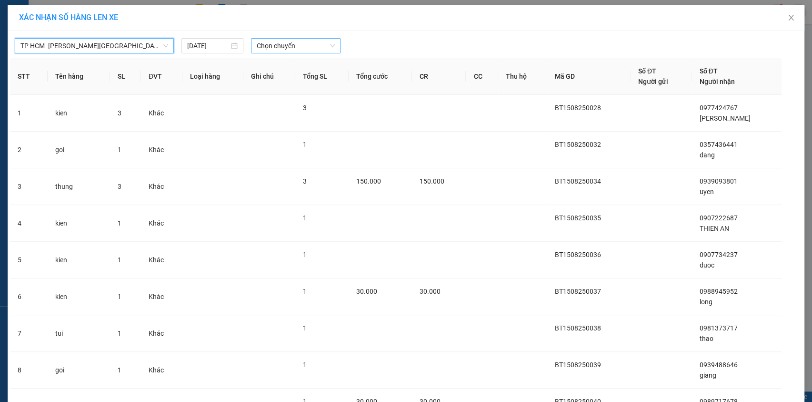
click at [287, 44] on span "Chọn chuyến" at bounding box center [296, 46] width 78 height 14
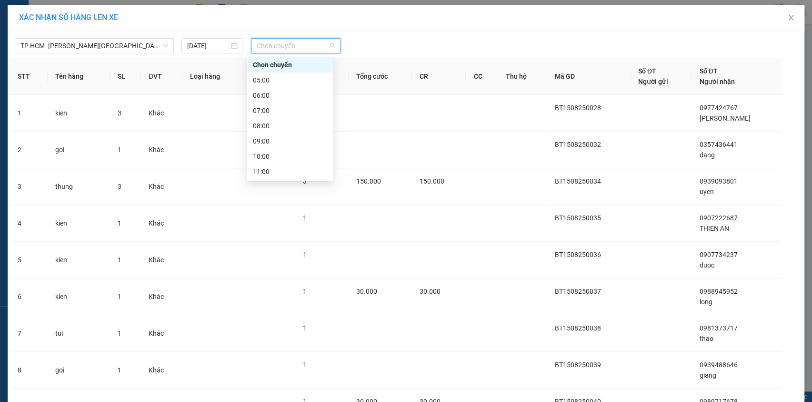
click at [308, 197] on div "13:00" at bounding box center [290, 202] width 74 height 10
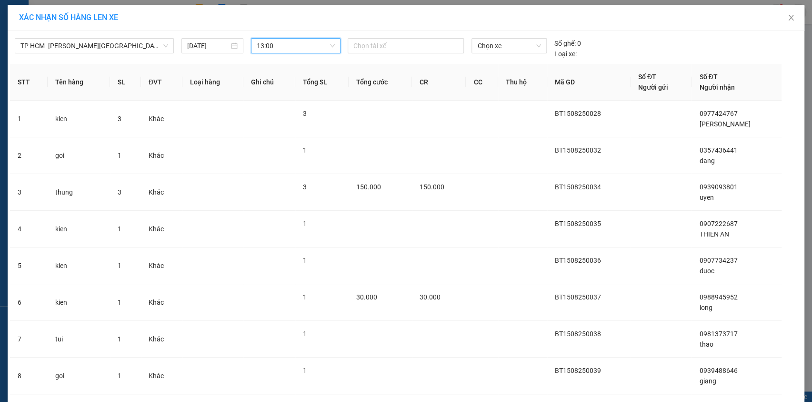
drag, startPoint x: 439, startPoint y: 370, endPoint x: 434, endPoint y: 367, distance: 6.0
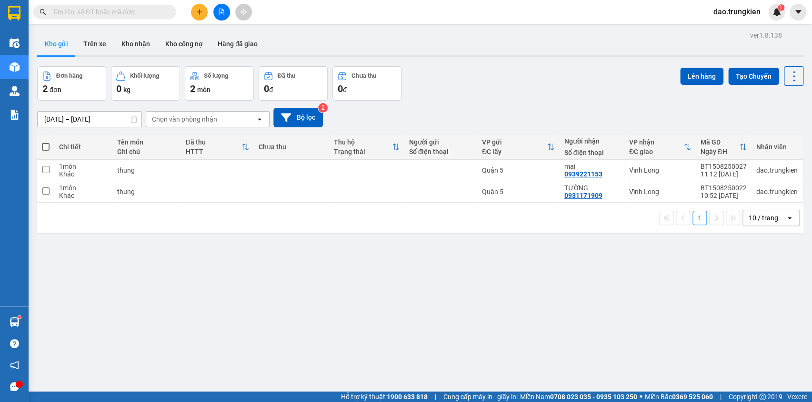
drag, startPoint x: 46, startPoint y: 143, endPoint x: 57, endPoint y: 138, distance: 12.0
click at [45, 143] on span at bounding box center [46, 147] width 8 height 8
click at [46, 142] on input "checkbox" at bounding box center [46, 142] width 0 height 0
checkbox input "true"
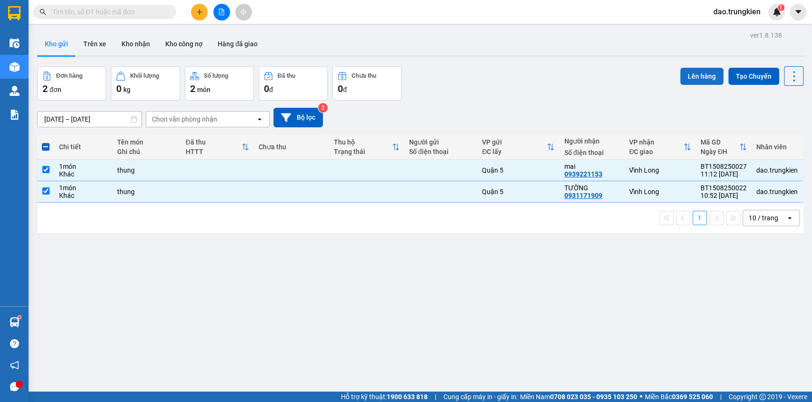
click at [689, 71] on button "Lên hàng" at bounding box center [701, 76] width 43 height 17
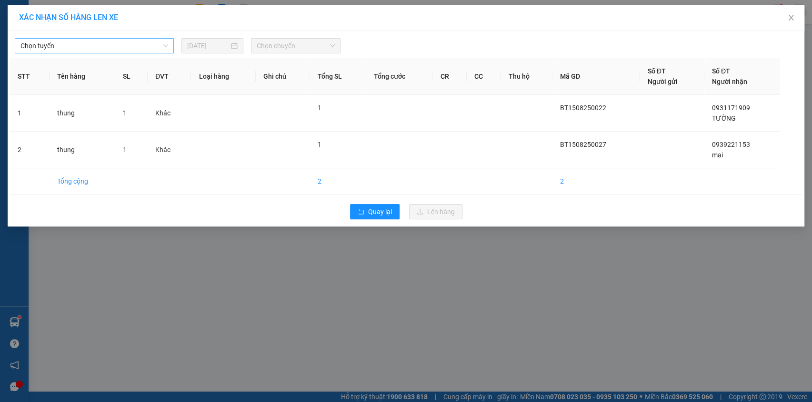
click at [152, 48] on span "Chọn tuyến" at bounding box center [94, 46] width 148 height 14
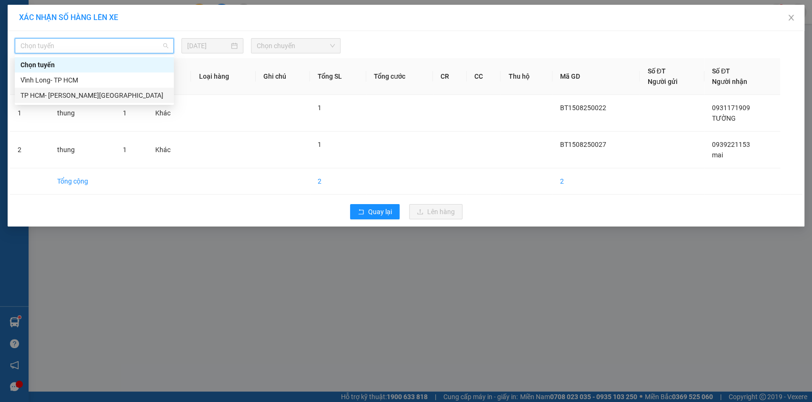
drag, startPoint x: 140, startPoint y: 92, endPoint x: 149, endPoint y: 83, distance: 13.1
click at [141, 92] on div "TP HCM- [PERSON_NAME][GEOGRAPHIC_DATA]" at bounding box center [94, 95] width 148 height 10
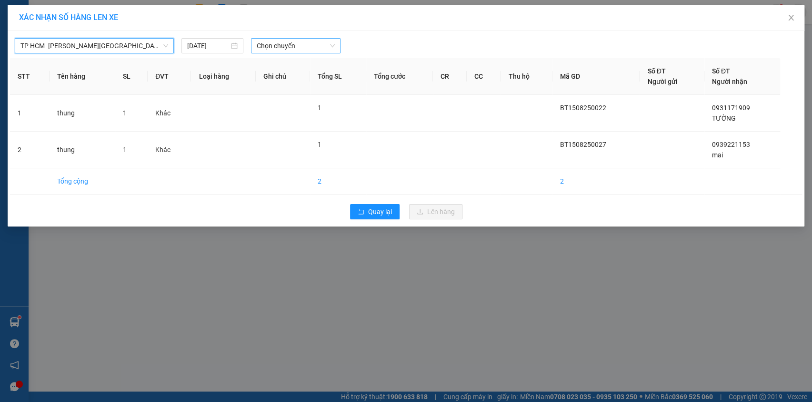
drag, startPoint x: 264, startPoint y: 43, endPoint x: 271, endPoint y: 52, distance: 12.2
click at [265, 44] on span "Chọn chuyến" at bounding box center [296, 46] width 78 height 14
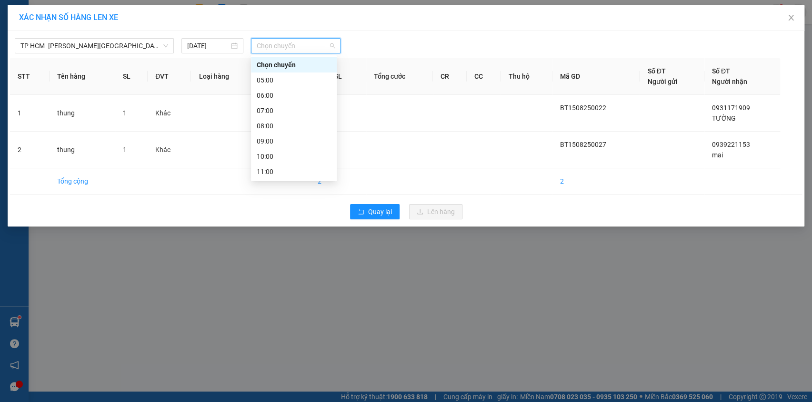
click at [296, 197] on div "13:00" at bounding box center [294, 202] width 74 height 10
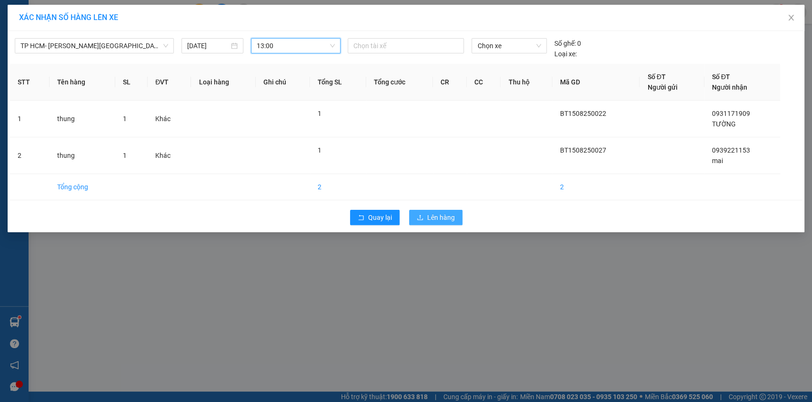
click at [428, 219] on span "Lên hàng" at bounding box center [441, 217] width 28 height 10
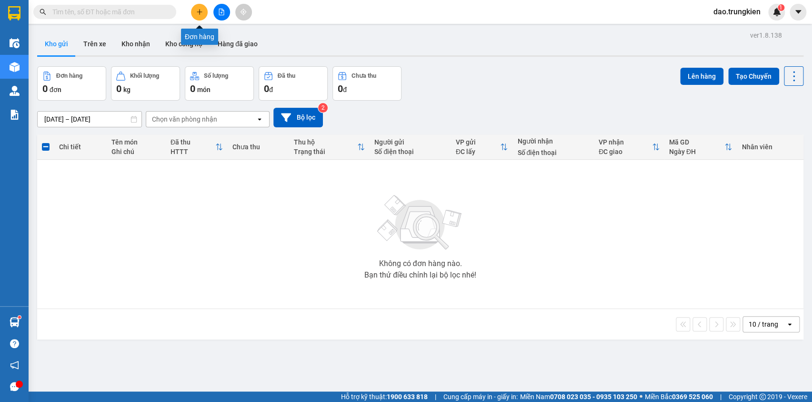
click at [196, 12] on icon "plus" at bounding box center [199, 12] width 7 height 7
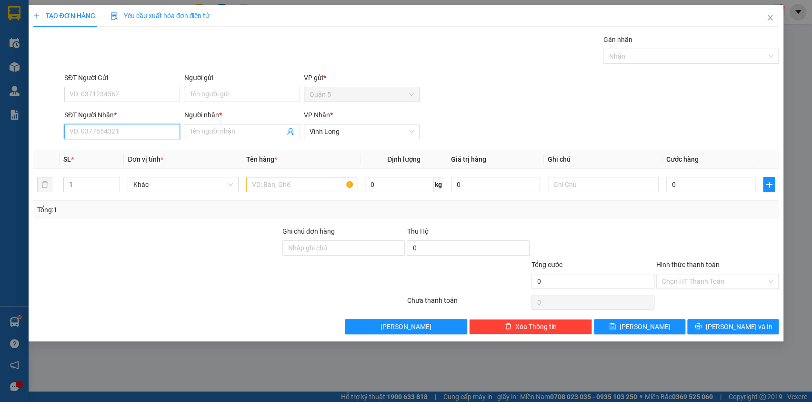
click at [86, 130] on input "SĐT Người Nhận *" at bounding box center [122, 131] width 116 height 15
click at [106, 148] on div "0982933033 - long" at bounding box center [122, 150] width 104 height 10
type input "0982933033"
type input "long"
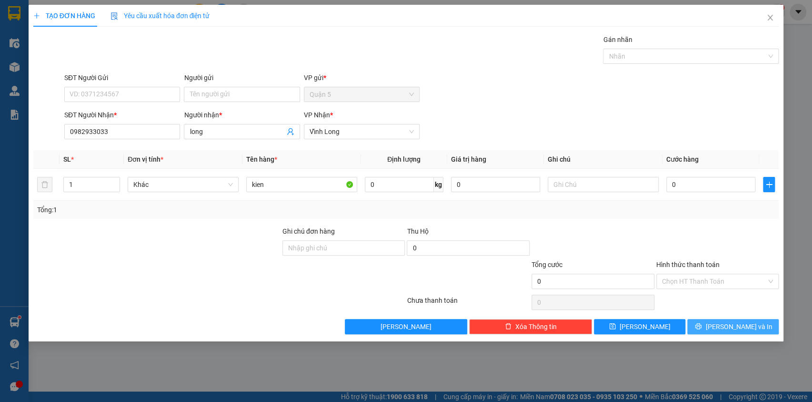
click at [721, 321] on button "[PERSON_NAME] và In" at bounding box center [733, 326] width 91 height 15
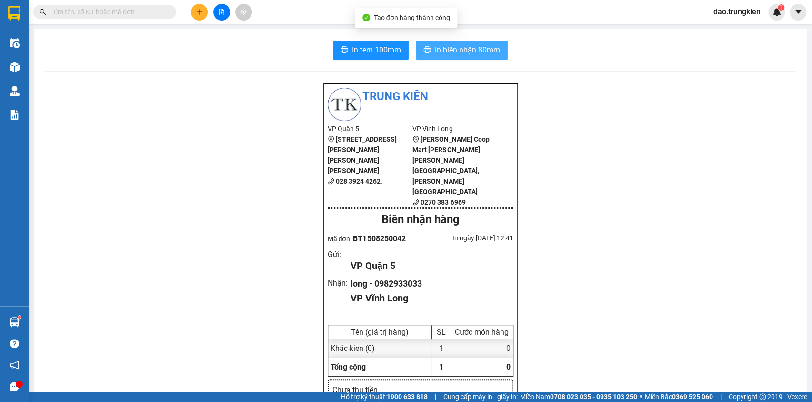
drag, startPoint x: 460, startPoint y: 45, endPoint x: 436, endPoint y: 72, distance: 36.2
click at [458, 44] on span "In biên nhận 80mm" at bounding box center [467, 50] width 65 height 12
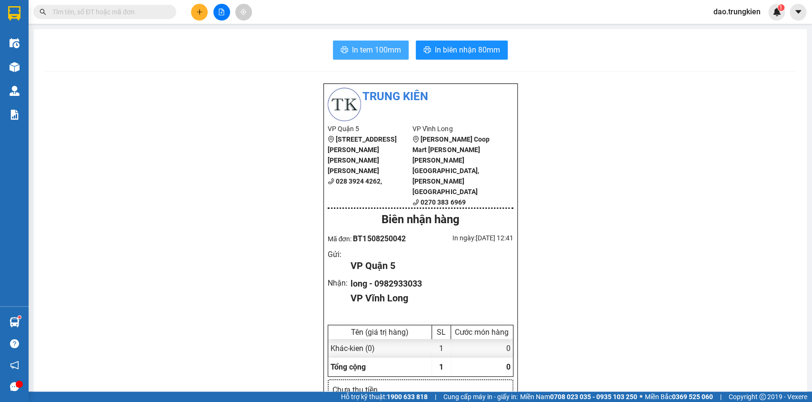
click at [361, 42] on button "In tem 100mm" at bounding box center [371, 50] width 76 height 19
click at [202, 7] on button at bounding box center [199, 12] width 17 height 17
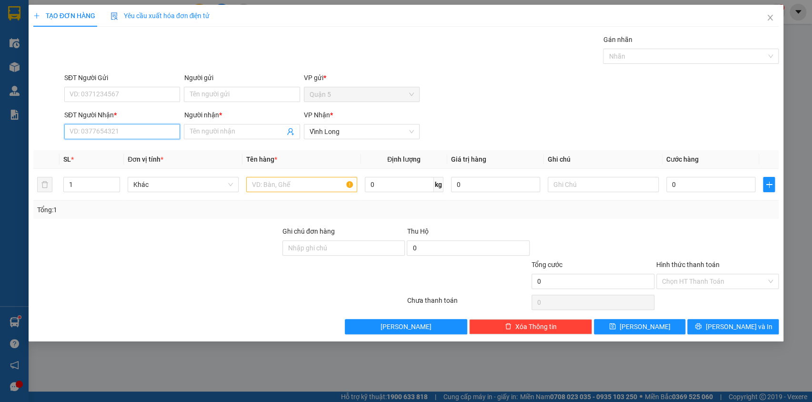
click at [95, 130] on input "SĐT Người Nhận *" at bounding box center [122, 131] width 116 height 15
type input "754"
click at [95, 149] on div "0908366754 - [PERSON_NAME]" at bounding box center [122, 150] width 104 height 10
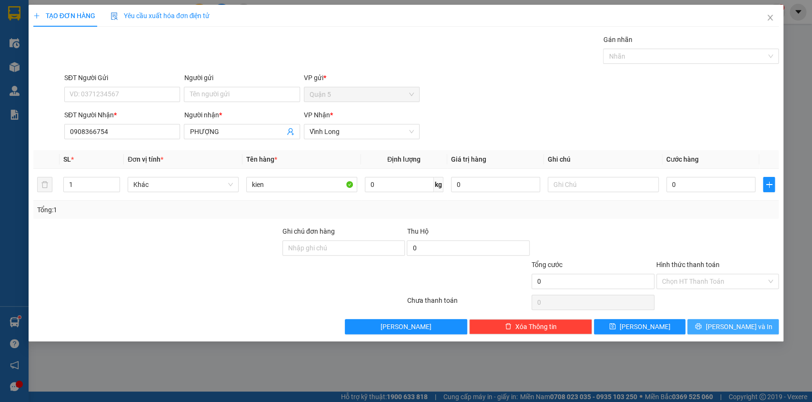
click at [725, 325] on span "[PERSON_NAME] và In" at bounding box center [739, 326] width 67 height 10
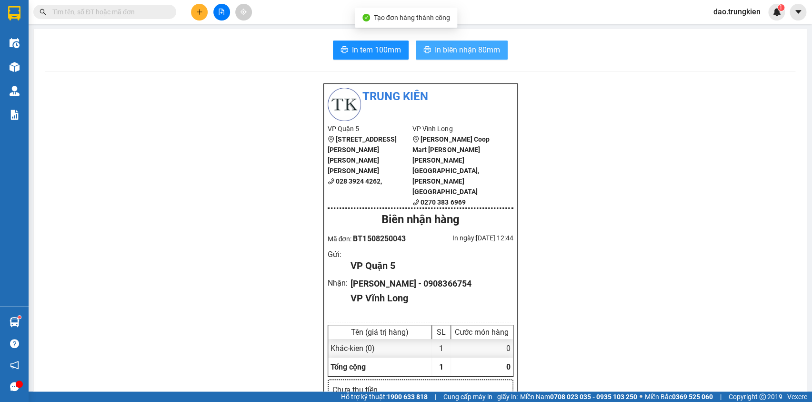
click at [454, 48] on span "In biên nhận 80mm" at bounding box center [467, 50] width 65 height 12
click at [367, 48] on span "In tem 100mm" at bounding box center [376, 50] width 49 height 12
click at [91, 13] on input "text" at bounding box center [108, 12] width 112 height 10
drag, startPoint x: 195, startPoint y: 33, endPoint x: 190, endPoint y: 24, distance: 11.1
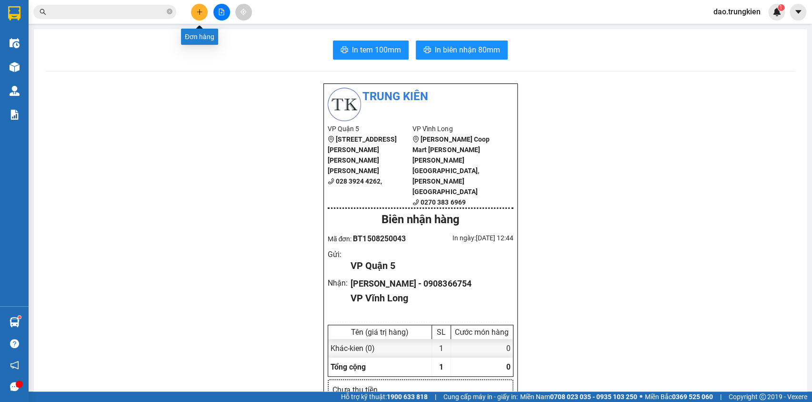
click at [196, 9] on icon "plus" at bounding box center [199, 12] width 7 height 7
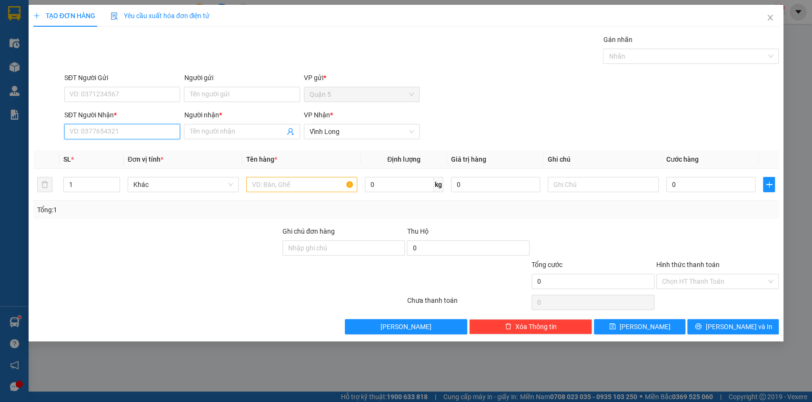
click at [86, 131] on input "SĐT Người Nhận *" at bounding box center [122, 131] width 116 height 15
click at [116, 155] on div "0919803268 - TRANG" at bounding box center [122, 150] width 104 height 10
type input "0919803268"
type input "TRANG"
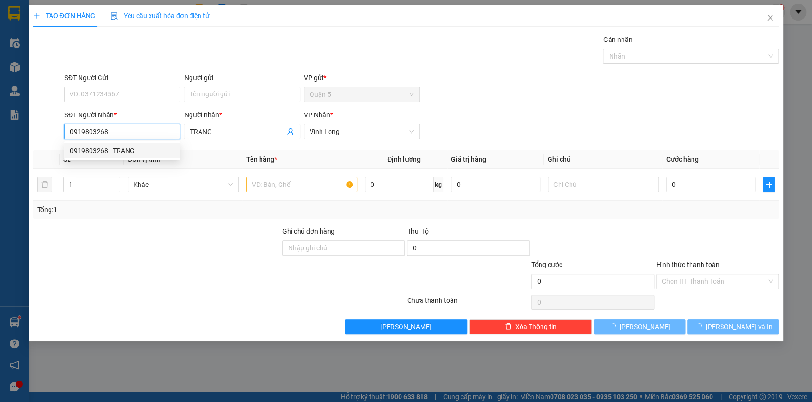
click at [116, 155] on div "0919803268 - TRANG" at bounding box center [122, 150] width 104 height 10
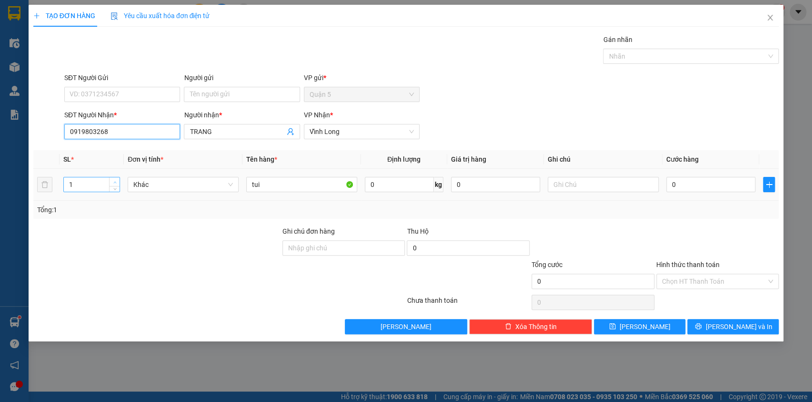
type input "0919803268"
type input "2"
click at [116, 179] on span "up" at bounding box center [115, 182] width 6 height 6
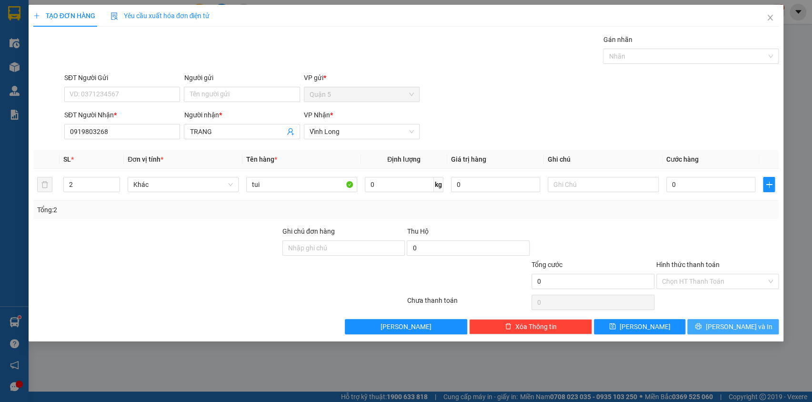
click at [731, 329] on span "[PERSON_NAME] và In" at bounding box center [739, 326] width 67 height 10
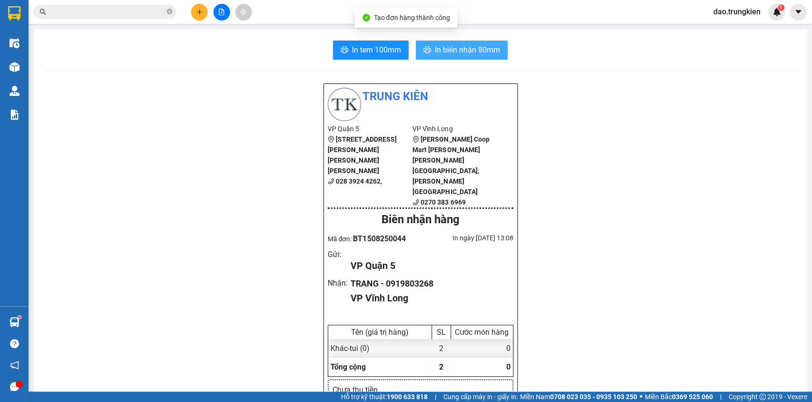
click at [463, 47] on span "In biên nhận 80mm" at bounding box center [467, 50] width 65 height 12
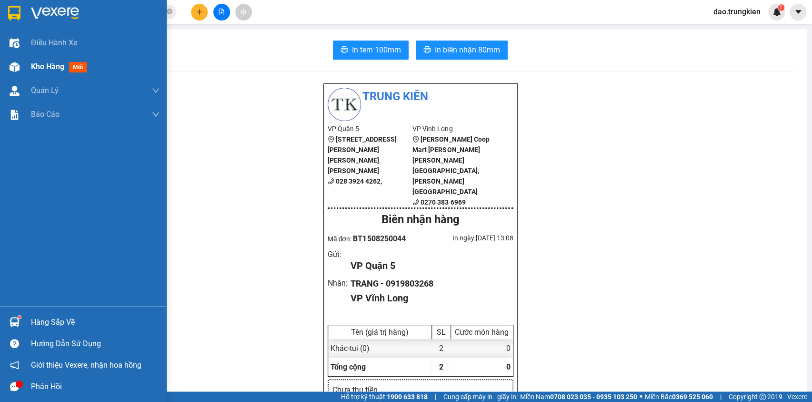
click at [75, 69] on span "mới" at bounding box center [78, 67] width 18 height 10
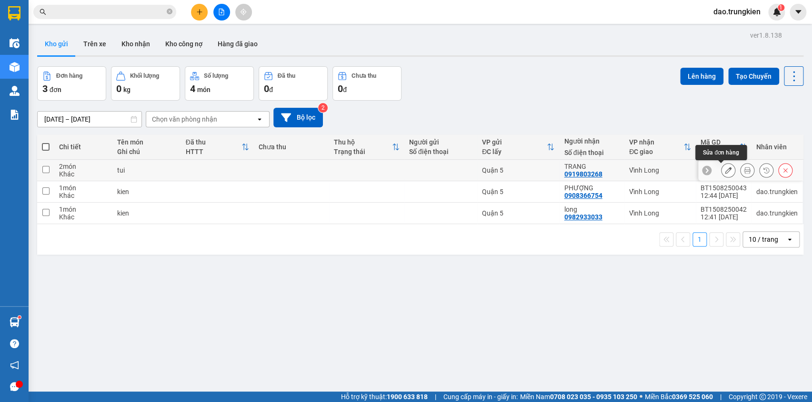
click at [725, 168] on icon at bounding box center [728, 170] width 7 height 7
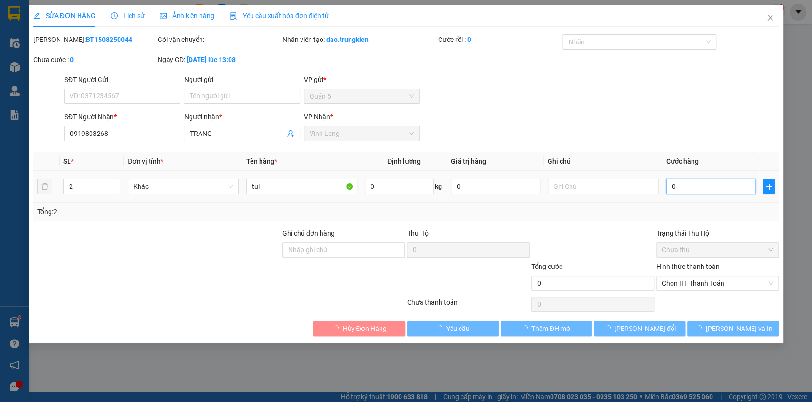
click at [682, 186] on input "0" at bounding box center [712, 186] width 90 height 15
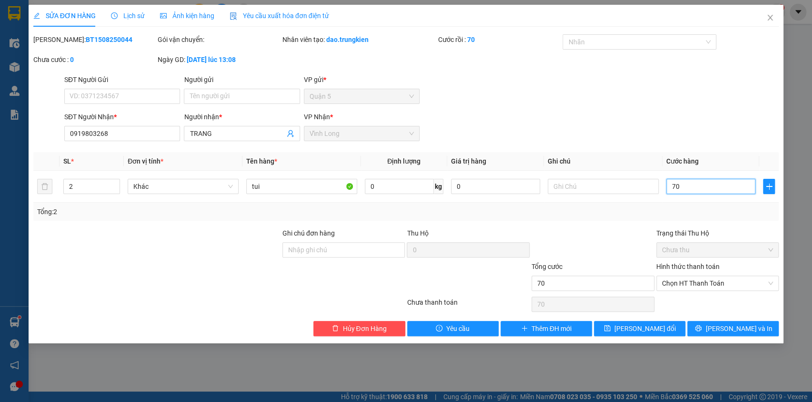
drag, startPoint x: 696, startPoint y: 284, endPoint x: 702, endPoint y: 297, distance: 13.9
click at [698, 287] on span "Chọn HT Thanh Toán" at bounding box center [717, 283] width 111 height 14
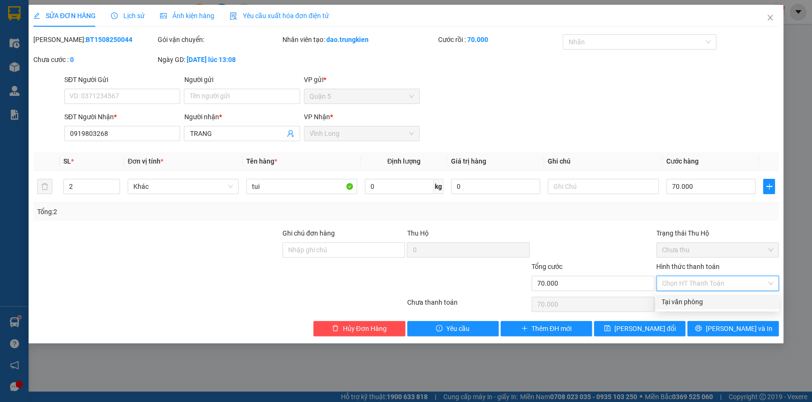
click at [700, 304] on div "Tại văn phòng" at bounding box center [717, 301] width 111 height 10
drag, startPoint x: 700, startPoint y: 304, endPoint x: 705, endPoint y: 304, distance: 5.3
click at [700, 303] on div "Chọn HT Thanh Toán" at bounding box center [718, 303] width 125 height 19
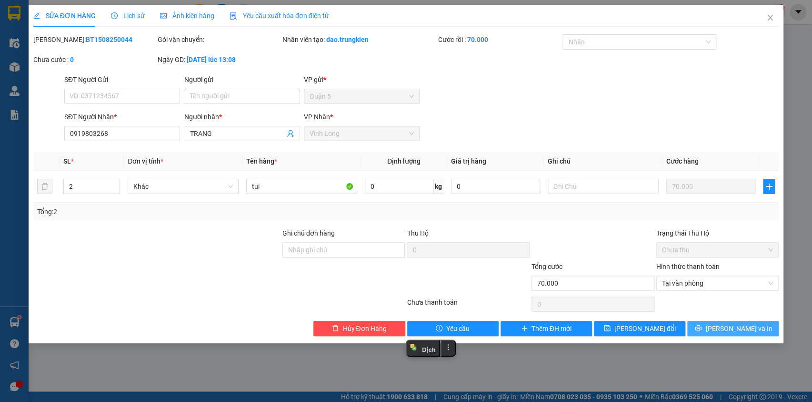
click at [738, 329] on span "[PERSON_NAME] và In" at bounding box center [739, 328] width 67 height 10
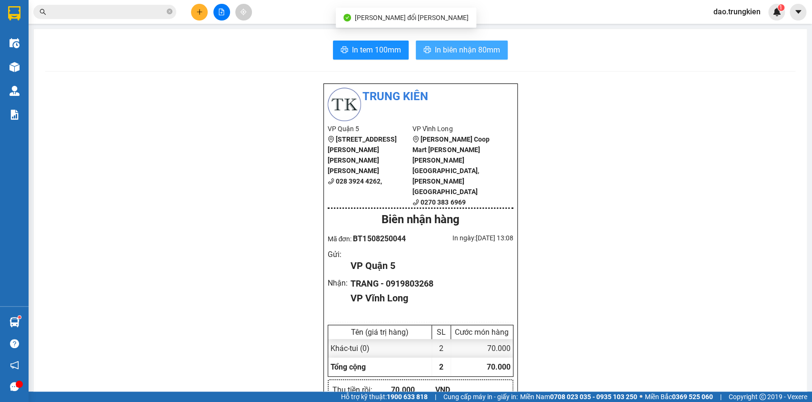
click at [457, 48] on span "In biên nhận 80mm" at bounding box center [467, 50] width 65 height 12
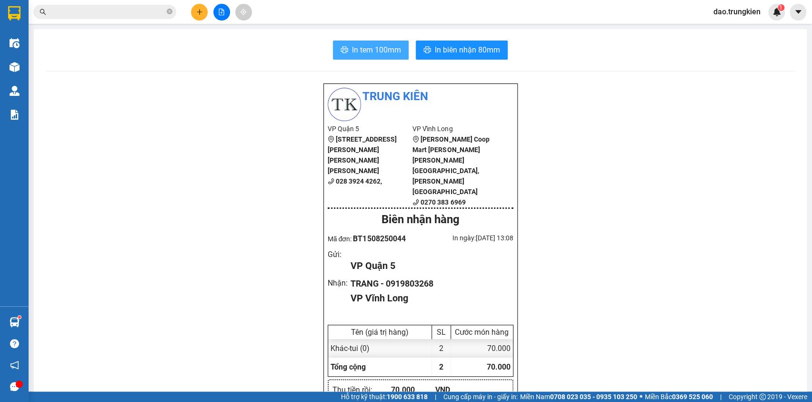
click at [352, 53] on span "In tem 100mm" at bounding box center [376, 50] width 49 height 12
click at [346, 49] on button "In tem 100mm" at bounding box center [371, 50] width 76 height 19
click at [194, 9] on button at bounding box center [199, 12] width 17 height 17
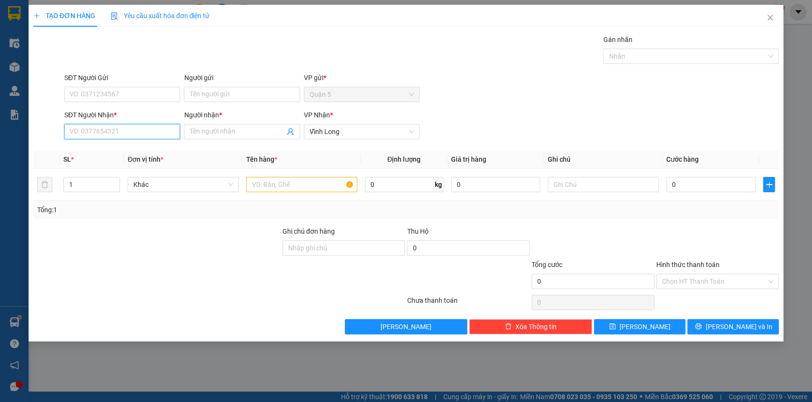
click at [107, 132] on input "SĐT Người Nhận *" at bounding box center [122, 131] width 116 height 15
click at [86, 152] on div "0936393467 - THANH" at bounding box center [122, 150] width 104 height 10
type input "0936393467"
type input "THANH"
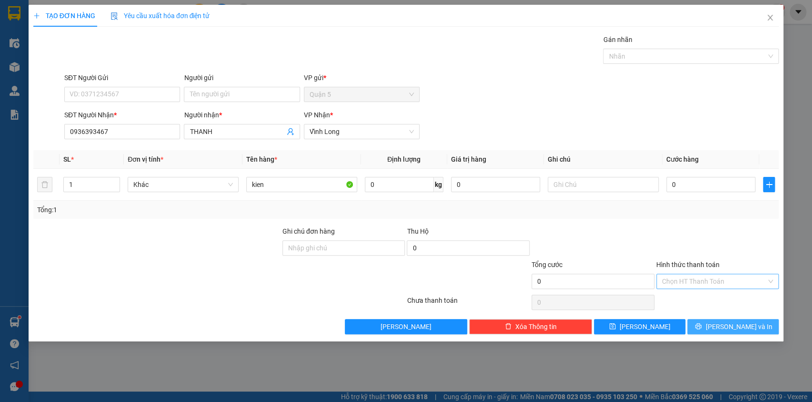
drag, startPoint x: 739, startPoint y: 328, endPoint x: 717, endPoint y: 275, distance: 57.3
click at [737, 326] on span "[PERSON_NAME] và In" at bounding box center [739, 326] width 67 height 10
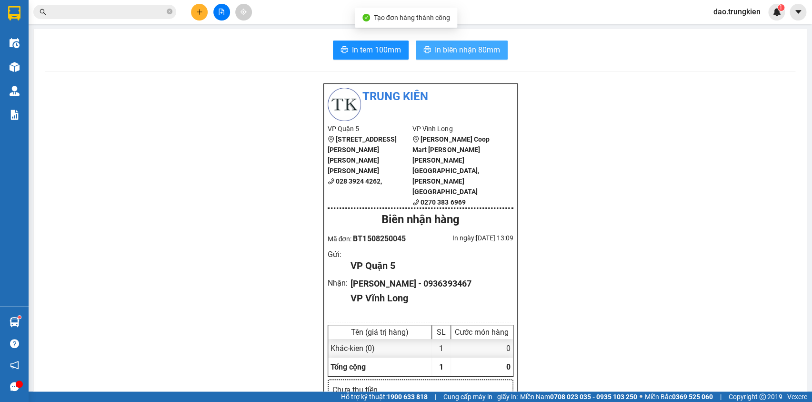
click at [443, 52] on span "In biên nhận 80mm" at bounding box center [467, 50] width 65 height 12
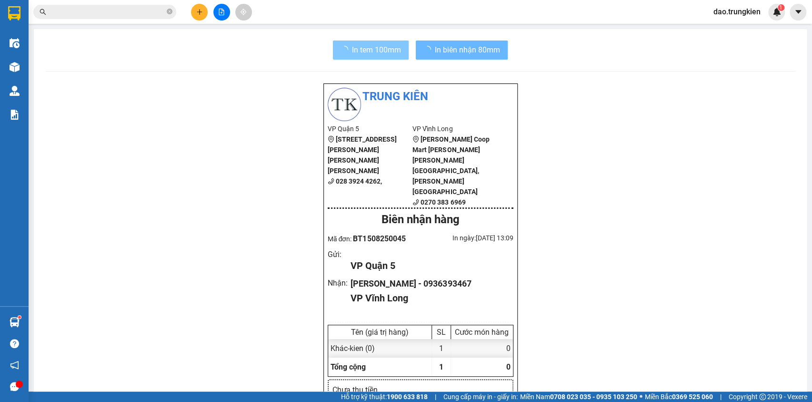
click at [357, 48] on span "In tem 100mm" at bounding box center [376, 50] width 49 height 12
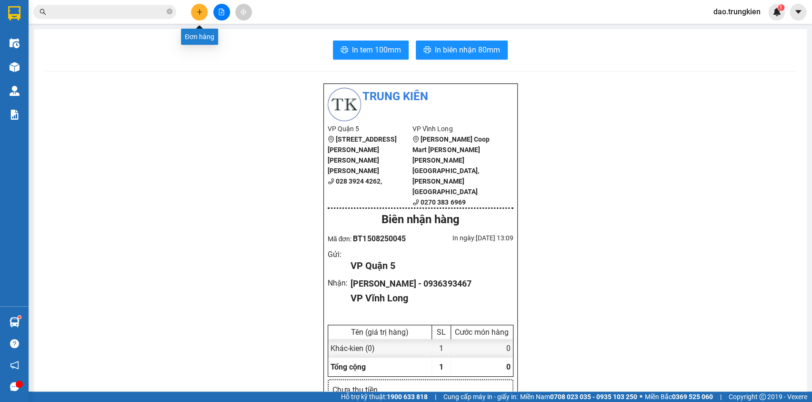
click at [194, 8] on button at bounding box center [199, 12] width 17 height 17
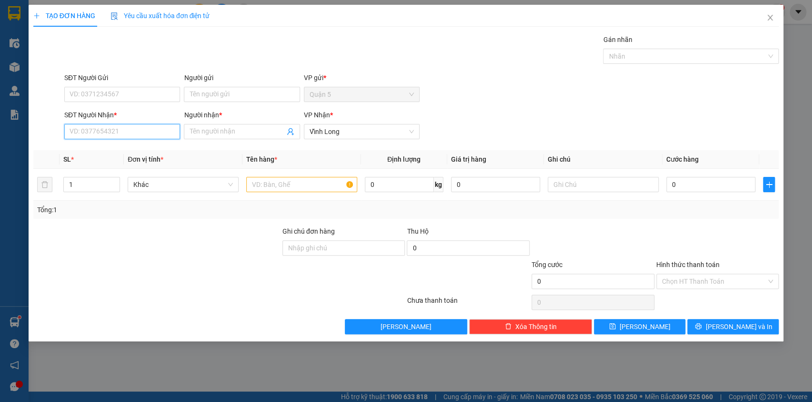
click at [106, 131] on input "SĐT Người Nhận *" at bounding box center [122, 131] width 116 height 15
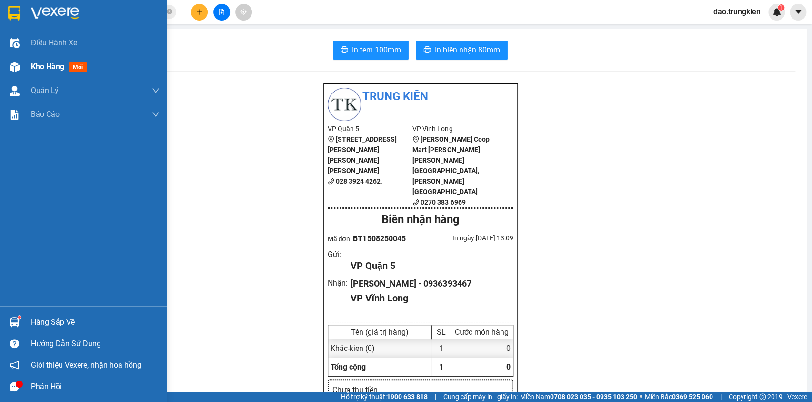
click at [71, 66] on span "mới" at bounding box center [78, 67] width 18 height 10
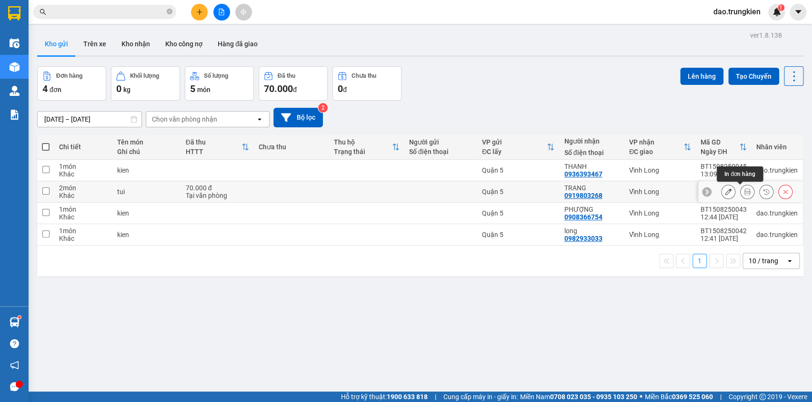
click at [744, 191] on icon at bounding box center [747, 191] width 7 height 7
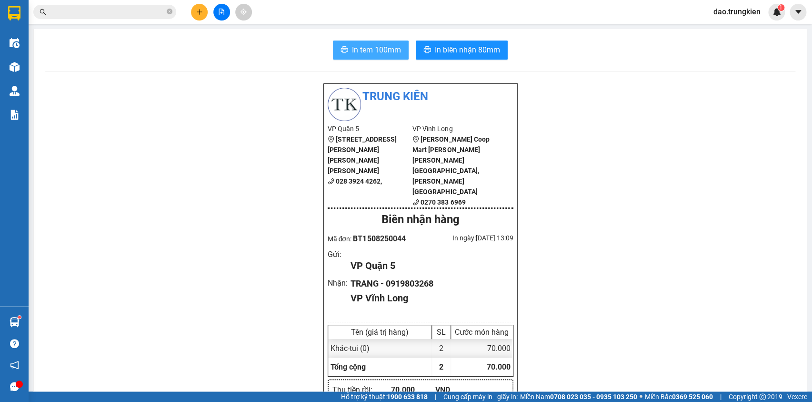
click at [367, 48] on span "In tem 100mm" at bounding box center [376, 50] width 49 height 12
click at [195, 15] on button at bounding box center [199, 12] width 17 height 17
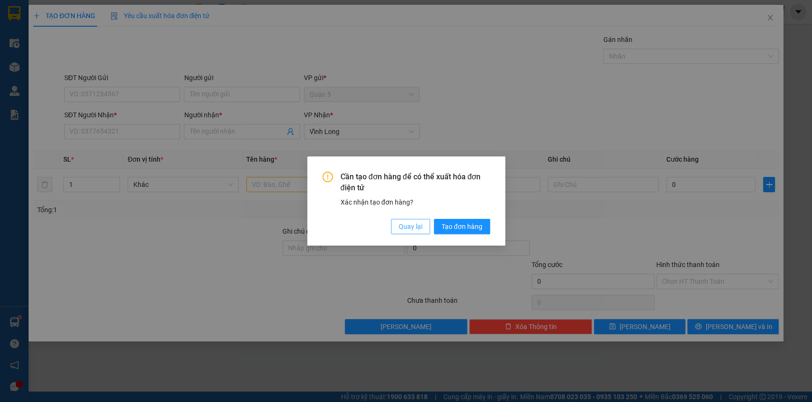
drag, startPoint x: 420, startPoint y: 221, endPoint x: 400, endPoint y: 220, distance: 20.1
click at [414, 223] on span "Quay lại" at bounding box center [411, 226] width 24 height 10
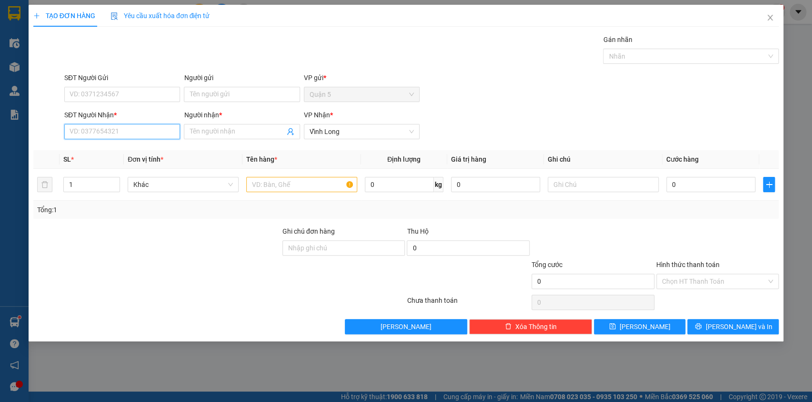
click at [94, 130] on input "SĐT Người Nhận *" at bounding box center [122, 131] width 116 height 15
click at [100, 152] on div "0337676963 - HUỆ" at bounding box center [123, 150] width 107 height 10
type input "0337676963"
type input "HUỆ"
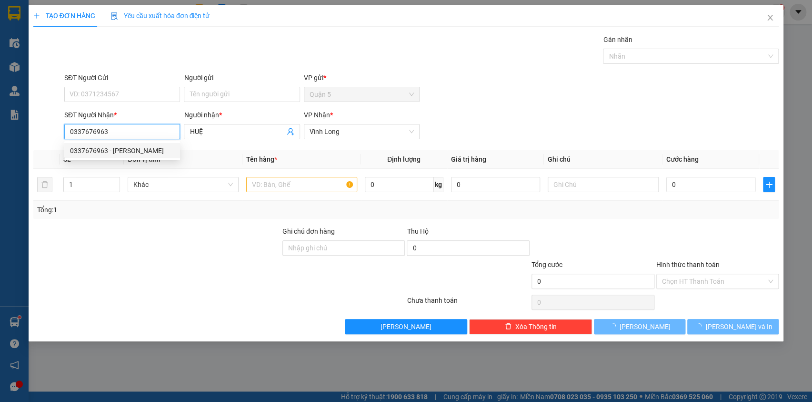
type input "30.000"
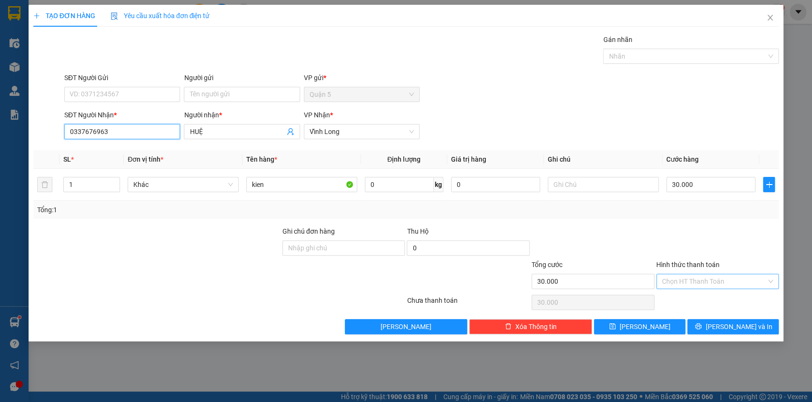
type input "0337676963"
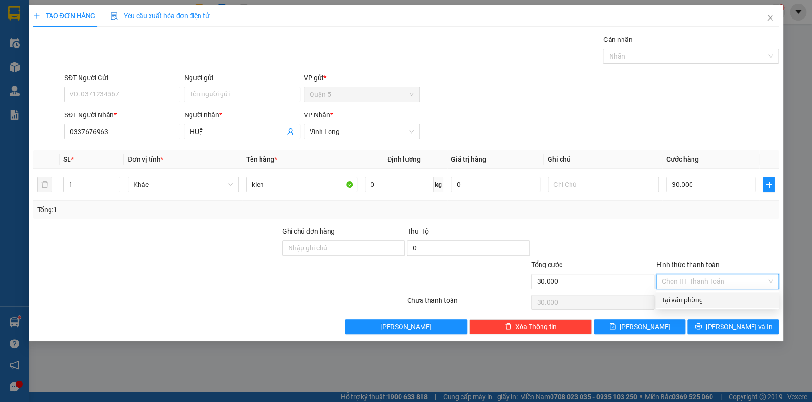
drag, startPoint x: 685, startPoint y: 284, endPoint x: 694, endPoint y: 288, distance: 9.6
click at [688, 285] on input "Hình thức thanh toán" at bounding box center [714, 281] width 105 height 14
click at [693, 298] on div "Tại văn phòng" at bounding box center [717, 299] width 111 height 10
type input "0"
click at [724, 324] on button "[PERSON_NAME] và In" at bounding box center [733, 326] width 91 height 15
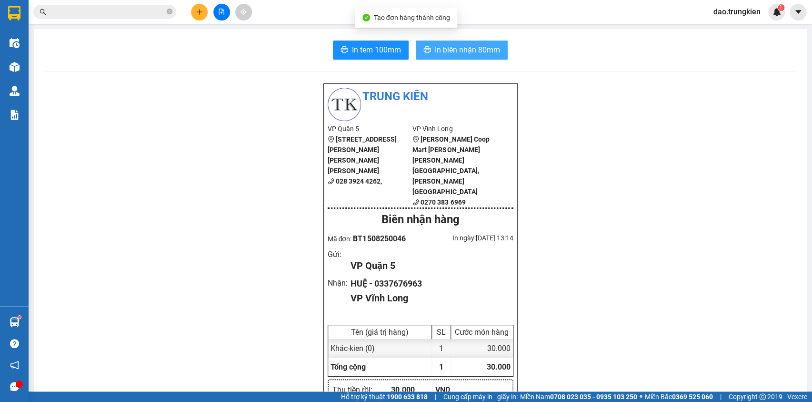
drag, startPoint x: 458, startPoint y: 52, endPoint x: 424, endPoint y: 76, distance: 42.0
click at [456, 52] on span "In biên nhận 80mm" at bounding box center [467, 50] width 65 height 12
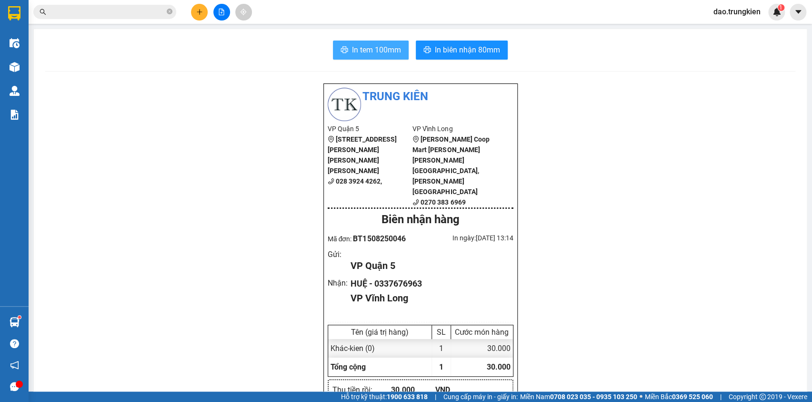
click at [375, 47] on span "In tem 100mm" at bounding box center [376, 50] width 49 height 12
click at [113, 14] on input "text" at bounding box center [108, 12] width 112 height 10
click at [169, 10] on icon "close-circle" at bounding box center [170, 12] width 6 height 6
click at [199, 14] on icon "plus" at bounding box center [199, 12] width 7 height 7
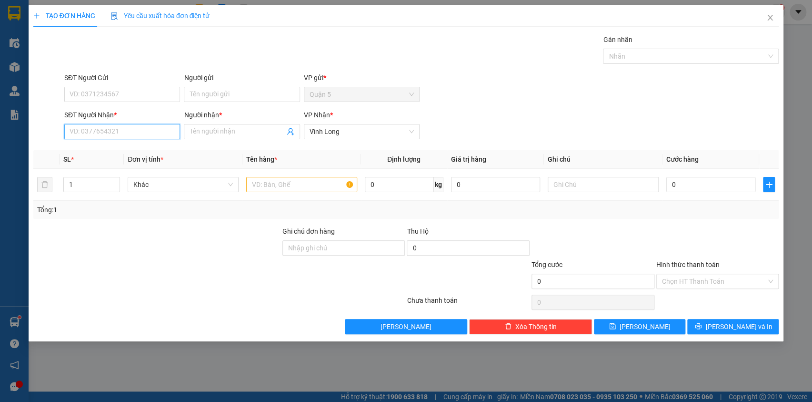
click at [90, 129] on input "SĐT Người Nhận *" at bounding box center [122, 131] width 116 height 15
click at [99, 164] on div "0907569579 - phu" at bounding box center [122, 166] width 104 height 10
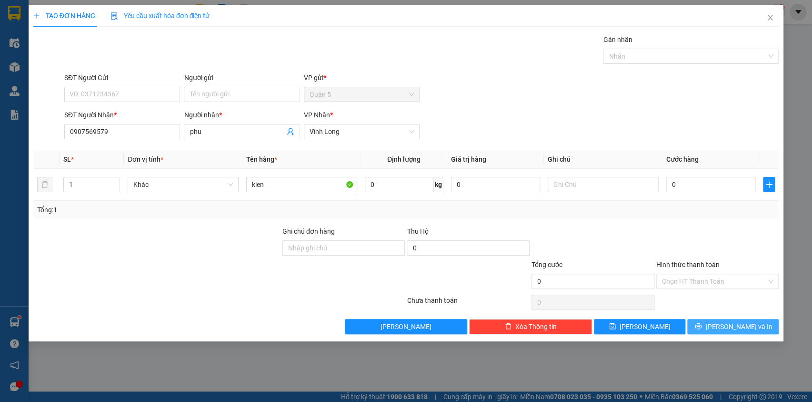
click at [726, 324] on span "[PERSON_NAME] và In" at bounding box center [739, 326] width 67 height 10
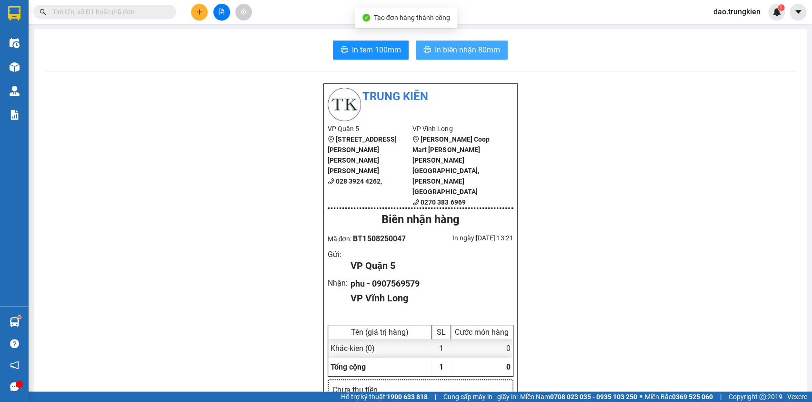
click at [450, 44] on span "In biên nhận 80mm" at bounding box center [467, 50] width 65 height 12
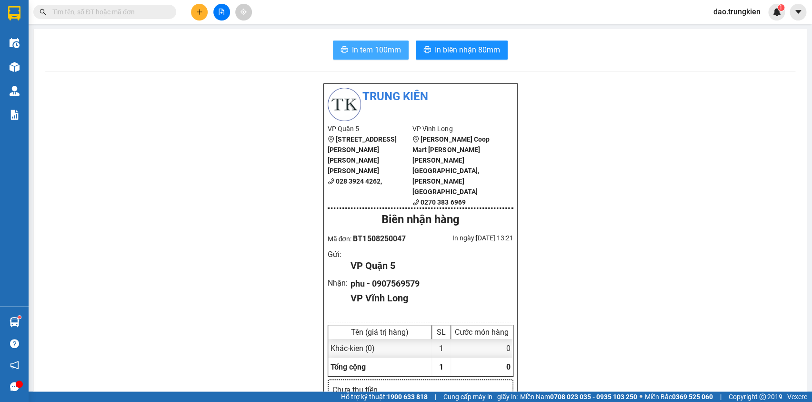
click at [370, 48] on span "In tem 100mm" at bounding box center [376, 50] width 49 height 12
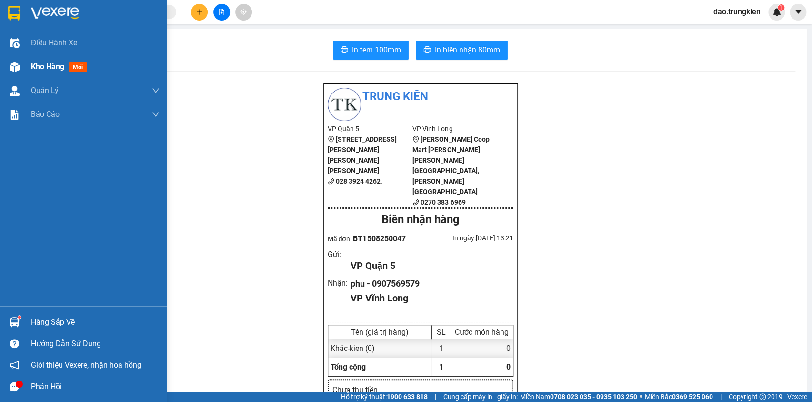
click at [76, 68] on span "mới" at bounding box center [78, 67] width 18 height 10
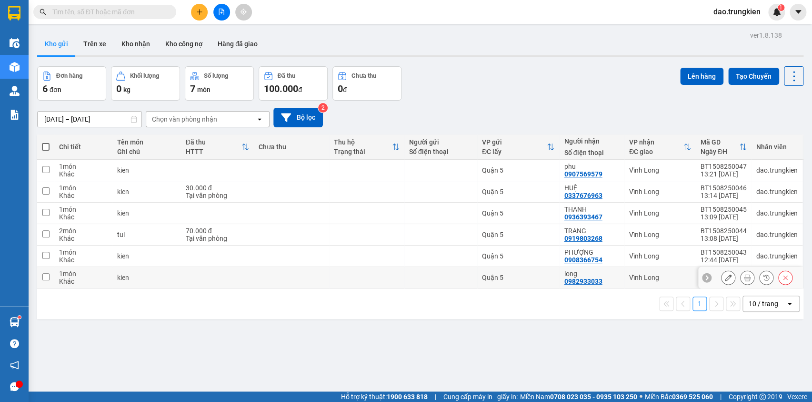
drag, startPoint x: 425, startPoint y: 283, endPoint x: 429, endPoint y: 271, distance: 12.4
click at [425, 282] on td at bounding box center [441, 277] width 73 height 21
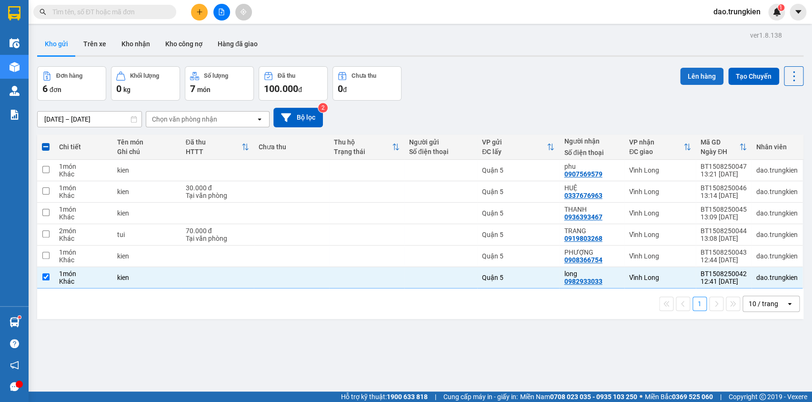
click at [703, 79] on button "Lên hàng" at bounding box center [701, 76] width 43 height 17
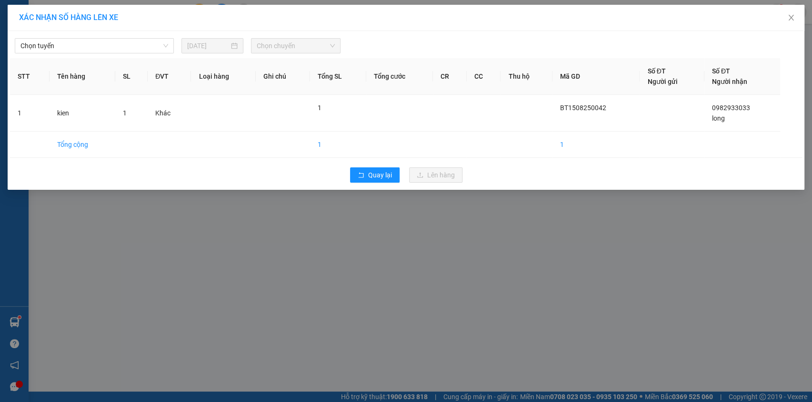
drag, startPoint x: 162, startPoint y: 43, endPoint x: 162, endPoint y: 54, distance: 10.5
click at [162, 47] on span "Chọn tuyến" at bounding box center [94, 46] width 148 height 14
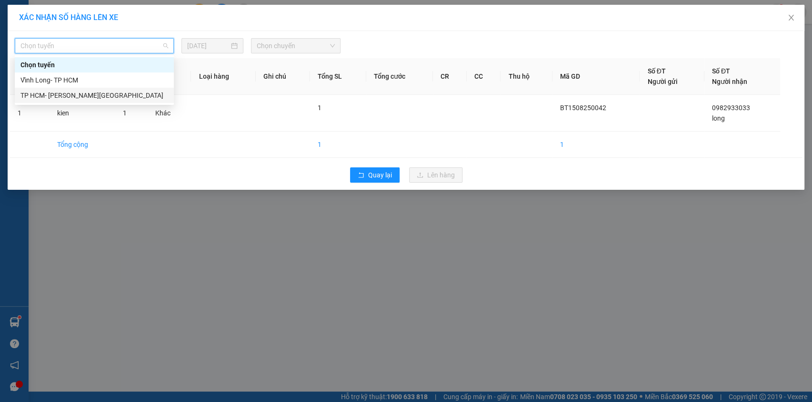
click at [149, 89] on div "TP HCM- [PERSON_NAME][GEOGRAPHIC_DATA]" at bounding box center [94, 95] width 159 height 15
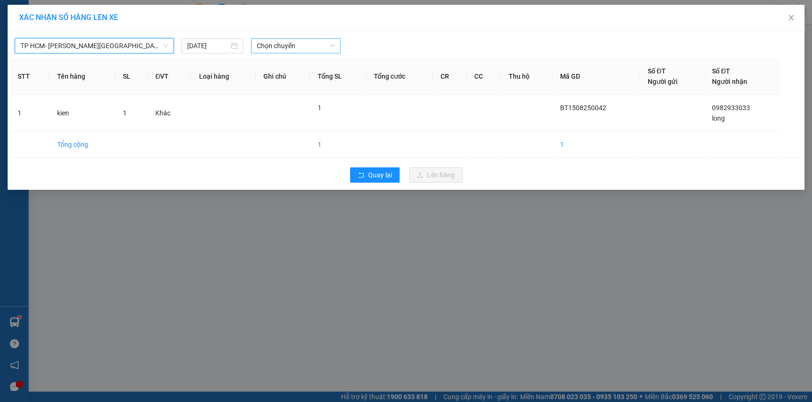
drag, startPoint x: 276, startPoint y: 42, endPoint x: 281, endPoint y: 47, distance: 6.4
click at [277, 42] on span "Chọn chuyến" at bounding box center [296, 46] width 78 height 14
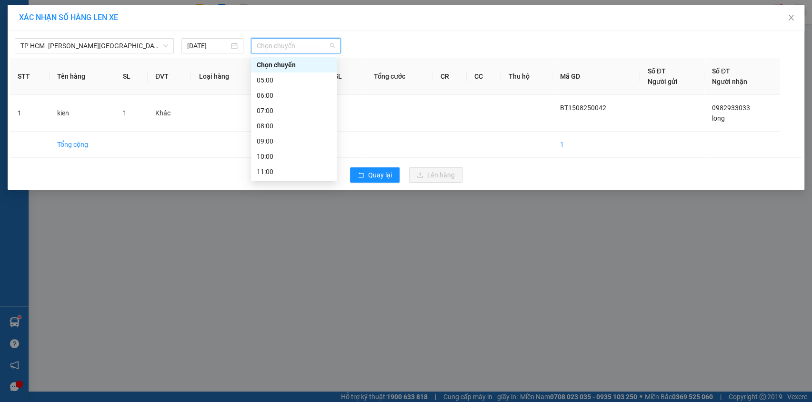
click at [299, 182] on div "12:00" at bounding box center [294, 187] width 74 height 10
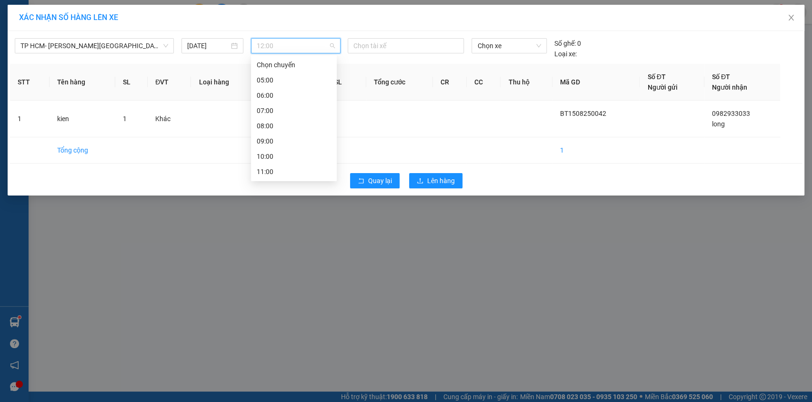
click at [303, 43] on span "12:00" at bounding box center [296, 46] width 78 height 14
click at [298, 197] on div "13:00" at bounding box center [294, 202] width 74 height 10
click at [432, 179] on span "Lên hàng" at bounding box center [441, 180] width 28 height 10
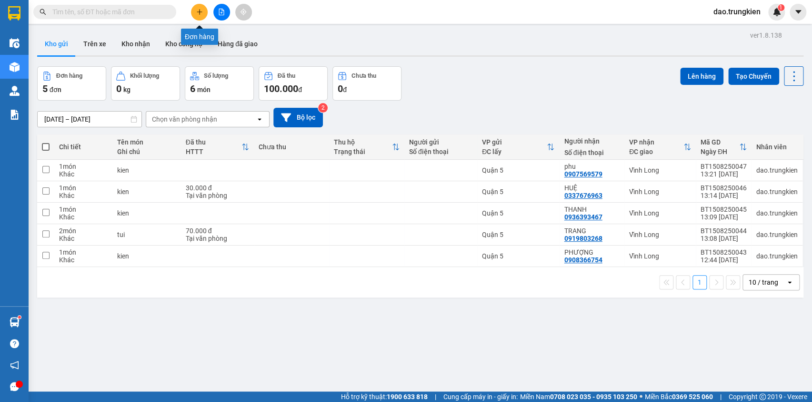
click at [196, 9] on icon "plus" at bounding box center [199, 12] width 7 height 7
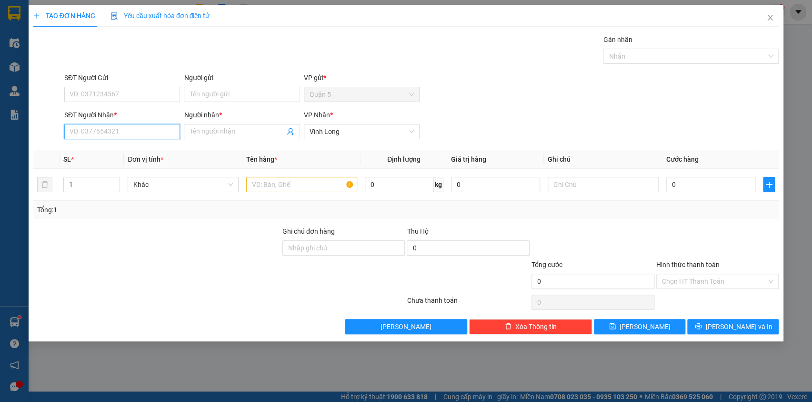
click at [91, 132] on input "SĐT Người Nhận *" at bounding box center [122, 131] width 116 height 15
type input "5559"
click at [92, 152] on div "0945815559 - thanh" at bounding box center [122, 150] width 104 height 10
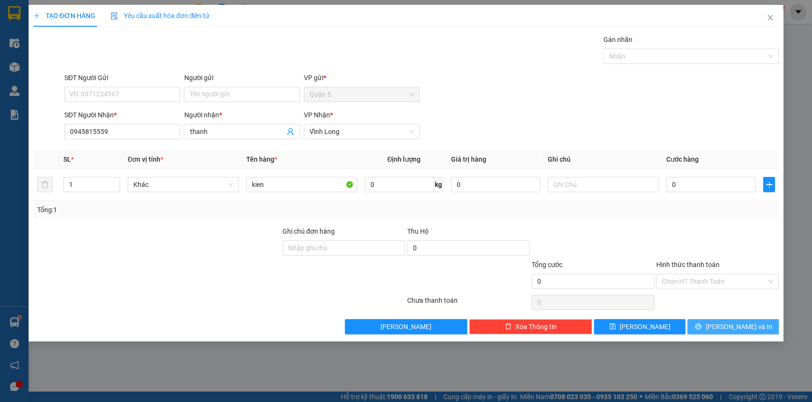
click at [735, 323] on span "[PERSON_NAME] và In" at bounding box center [739, 326] width 67 height 10
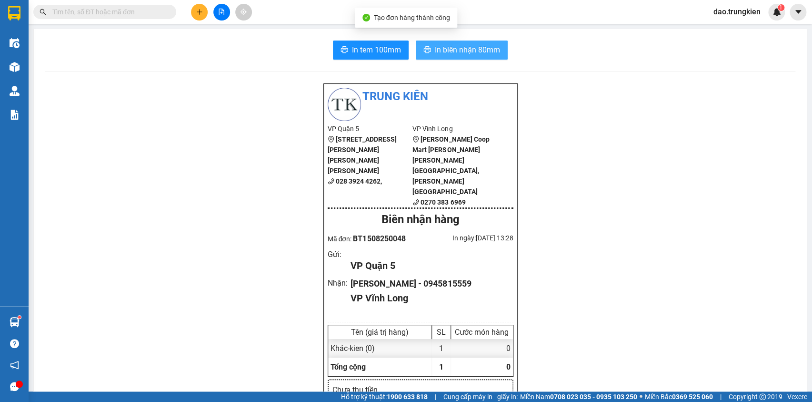
click at [445, 44] on span "In biên nhận 80mm" at bounding box center [467, 50] width 65 height 12
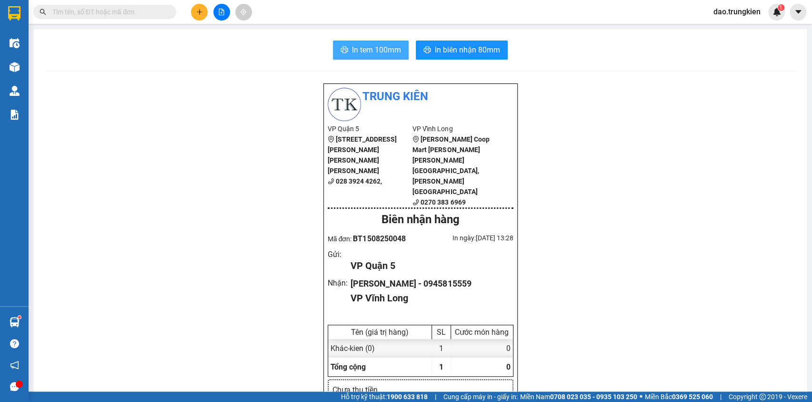
click at [363, 48] on span "In tem 100mm" at bounding box center [376, 50] width 49 height 12
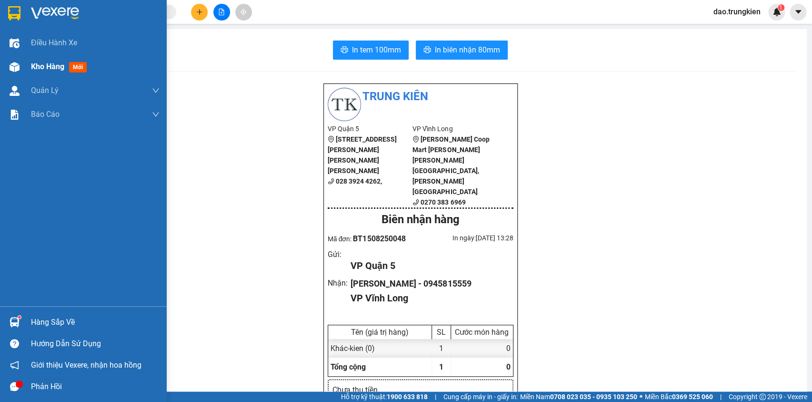
click at [77, 69] on span "mới" at bounding box center [78, 67] width 18 height 10
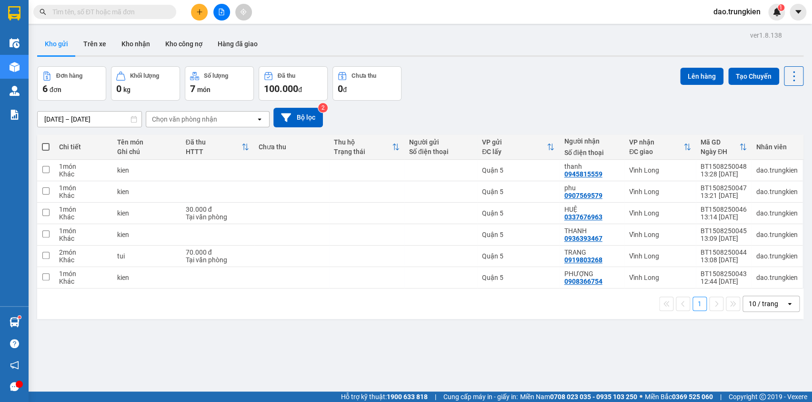
click at [45, 142] on label at bounding box center [46, 147] width 8 height 10
click at [46, 142] on input "checkbox" at bounding box center [46, 142] width 0 height 0
checkbox input "true"
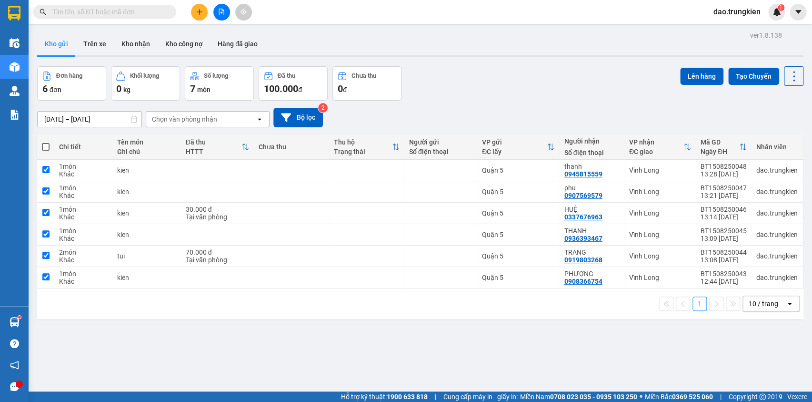
checkbox input "true"
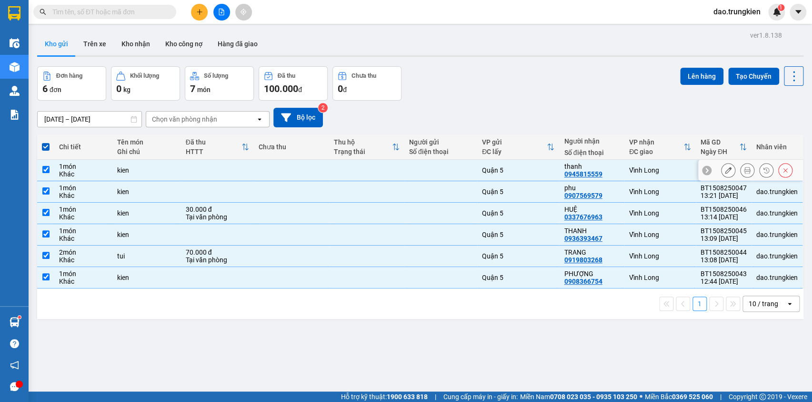
click at [139, 175] on td "kien" at bounding box center [146, 170] width 69 height 21
checkbox input "false"
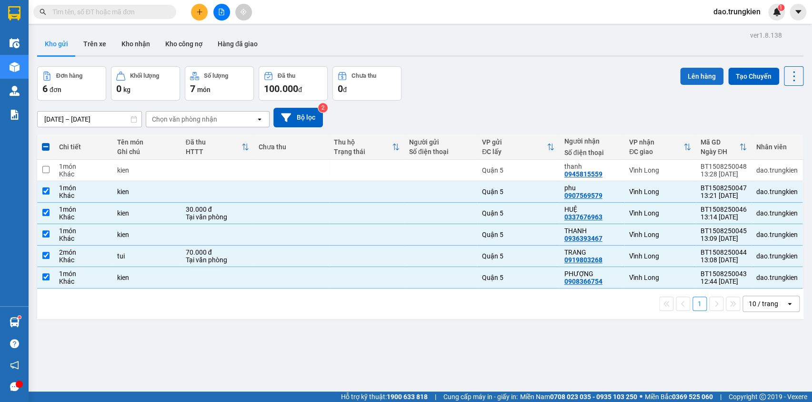
click at [704, 76] on button "Lên hàng" at bounding box center [701, 76] width 43 height 17
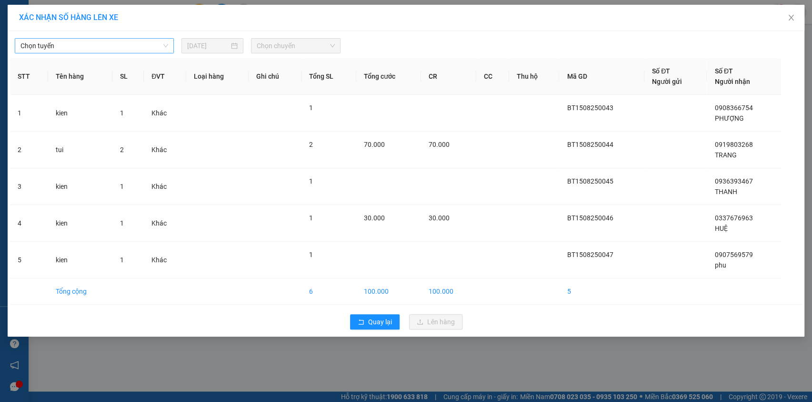
click at [139, 48] on span "Chọn tuyến" at bounding box center [94, 46] width 148 height 14
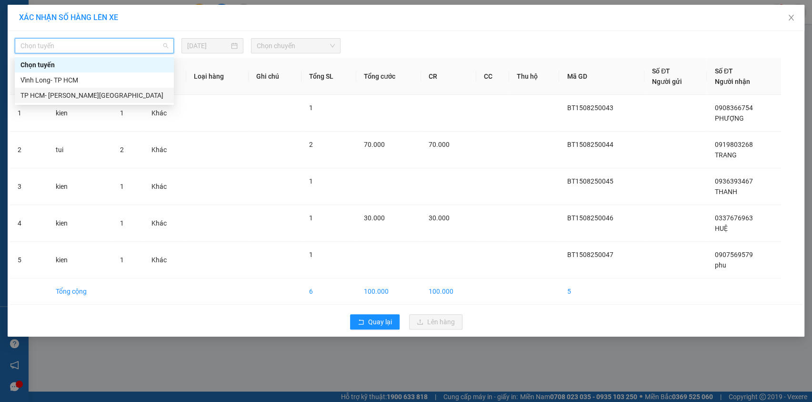
drag, startPoint x: 136, startPoint y: 91, endPoint x: 233, endPoint y: 70, distance: 98.4
click at [136, 91] on div "TP HCM- [PERSON_NAME][GEOGRAPHIC_DATA]" at bounding box center [94, 95] width 148 height 10
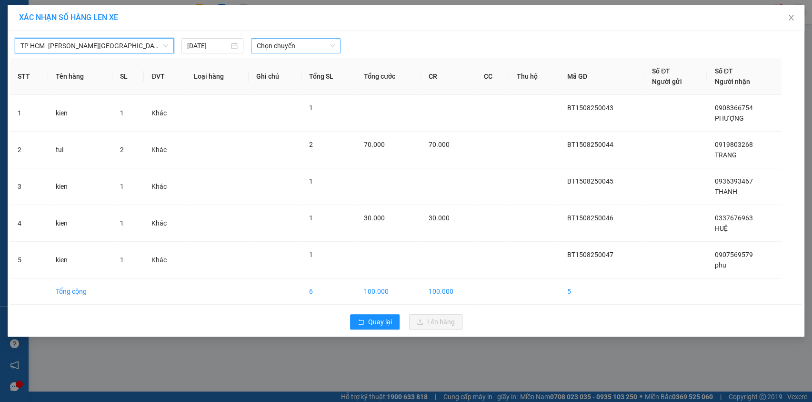
click at [322, 45] on span "Chọn chuyến" at bounding box center [296, 46] width 78 height 14
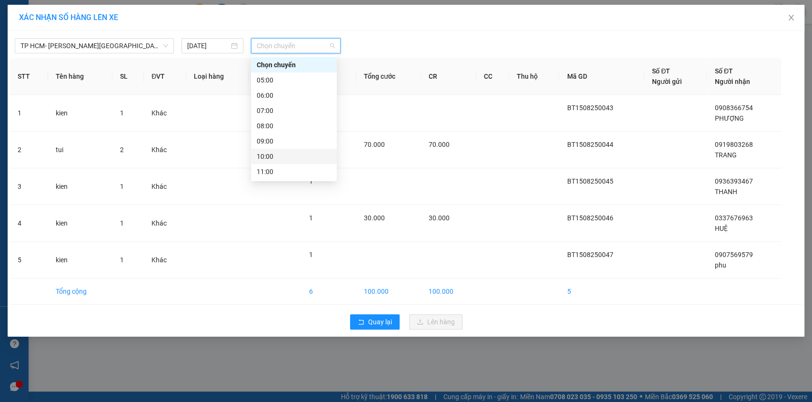
scroll to position [43, 0]
click at [303, 171] on div "14:00" at bounding box center [294, 174] width 74 height 10
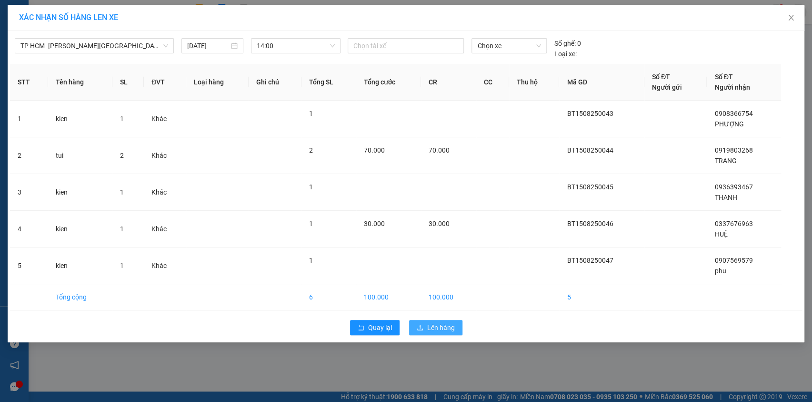
click at [429, 329] on span "Lên hàng" at bounding box center [441, 327] width 28 height 10
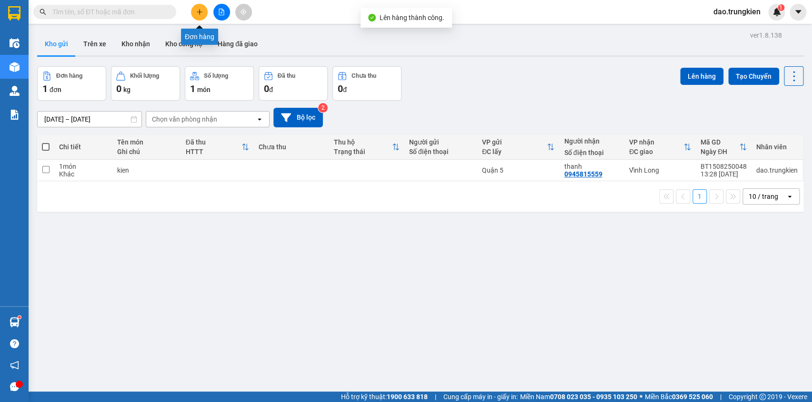
click at [193, 7] on button at bounding box center [199, 12] width 17 height 17
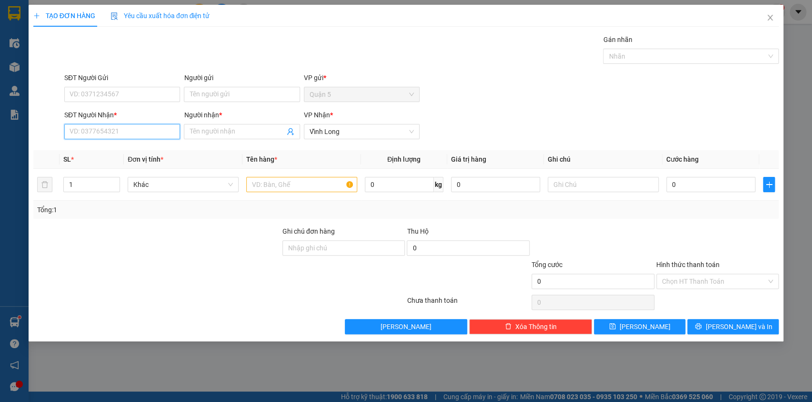
click at [111, 133] on input "SĐT Người Nhận *" at bounding box center [122, 131] width 116 height 15
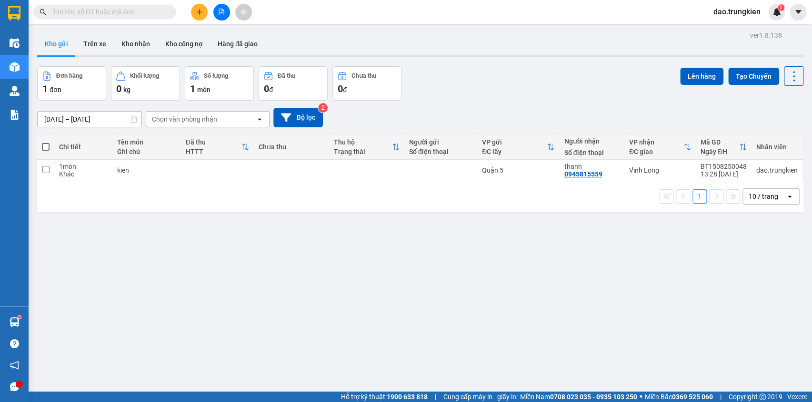
click at [68, 15] on input "text" at bounding box center [108, 12] width 112 height 10
type input "815"
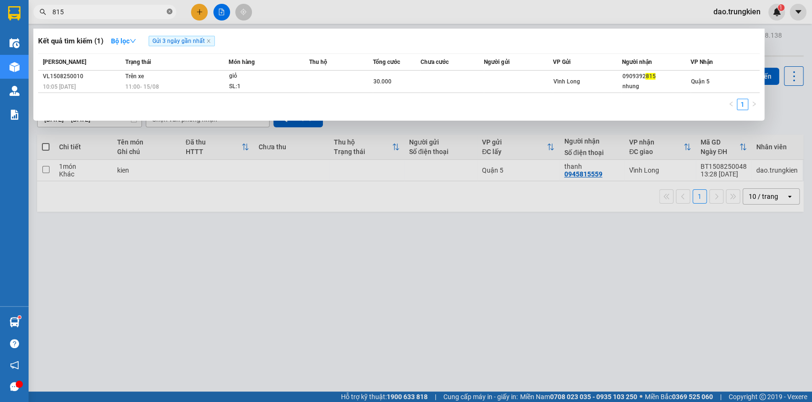
click at [168, 10] on icon "close-circle" at bounding box center [170, 12] width 6 height 6
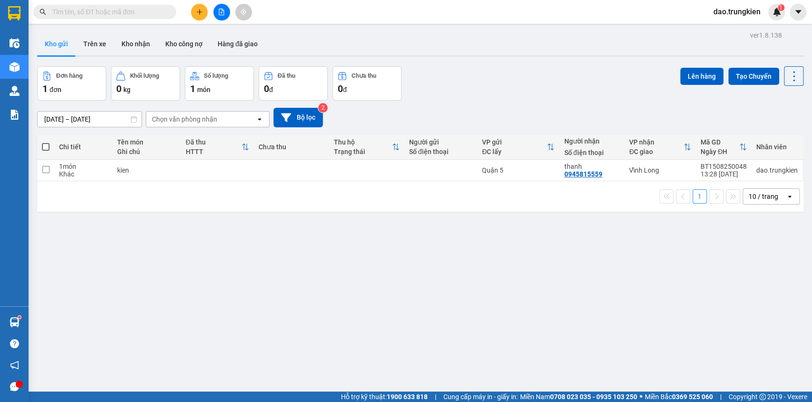
type input "3"
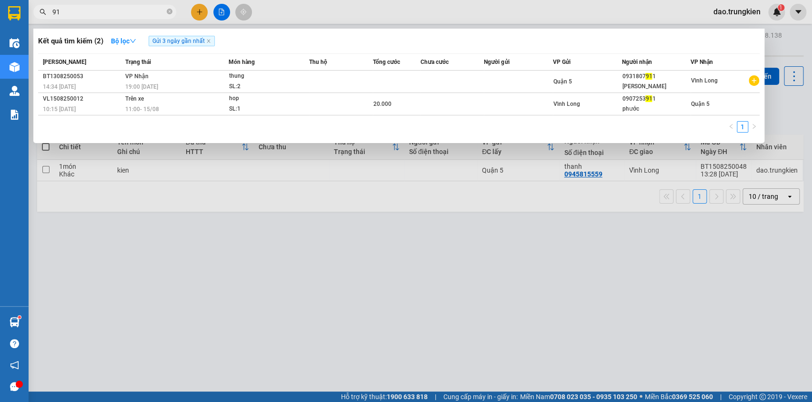
type input "9"
type input "379"
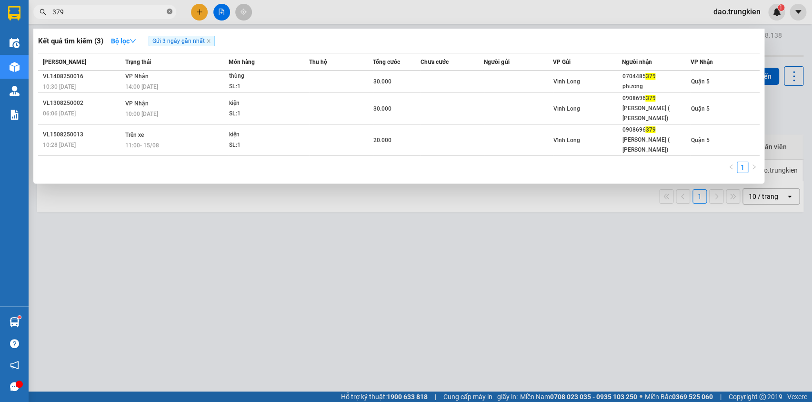
click at [170, 14] on icon "close-circle" at bounding box center [170, 12] width 6 height 6
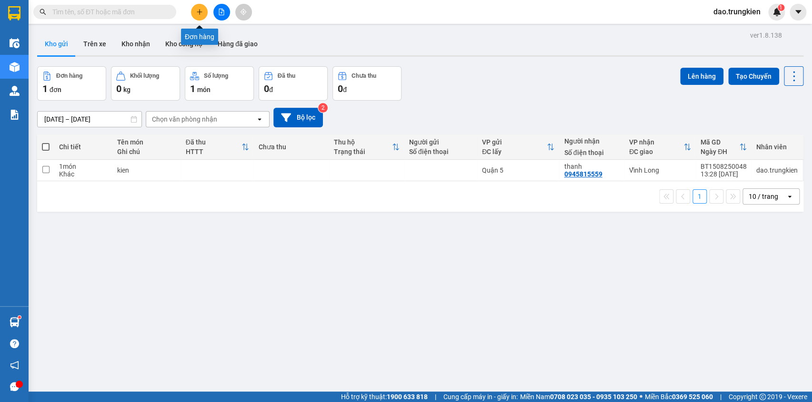
click at [198, 9] on icon "plus" at bounding box center [199, 12] width 7 height 7
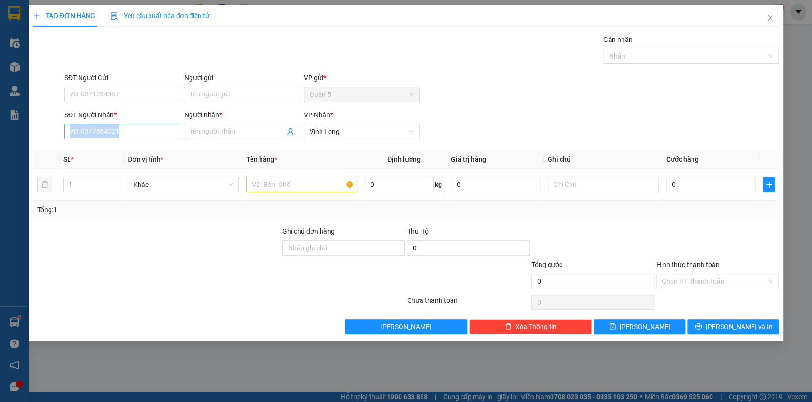
click at [85, 137] on div "SĐT Người Nhận * VD: 0377654321" at bounding box center [122, 126] width 116 height 33
click at [94, 132] on input "SĐT Người Nhận *" at bounding box center [122, 131] width 116 height 15
click at [90, 148] on div "0838801111 - TAM" at bounding box center [122, 150] width 104 height 10
type input "0838801111"
type input "TAM"
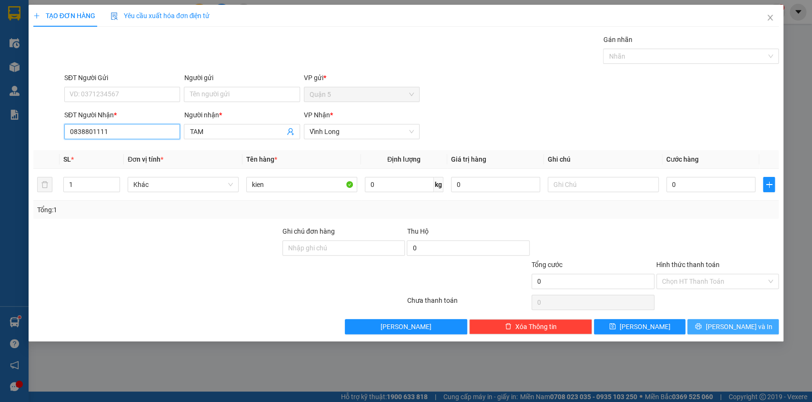
type input "0838801111"
click at [726, 324] on span "[PERSON_NAME] và In" at bounding box center [739, 326] width 67 height 10
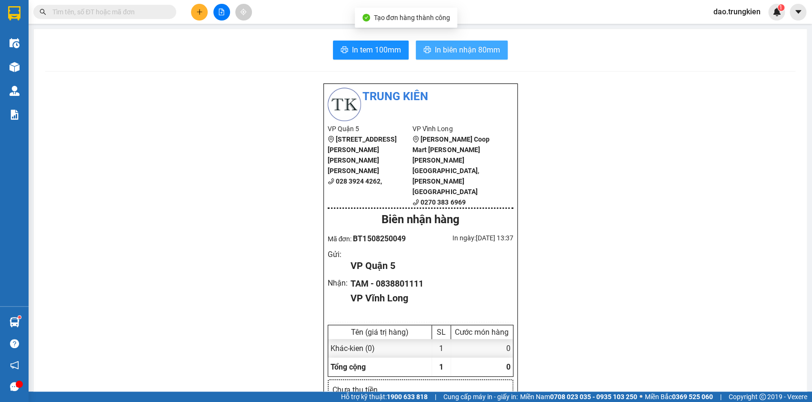
click at [441, 49] on span "In biên nhận 80mm" at bounding box center [467, 50] width 65 height 12
click at [447, 43] on button "In biên nhận 80mm" at bounding box center [462, 50] width 92 height 19
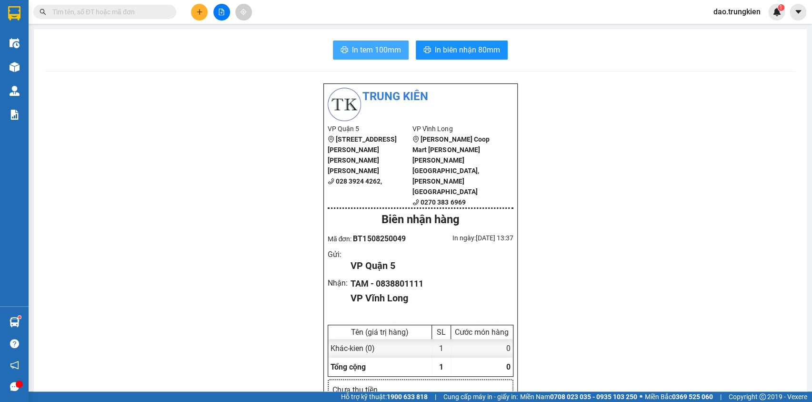
click at [356, 50] on span "In tem 100mm" at bounding box center [376, 50] width 49 height 12
click at [73, 10] on input "text" at bounding box center [108, 12] width 112 height 10
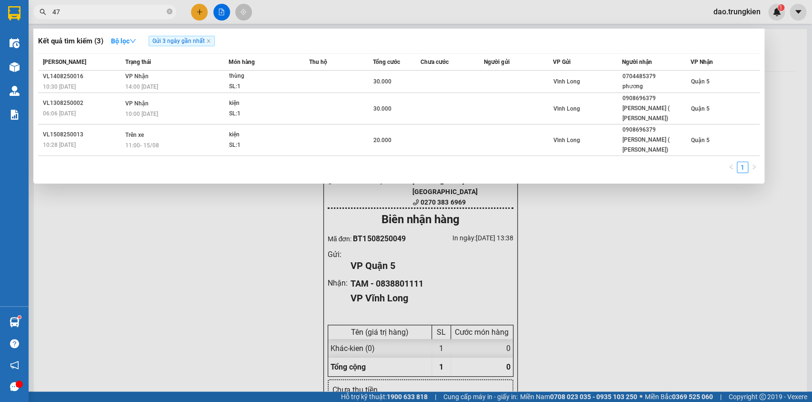
type input "472"
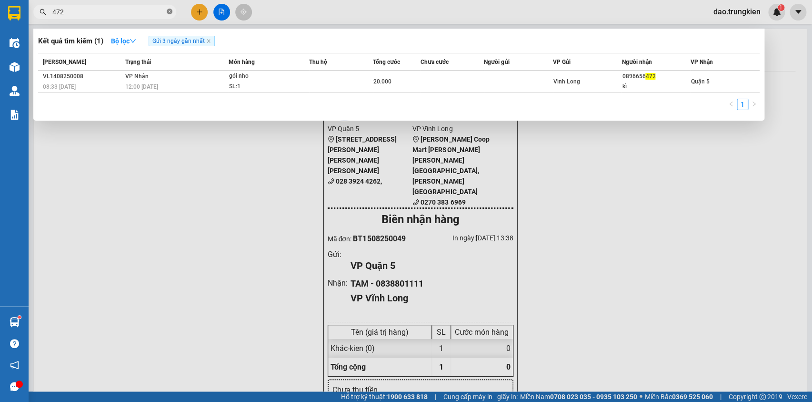
click at [169, 10] on icon "close-circle" at bounding box center [170, 12] width 6 height 6
type input "472"
click at [170, 9] on icon "close-circle" at bounding box center [170, 12] width 6 height 6
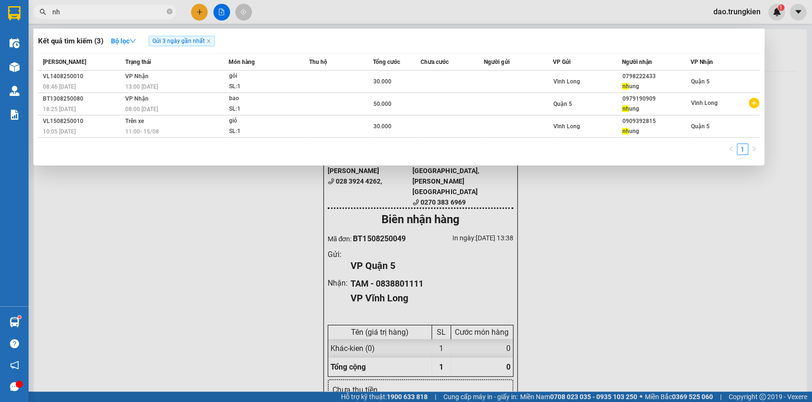
type input "n"
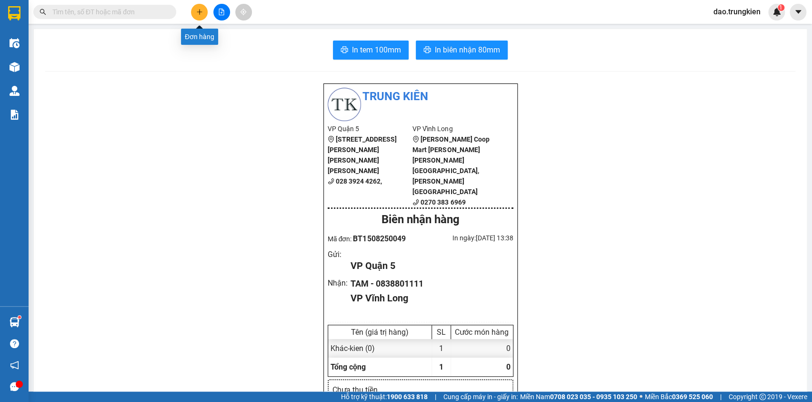
click at [200, 10] on icon "plus" at bounding box center [199, 12] width 7 height 7
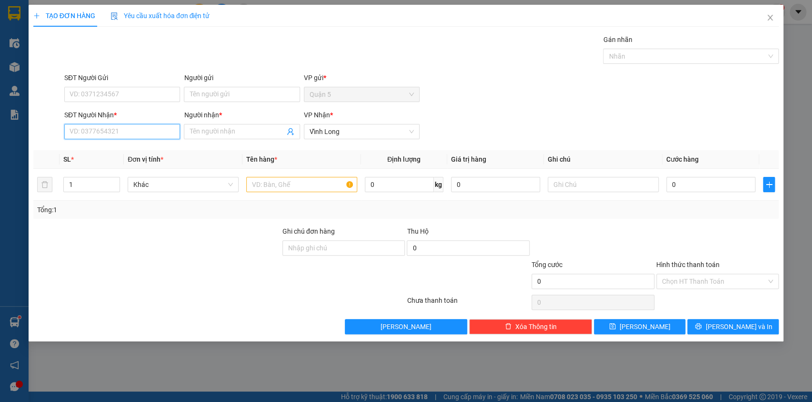
click at [105, 134] on input "SĐT Người Nhận *" at bounding box center [122, 131] width 116 height 15
click at [101, 149] on div "0977424767 - PHUONG THAO" at bounding box center [122, 150] width 104 height 10
type input "0977424767"
type input "PHUONG THAO"
type input "0977424767"
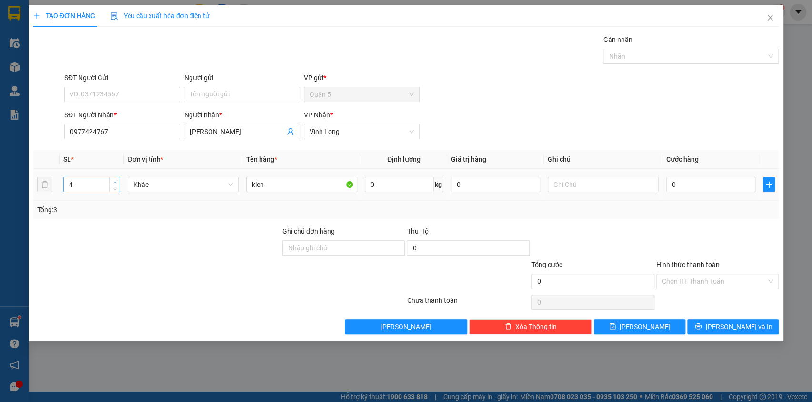
click at [115, 185] on span "Increase Value" at bounding box center [114, 181] width 10 height 9
click at [116, 187] on icon "down" at bounding box center [114, 187] width 3 height 3
type input "2"
click at [116, 187] on icon "down" at bounding box center [114, 187] width 3 height 3
click at [715, 320] on button "[PERSON_NAME] và In" at bounding box center [733, 326] width 91 height 15
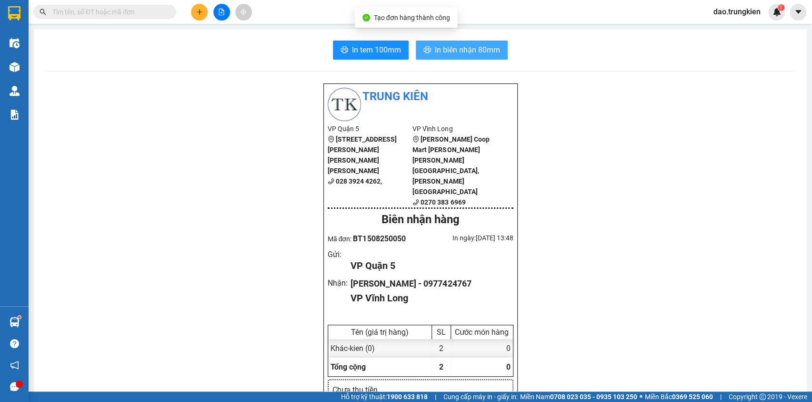
click at [451, 45] on span "In biên nhận 80mm" at bounding box center [467, 50] width 65 height 12
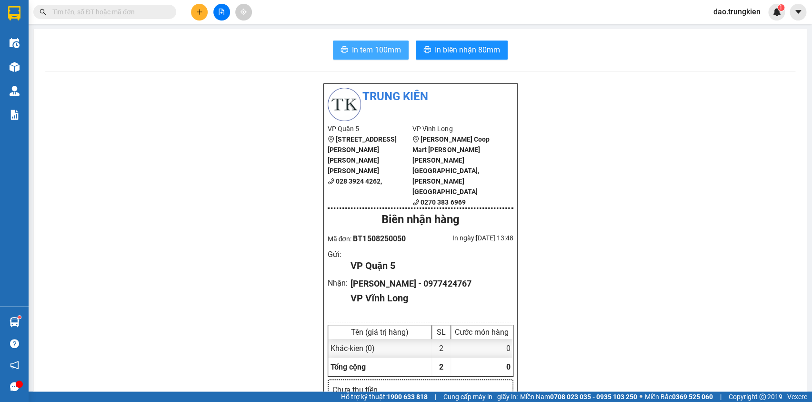
click at [355, 44] on span "In tem 100mm" at bounding box center [376, 50] width 49 height 12
click at [91, 13] on input "text" at bounding box center [108, 12] width 112 height 10
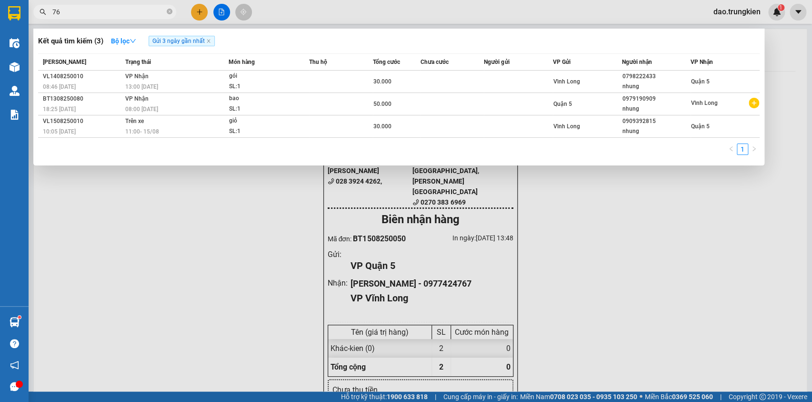
type input "767"
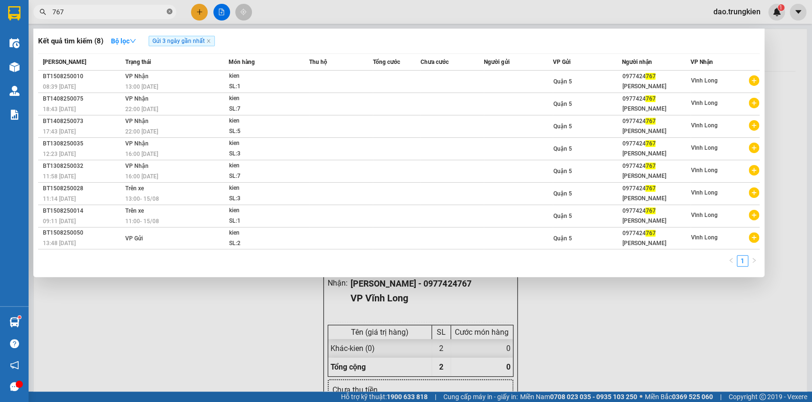
click at [170, 10] on icon "close-circle" at bounding box center [170, 12] width 6 height 6
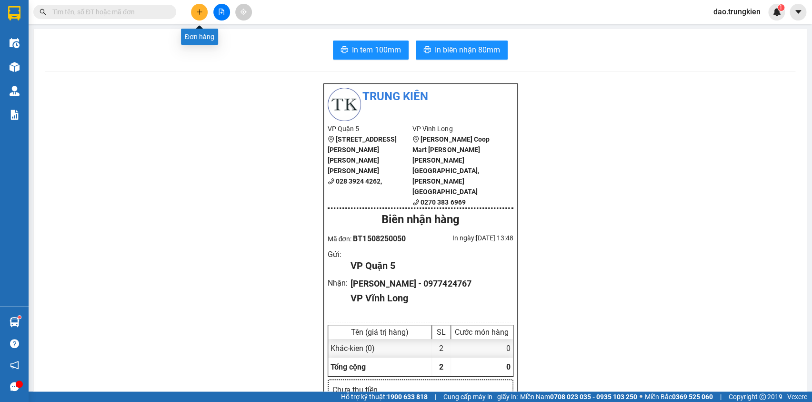
click at [199, 14] on icon "plus" at bounding box center [199, 11] width 0 height 5
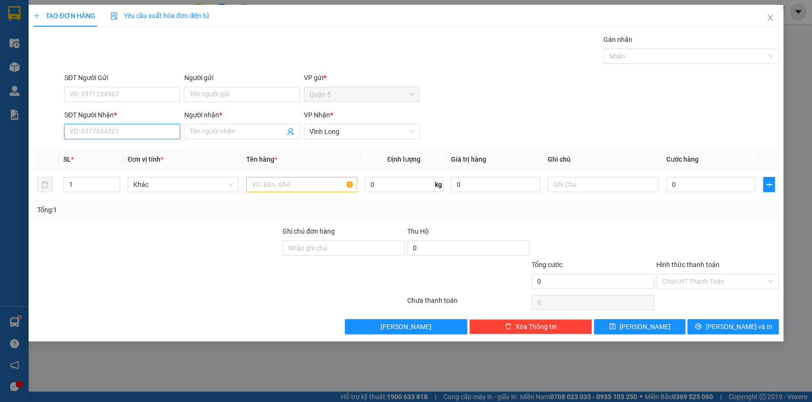
click at [82, 128] on input "SĐT Người Nhận *" at bounding box center [122, 131] width 116 height 15
click at [96, 164] on div "0968601795 - linh" at bounding box center [122, 166] width 104 height 10
type input "0968601795"
type input "linh"
type input "0968601795"
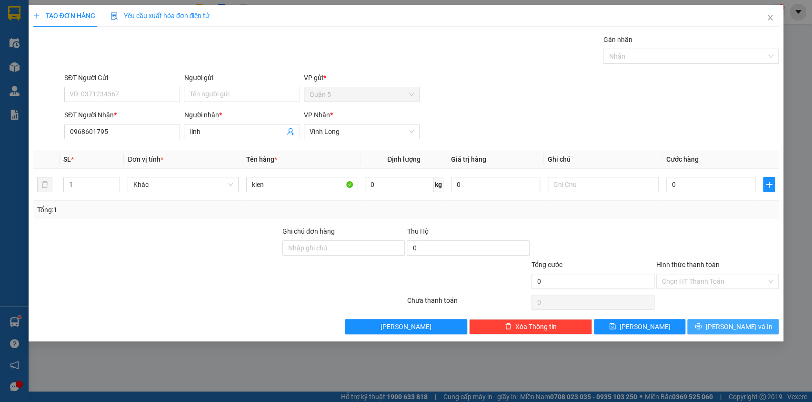
drag, startPoint x: 725, startPoint y: 326, endPoint x: 704, endPoint y: 252, distance: 77.1
click at [724, 327] on button "[PERSON_NAME] và In" at bounding box center [733, 326] width 91 height 15
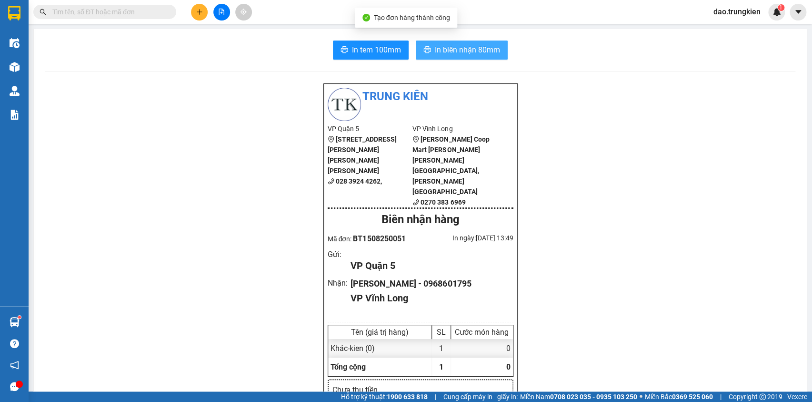
click at [451, 47] on span "In biên nhận 80mm" at bounding box center [467, 50] width 65 height 12
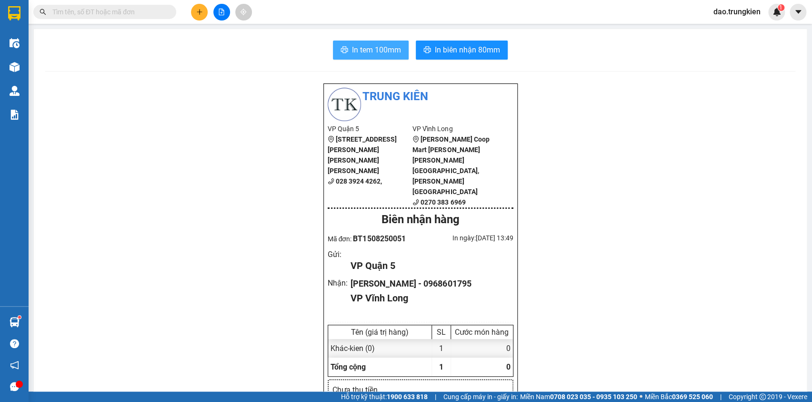
click at [352, 46] on span "In tem 100mm" at bounding box center [376, 50] width 49 height 12
click at [197, 11] on icon "plus" at bounding box center [199, 11] width 5 height 0
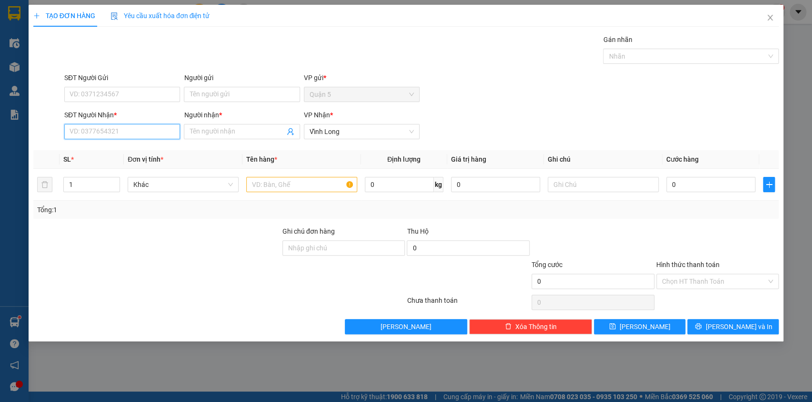
click at [87, 133] on input "SĐT Người Nhận *" at bounding box center [122, 131] width 116 height 15
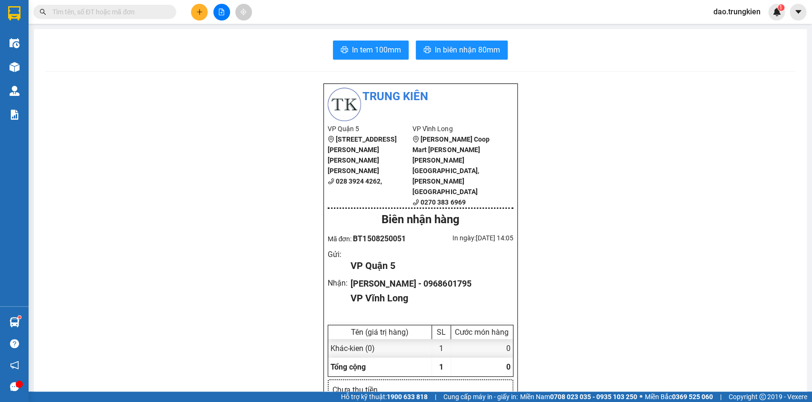
click at [70, 13] on input "text" at bounding box center [108, 12] width 112 height 10
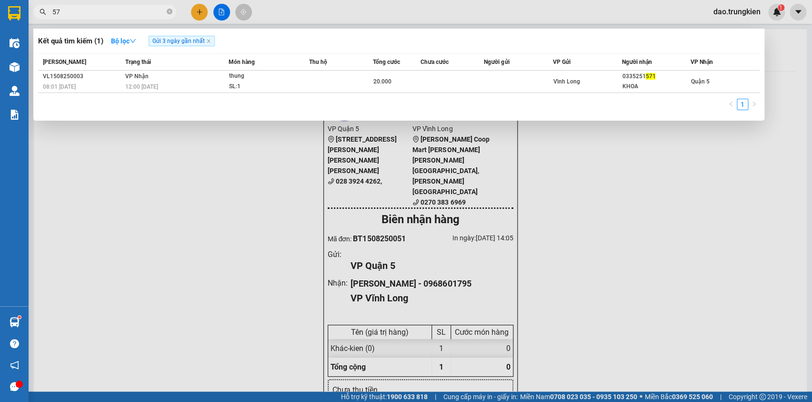
type input "5"
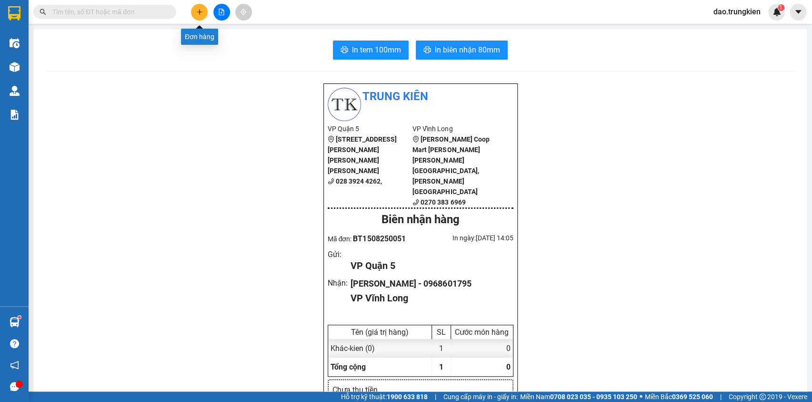
click at [196, 9] on icon "plus" at bounding box center [199, 12] width 7 height 7
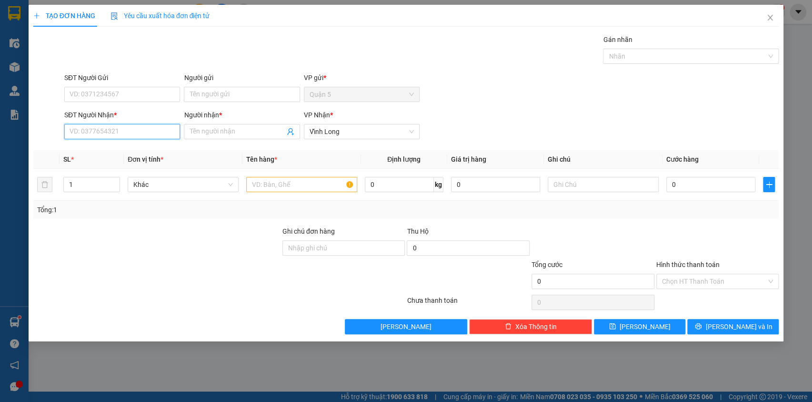
click at [99, 137] on input "SĐT Người Nhận *" at bounding box center [122, 131] width 116 height 15
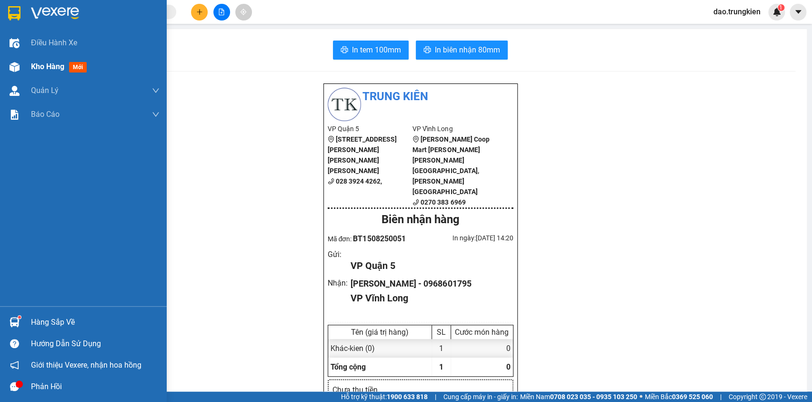
click at [82, 64] on span "mới" at bounding box center [78, 67] width 18 height 10
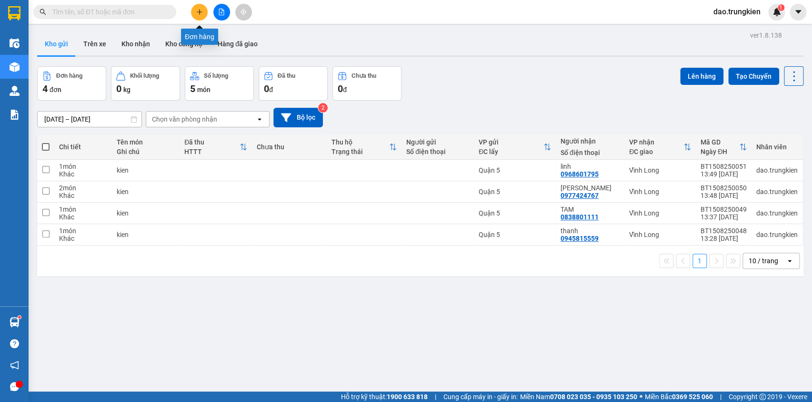
click at [200, 12] on icon "plus" at bounding box center [199, 11] width 5 height 0
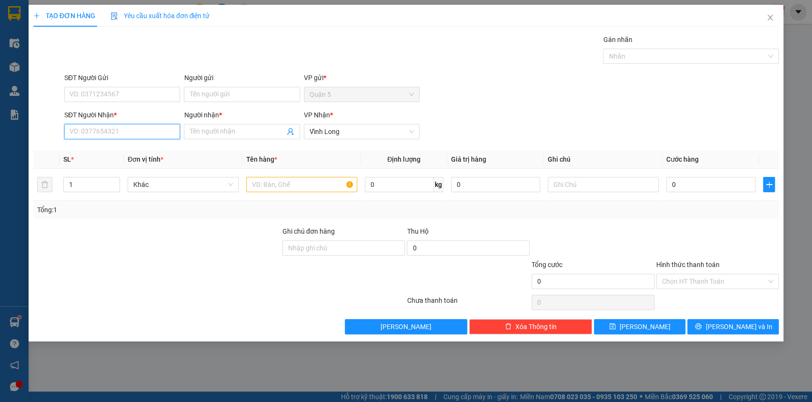
click at [71, 129] on input "SĐT Người Nhận *" at bounding box center [122, 131] width 116 height 15
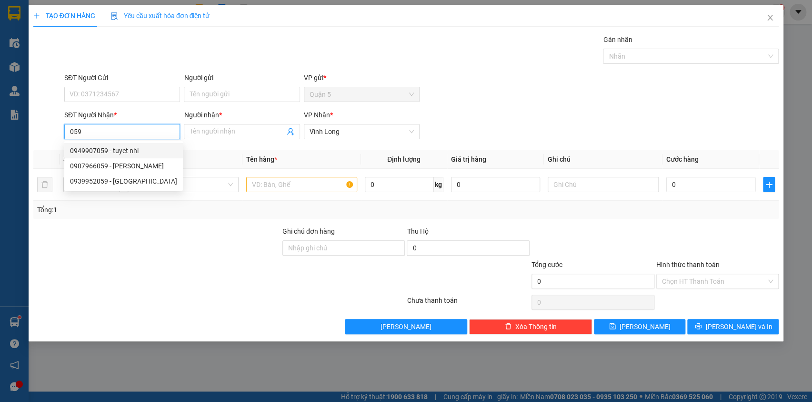
click at [93, 148] on div "0949907059 - tuyet nhi" at bounding box center [123, 150] width 107 height 10
type input "0949907059"
type input "tuyet nhi"
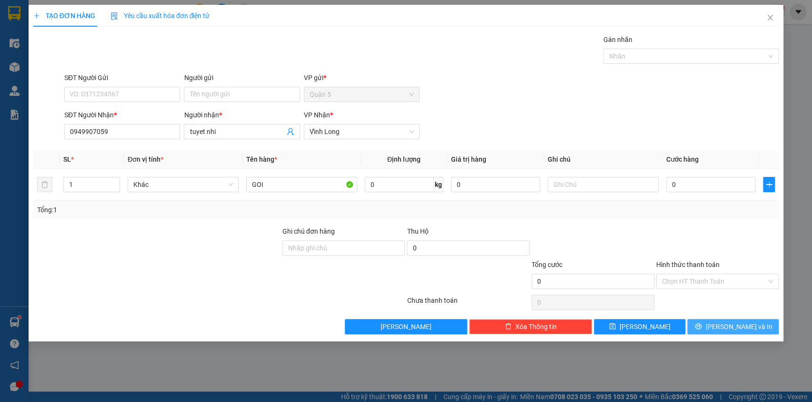
click at [727, 322] on span "[PERSON_NAME] và In" at bounding box center [739, 326] width 67 height 10
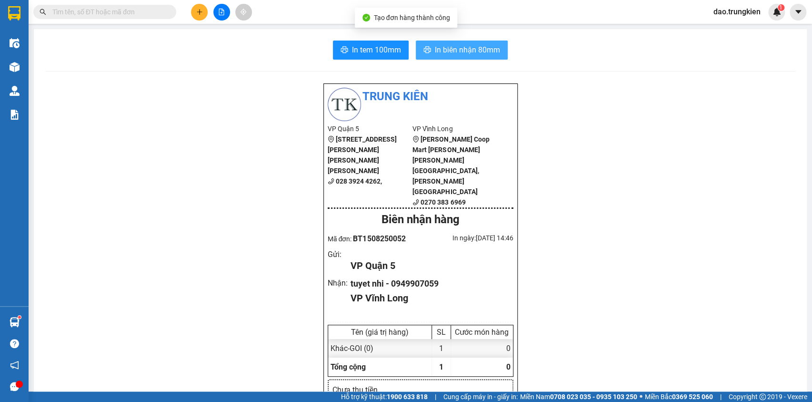
click at [445, 49] on span "In biên nhận 80mm" at bounding box center [467, 50] width 65 height 12
click at [361, 51] on span "In tem 100mm" at bounding box center [376, 50] width 49 height 12
click at [126, 10] on input "text" at bounding box center [108, 12] width 112 height 10
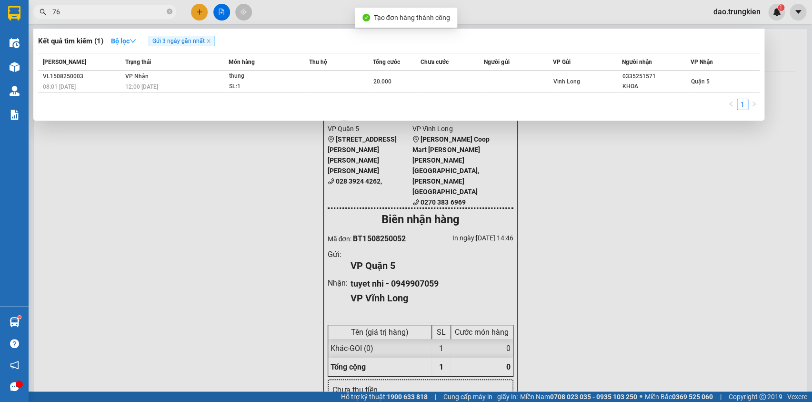
type input "767"
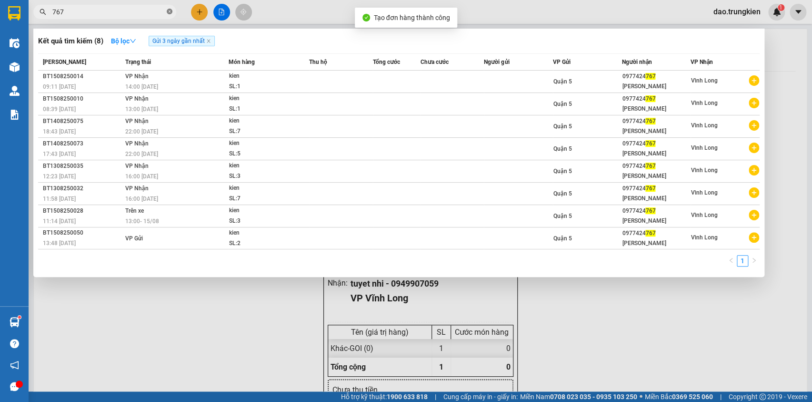
click at [171, 10] on icon "close-circle" at bounding box center [170, 12] width 6 height 6
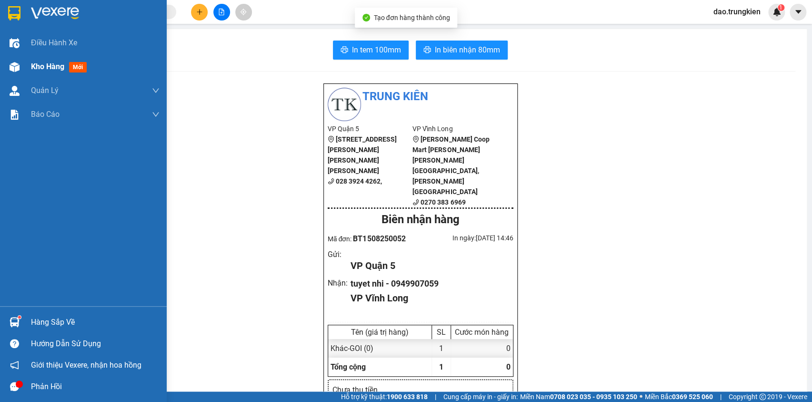
click at [81, 65] on span "mới" at bounding box center [78, 67] width 18 height 10
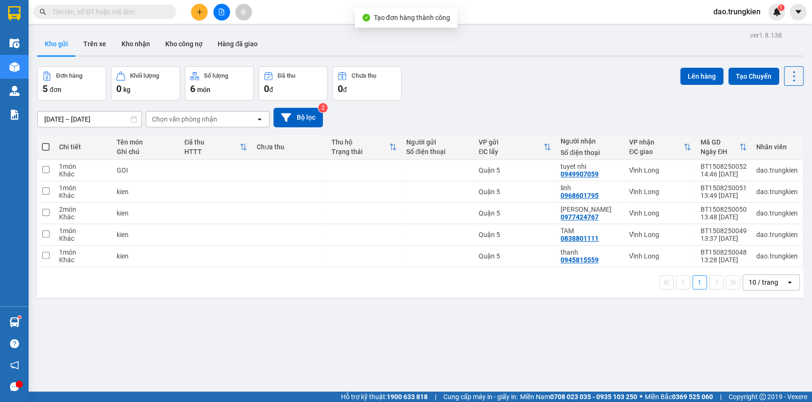
click at [45, 143] on span at bounding box center [46, 147] width 8 height 8
click at [46, 142] on input "checkbox" at bounding box center [46, 142] width 0 height 0
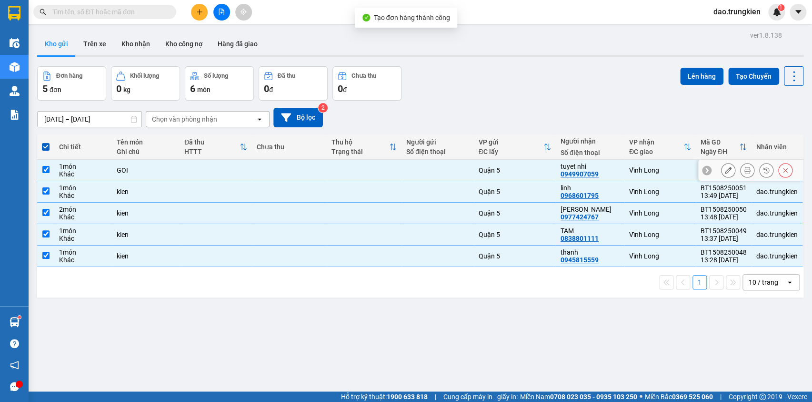
click at [201, 169] on td at bounding box center [216, 170] width 72 height 21
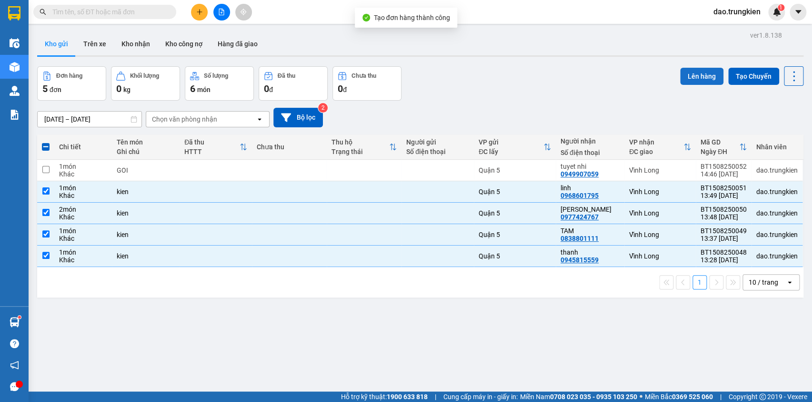
click at [698, 73] on button "Lên hàng" at bounding box center [701, 76] width 43 height 17
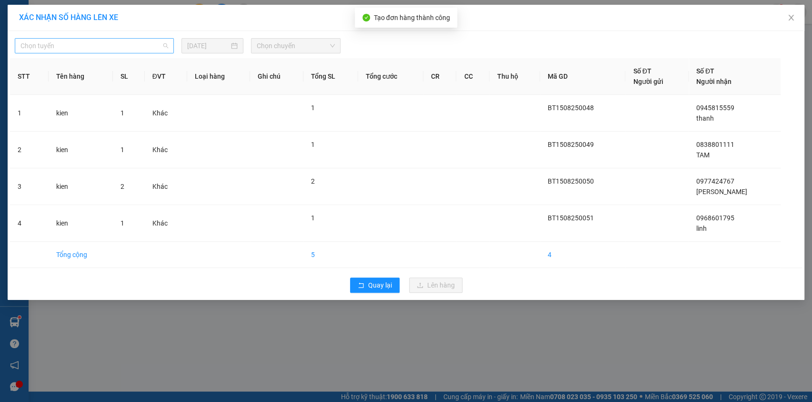
drag, startPoint x: 149, startPoint y: 45, endPoint x: 139, endPoint y: 89, distance: 45.0
click at [150, 46] on span "Chọn tuyến" at bounding box center [94, 46] width 148 height 14
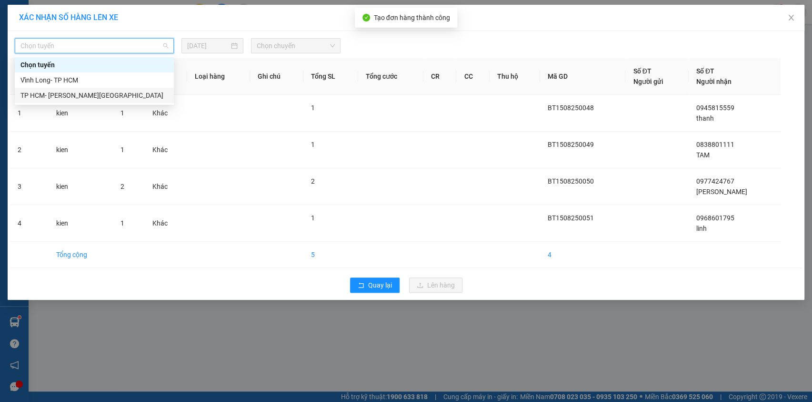
click at [138, 91] on div "TP HCM- [PERSON_NAME][GEOGRAPHIC_DATA]" at bounding box center [94, 95] width 148 height 10
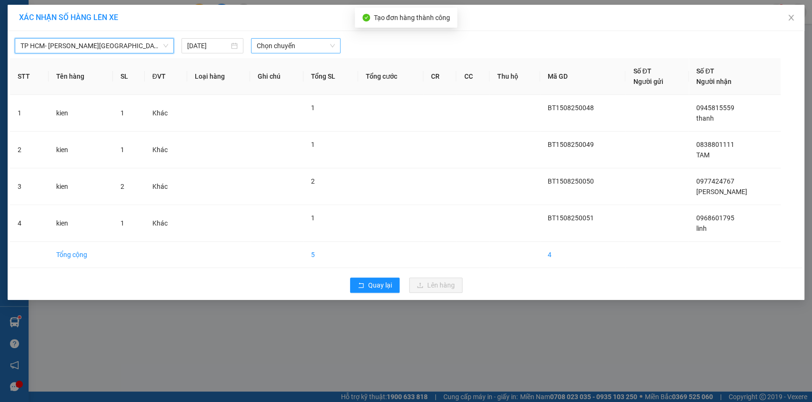
click at [324, 48] on span "Chọn chuyến" at bounding box center [296, 46] width 78 height 14
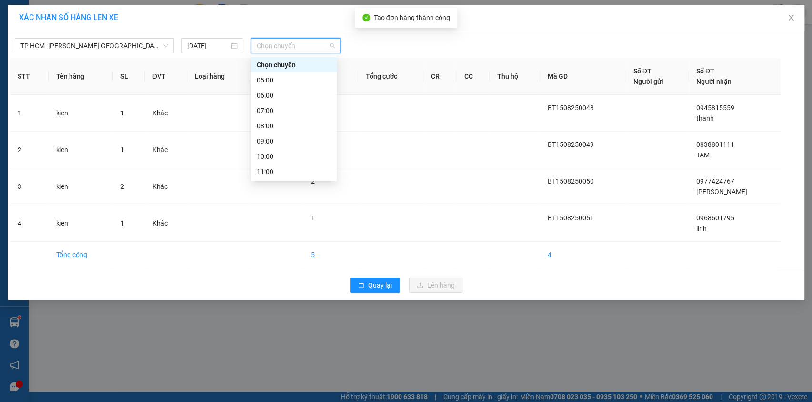
click at [300, 212] on div "14:00" at bounding box center [294, 217] width 74 height 10
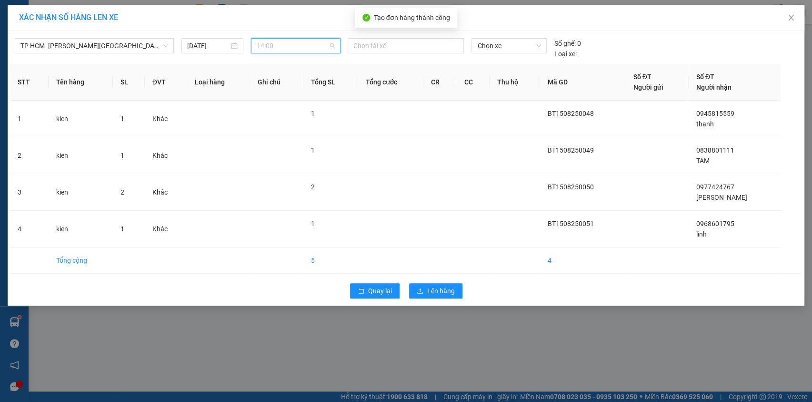
click at [312, 48] on span "14:00" at bounding box center [296, 46] width 78 height 14
click at [302, 227] on div "15:00" at bounding box center [294, 232] width 74 height 10
click at [431, 284] on button "Lên hàng" at bounding box center [435, 290] width 53 height 15
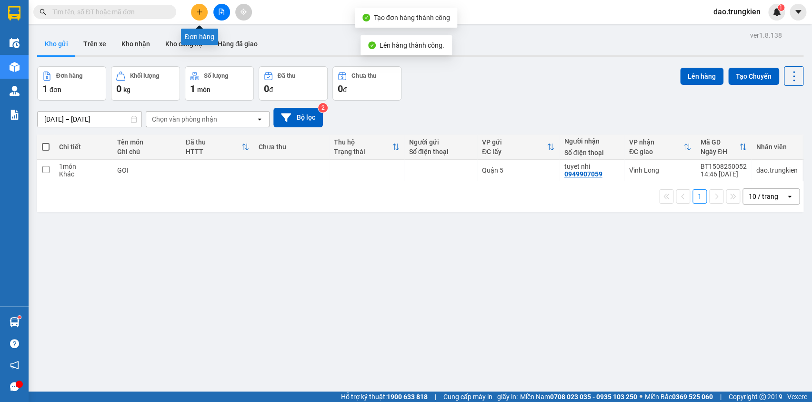
click at [198, 10] on icon "plus" at bounding box center [199, 12] width 7 height 7
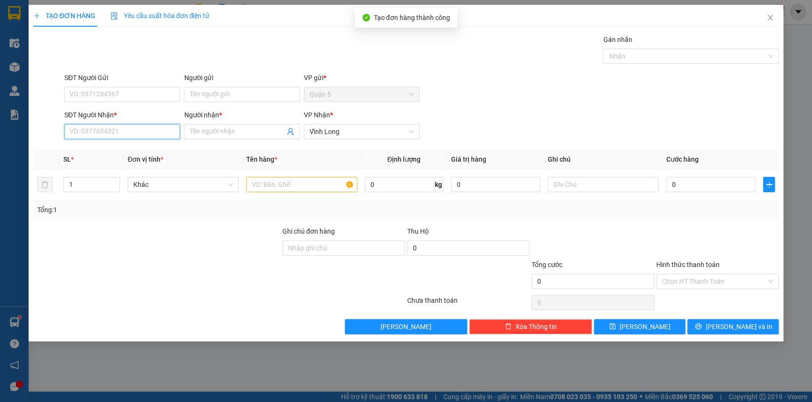
click at [86, 135] on input "SĐT Người Nhận *" at bounding box center [122, 131] width 116 height 15
drag, startPoint x: 83, startPoint y: 140, endPoint x: 102, endPoint y: 131, distance: 21.3
click at [102, 131] on input "SĐT Người Nhận *" at bounding box center [122, 131] width 116 height 15
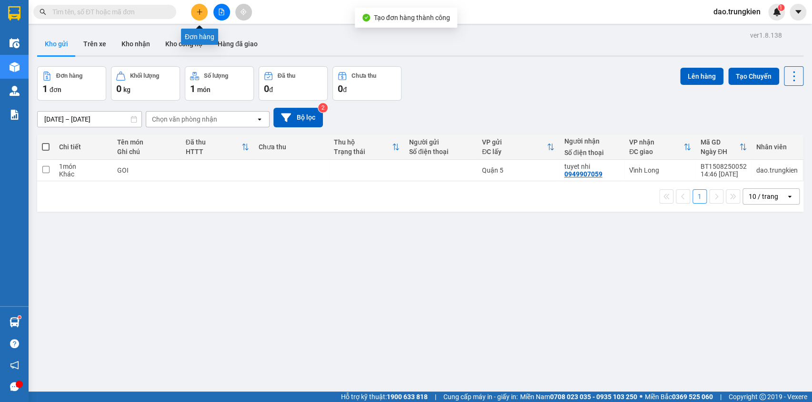
click at [193, 6] on div at bounding box center [221, 12] width 71 height 17
click at [201, 11] on icon "plus" at bounding box center [199, 11] width 5 height 0
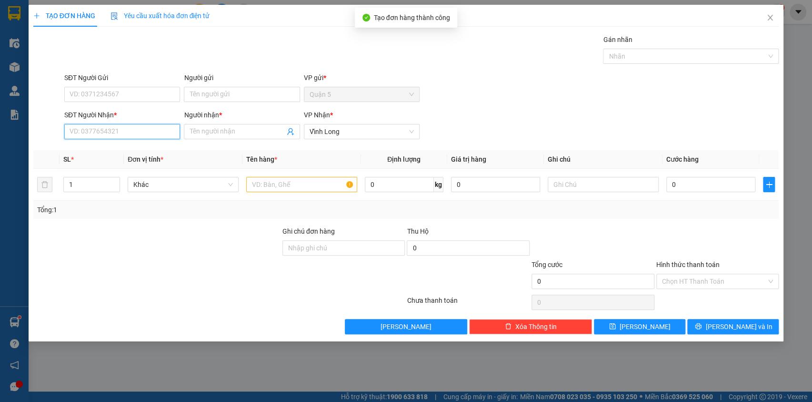
click at [103, 134] on input "SĐT Người Nhận *" at bounding box center [122, 131] width 116 height 15
click at [91, 151] on div "0907222687 - THIEN AN" at bounding box center [122, 150] width 104 height 10
type input "0907222687"
type input "THIEN AN"
type input "0907222687"
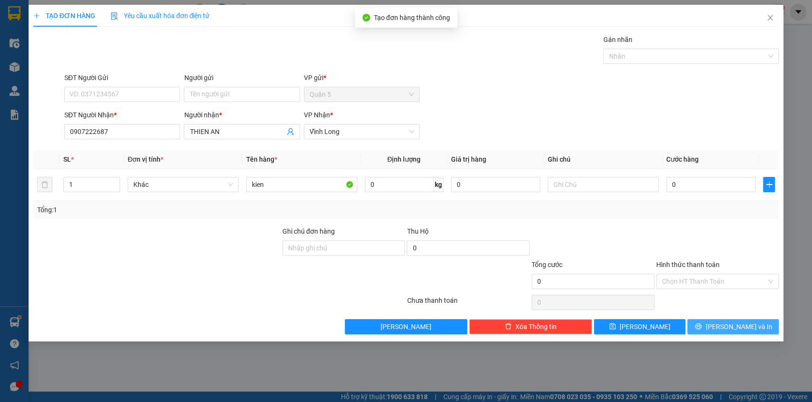
click at [729, 327] on span "[PERSON_NAME] và In" at bounding box center [739, 326] width 67 height 10
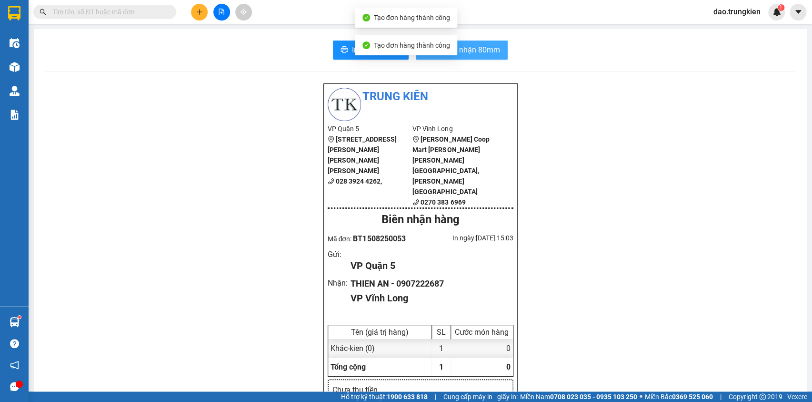
click at [476, 51] on span "In biên nhận 80mm" at bounding box center [467, 50] width 65 height 12
drag, startPoint x: 361, startPoint y: 53, endPoint x: 370, endPoint y: 62, distance: 12.5
click at [362, 53] on span "In tem 100mm" at bounding box center [376, 50] width 49 height 12
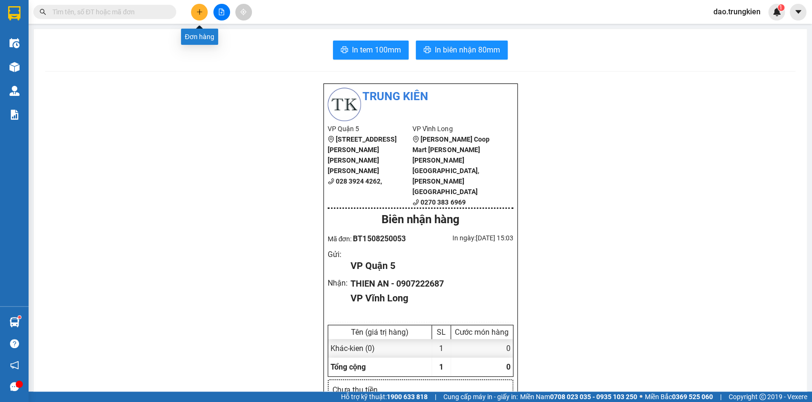
click at [199, 11] on icon "plus" at bounding box center [199, 11] width 0 height 5
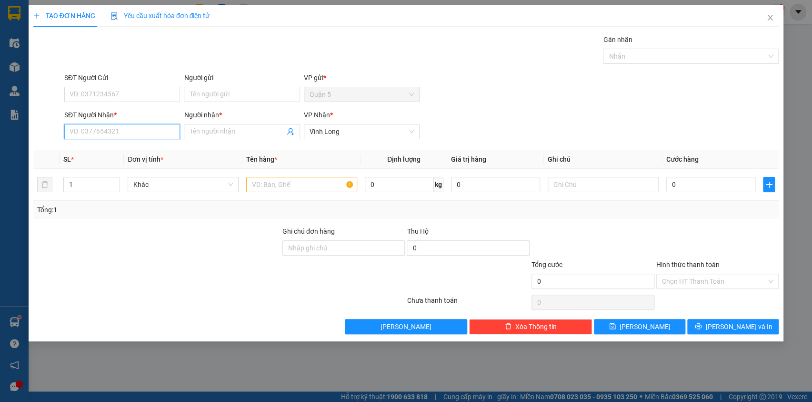
click at [106, 133] on input "SĐT Người Nhận *" at bounding box center [122, 131] width 116 height 15
click at [98, 148] on div "0939838918 - tu loc" at bounding box center [122, 150] width 104 height 10
type input "0939838918"
type input "tu loc"
click at [113, 177] on span "Increase Value" at bounding box center [114, 181] width 10 height 9
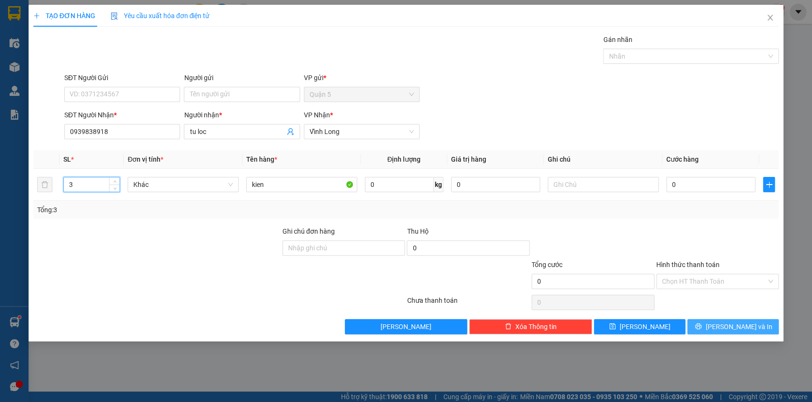
drag, startPoint x: 732, startPoint y: 324, endPoint x: 708, endPoint y: 299, distance: 34.7
click at [730, 324] on span "[PERSON_NAME] và In" at bounding box center [739, 326] width 67 height 10
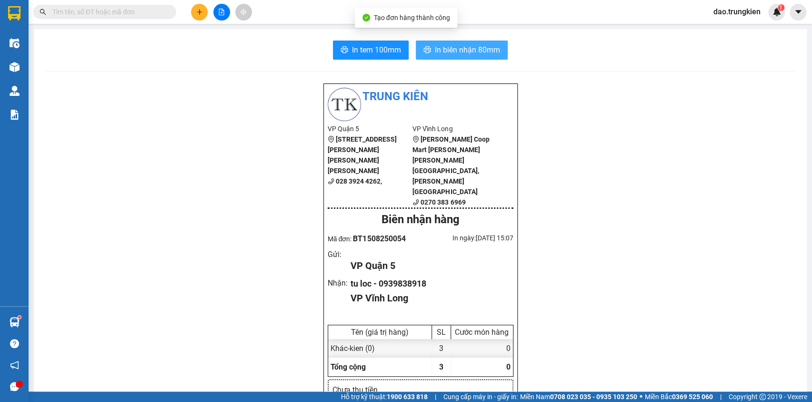
click at [452, 44] on span "In biên nhận 80mm" at bounding box center [467, 50] width 65 height 12
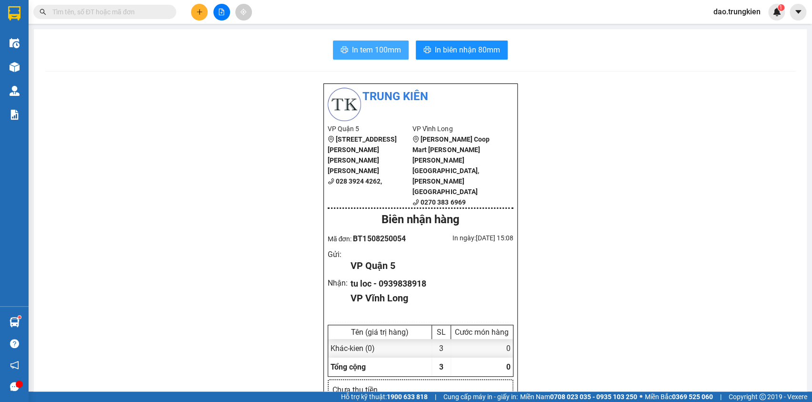
click at [360, 46] on span "In tem 100mm" at bounding box center [376, 50] width 49 height 12
click at [199, 15] on button at bounding box center [199, 12] width 17 height 17
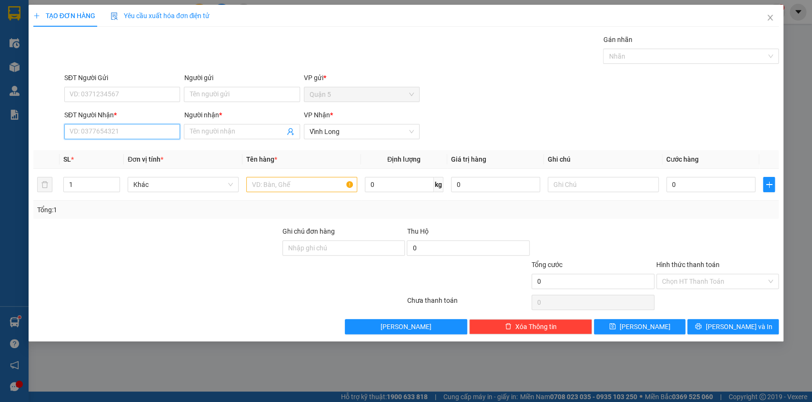
click at [100, 132] on input "SĐT Người Nhận *" at bounding box center [122, 131] width 116 height 15
click at [101, 153] on div "0913748203 - kim lien duong" at bounding box center [143, 150] width 146 height 10
type input "0913748203"
type input "kim lien duong"
type input "0913748203"
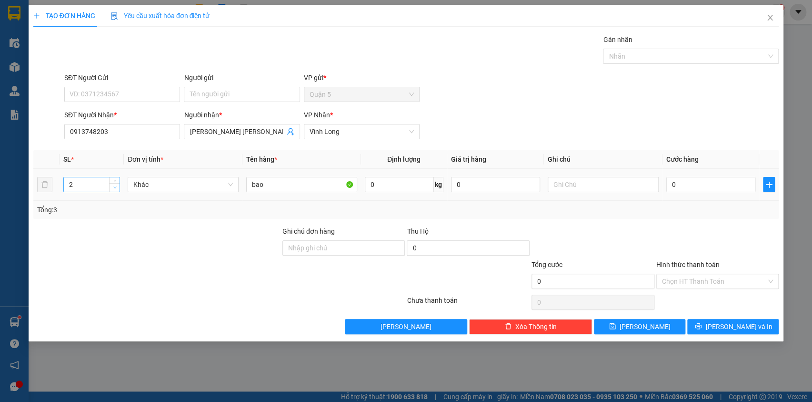
click at [112, 187] on span "down" at bounding box center [115, 188] width 6 height 6
type input "1"
click at [112, 187] on span "down" at bounding box center [115, 188] width 6 height 6
click at [750, 329] on span "[PERSON_NAME] và In" at bounding box center [739, 326] width 67 height 10
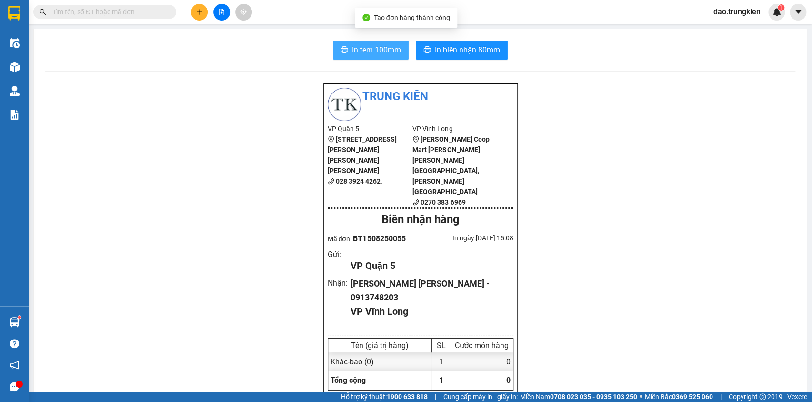
click at [353, 54] on span "In tem 100mm" at bounding box center [376, 50] width 49 height 12
click at [202, 9] on icon "plus" at bounding box center [199, 12] width 7 height 7
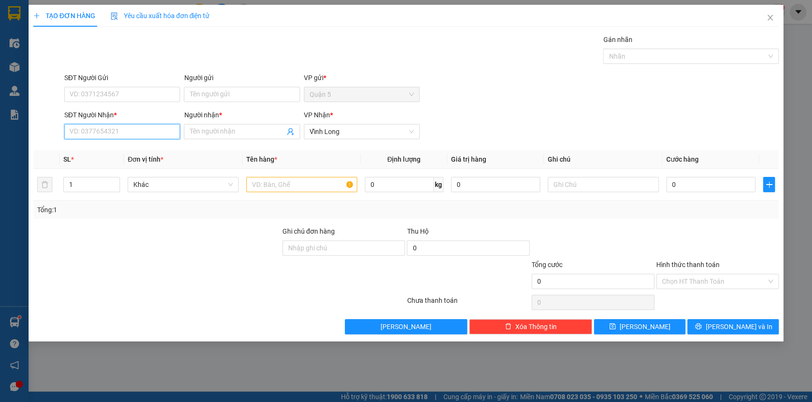
click at [95, 126] on input "SĐT Người Nhận *" at bounding box center [122, 131] width 116 height 15
type input "754"
click at [95, 152] on div "0908366754 - [PERSON_NAME]" at bounding box center [122, 150] width 104 height 10
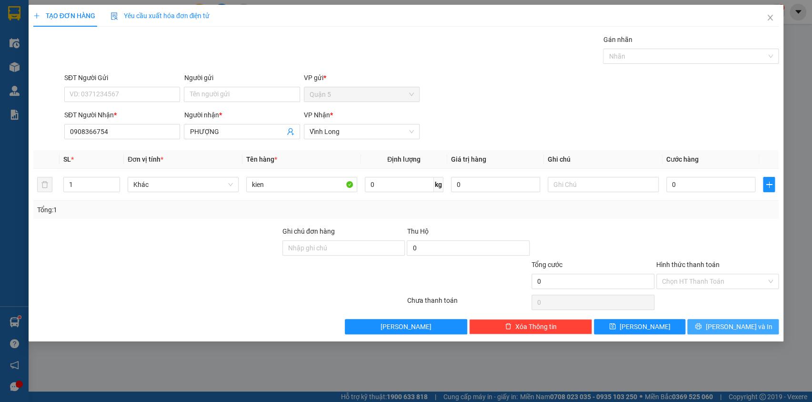
click at [730, 328] on span "[PERSON_NAME] và In" at bounding box center [739, 326] width 67 height 10
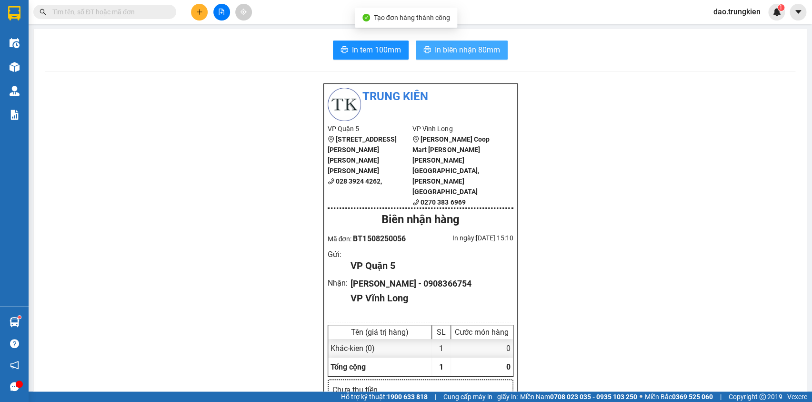
click at [438, 52] on span "In biên nhận 80mm" at bounding box center [467, 50] width 65 height 12
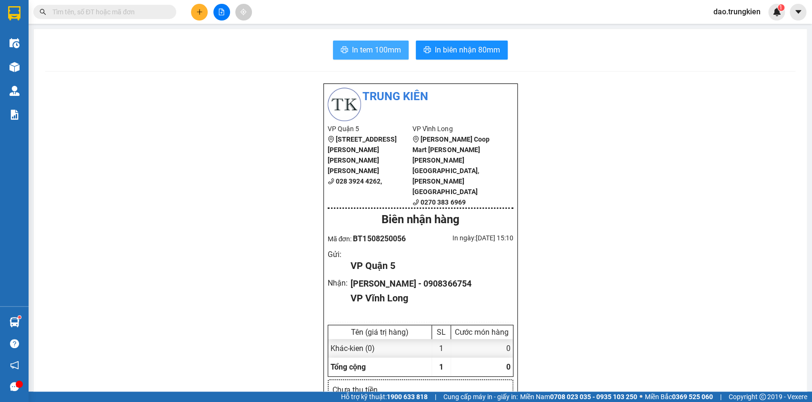
click at [357, 48] on span "In tem 100mm" at bounding box center [376, 50] width 49 height 12
click at [195, 13] on button at bounding box center [199, 12] width 17 height 17
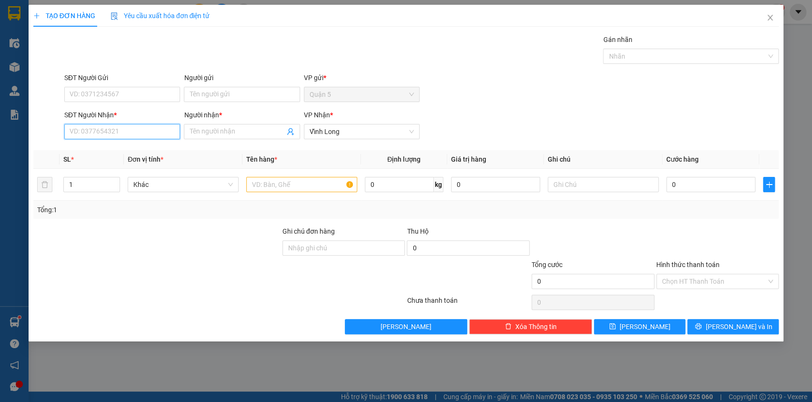
click at [84, 126] on input "SĐT Người Nhận *" at bounding box center [122, 131] width 116 height 15
click at [101, 148] on div "0977424767 - PHUONG THAO" at bounding box center [122, 150] width 104 height 10
type input "0977424767"
type input "PHUONG THAO"
type input "0977424767"
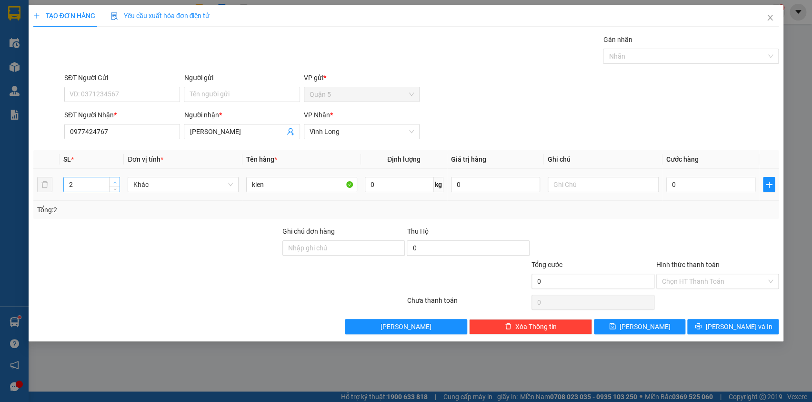
click at [114, 181] on icon "up" at bounding box center [114, 182] width 3 height 3
type input "3"
click at [724, 324] on button "[PERSON_NAME] và In" at bounding box center [733, 326] width 91 height 15
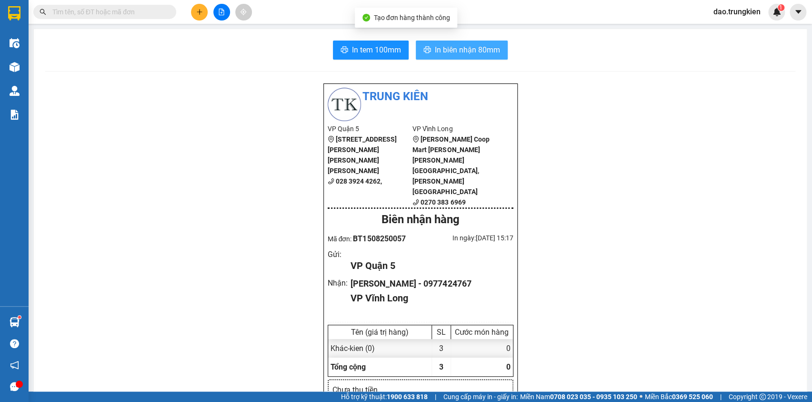
click at [444, 52] on span "In biên nhận 80mm" at bounding box center [467, 50] width 65 height 12
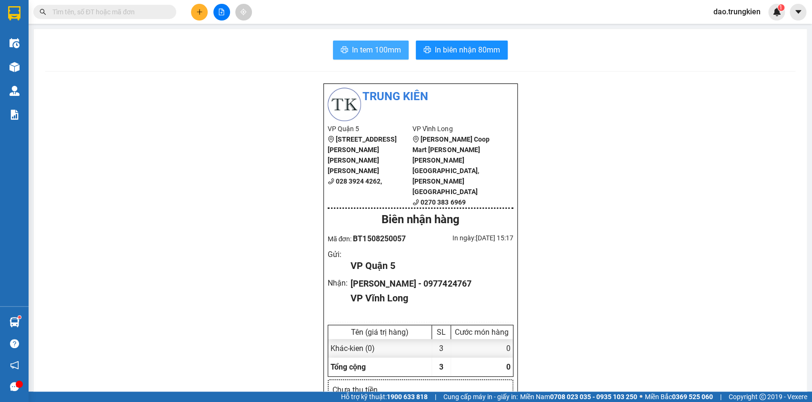
click at [366, 48] on span "In tem 100mm" at bounding box center [376, 50] width 49 height 12
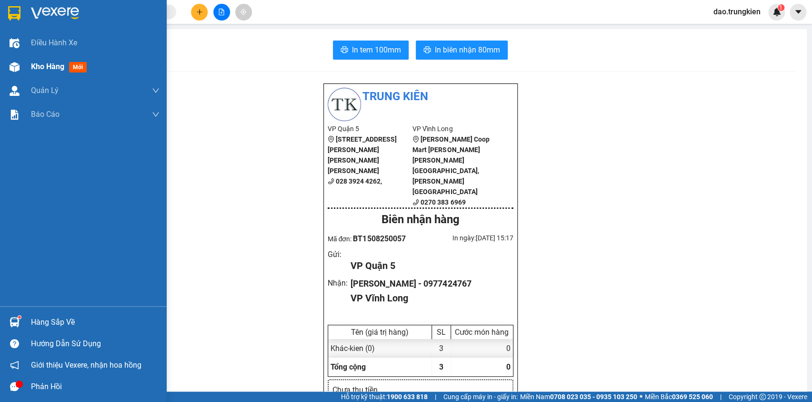
click at [71, 67] on span "mới" at bounding box center [78, 67] width 18 height 10
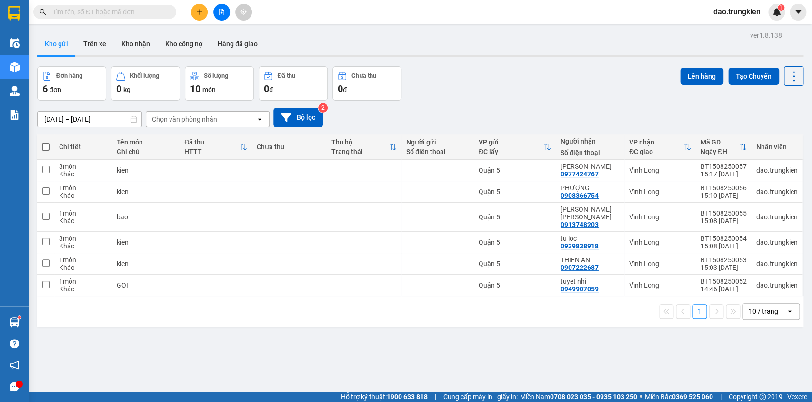
click at [88, 9] on input "text" at bounding box center [108, 12] width 112 height 10
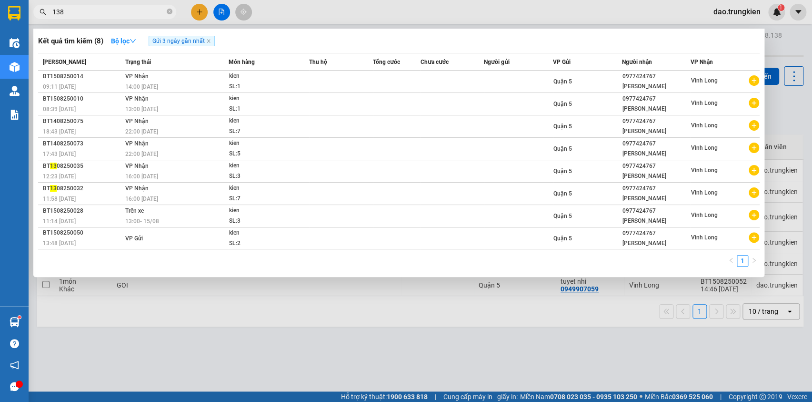
type input "1385"
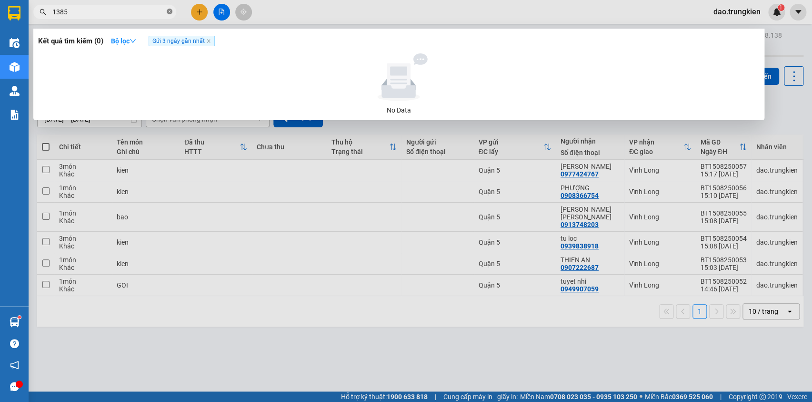
click at [169, 11] on icon "close-circle" at bounding box center [170, 12] width 6 height 6
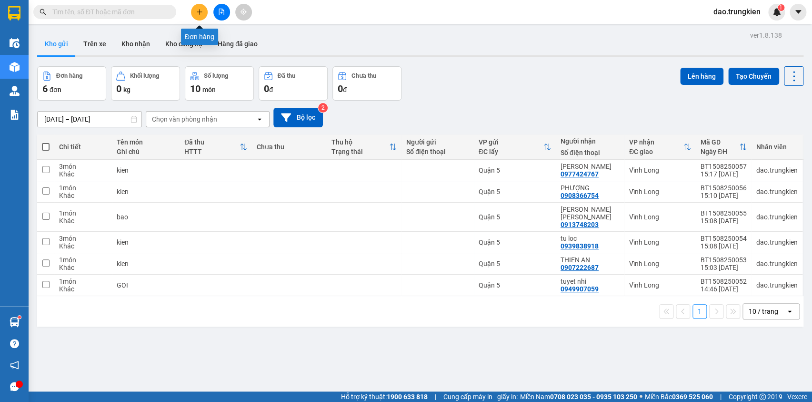
click at [200, 10] on icon "plus" at bounding box center [199, 12] width 7 height 7
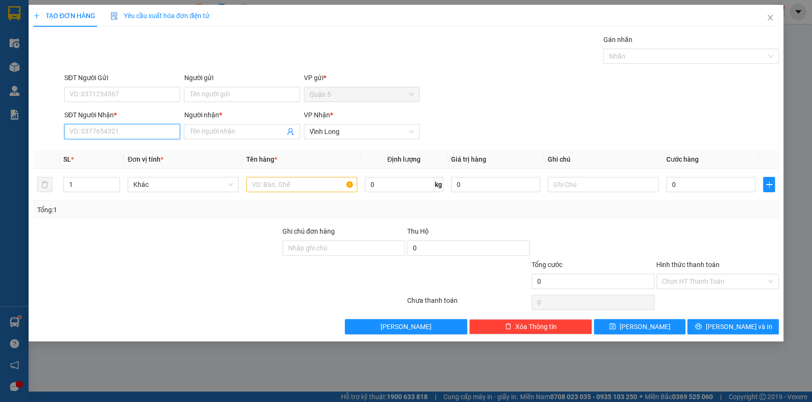
click at [94, 130] on input "SĐT Người Nhận *" at bounding box center [122, 131] width 116 height 15
type input "490"
click at [104, 152] on div "0798490490 - hai an huu" at bounding box center [126, 150] width 113 height 10
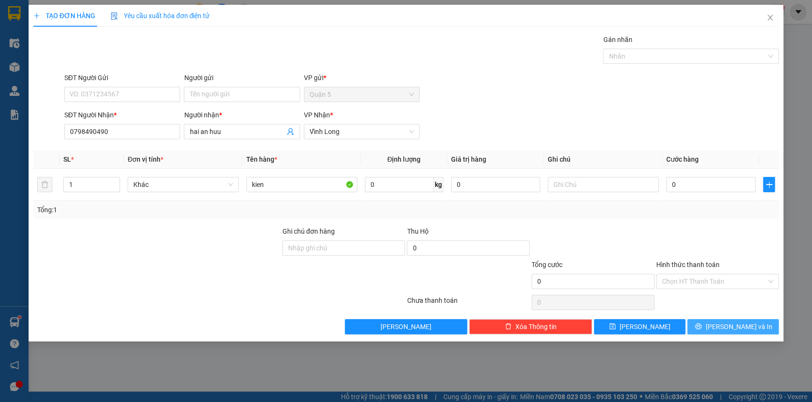
click at [727, 323] on span "[PERSON_NAME] và In" at bounding box center [739, 326] width 67 height 10
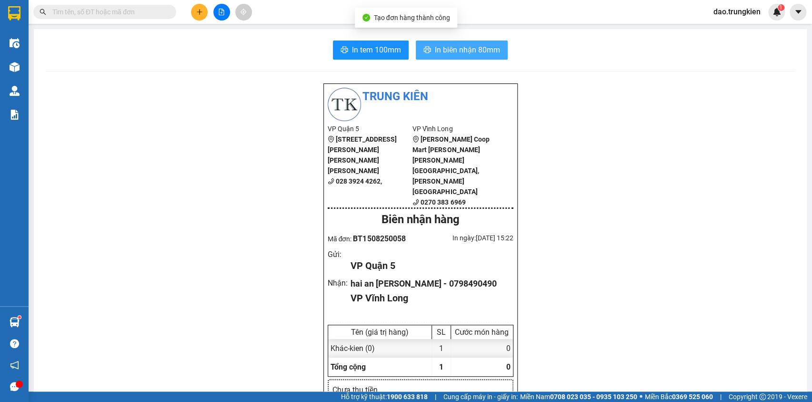
click at [447, 55] on span "In biên nhận 80mm" at bounding box center [467, 50] width 65 height 12
click at [369, 50] on span "In tem 100mm" at bounding box center [376, 50] width 49 height 12
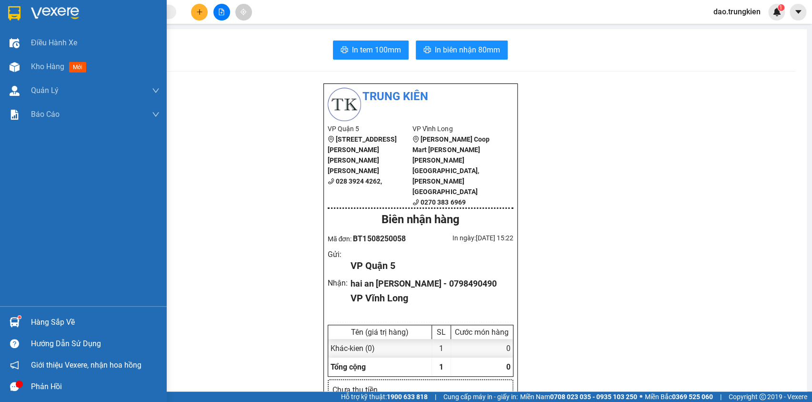
click at [75, 65] on span "mới" at bounding box center [77, 67] width 17 height 10
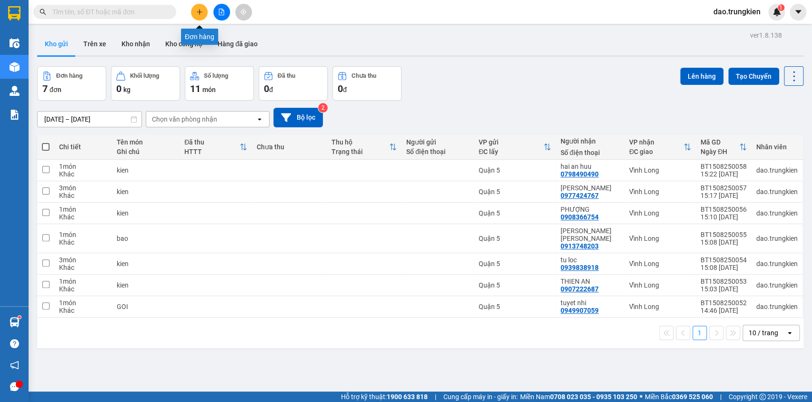
click at [195, 12] on button at bounding box center [199, 12] width 17 height 17
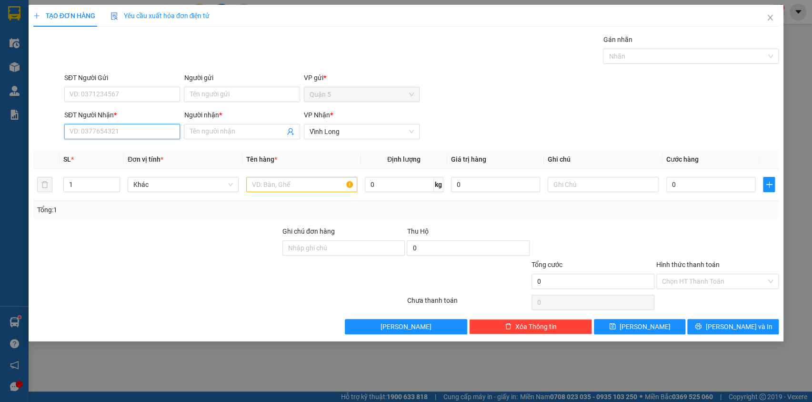
click at [94, 135] on input "SĐT Người Nhận *" at bounding box center [122, 131] width 116 height 15
drag, startPoint x: 140, startPoint y: 126, endPoint x: 90, endPoint y: 126, distance: 50.5
click at [90, 126] on input "SĐT Người Nhận *" at bounding box center [122, 131] width 116 height 15
click at [91, 133] on input "SĐT Người Nhận *" at bounding box center [122, 131] width 116 height 15
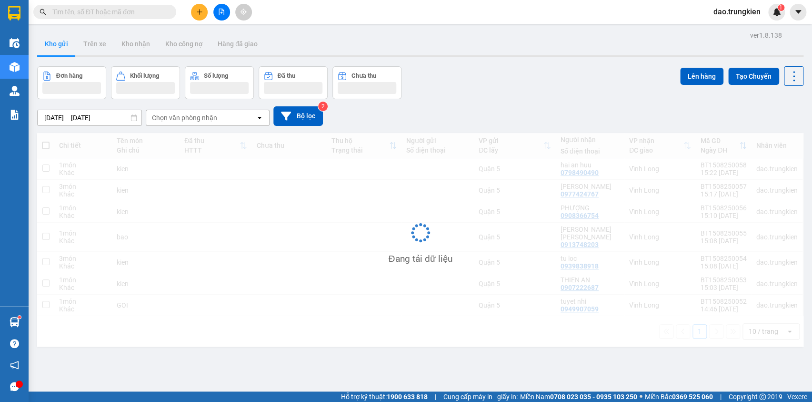
click at [77, 13] on input "text" at bounding box center [108, 12] width 112 height 10
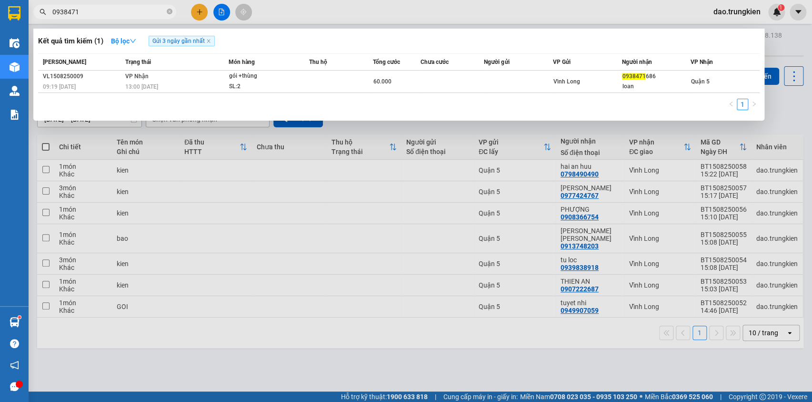
type input "0938471"
click at [166, 12] on span "0938471" at bounding box center [104, 12] width 143 height 14
click at [168, 12] on icon "close-circle" at bounding box center [170, 12] width 6 height 6
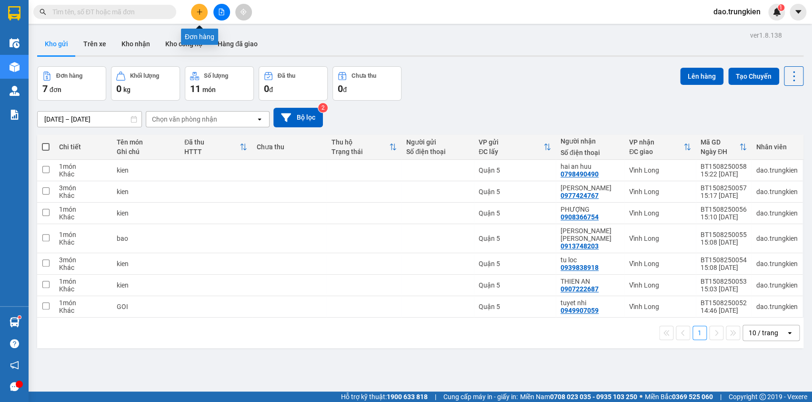
click at [201, 10] on icon "plus" at bounding box center [199, 12] width 7 height 7
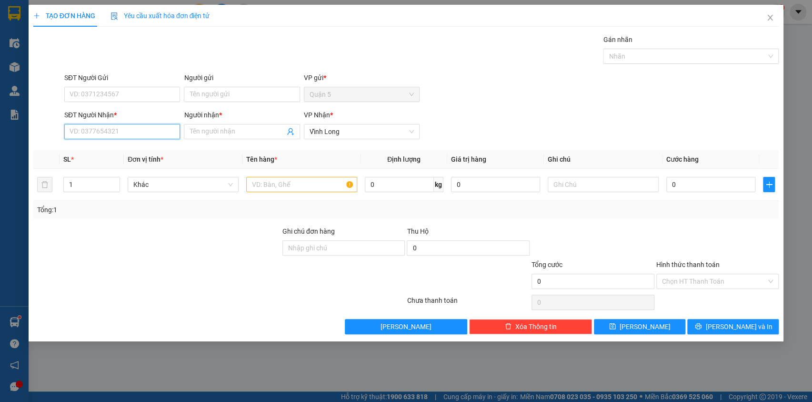
click at [96, 129] on input "SĐT Người Nhận *" at bounding box center [122, 131] width 116 height 15
click at [104, 146] on div "0704916188 - KIET" at bounding box center [122, 150] width 104 height 10
type input "0704916188"
type input "KIET"
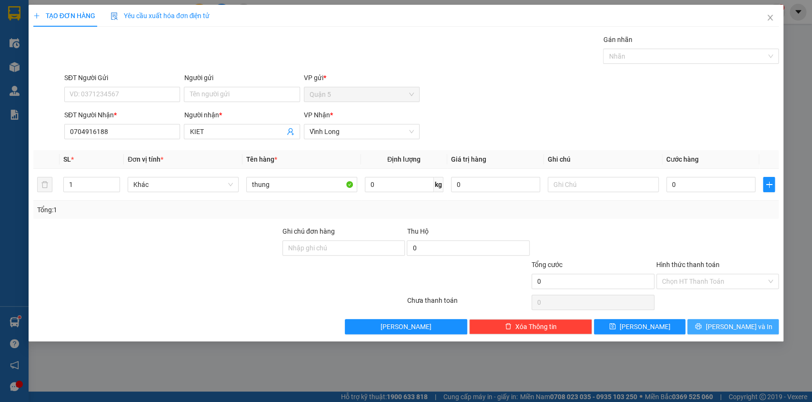
click at [734, 327] on span "[PERSON_NAME] và In" at bounding box center [739, 326] width 67 height 10
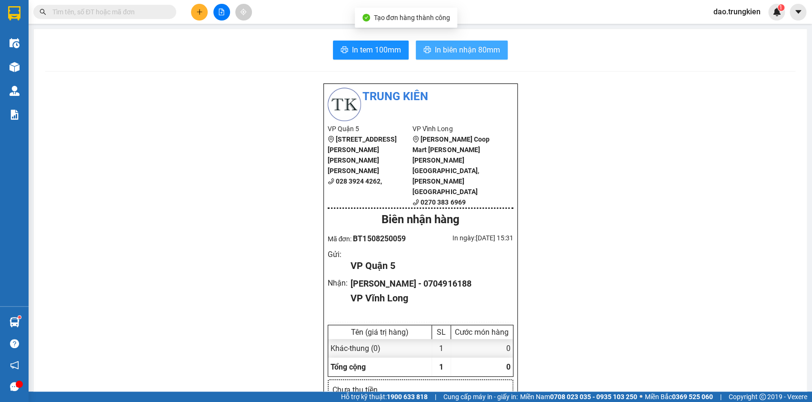
drag, startPoint x: 446, startPoint y: 49, endPoint x: 445, endPoint y: 59, distance: 9.7
click at [446, 49] on span "In biên nhận 80mm" at bounding box center [467, 50] width 65 height 12
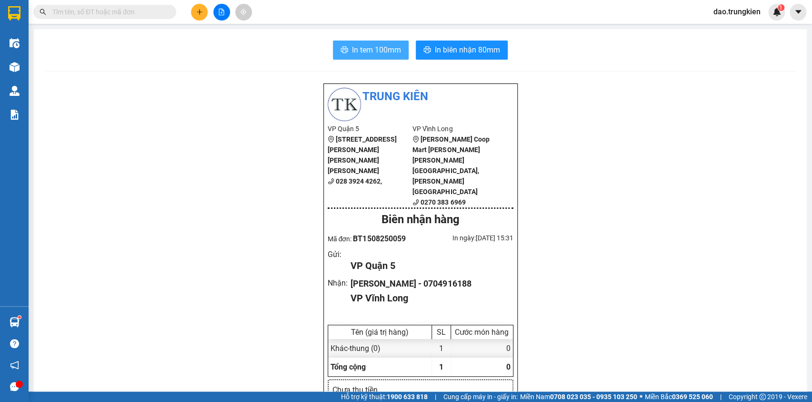
click at [362, 52] on span "In tem 100mm" at bounding box center [376, 50] width 49 height 12
click at [195, 6] on button at bounding box center [199, 12] width 17 height 17
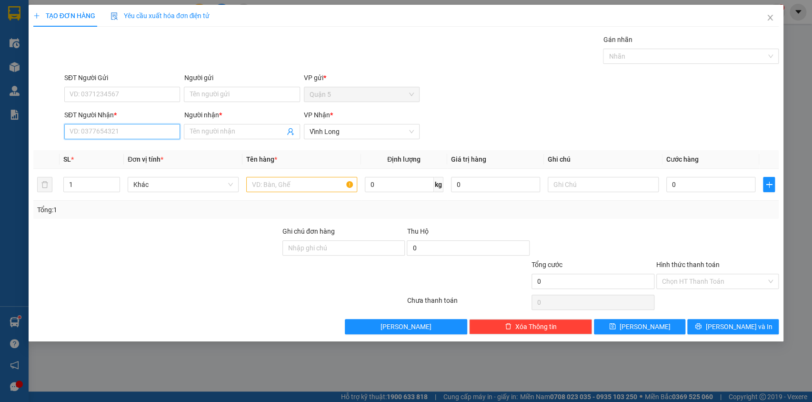
click at [86, 132] on input "SĐT Người Nhận *" at bounding box center [122, 131] width 116 height 15
type input "0793448688"
click at [210, 132] on input "Người nhận *" at bounding box center [237, 131] width 95 height 10
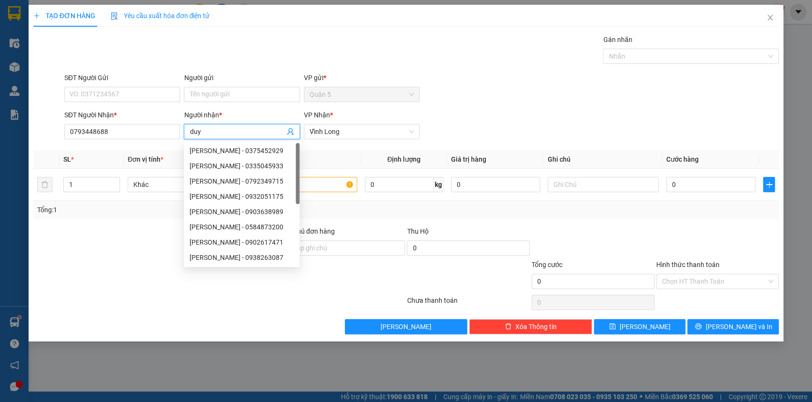
type input "duy"
click at [240, 38] on div "Gán nhãn Nhãn" at bounding box center [421, 50] width 719 height 33
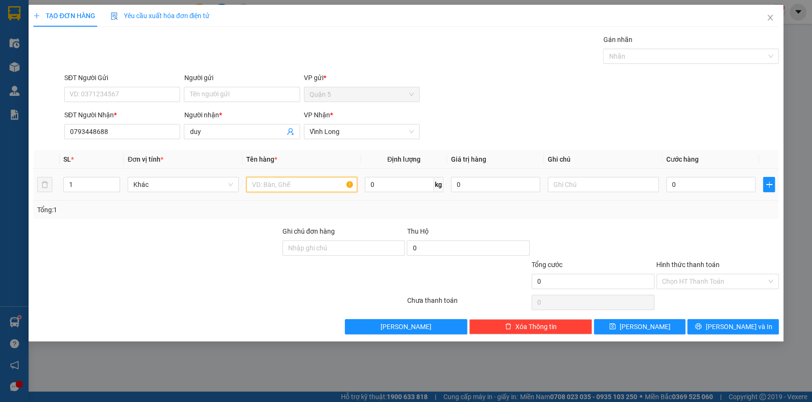
click at [260, 182] on input "text" at bounding box center [301, 184] width 111 height 15
type input "g"
click at [715, 318] on div "Transit Pickup Surcharge Ids Transit Deliver Surcharge Ids Transit Deliver Surc…" at bounding box center [406, 184] width 746 height 300
drag, startPoint x: 715, startPoint y: 321, endPoint x: 678, endPoint y: 257, distance: 73.9
click at [715, 322] on button "[PERSON_NAME] và In" at bounding box center [733, 326] width 91 height 15
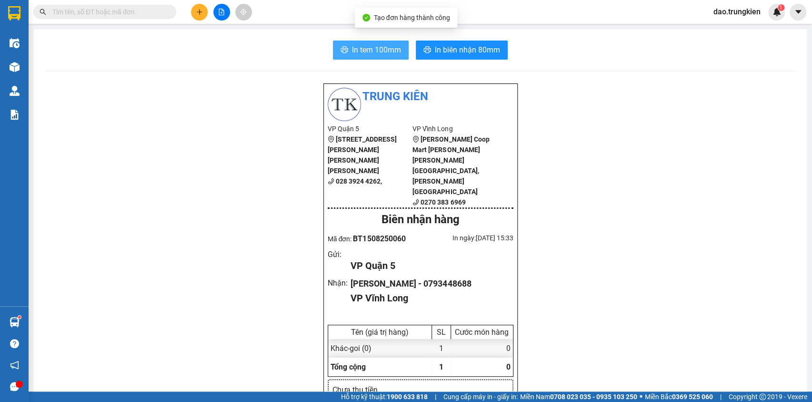
click at [376, 54] on span "In tem 100mm" at bounding box center [376, 50] width 49 height 12
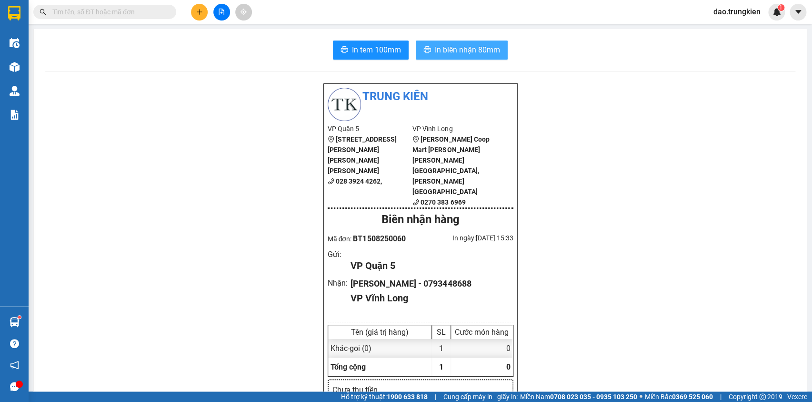
click at [461, 41] on button "In biên nhận 80mm" at bounding box center [462, 50] width 92 height 19
click at [197, 14] on icon "plus" at bounding box center [199, 12] width 7 height 7
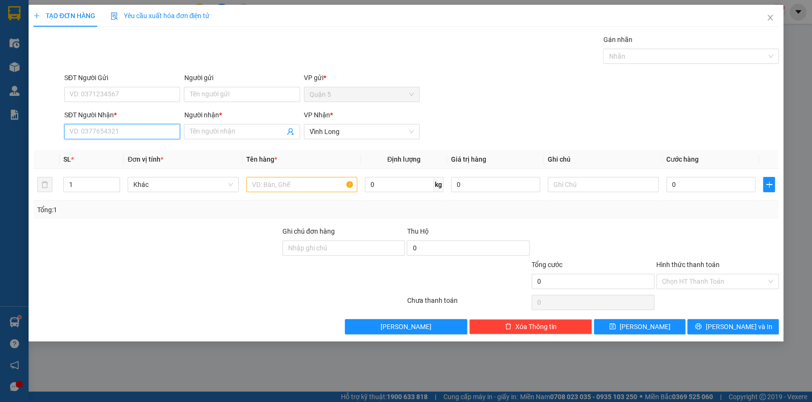
click at [99, 136] on input "SĐT Người Nhận *" at bounding box center [122, 131] width 116 height 15
click at [92, 143] on div "0908366754 - [PERSON_NAME]" at bounding box center [122, 150] width 116 height 15
type input "0908366754"
type input "PHƯỢNG"
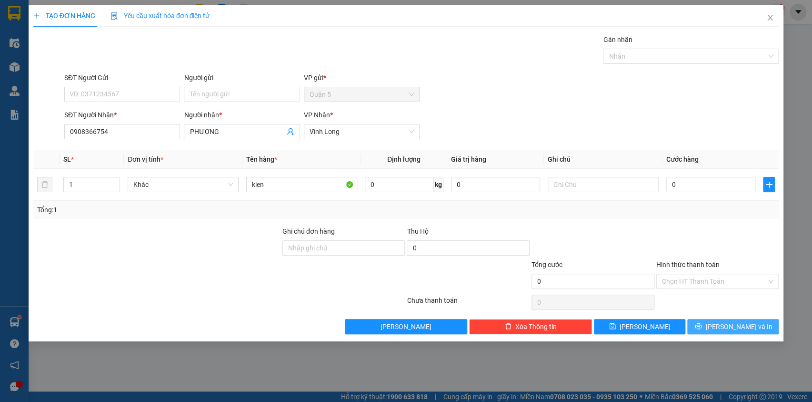
click at [727, 327] on span "[PERSON_NAME] và In" at bounding box center [739, 326] width 67 height 10
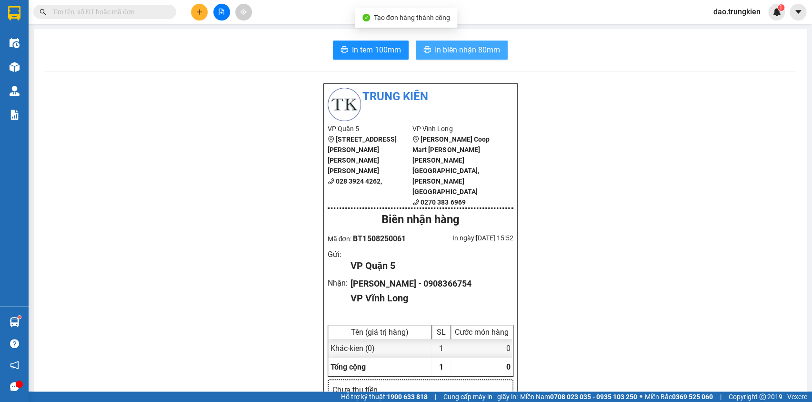
click at [448, 47] on span "In biên nhận 80mm" at bounding box center [467, 50] width 65 height 12
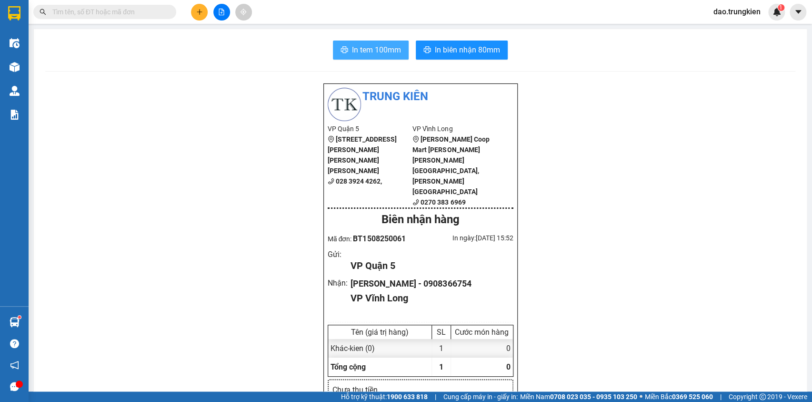
click at [356, 50] on span "In tem 100mm" at bounding box center [376, 50] width 49 height 12
click at [201, 11] on icon "plus" at bounding box center [199, 11] width 5 height 0
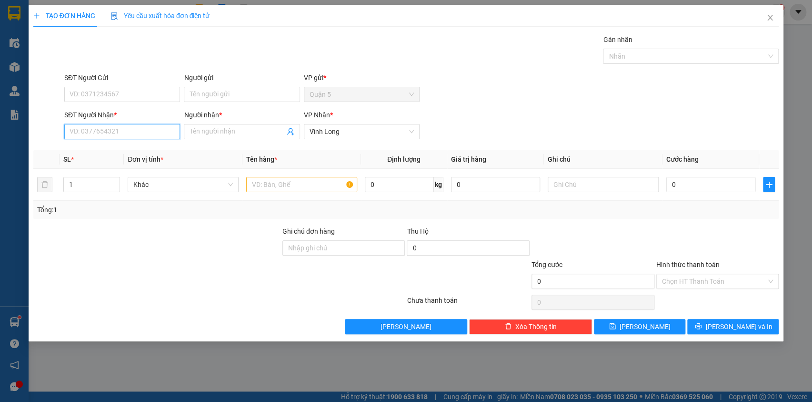
click at [96, 129] on input "SĐT Người Nhận *" at bounding box center [122, 131] width 116 height 15
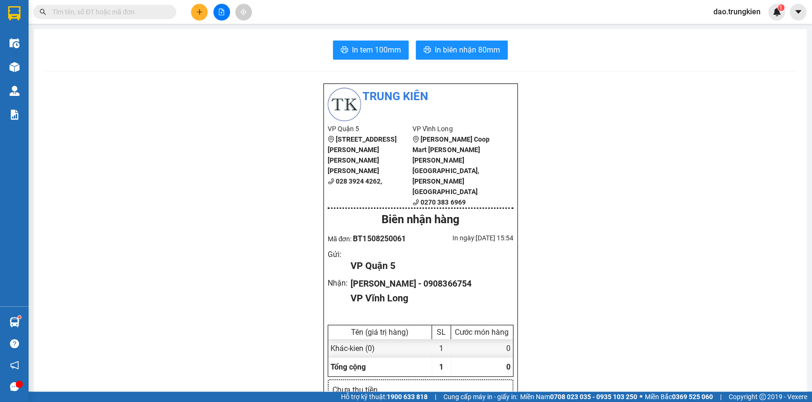
click at [67, 14] on input "text" at bounding box center [108, 12] width 112 height 10
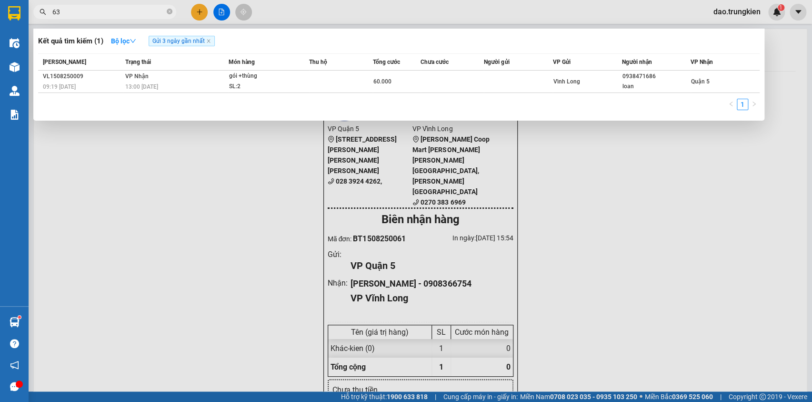
type input "637"
click at [167, 9] on icon "close-circle" at bounding box center [170, 12] width 6 height 6
type input "8"
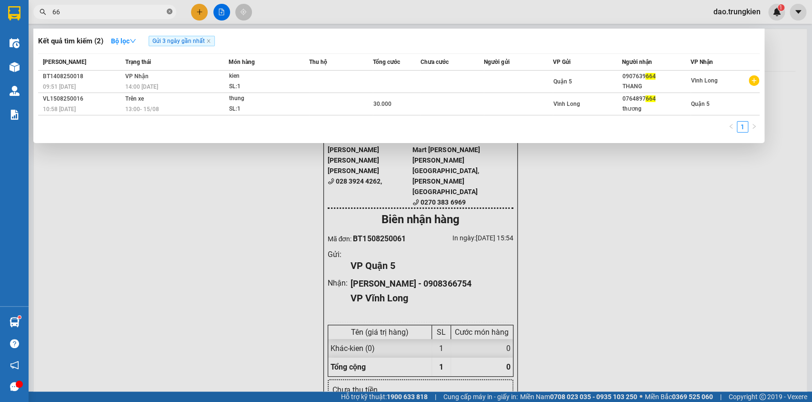
type input "6"
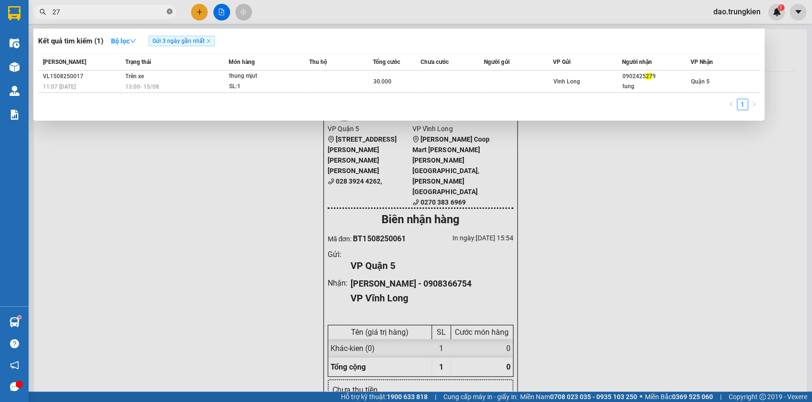
type input "2"
type input "009"
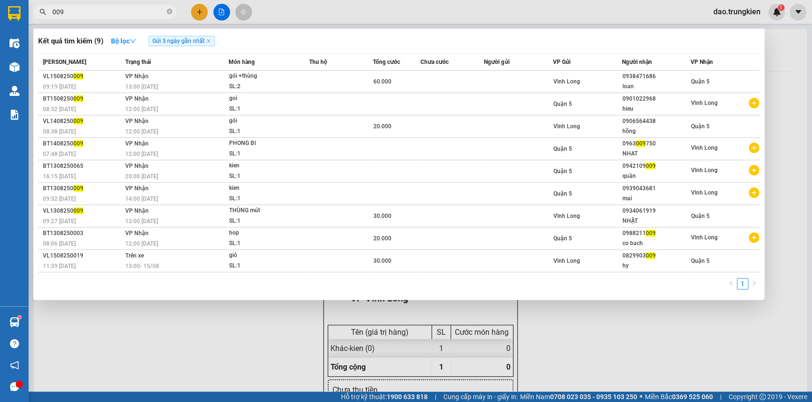
click at [167, 10] on icon "close-circle" at bounding box center [170, 12] width 6 height 6
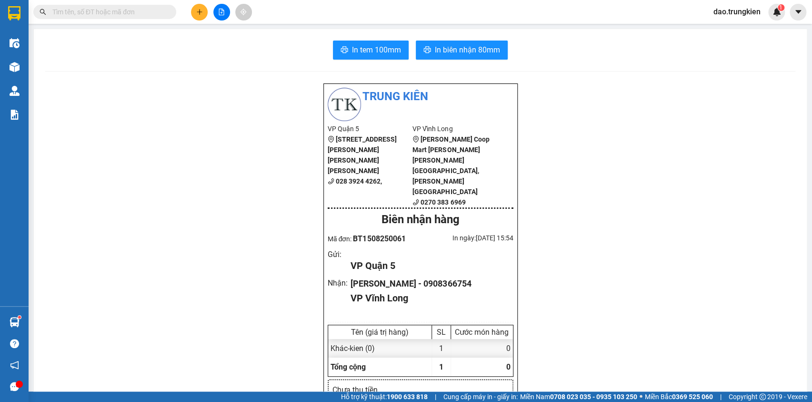
type input "4"
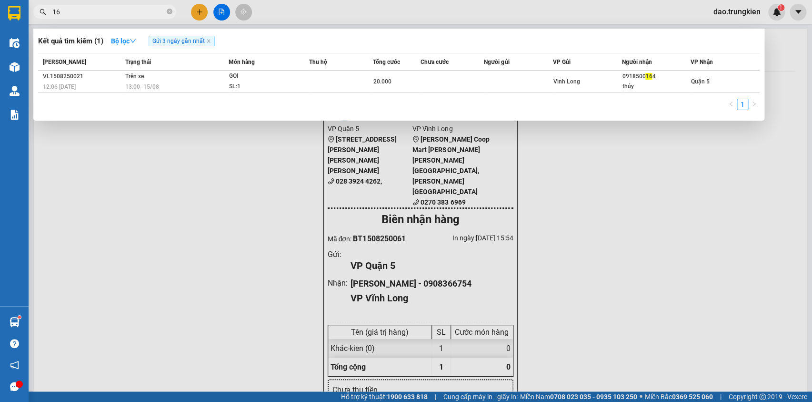
type input "1"
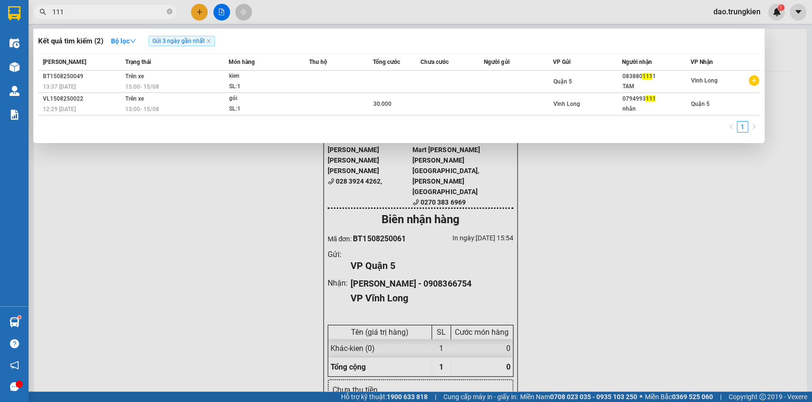
type input "111"
click at [201, 12] on div at bounding box center [406, 201] width 812 height 402
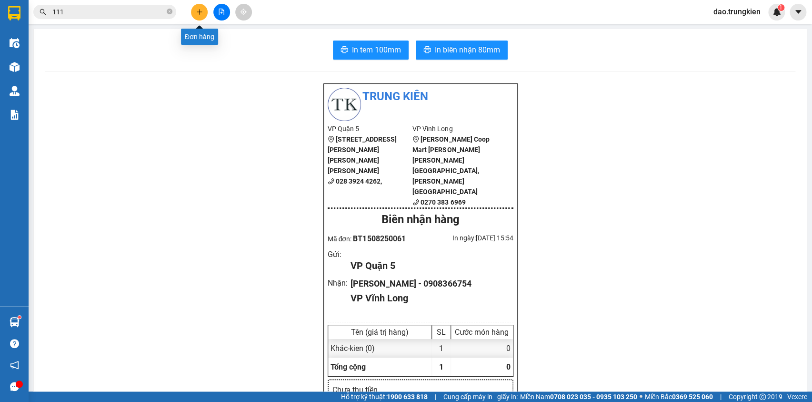
click at [198, 11] on icon "plus" at bounding box center [199, 11] width 5 height 0
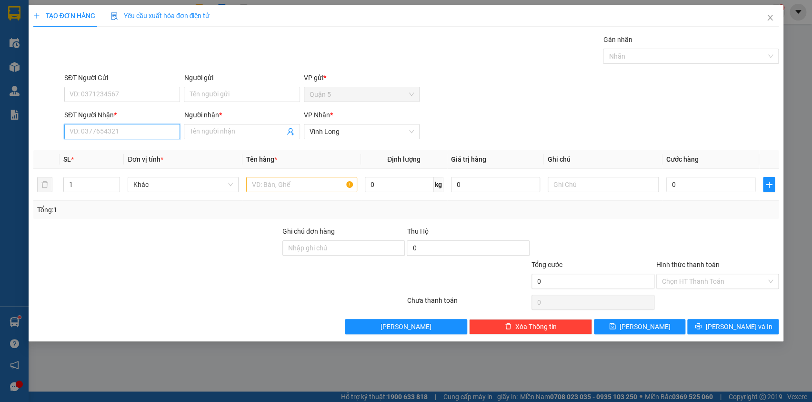
click at [91, 132] on input "SĐT Người Nhận *" at bounding box center [122, 131] width 116 height 15
type input "709"
click at [96, 149] on div "0973743709 - hang hai" at bounding box center [122, 150] width 104 height 10
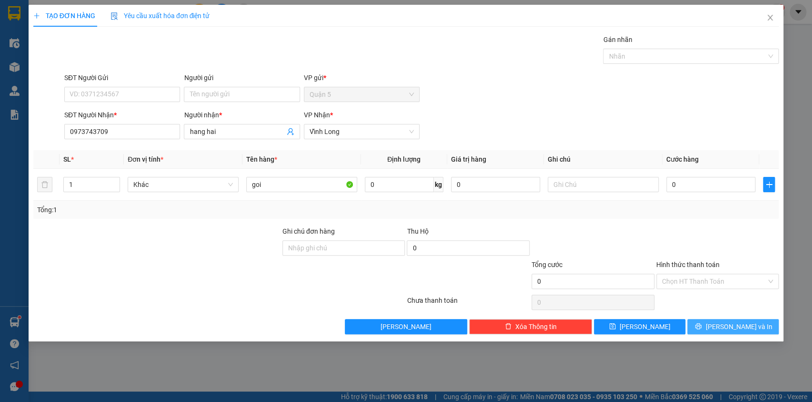
click at [709, 324] on button "[PERSON_NAME] và In" at bounding box center [733, 326] width 91 height 15
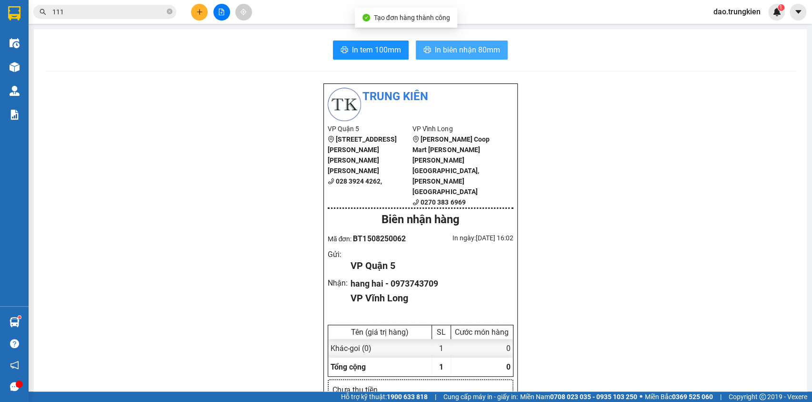
click at [450, 52] on span "In biên nhận 80mm" at bounding box center [467, 50] width 65 height 12
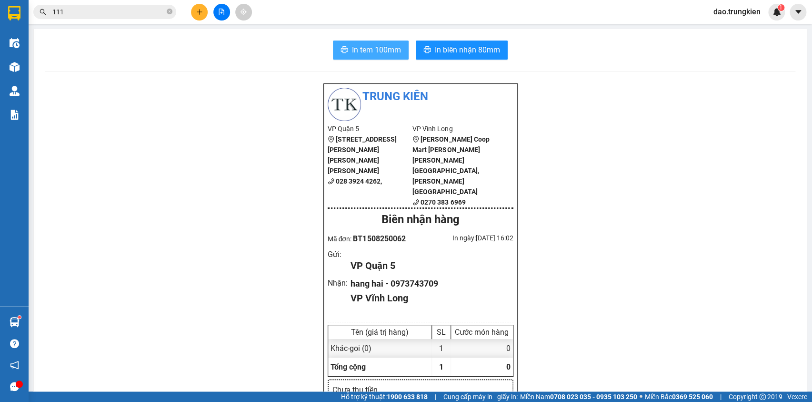
click at [369, 44] on span "In tem 100mm" at bounding box center [376, 50] width 49 height 12
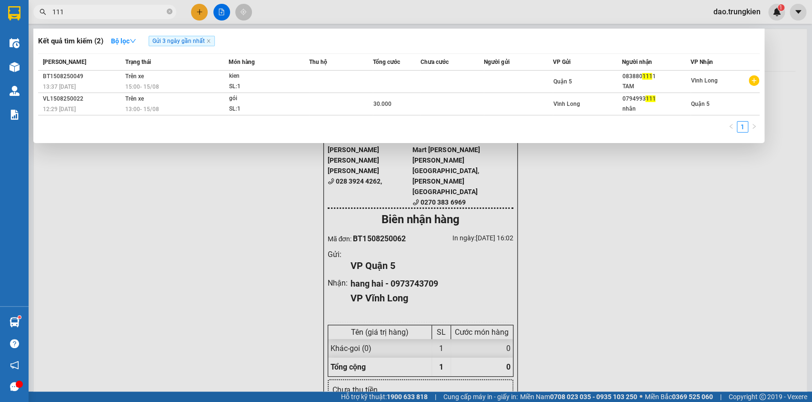
click at [114, 14] on input "111" at bounding box center [108, 12] width 112 height 10
click at [169, 12] on icon "close-circle" at bounding box center [170, 12] width 6 height 6
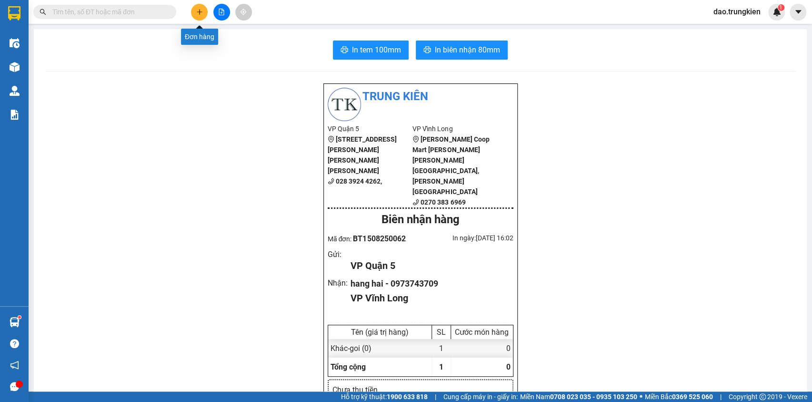
click at [198, 10] on icon "plus" at bounding box center [199, 12] width 7 height 7
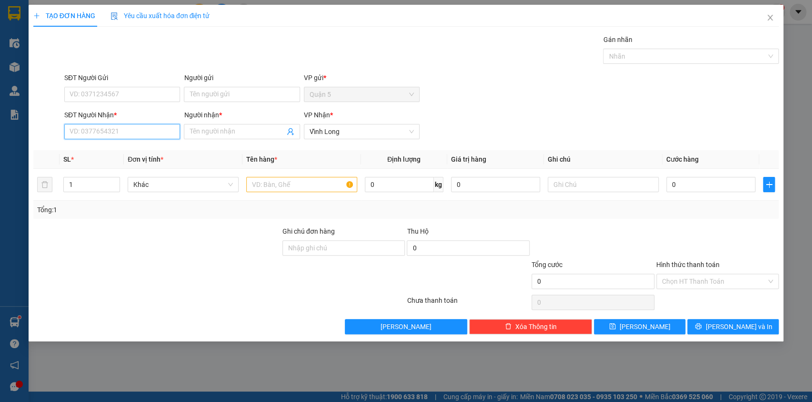
click at [81, 134] on input "SĐT Người Nhận *" at bounding box center [122, 131] width 116 height 15
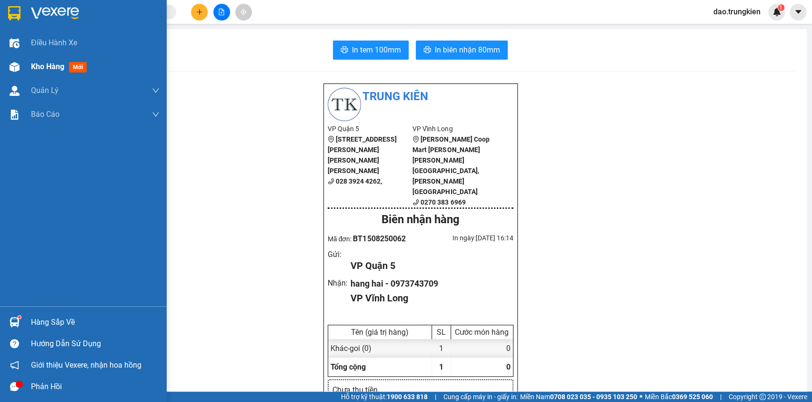
click at [80, 66] on span "mới" at bounding box center [78, 67] width 18 height 10
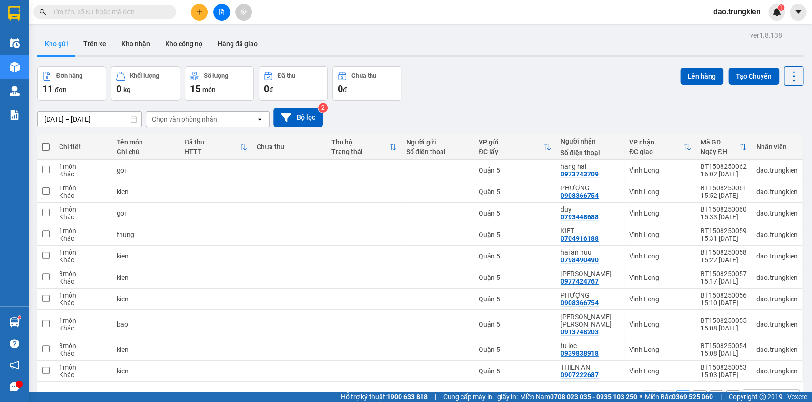
click at [693, 390] on button "2" at bounding box center [700, 397] width 14 height 14
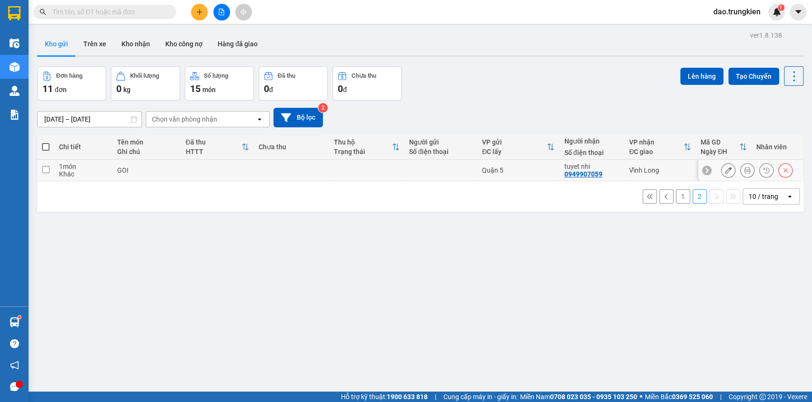
drag, startPoint x: 361, startPoint y: 121, endPoint x: 361, endPoint y: 139, distance: 18.6
click at [361, 160] on td at bounding box center [366, 170] width 75 height 21
checkbox input "true"
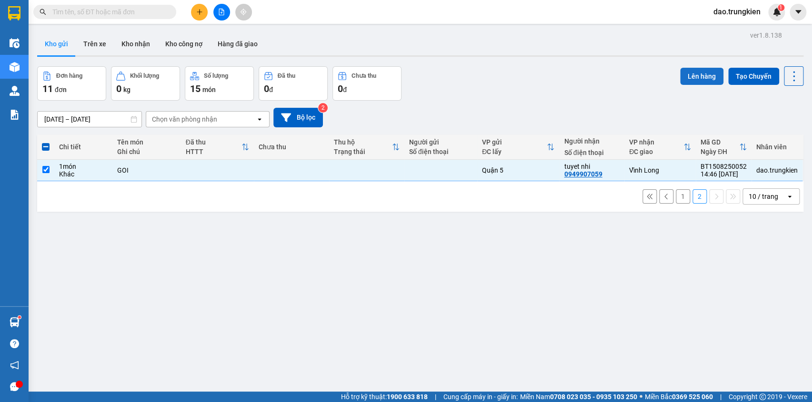
click at [702, 68] on button "Lên hàng" at bounding box center [701, 76] width 43 height 17
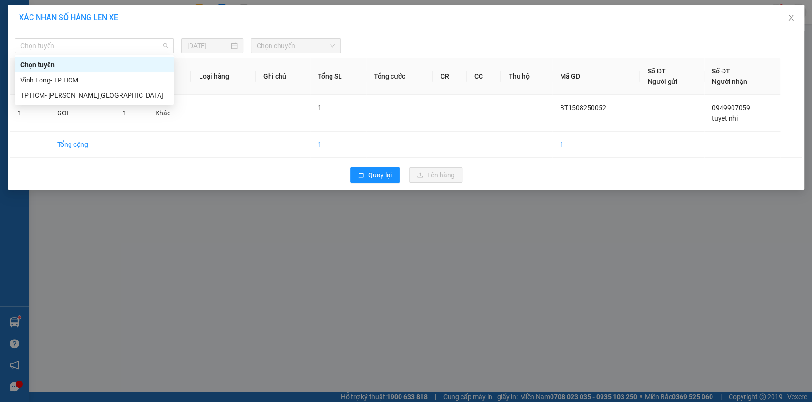
drag, startPoint x: 151, startPoint y: 47, endPoint x: 139, endPoint y: 94, distance: 48.7
click at [152, 49] on span "Chọn tuyến" at bounding box center [94, 46] width 148 height 14
click at [138, 101] on div "TP HCM- [PERSON_NAME][GEOGRAPHIC_DATA]" at bounding box center [94, 95] width 159 height 15
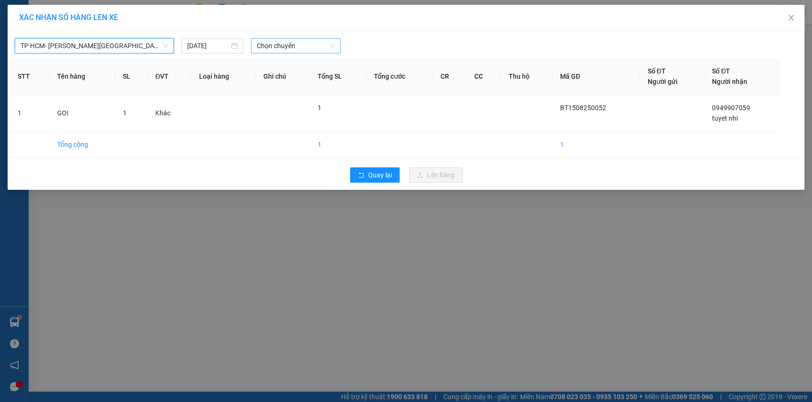
drag, startPoint x: 282, startPoint y: 39, endPoint x: 287, endPoint y: 43, distance: 6.8
click at [287, 43] on span "Chọn chuyến" at bounding box center [296, 46] width 78 height 14
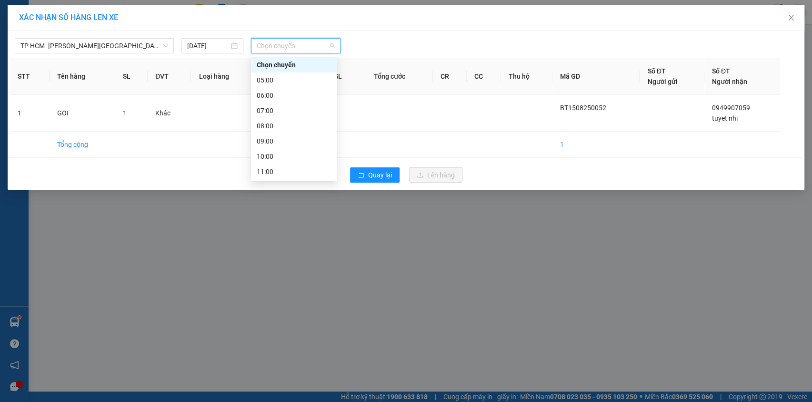
click at [297, 243] on div "16:00" at bounding box center [294, 248] width 74 height 10
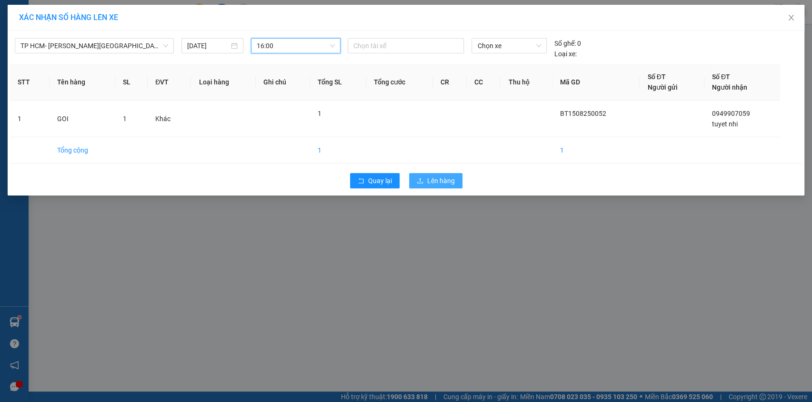
click at [442, 176] on span "Lên hàng" at bounding box center [441, 180] width 28 height 10
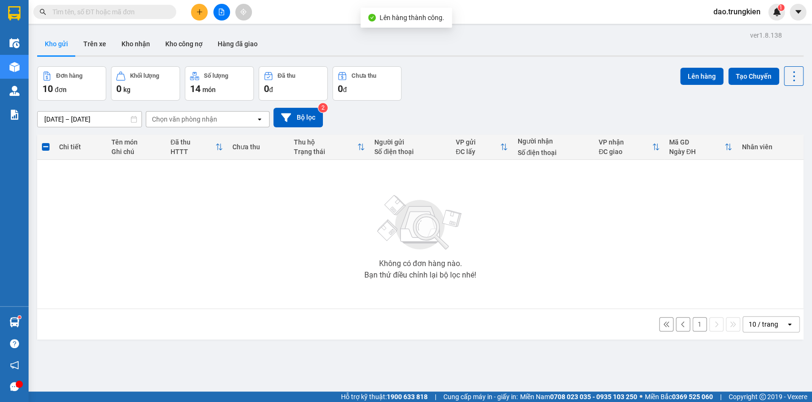
click at [693, 322] on button "1" at bounding box center [700, 324] width 14 height 14
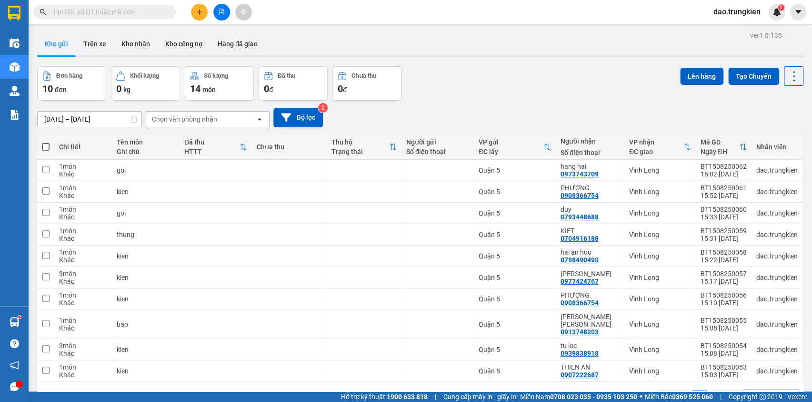
click at [47, 145] on span at bounding box center [46, 147] width 8 height 8
click at [46, 142] on input "checkbox" at bounding box center [46, 142] width 0 height 0
checkbox input "true"
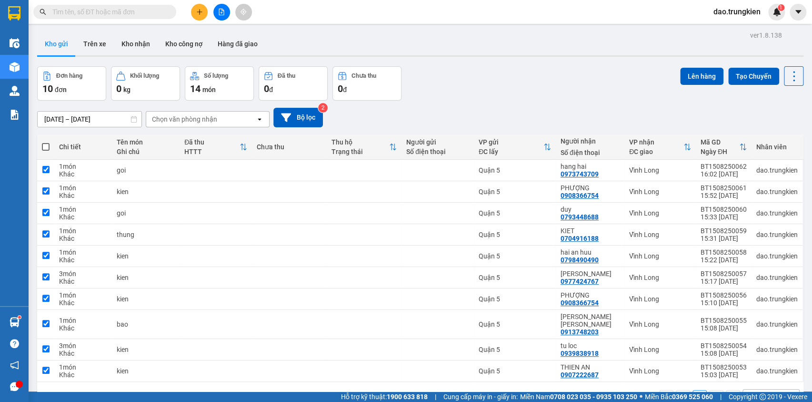
checkbox input "true"
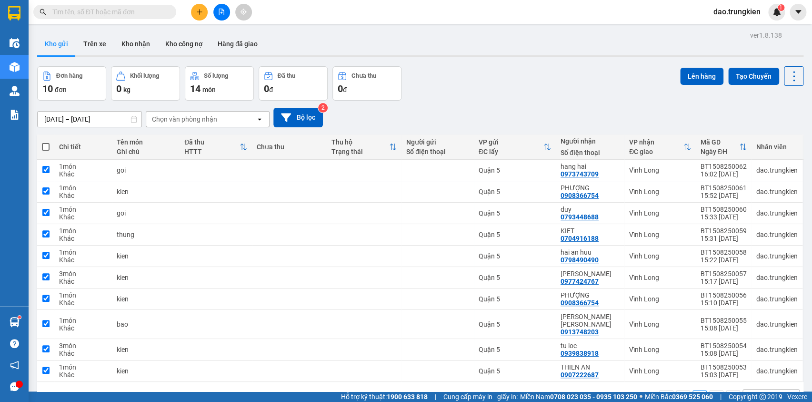
checkbox input "true"
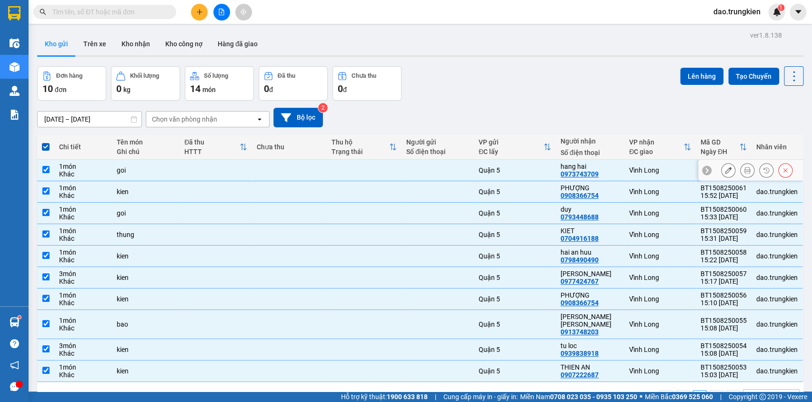
click at [138, 168] on div "goi" at bounding box center [146, 170] width 58 height 8
checkbox input "false"
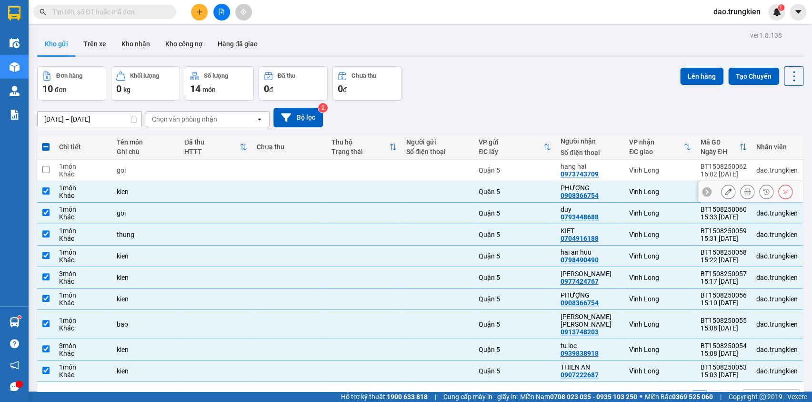
drag, startPoint x: 141, startPoint y: 182, endPoint x: 156, endPoint y: 207, distance: 29.5
click at [142, 182] on td "kien" at bounding box center [146, 191] width 68 height 21
checkbox input "false"
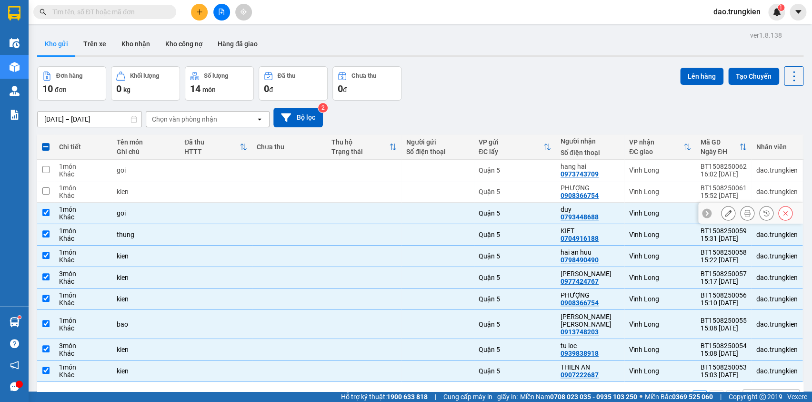
click at [162, 211] on div "goi" at bounding box center [146, 213] width 58 height 8
checkbox input "false"
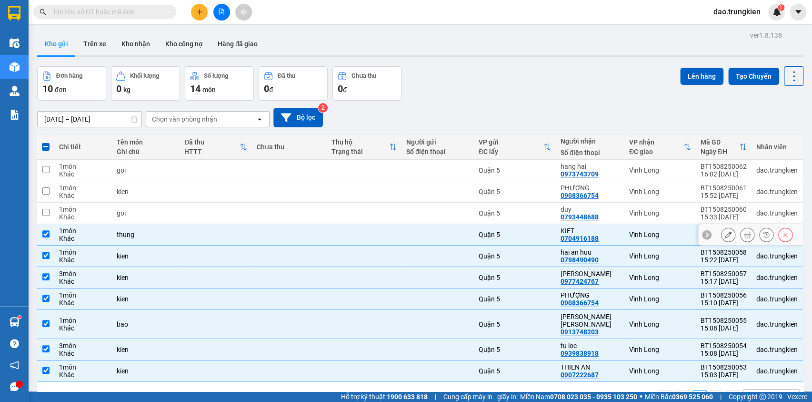
click at [199, 237] on td at bounding box center [216, 234] width 72 height 21
checkbox input "false"
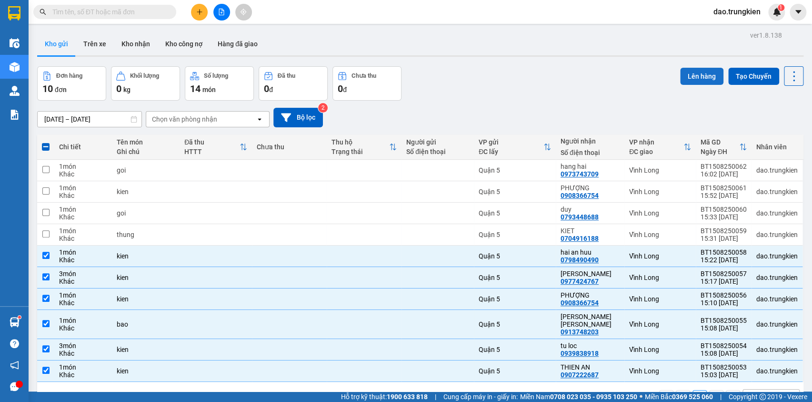
click at [686, 75] on button "Lên hàng" at bounding box center [701, 76] width 43 height 17
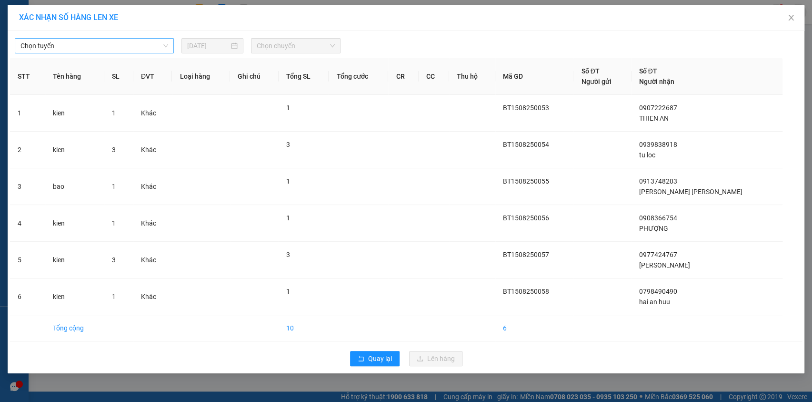
drag, startPoint x: 162, startPoint y: 46, endPoint x: 162, endPoint y: 52, distance: 6.2
click at [162, 47] on span "Chọn tuyến" at bounding box center [94, 46] width 148 height 14
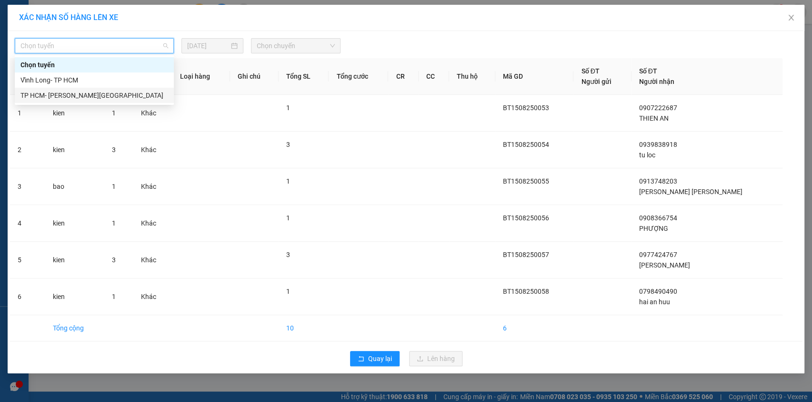
drag, startPoint x: 128, startPoint y: 97, endPoint x: 216, endPoint y: 70, distance: 92.4
click at [129, 97] on div "TP HCM- [PERSON_NAME][GEOGRAPHIC_DATA]" at bounding box center [94, 95] width 148 height 10
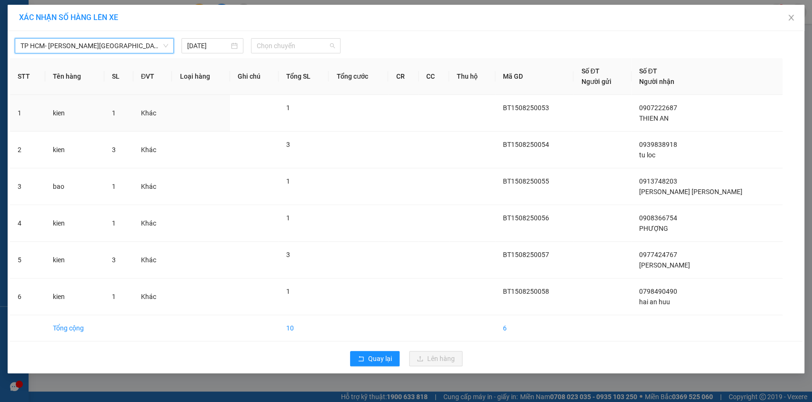
drag, startPoint x: 286, startPoint y: 43, endPoint x: 299, endPoint y: 75, distance: 34.2
click at [291, 49] on span "Chọn chuyến" at bounding box center [296, 46] width 78 height 14
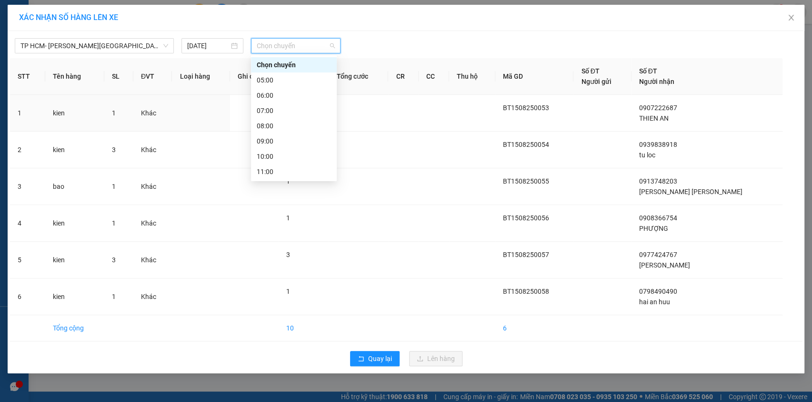
click at [299, 243] on div "16:00" at bounding box center [294, 248] width 74 height 10
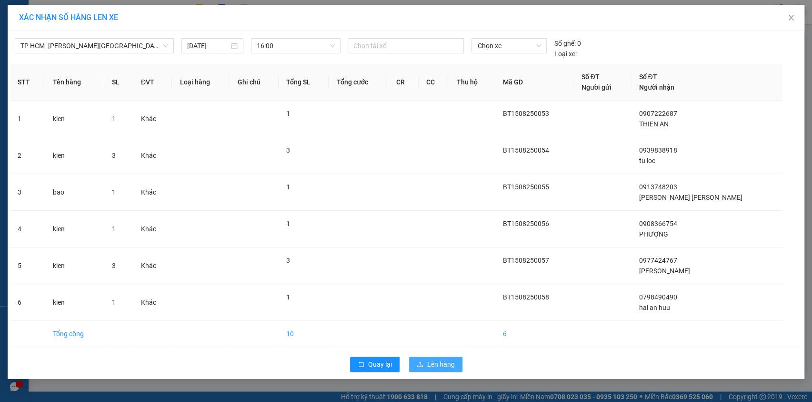
click at [443, 360] on span "Lên hàng" at bounding box center [441, 364] width 28 height 10
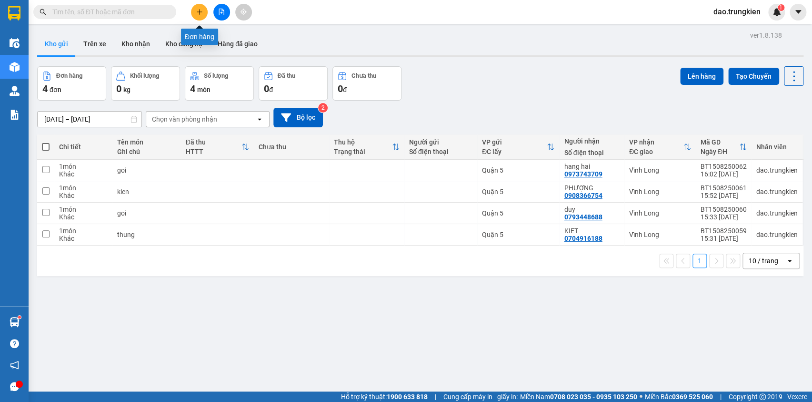
click at [197, 10] on icon "plus" at bounding box center [199, 12] width 7 height 7
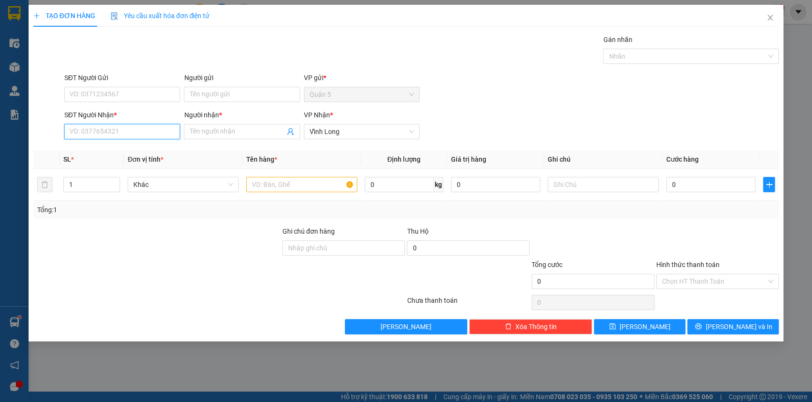
drag, startPoint x: 87, startPoint y: 133, endPoint x: 140, endPoint y: 121, distance: 53.9
click at [88, 132] on input "SĐT Người Nhận *" at bounding box center [122, 131] width 116 height 15
type input "845"
click at [91, 146] on div "0974235845 - ngau em" at bounding box center [122, 150] width 104 height 10
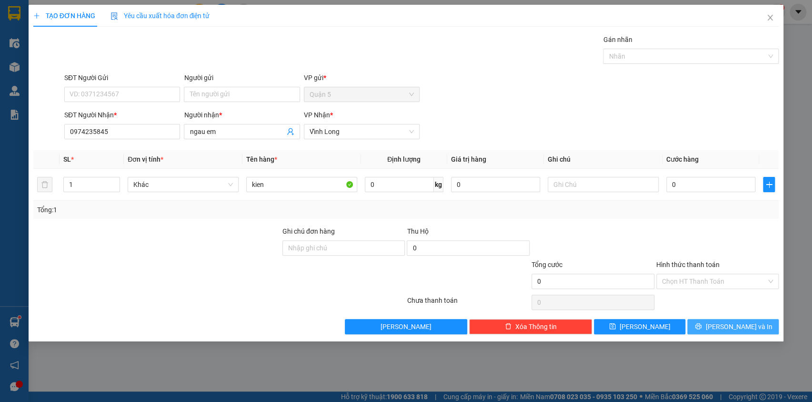
drag, startPoint x: 731, startPoint y: 317, endPoint x: 727, endPoint y: 318, distance: 4.9
click at [731, 317] on div "Transit Pickup Surcharge Ids Transit Deliver Surcharge Ids Transit Deliver Surc…" at bounding box center [406, 184] width 746 height 300
drag, startPoint x: 723, startPoint y: 319, endPoint x: 613, endPoint y: 335, distance: 111.7
click at [719, 322] on button "[PERSON_NAME] và In" at bounding box center [733, 326] width 91 height 15
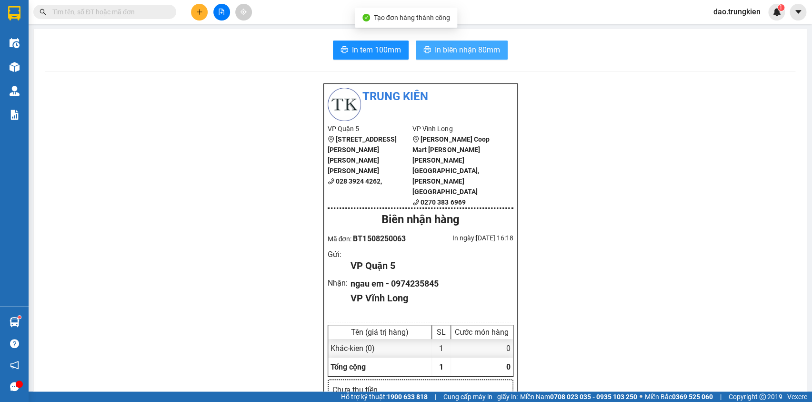
click at [448, 53] on span "In biên nhận 80mm" at bounding box center [467, 50] width 65 height 12
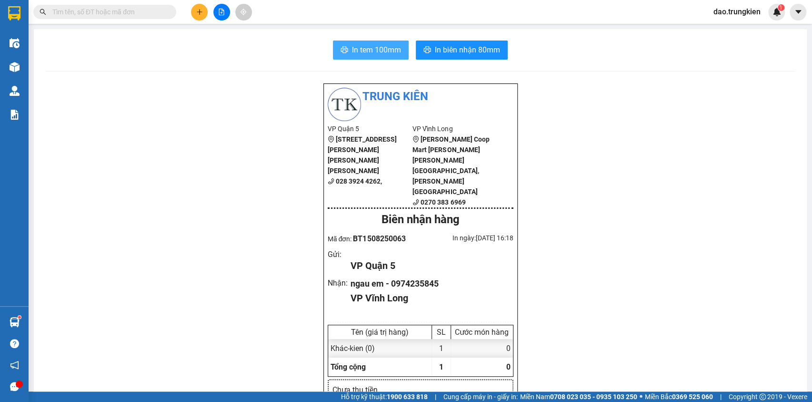
click at [359, 47] on span "In tem 100mm" at bounding box center [376, 50] width 49 height 12
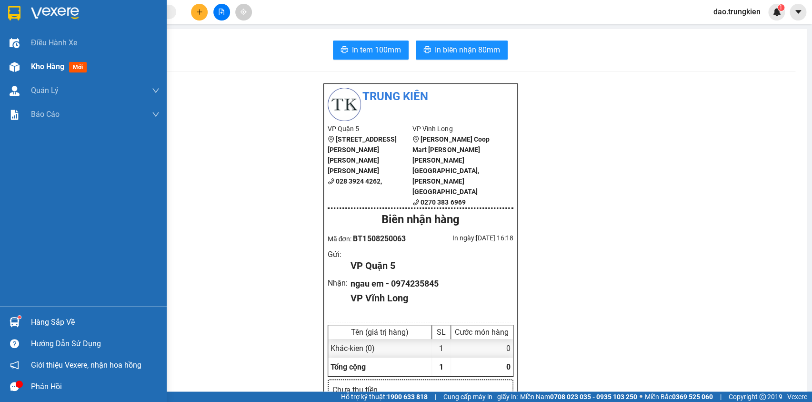
click at [76, 68] on span "mới" at bounding box center [78, 67] width 18 height 10
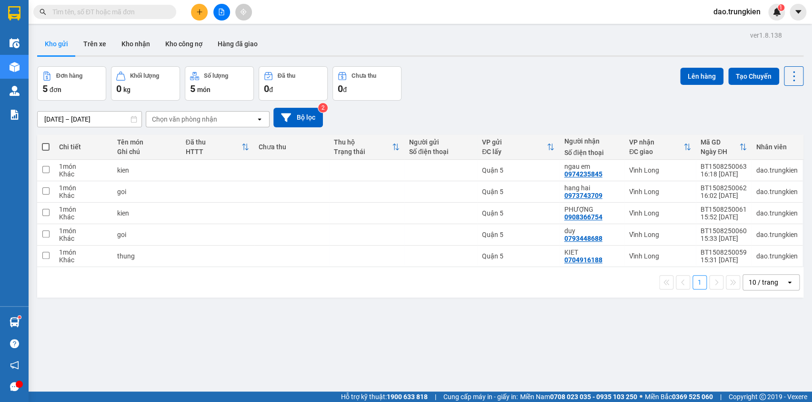
click at [46, 142] on label at bounding box center [46, 147] width 8 height 10
click at [46, 142] on input "checkbox" at bounding box center [46, 142] width 0 height 0
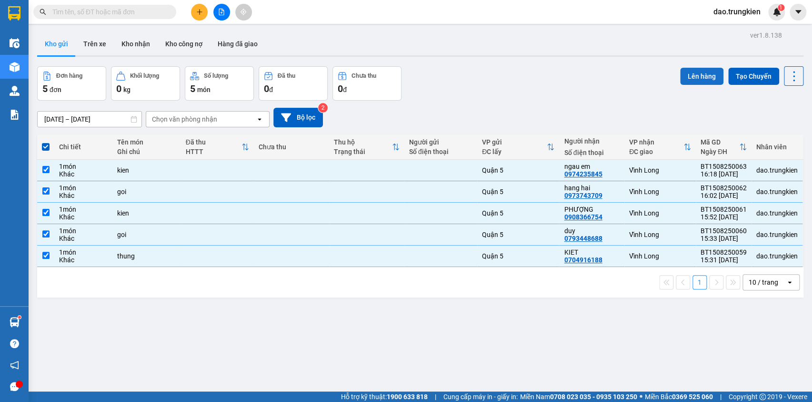
click at [686, 71] on button "Lên hàng" at bounding box center [701, 76] width 43 height 17
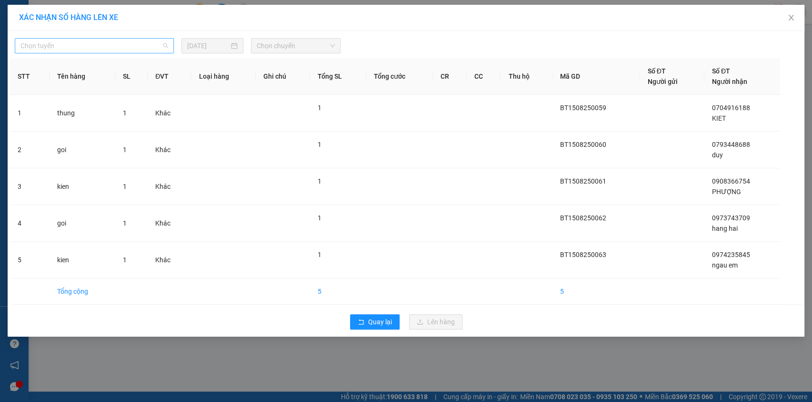
click at [151, 50] on span "Chọn tuyến" at bounding box center [94, 46] width 148 height 14
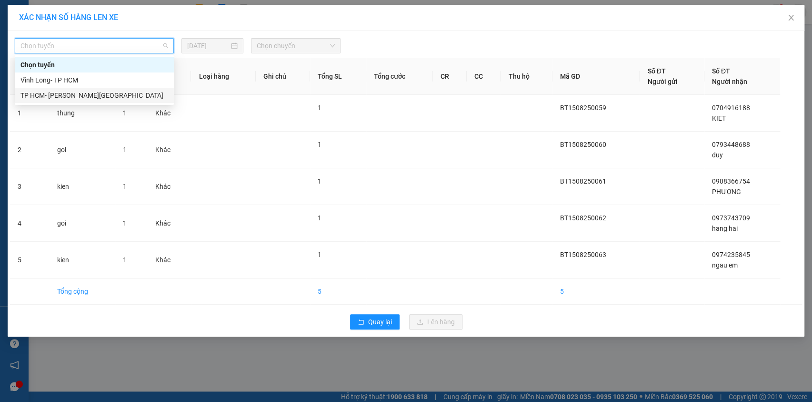
drag, startPoint x: 140, startPoint y: 96, endPoint x: 201, endPoint y: 60, distance: 70.9
click at [142, 95] on div "TP HCM- [PERSON_NAME][GEOGRAPHIC_DATA]" at bounding box center [94, 95] width 148 height 10
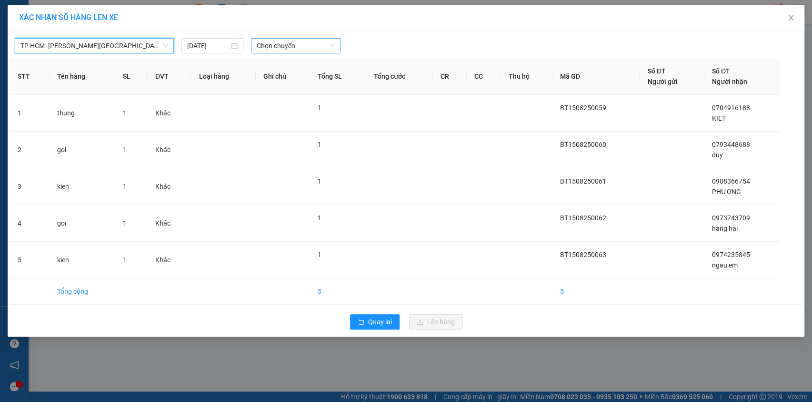
click at [281, 41] on span "Chọn chuyến" at bounding box center [296, 46] width 78 height 14
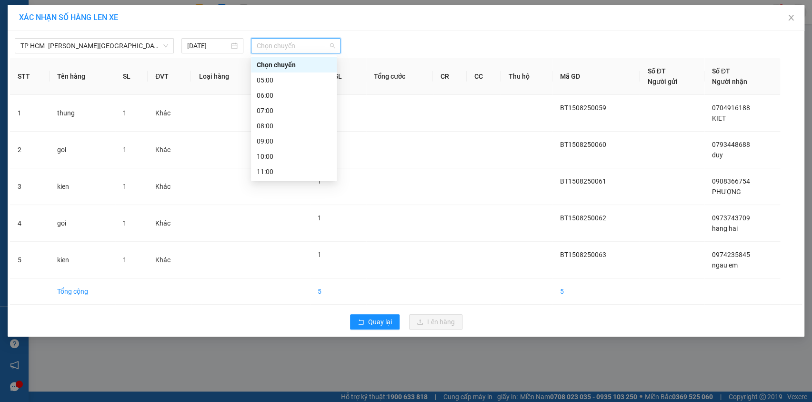
click at [294, 258] on div "17:00" at bounding box center [294, 263] width 74 height 10
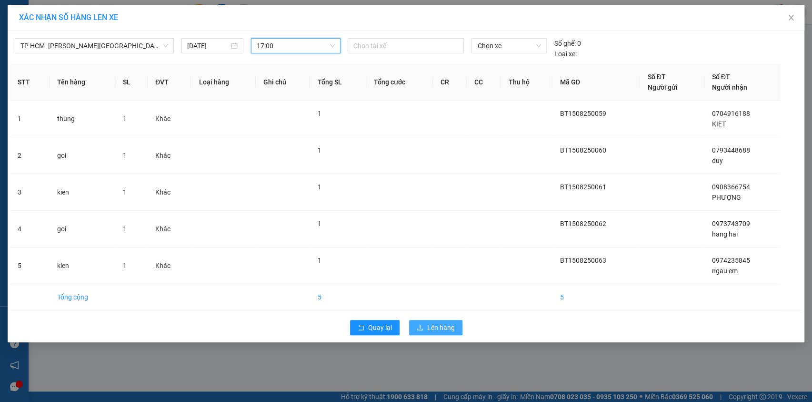
click at [439, 322] on span "Lên hàng" at bounding box center [441, 327] width 28 height 10
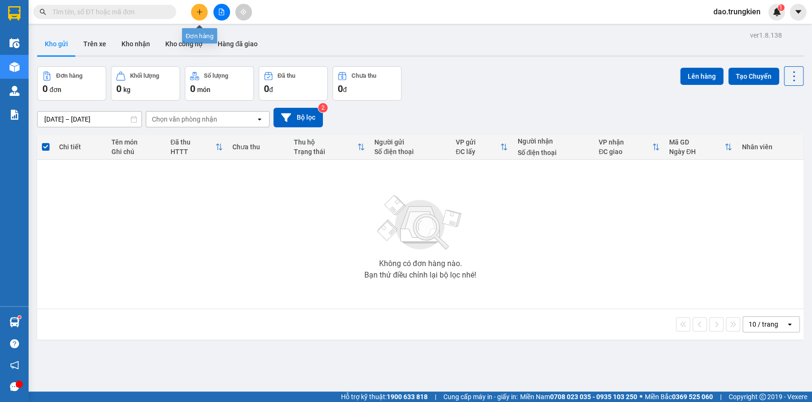
click at [199, 10] on icon "plus" at bounding box center [199, 12] width 7 height 7
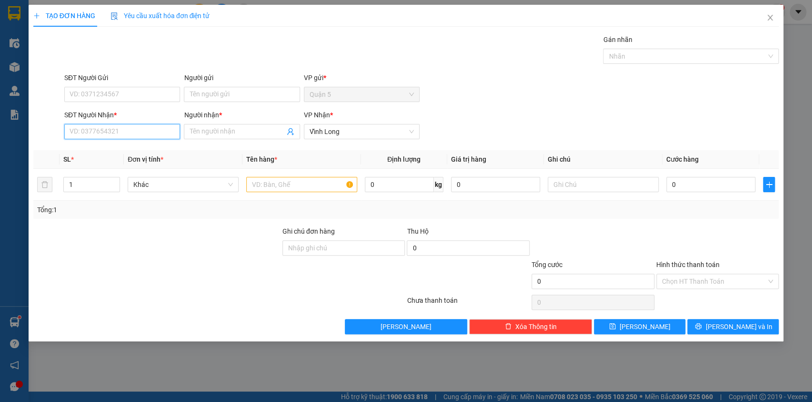
click at [93, 126] on input "SĐT Người Nhận *" at bounding box center [122, 131] width 116 height 15
click at [88, 152] on div "0939999224 - hang" at bounding box center [122, 150] width 104 height 10
type input "0939999224"
type input "hang"
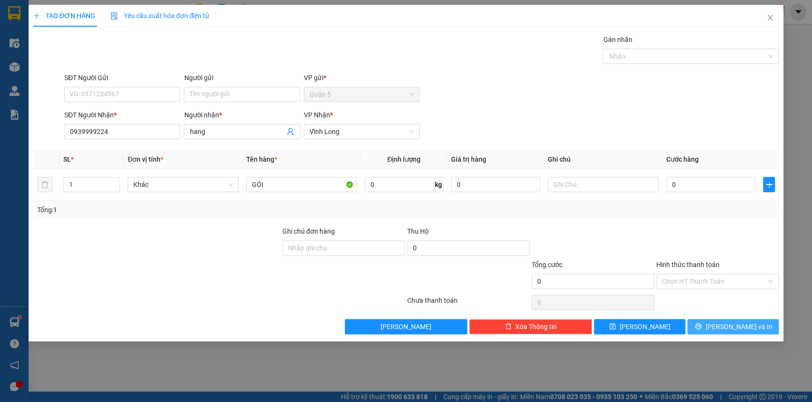
click at [729, 323] on span "[PERSON_NAME] và In" at bounding box center [739, 326] width 67 height 10
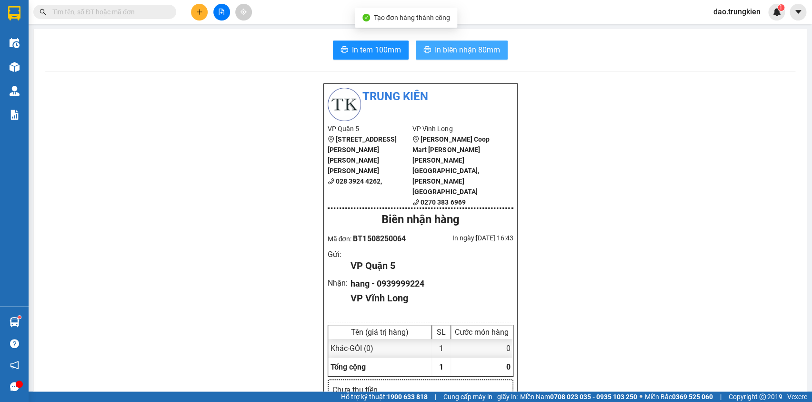
click at [453, 49] on span "In biên nhận 80mm" at bounding box center [467, 50] width 65 height 12
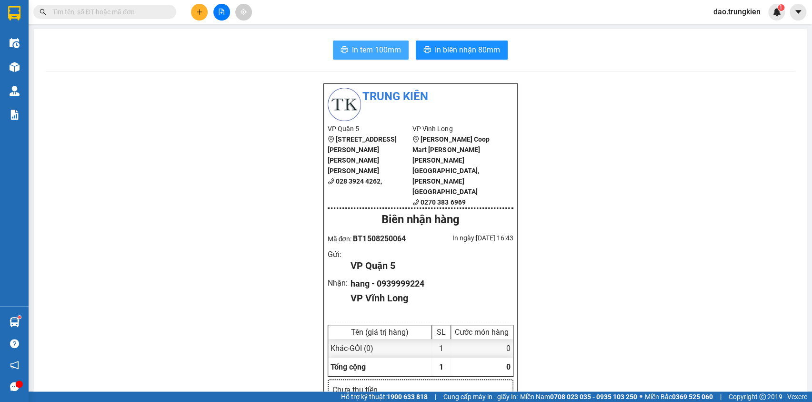
click at [352, 44] on span "In tem 100mm" at bounding box center [376, 50] width 49 height 12
click at [198, 10] on icon "plus" at bounding box center [199, 12] width 7 height 7
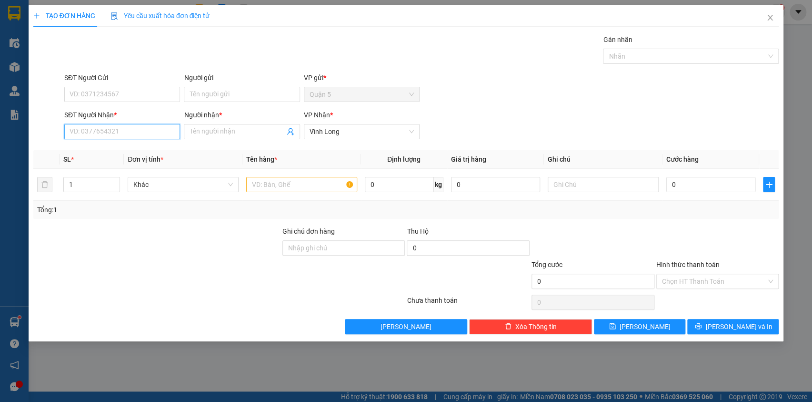
click at [105, 134] on input "SĐT Người Nhận *" at bounding box center [122, 131] width 116 height 15
click at [109, 147] on div "0973743709 - hang hai" at bounding box center [122, 150] width 104 height 10
type input "0973743709"
type input "hang hai"
type input "0973743709"
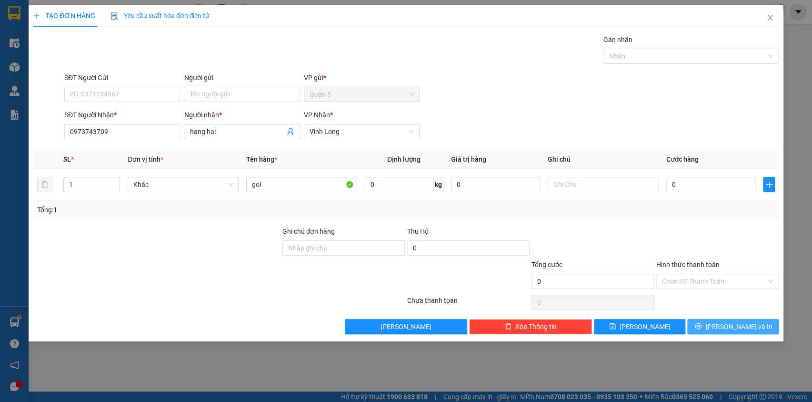
drag, startPoint x: 717, startPoint y: 328, endPoint x: 694, endPoint y: 250, distance: 81.3
click at [702, 327] on icon "printer" at bounding box center [698, 326] width 7 height 7
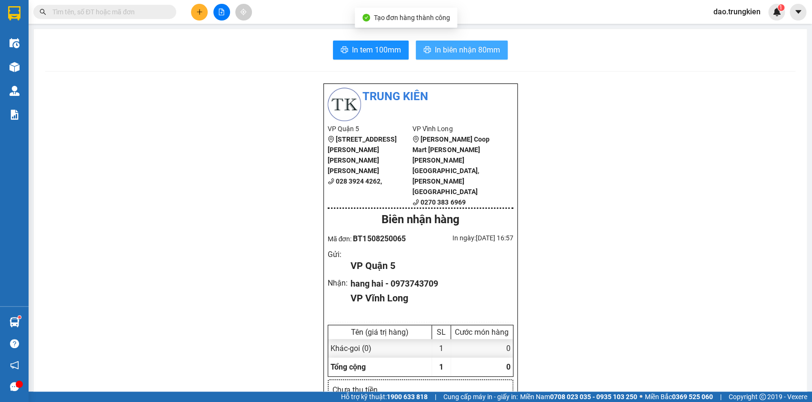
click at [454, 48] on span "In biên nhận 80mm" at bounding box center [467, 50] width 65 height 12
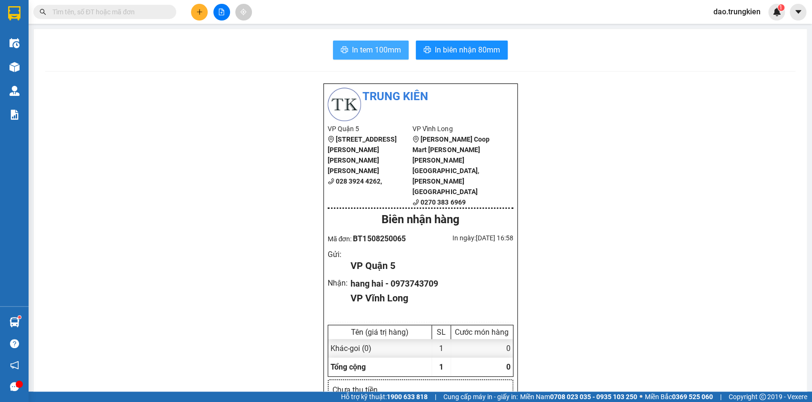
click at [371, 55] on span "In tem 100mm" at bounding box center [376, 50] width 49 height 12
click at [194, 7] on button at bounding box center [199, 12] width 17 height 17
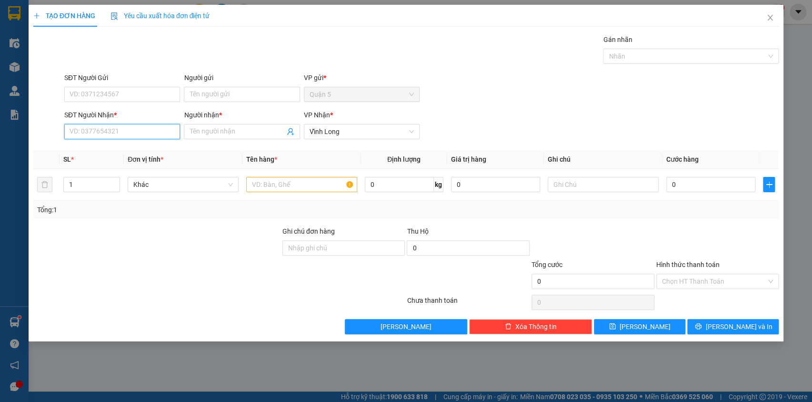
click at [104, 130] on input "SĐT Người Nhận *" at bounding box center [122, 131] width 116 height 15
type input "869"
click at [98, 164] on div "0979569869 - 8 [PERSON_NAME]" at bounding box center [122, 166] width 104 height 10
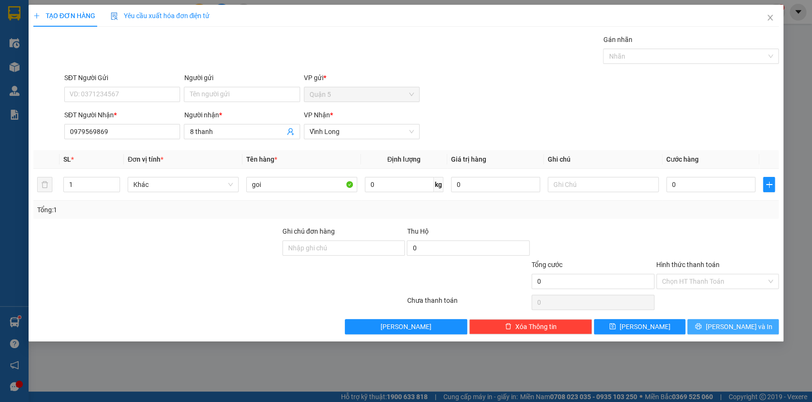
click at [724, 325] on button "[PERSON_NAME] và In" at bounding box center [733, 326] width 91 height 15
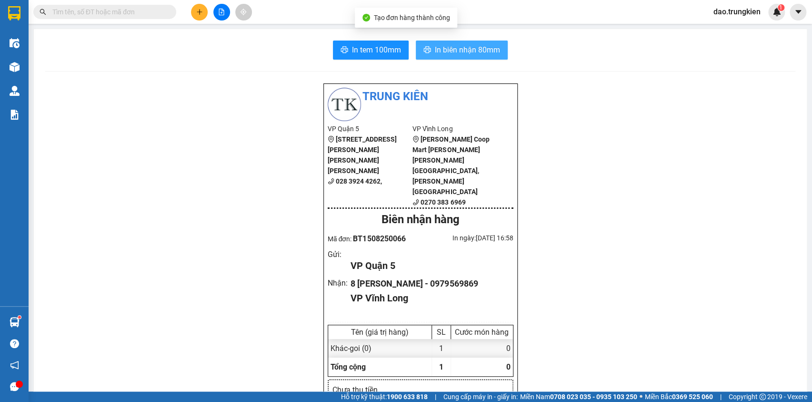
click at [436, 46] on span "In biên nhận 80mm" at bounding box center [467, 50] width 65 height 12
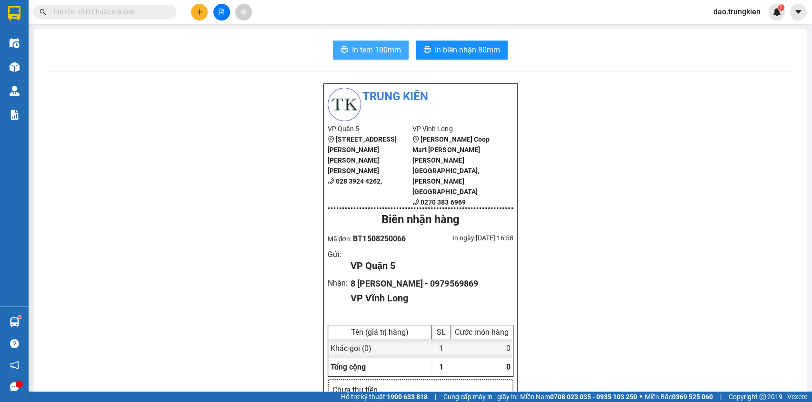
click at [360, 52] on span "In tem 100mm" at bounding box center [376, 50] width 49 height 12
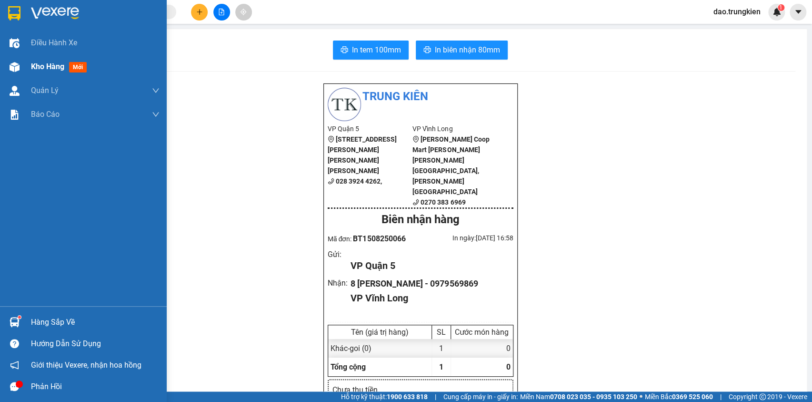
drag, startPoint x: 71, startPoint y: 70, endPoint x: 75, endPoint y: 75, distance: 6.5
click at [71, 70] on span "mới" at bounding box center [78, 67] width 18 height 10
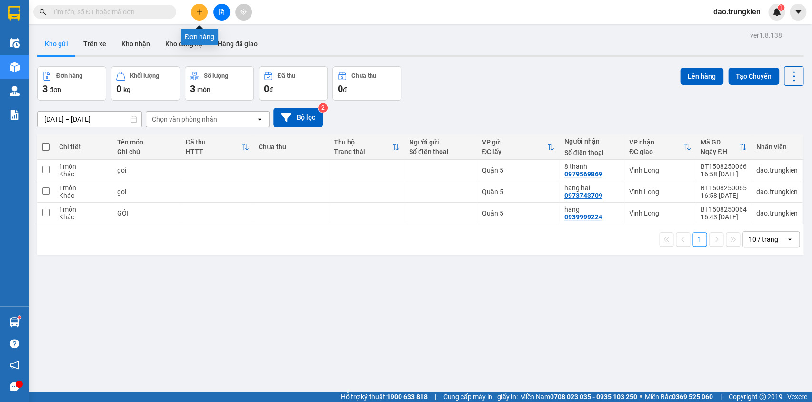
click at [200, 11] on icon "plus" at bounding box center [199, 11] width 0 height 5
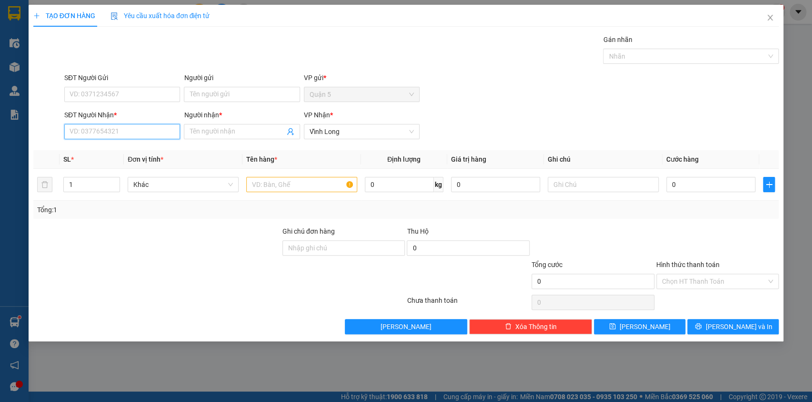
click at [86, 133] on input "SĐT Người Nhận *" at bounding box center [122, 131] width 116 height 15
type input "3392"
click at [91, 151] on div "0917273392 - lam" at bounding box center [122, 150] width 104 height 10
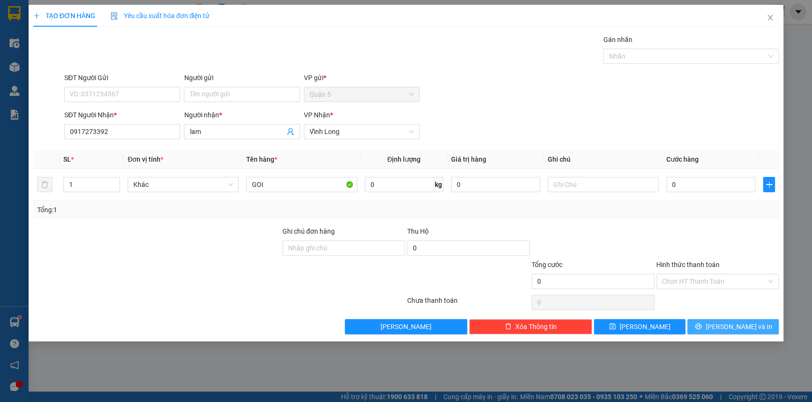
click at [740, 327] on span "[PERSON_NAME] và In" at bounding box center [739, 326] width 67 height 10
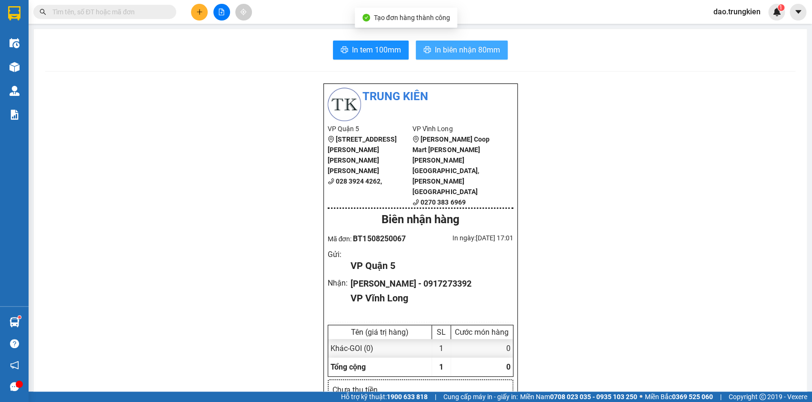
click at [442, 51] on span "In biên nhận 80mm" at bounding box center [467, 50] width 65 height 12
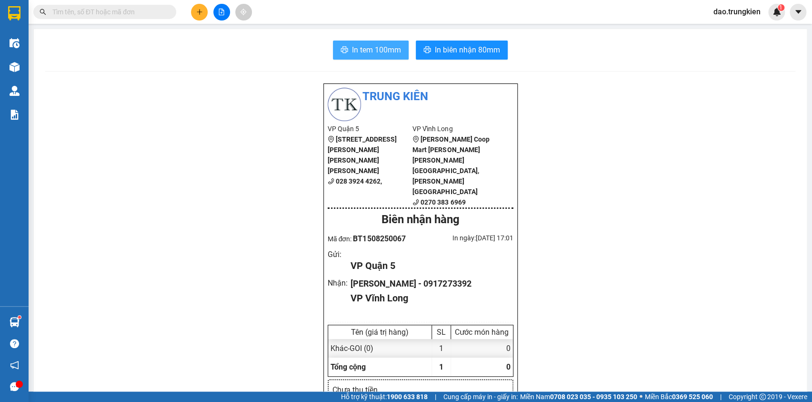
click at [346, 45] on button "In tem 100mm" at bounding box center [371, 50] width 76 height 19
click at [358, 47] on span "In tem 100mm" at bounding box center [376, 50] width 49 height 12
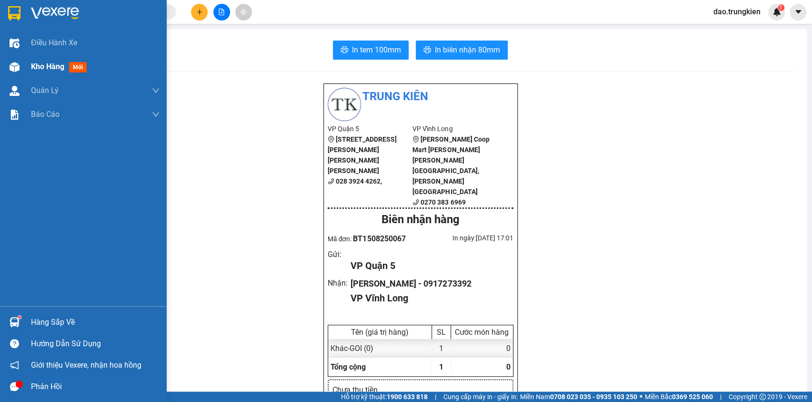
click at [71, 62] on span "mới" at bounding box center [78, 67] width 18 height 10
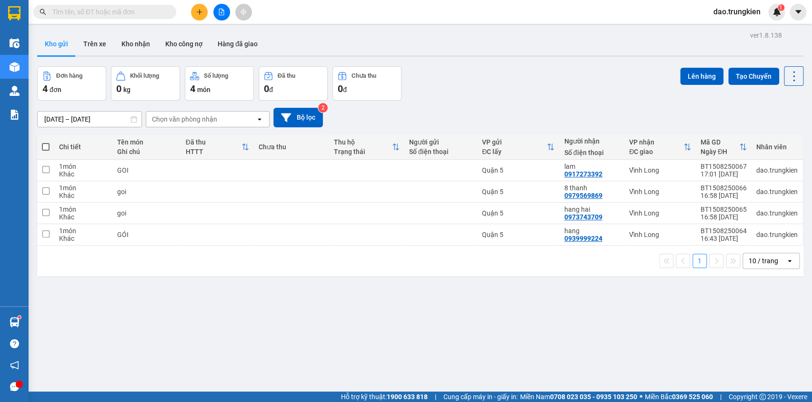
click at [69, 9] on input "text" at bounding box center [108, 12] width 112 height 10
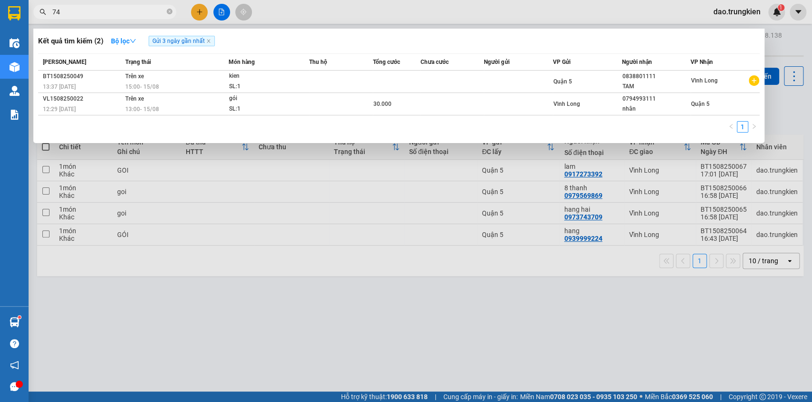
type input "746"
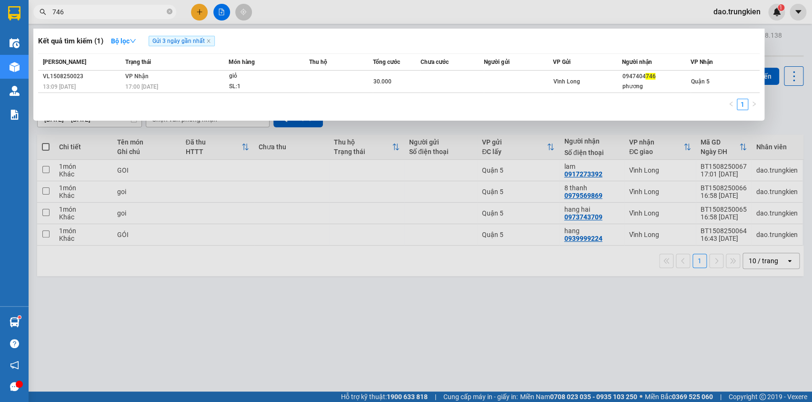
click at [168, 14] on icon "close-circle" at bounding box center [170, 12] width 6 height 6
type input "8"
type input "778"
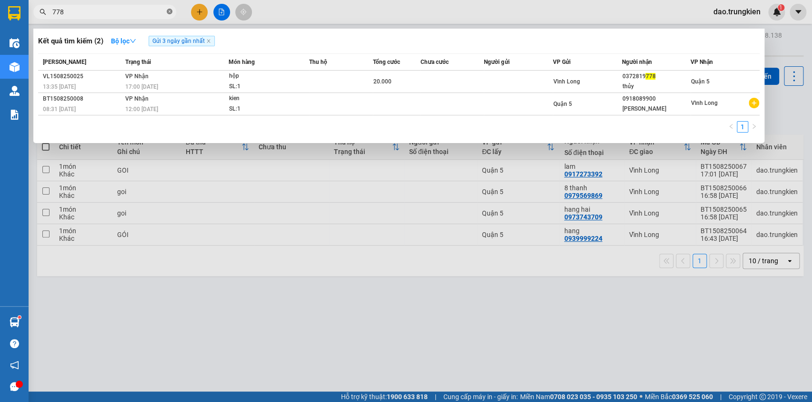
click at [169, 11] on icon "close-circle" at bounding box center [170, 12] width 6 height 6
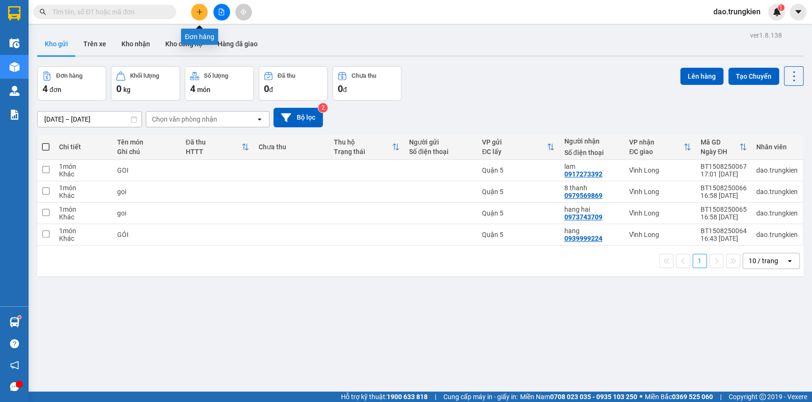
click at [199, 13] on icon "plus" at bounding box center [199, 12] width 7 height 7
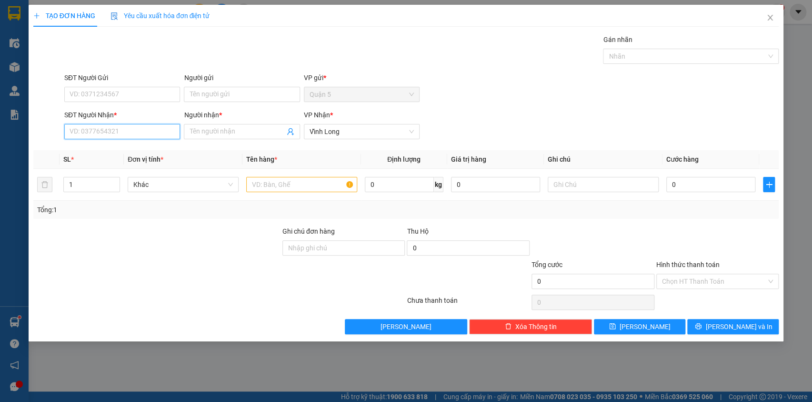
click at [80, 129] on input "SĐT Người Nhận *" at bounding box center [122, 131] width 116 height 15
click at [100, 149] on div "0365831302 - tam" at bounding box center [122, 150] width 104 height 10
type input "0365831302"
type input "tam"
type input "0365831302"
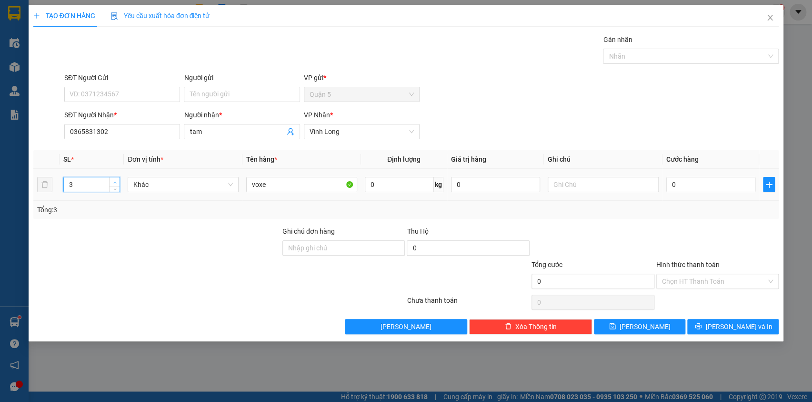
click at [115, 181] on icon "up" at bounding box center [114, 182] width 3 height 3
type input "3"
drag, startPoint x: 114, startPoint y: 188, endPoint x: 214, endPoint y: 185, distance: 100.1
click at [114, 188] on icon "down" at bounding box center [114, 188] width 3 height 3
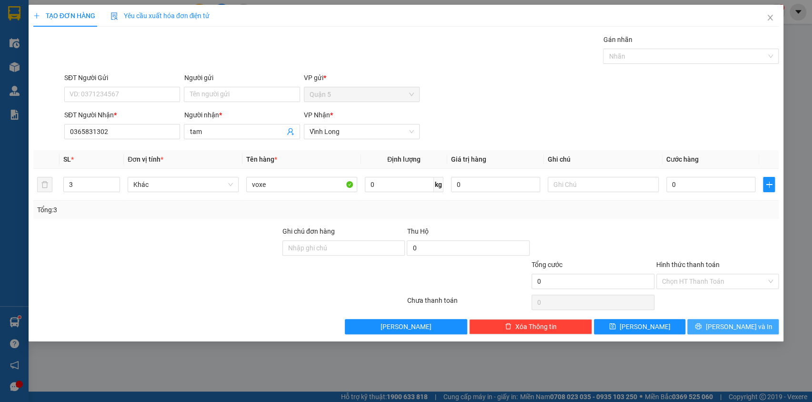
click at [729, 321] on span "[PERSON_NAME] và In" at bounding box center [739, 326] width 67 height 10
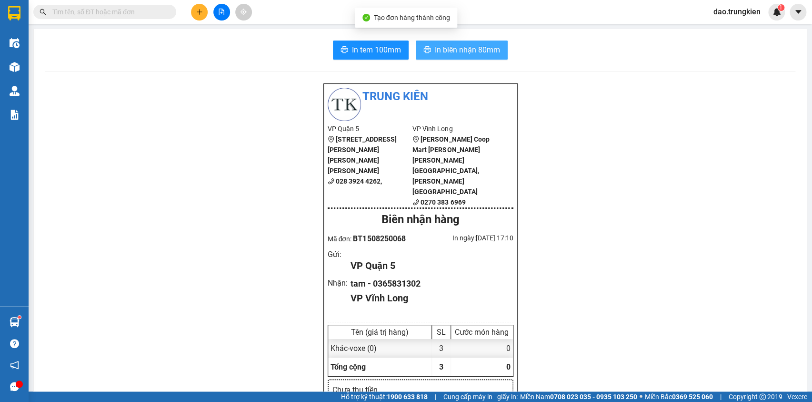
click at [440, 52] on span "In biên nhận 80mm" at bounding box center [467, 50] width 65 height 12
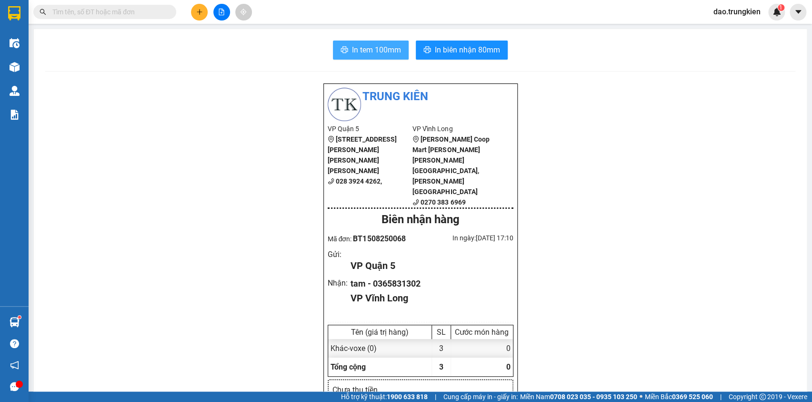
click at [364, 46] on span "In tem 100mm" at bounding box center [376, 50] width 49 height 12
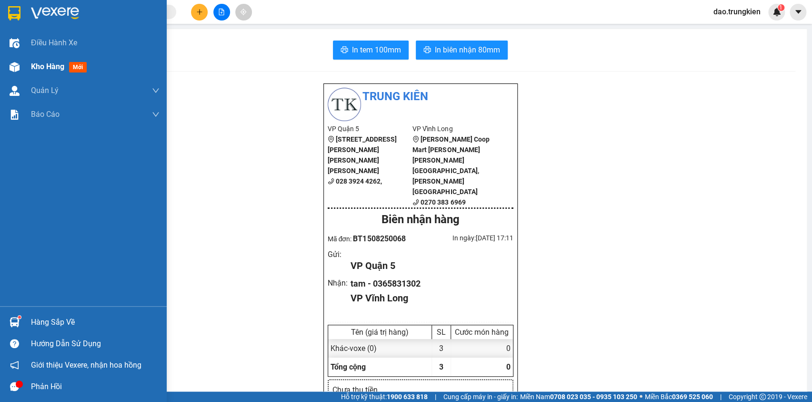
click at [83, 68] on span "mới" at bounding box center [78, 67] width 18 height 10
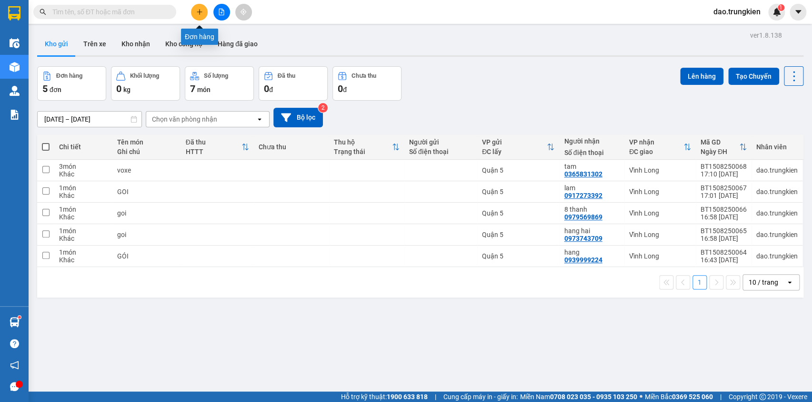
click at [197, 13] on icon "plus" at bounding box center [199, 12] width 7 height 7
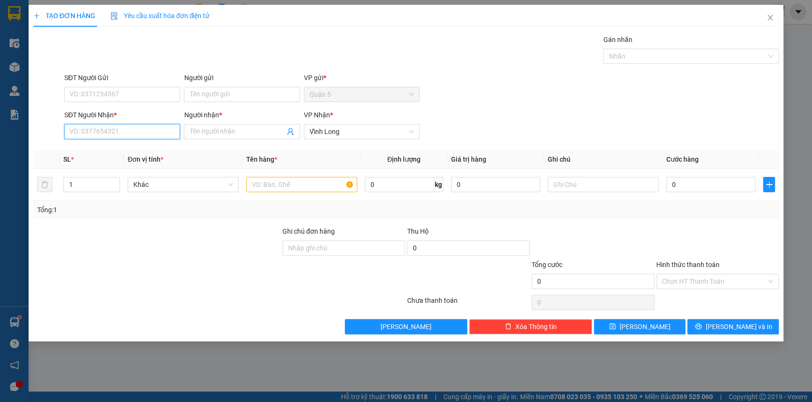
click at [110, 129] on input "SĐT Người Nhận *" at bounding box center [122, 131] width 116 height 15
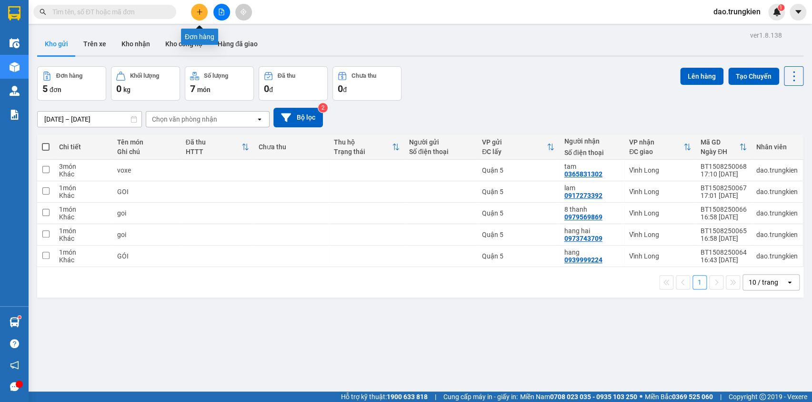
click at [204, 9] on button at bounding box center [199, 12] width 17 height 17
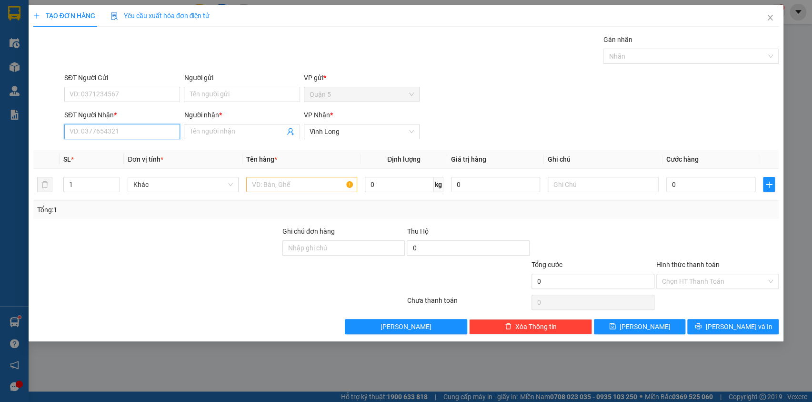
click at [76, 133] on input "SĐT Người Nhận *" at bounding box center [122, 131] width 116 height 15
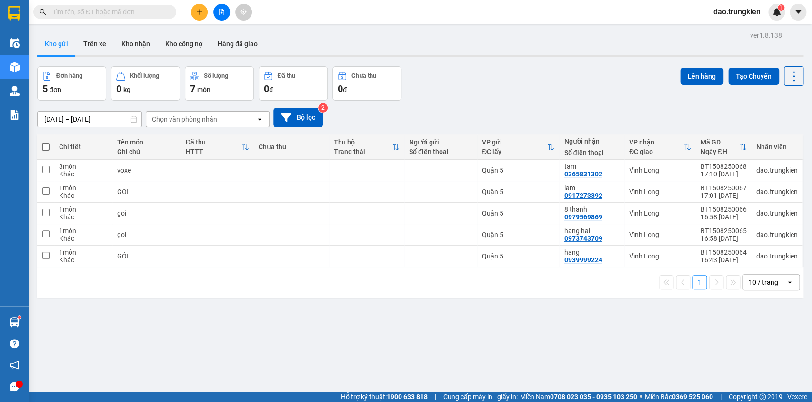
click at [81, 11] on input "text" at bounding box center [108, 12] width 112 height 10
type input "540"
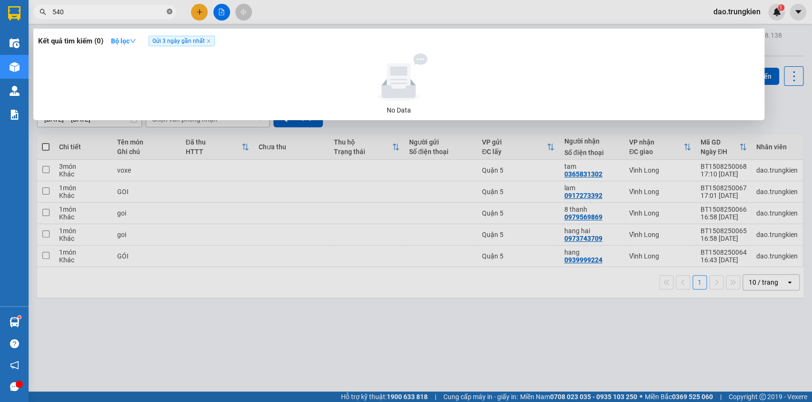
click at [170, 11] on icon "close-circle" at bounding box center [170, 12] width 6 height 6
type input "118"
click at [170, 11] on icon "close-circle" at bounding box center [170, 12] width 6 height 6
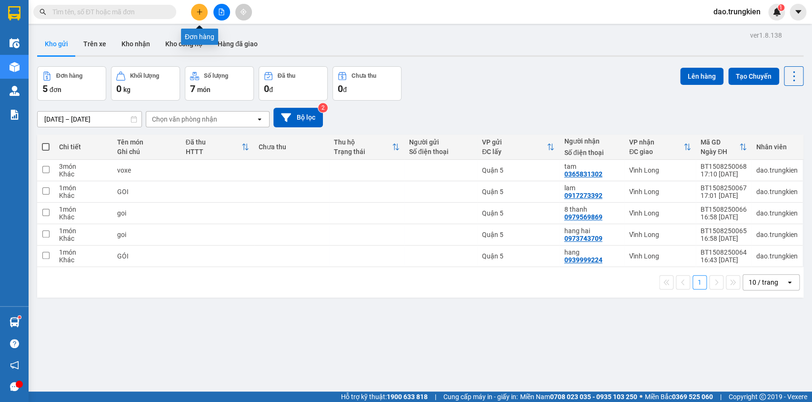
click at [196, 16] on button at bounding box center [199, 12] width 17 height 17
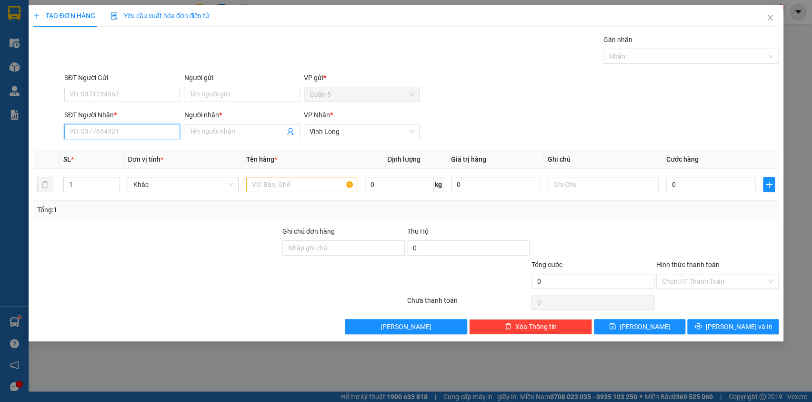
click at [93, 126] on input "SĐT Người Nhận *" at bounding box center [122, 131] width 116 height 15
click at [104, 151] on div "0906009560 - mai thao" at bounding box center [122, 150] width 104 height 10
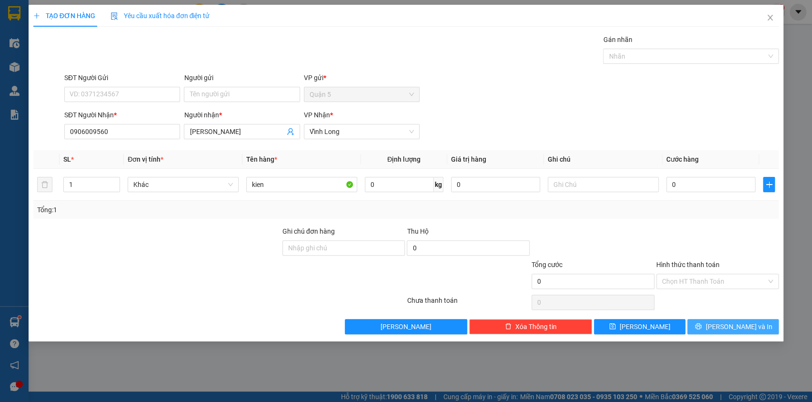
click at [722, 324] on button "[PERSON_NAME] và In" at bounding box center [733, 326] width 91 height 15
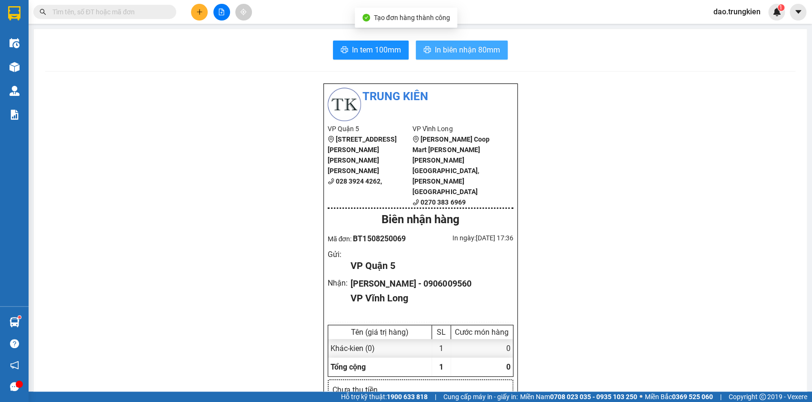
click at [447, 51] on span "In biên nhận 80mm" at bounding box center [467, 50] width 65 height 12
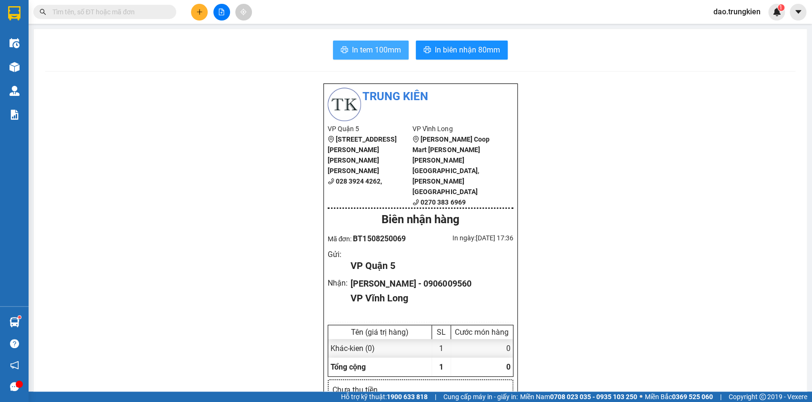
click at [346, 49] on button "In tem 100mm" at bounding box center [371, 50] width 76 height 19
click at [91, 10] on input "text" at bounding box center [108, 12] width 112 height 10
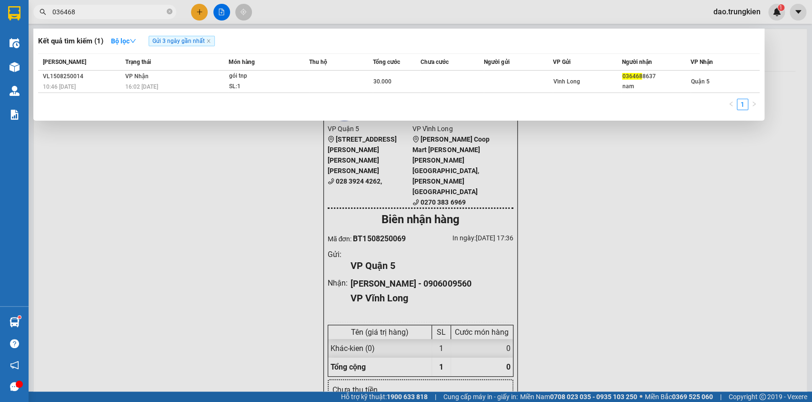
type input "0364688"
click at [171, 11] on icon "close-circle" at bounding box center [170, 12] width 6 height 6
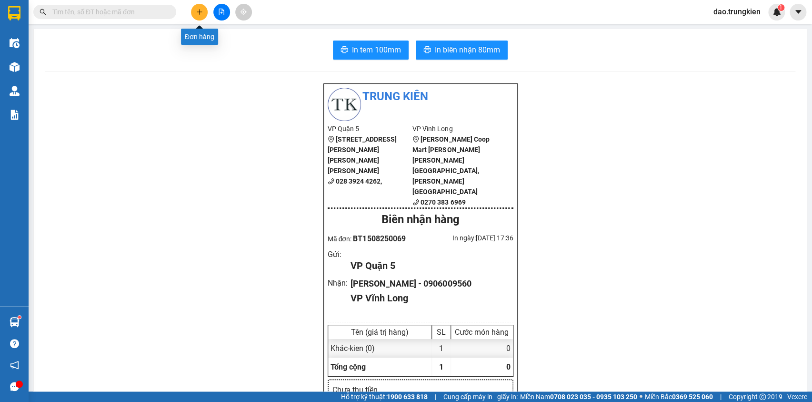
click at [201, 14] on icon "plus" at bounding box center [199, 12] width 7 height 7
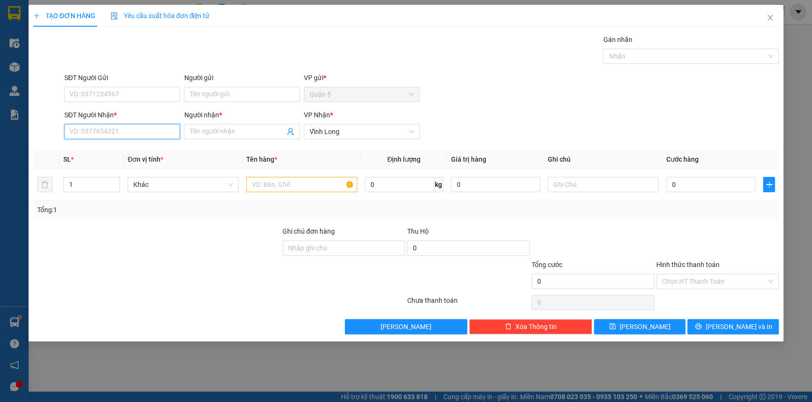
click at [85, 133] on input "SĐT Người Nhận *" at bounding box center [122, 131] width 116 height 15
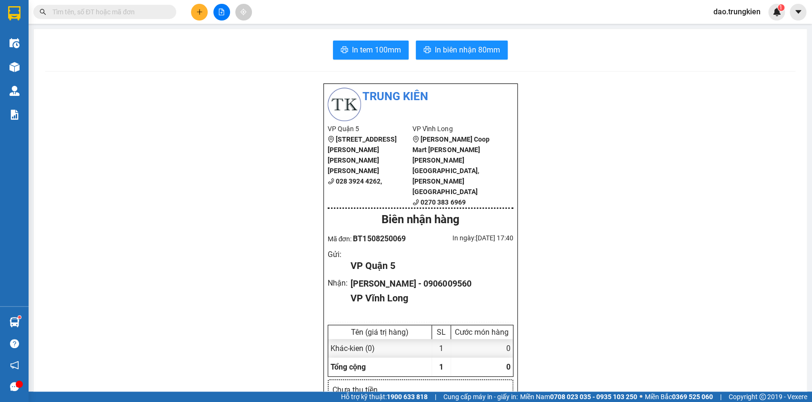
click at [89, 11] on input "text" at bounding box center [108, 12] width 112 height 10
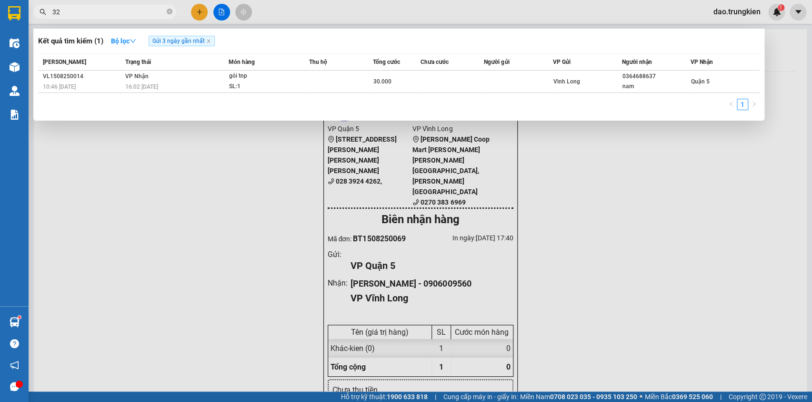
type input "322"
click at [169, 10] on icon "close-circle" at bounding box center [170, 12] width 6 height 6
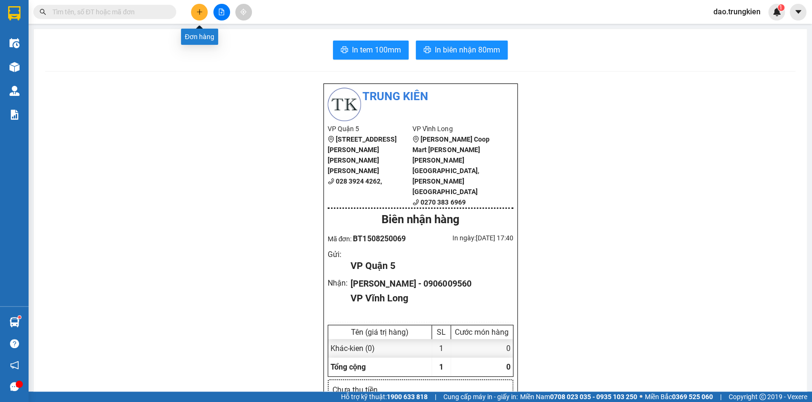
click at [197, 10] on icon "plus" at bounding box center [199, 12] width 7 height 7
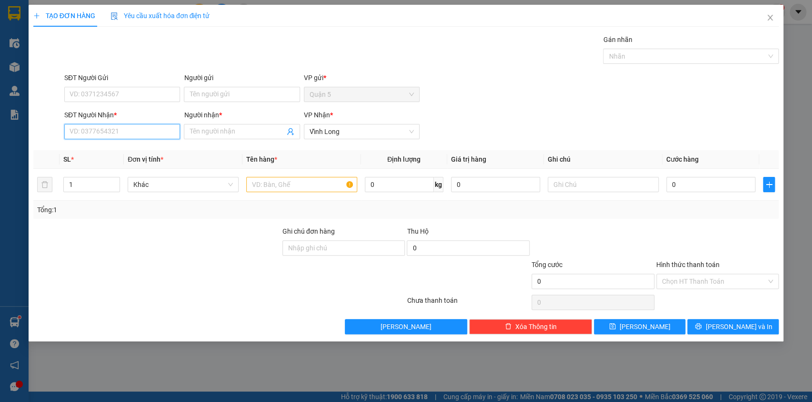
click at [79, 135] on input "SĐT Người Nhận *" at bounding box center [122, 131] width 116 height 15
type input "3316"
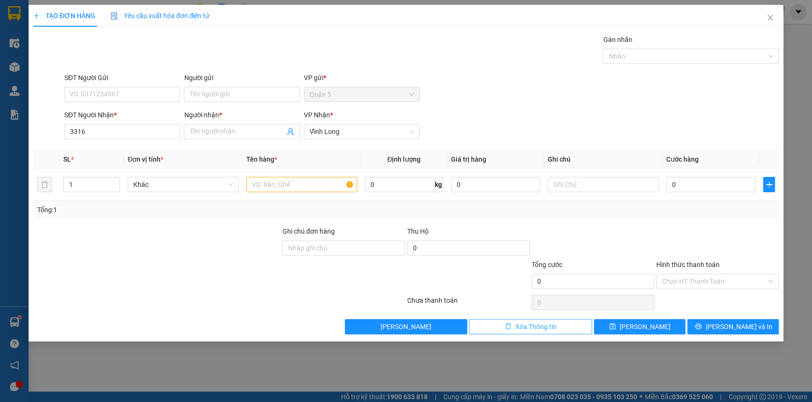
drag, startPoint x: 529, startPoint y: 319, endPoint x: 477, endPoint y: 303, distance: 54.0
click at [527, 320] on button "Xóa Thông tin" at bounding box center [530, 326] width 123 height 15
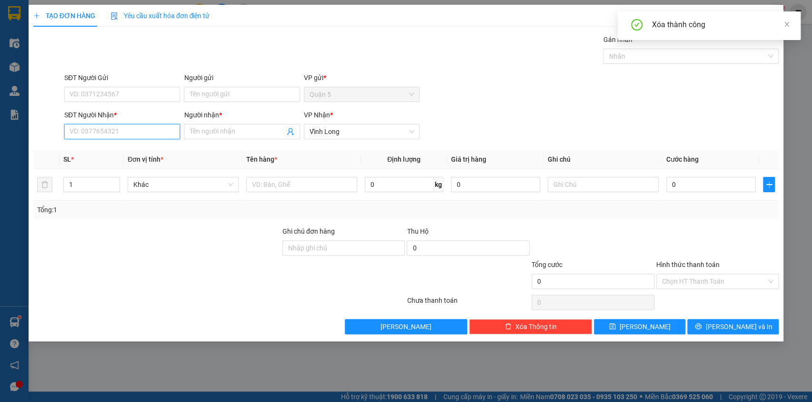
click at [97, 130] on input "SĐT Người Nhận *" at bounding box center [122, 131] width 116 height 15
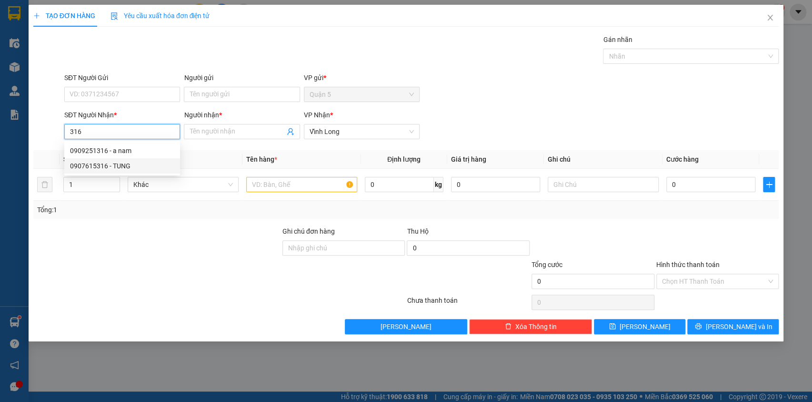
click at [103, 167] on div "0907615316 - TUNG" at bounding box center [122, 166] width 104 height 10
type input "0907615316"
type input "TUNG"
type input "0907615316"
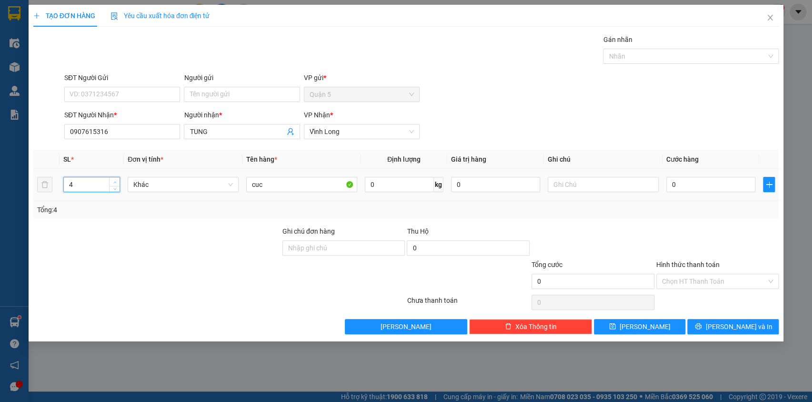
click at [115, 181] on icon "up" at bounding box center [114, 182] width 3 height 3
type input "5"
click at [115, 181] on icon "up" at bounding box center [114, 182] width 3 height 3
click at [284, 188] on input "cuc" at bounding box center [301, 184] width 111 height 15
type input "cuc thu ho 7047"
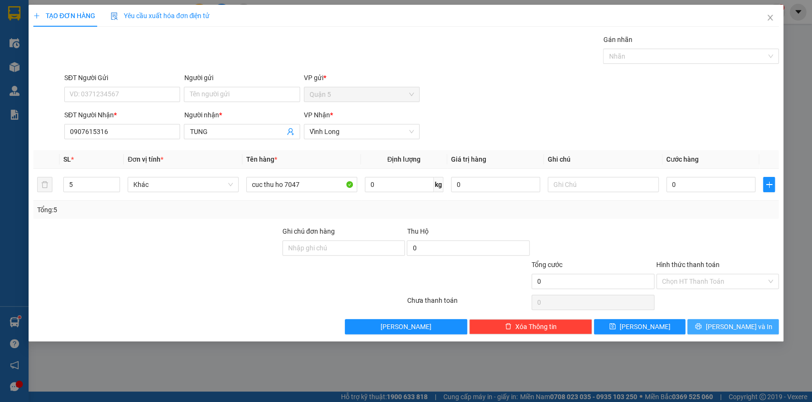
click at [702, 323] on icon "printer" at bounding box center [698, 326] width 7 height 7
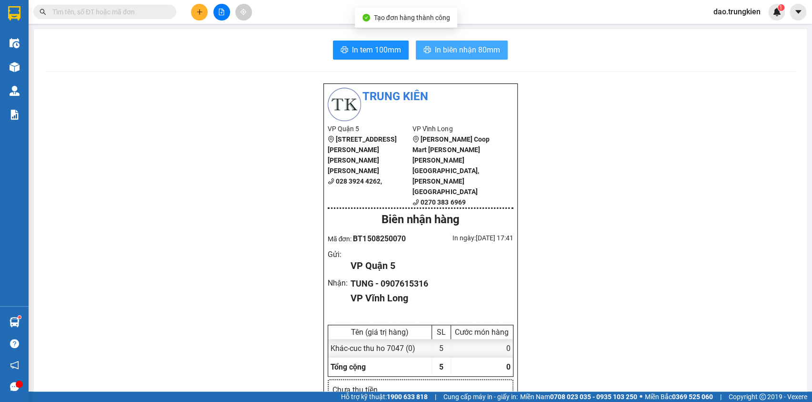
click at [447, 44] on span "In biên nhận 80mm" at bounding box center [467, 50] width 65 height 12
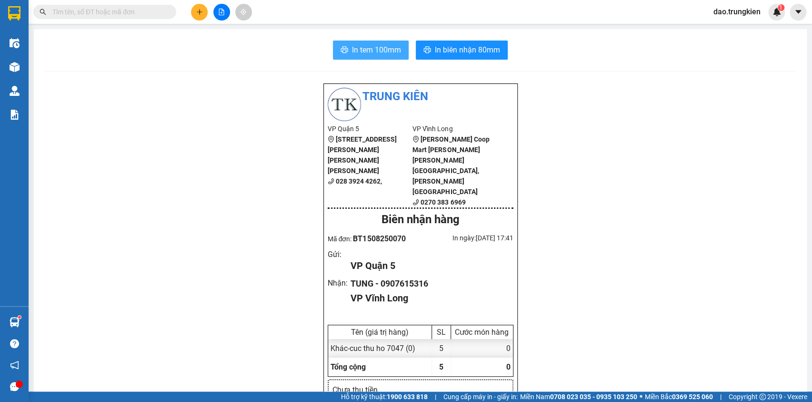
click at [365, 54] on span "In tem 100mm" at bounding box center [376, 50] width 49 height 12
click at [193, 10] on button at bounding box center [199, 12] width 17 height 17
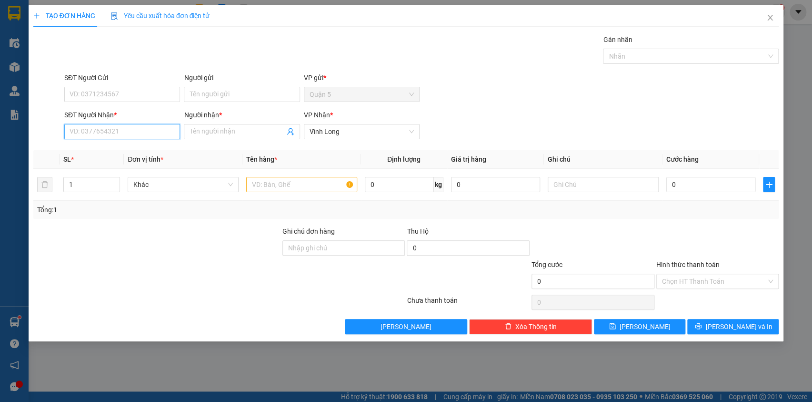
click at [91, 134] on input "SĐT Người Nhận *" at bounding box center [122, 131] width 116 height 15
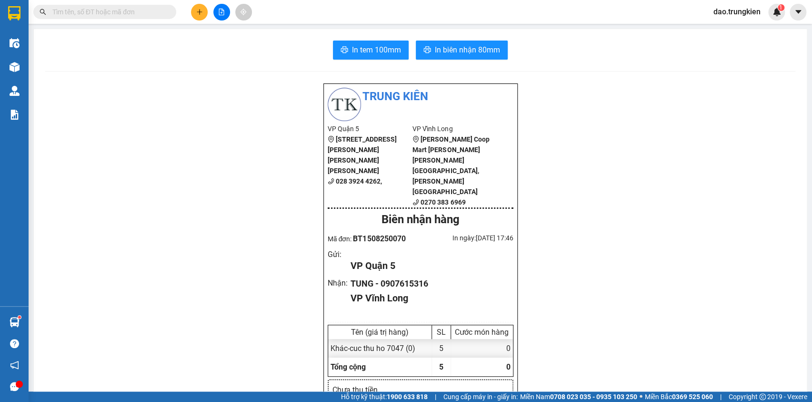
click at [65, 12] on input "text" at bounding box center [108, 12] width 112 height 10
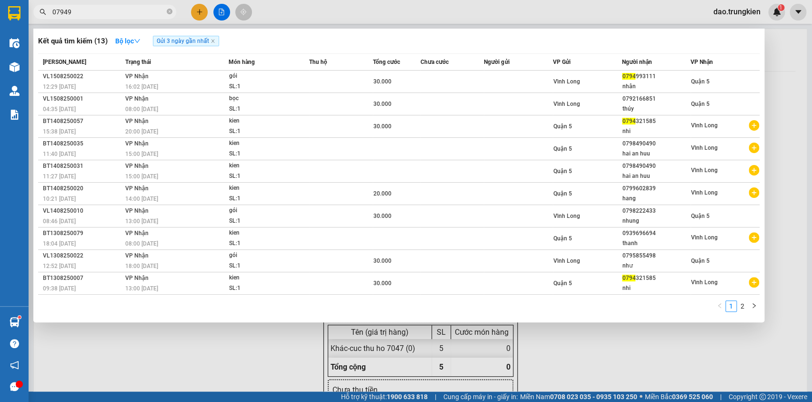
type input "079499"
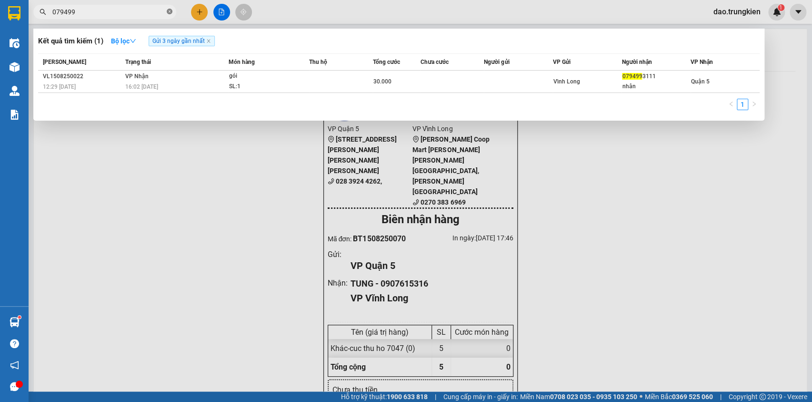
click at [167, 10] on icon "close-circle" at bounding box center [170, 12] width 6 height 6
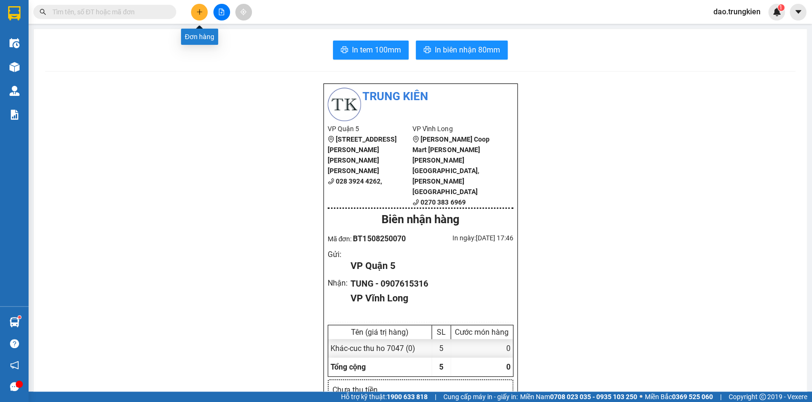
click at [197, 12] on icon "plus" at bounding box center [199, 12] width 7 height 7
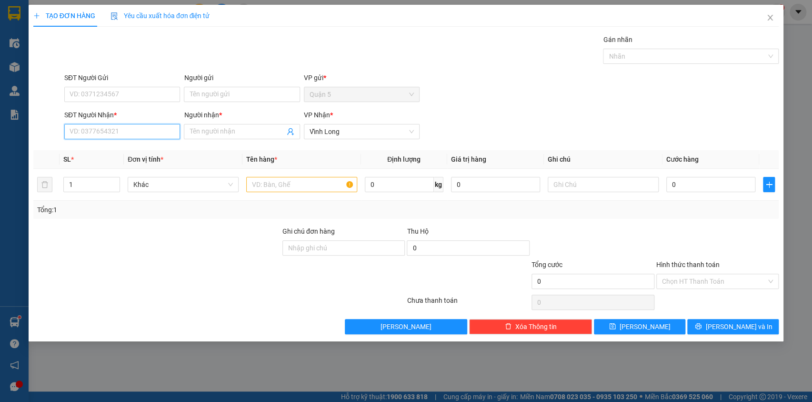
click at [81, 130] on input "SĐT Người Nhận *" at bounding box center [122, 131] width 116 height 15
click at [94, 152] on div "0967137577 - van" at bounding box center [122, 150] width 104 height 10
type input "0967137577"
type input "van"
type input "0967137577"
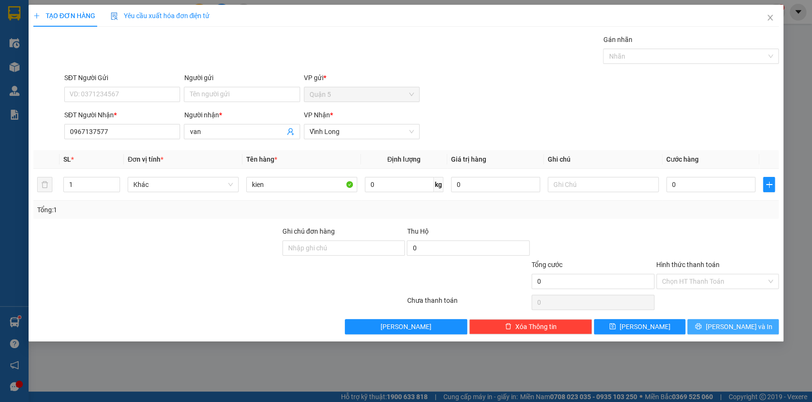
click at [725, 328] on span "[PERSON_NAME] và In" at bounding box center [739, 326] width 67 height 10
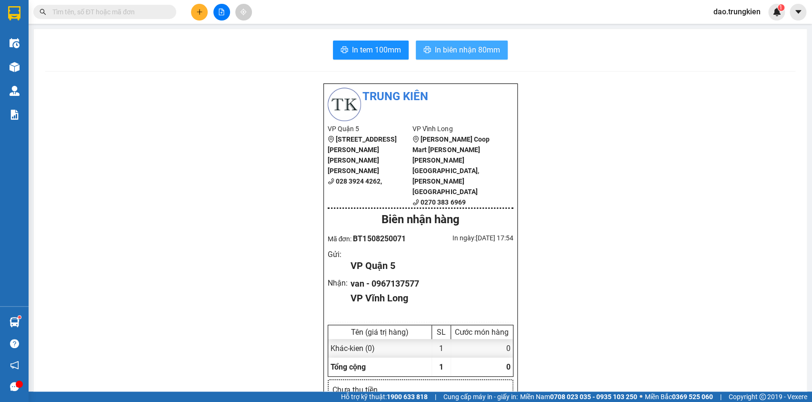
click at [457, 45] on span "In biên nhận 80mm" at bounding box center [467, 50] width 65 height 12
click at [371, 46] on span "In tem 100mm" at bounding box center [376, 50] width 49 height 12
click at [196, 12] on icon "plus" at bounding box center [199, 12] width 7 height 7
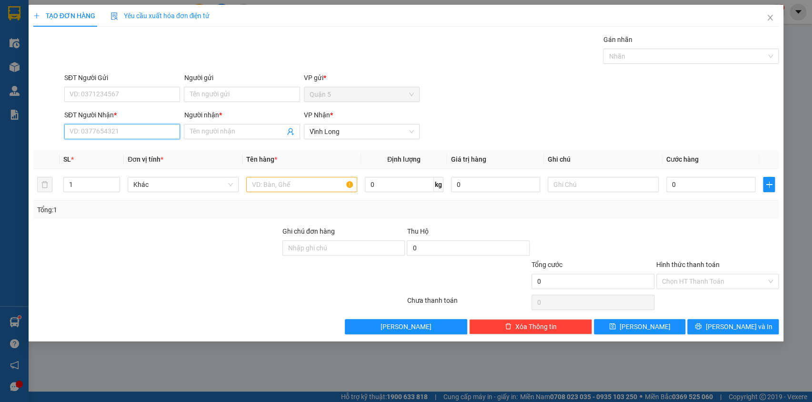
click at [91, 131] on input "SĐT Người Nhận *" at bounding box center [122, 131] width 116 height 15
type input "75"
click at [101, 148] on div "0908366754 - [PERSON_NAME]" at bounding box center [122, 150] width 104 height 10
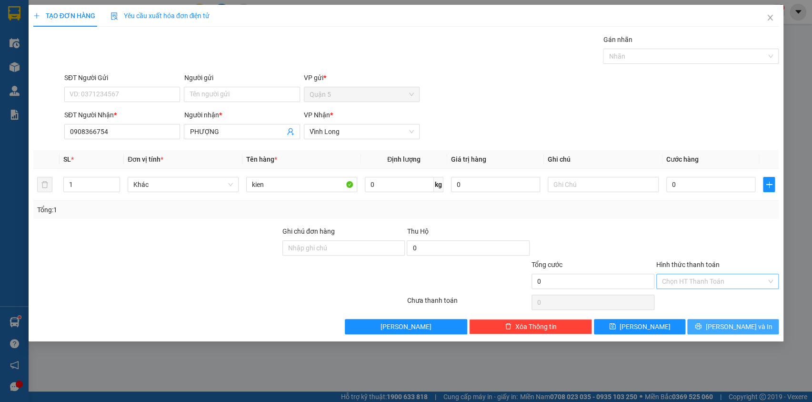
drag, startPoint x: 736, startPoint y: 324, endPoint x: 702, endPoint y: 286, distance: 50.7
click at [734, 324] on span "[PERSON_NAME] và In" at bounding box center [739, 326] width 67 height 10
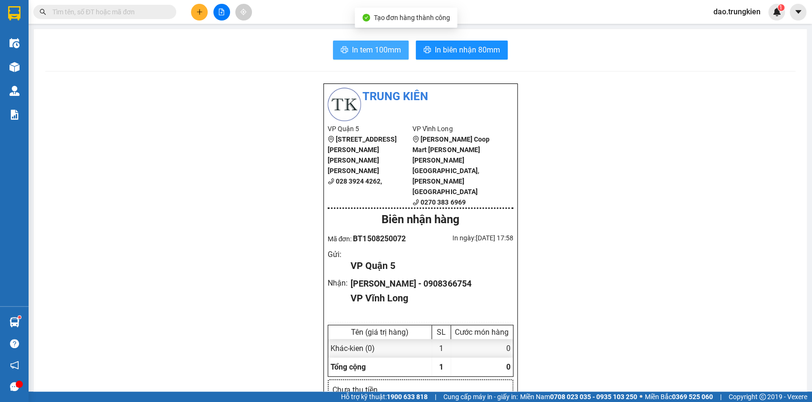
click at [357, 48] on span "In tem 100mm" at bounding box center [376, 50] width 49 height 12
click at [202, 12] on icon "plus" at bounding box center [199, 11] width 5 height 0
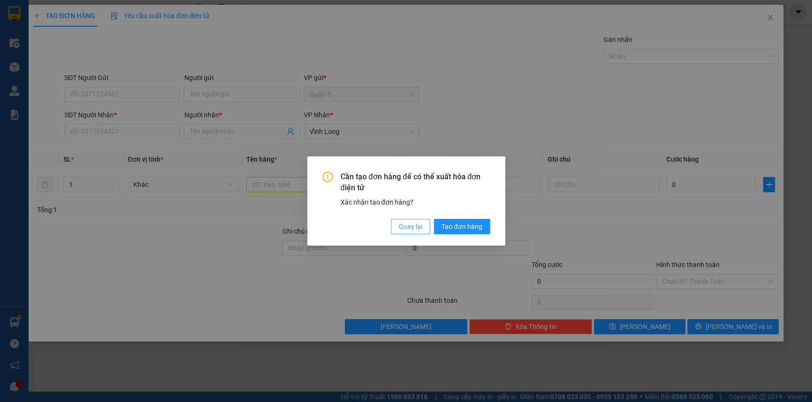
click at [401, 229] on span "Quay lại" at bounding box center [411, 226] width 24 height 10
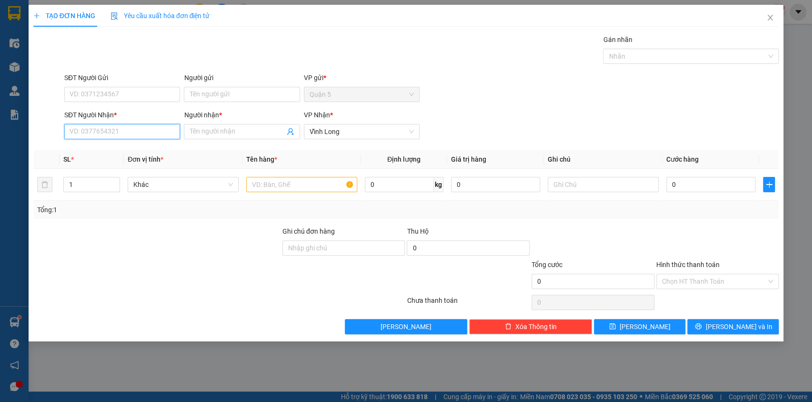
click at [99, 133] on input "SĐT Người Nhận *" at bounding box center [122, 131] width 116 height 15
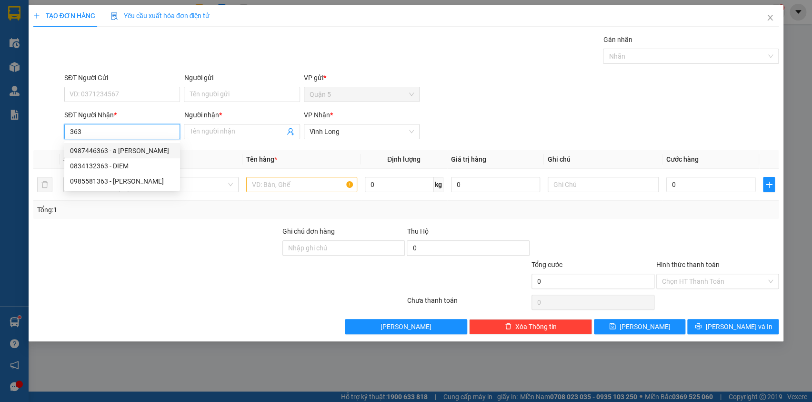
click at [98, 148] on div "0987446363 - a [PERSON_NAME]" at bounding box center [122, 150] width 104 height 10
type input "0987446363"
type input "a phong"
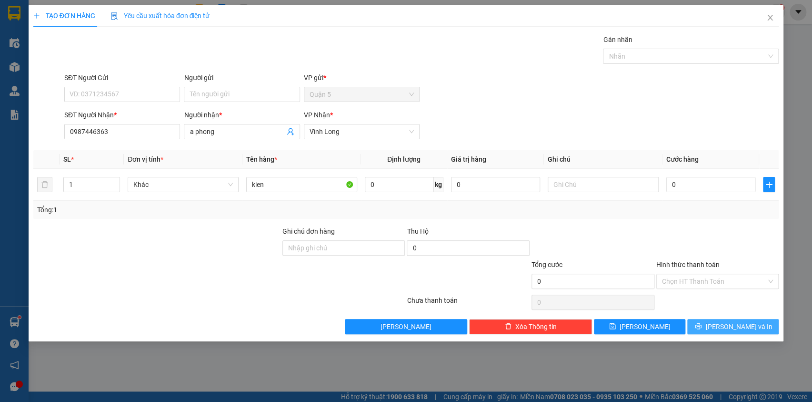
drag, startPoint x: 705, startPoint y: 325, endPoint x: 700, endPoint y: 309, distance: 16.9
click at [706, 325] on button "[PERSON_NAME] và In" at bounding box center [733, 326] width 91 height 15
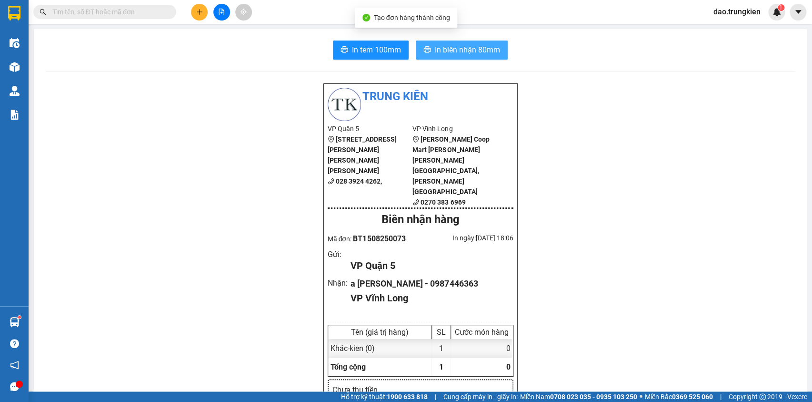
click at [454, 45] on span "In biên nhận 80mm" at bounding box center [467, 50] width 65 height 12
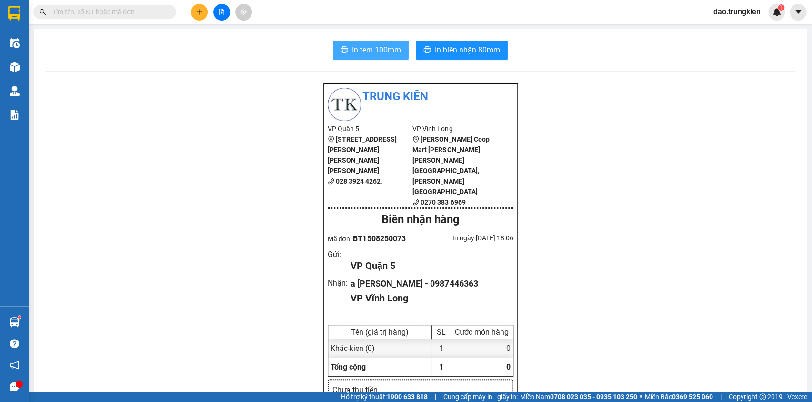
click at [365, 50] on span "In tem 100mm" at bounding box center [376, 50] width 49 height 12
click at [100, 12] on input "text" at bounding box center [108, 12] width 112 height 10
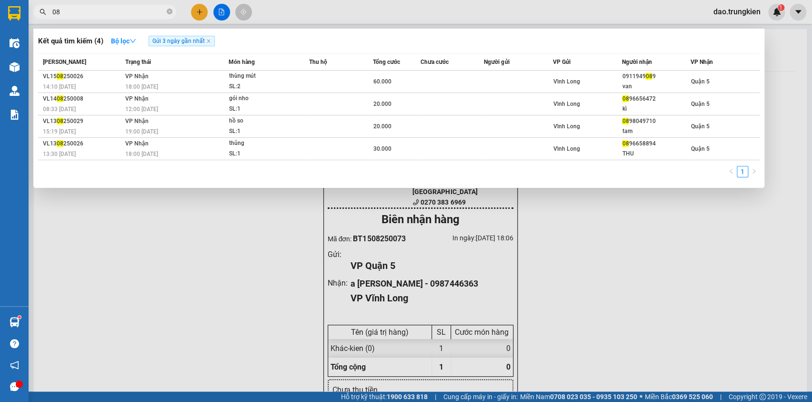
type input "0"
type input "224"
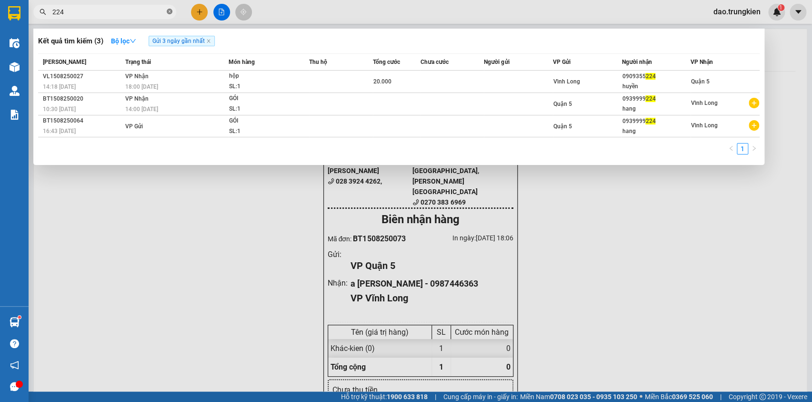
click at [170, 10] on icon "close-circle" at bounding box center [170, 12] width 6 height 6
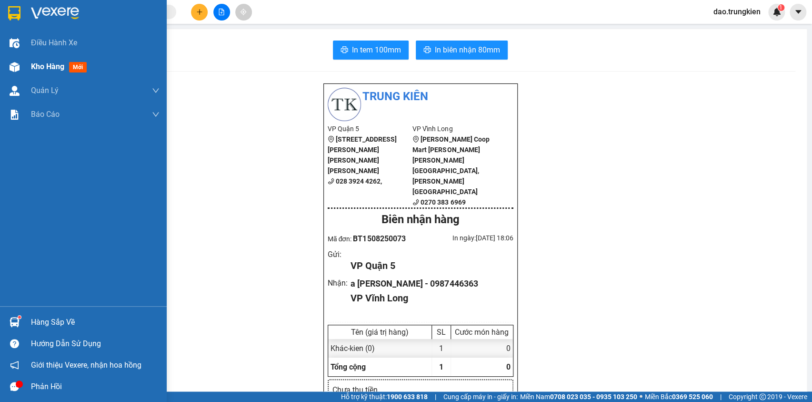
click at [76, 65] on span "mới" at bounding box center [78, 67] width 18 height 10
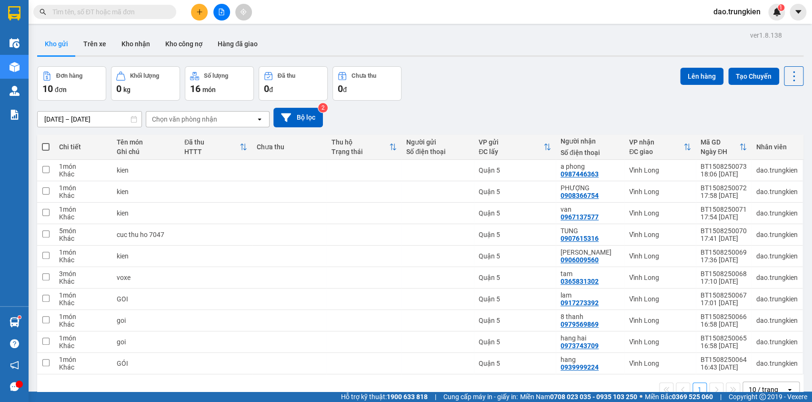
click at [46, 143] on span at bounding box center [46, 147] width 8 height 8
click at [46, 142] on input "checkbox" at bounding box center [46, 142] width 0 height 0
checkbox input "true"
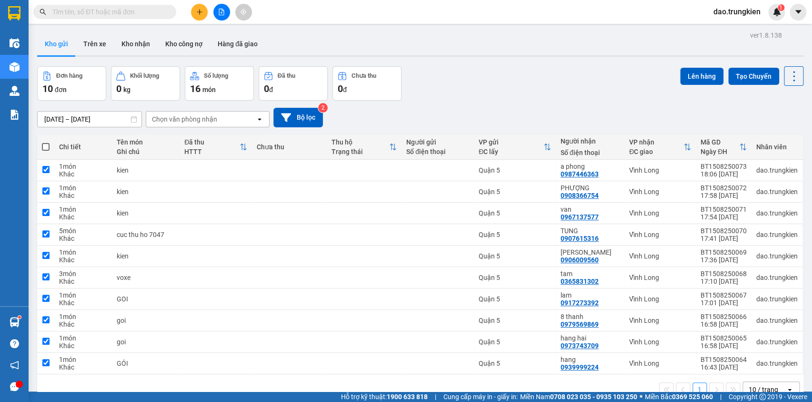
checkbox input "true"
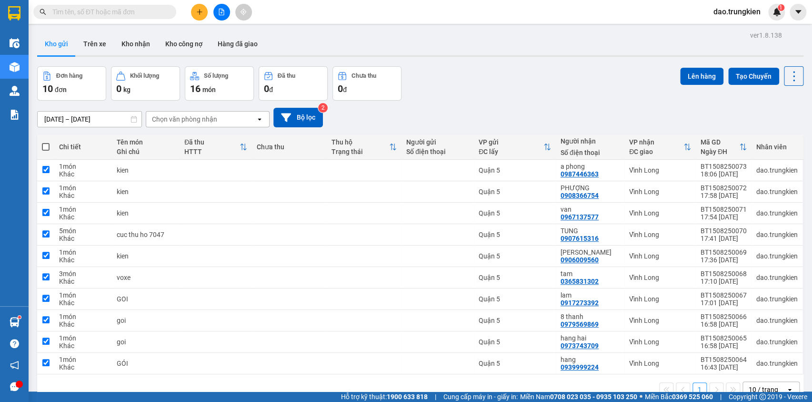
checkbox input "true"
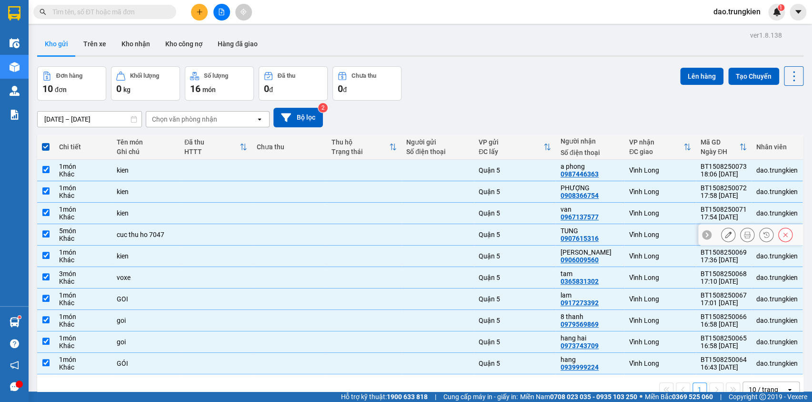
click at [440, 231] on div at bounding box center [437, 235] width 63 height 8
checkbox input "false"
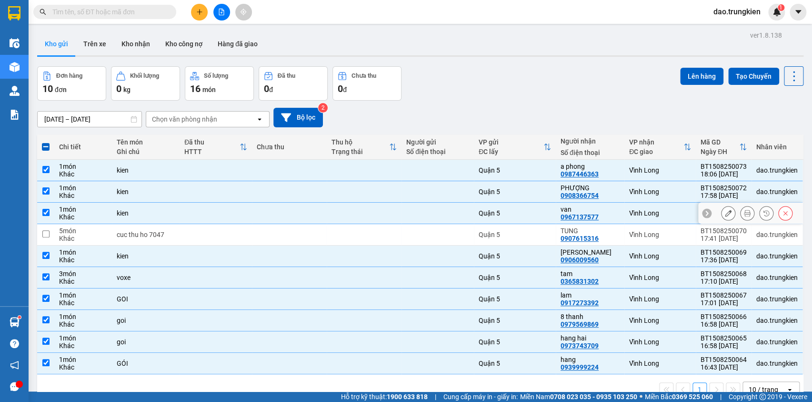
click at [439, 209] on div at bounding box center [437, 213] width 63 height 8
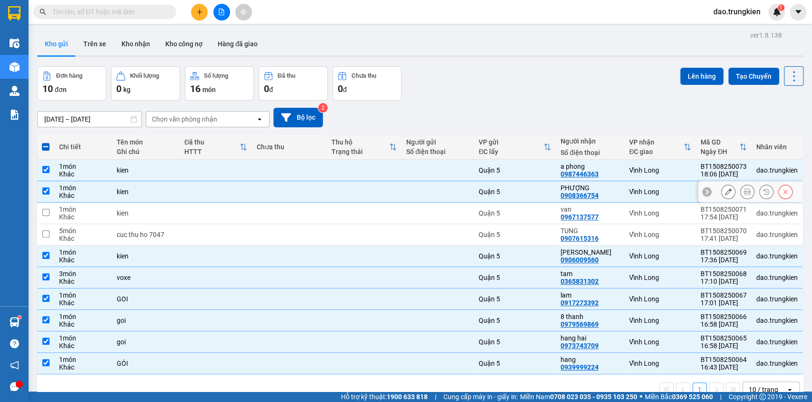
drag, startPoint x: 436, startPoint y: 146, endPoint x: 437, endPoint y: 129, distance: 17.7
click at [436, 188] on div at bounding box center [437, 192] width 63 height 8
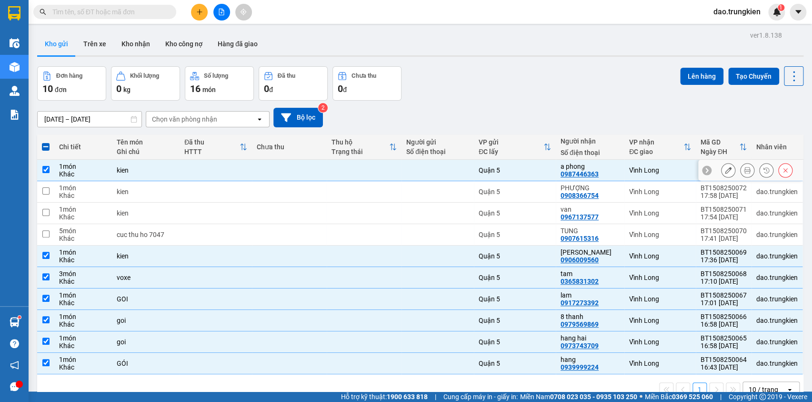
click at [437, 166] on div at bounding box center [437, 170] width 63 height 8
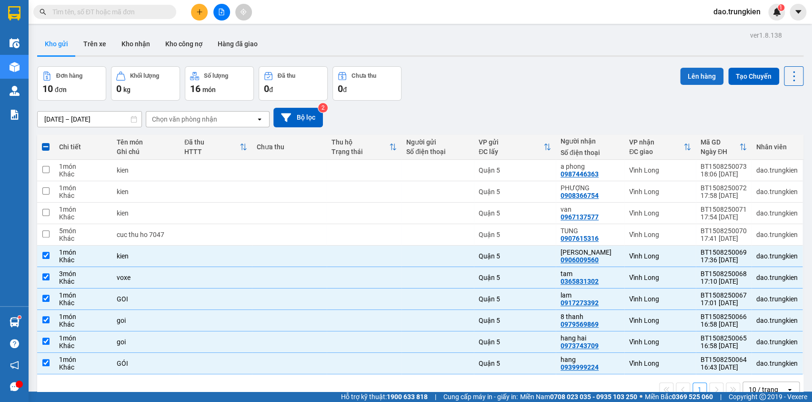
click at [686, 68] on button "Lên hàng" at bounding box center [701, 76] width 43 height 17
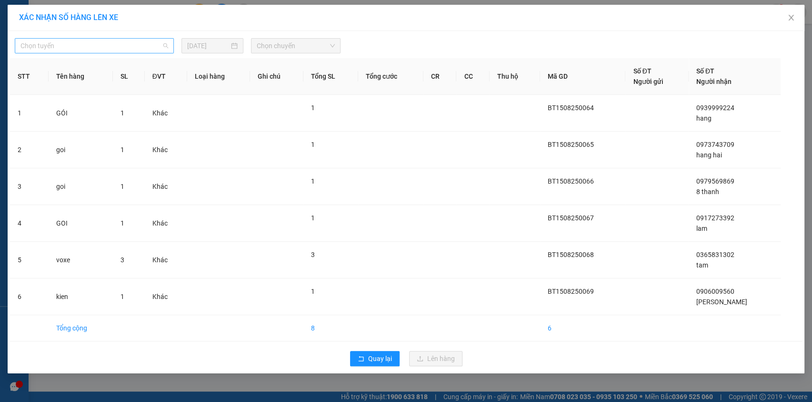
click at [153, 50] on span "Chọn tuyến" at bounding box center [94, 46] width 148 height 14
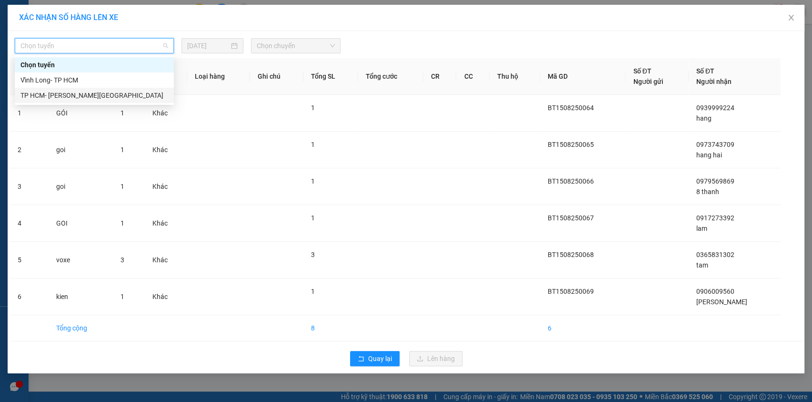
drag, startPoint x: 138, startPoint y: 98, endPoint x: 176, endPoint y: 84, distance: 40.5
click at [138, 98] on div "TP HCM- [PERSON_NAME][GEOGRAPHIC_DATA]" at bounding box center [94, 95] width 148 height 10
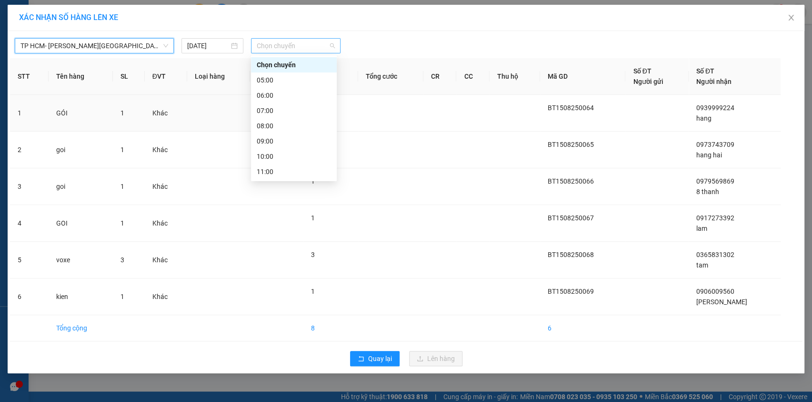
click at [307, 45] on span "Chọn chuyến" at bounding box center [296, 46] width 78 height 14
click at [301, 273] on div "18:00" at bounding box center [294, 278] width 74 height 10
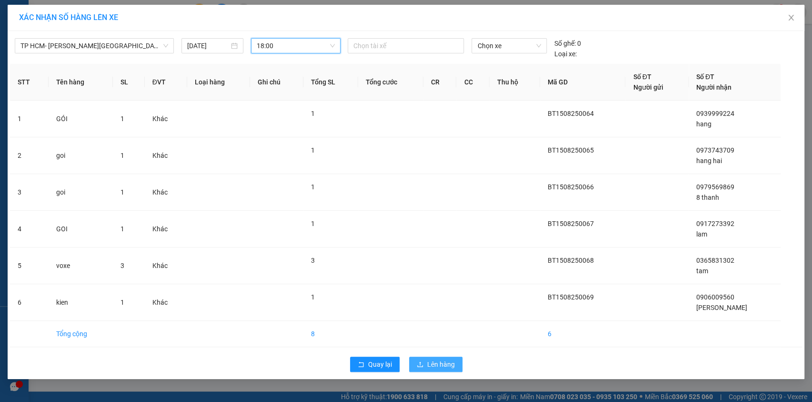
click at [439, 360] on span "Lên hàng" at bounding box center [441, 364] width 28 height 10
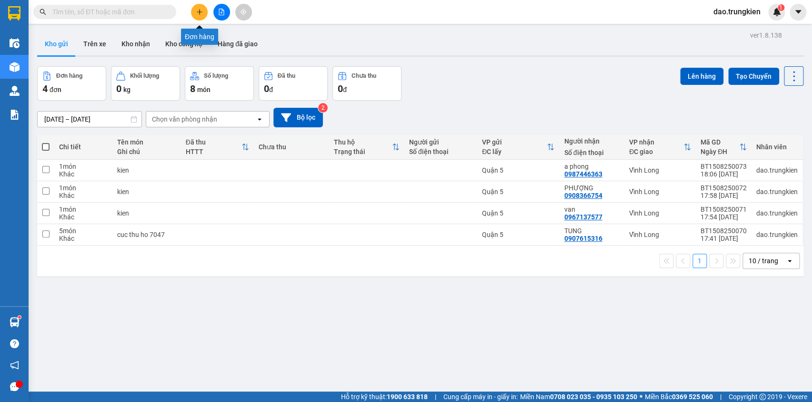
click at [197, 14] on icon "plus" at bounding box center [199, 12] width 7 height 7
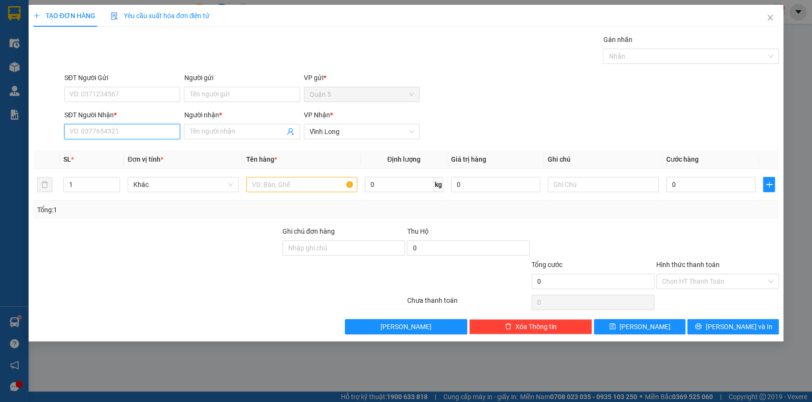
drag, startPoint x: 105, startPoint y: 124, endPoint x: 101, endPoint y: 131, distance: 7.9
click at [104, 124] on input "SĐT Người Nhận *" at bounding box center [122, 131] width 116 height 15
type input "631"
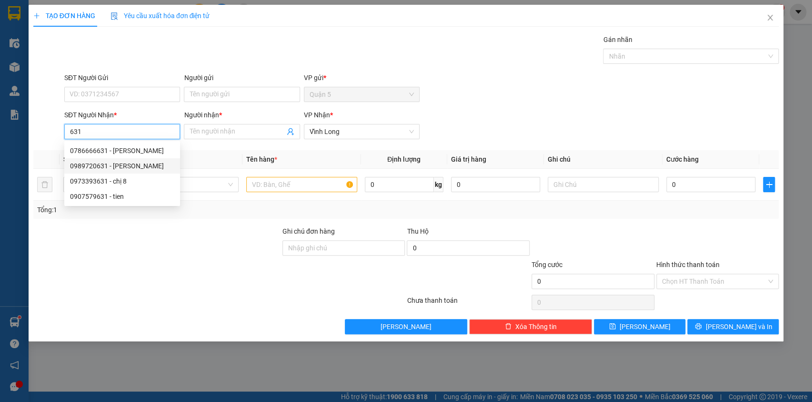
click at [96, 165] on div "0989720631 - [PERSON_NAME]" at bounding box center [122, 166] width 104 height 10
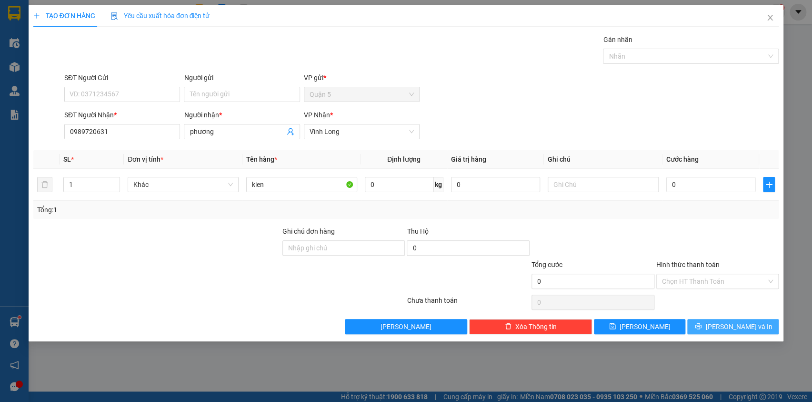
click at [723, 323] on button "[PERSON_NAME] và In" at bounding box center [733, 326] width 91 height 15
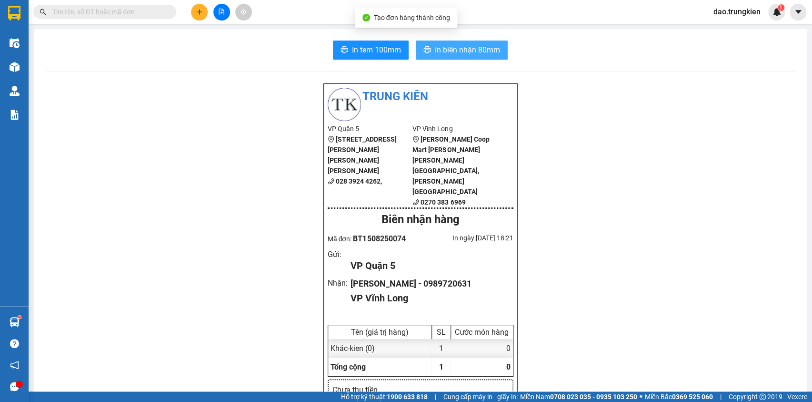
click at [446, 49] on span "In biên nhận 80mm" at bounding box center [467, 50] width 65 height 12
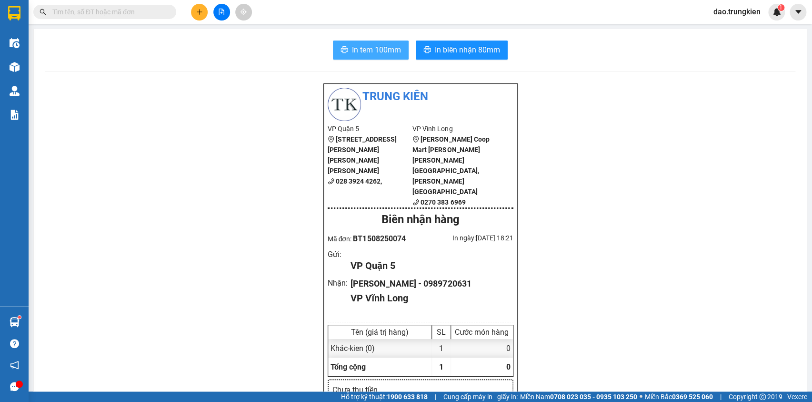
click at [356, 48] on span "In tem 100mm" at bounding box center [376, 50] width 49 height 12
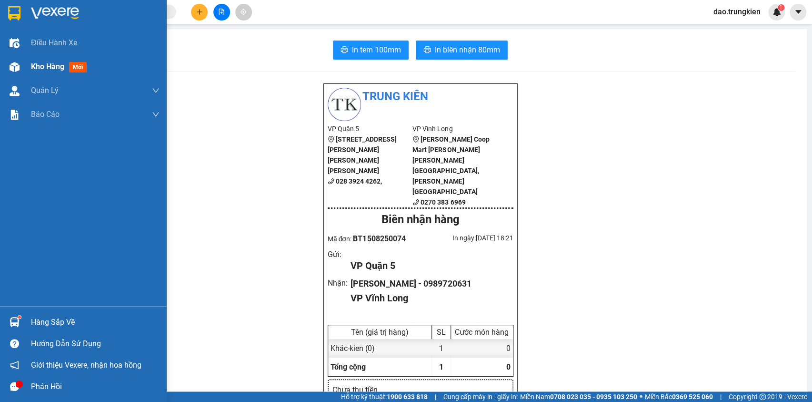
click at [74, 63] on span "mới" at bounding box center [78, 67] width 18 height 10
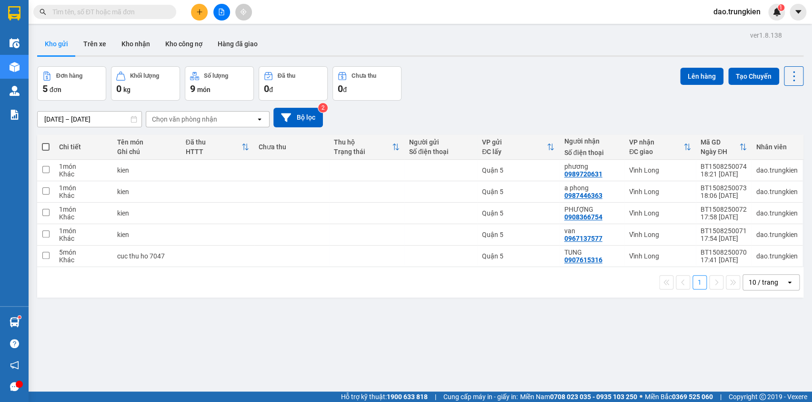
click at [45, 144] on span at bounding box center [46, 147] width 8 height 8
click at [46, 142] on input "checkbox" at bounding box center [46, 142] width 0 height 0
checkbox input "true"
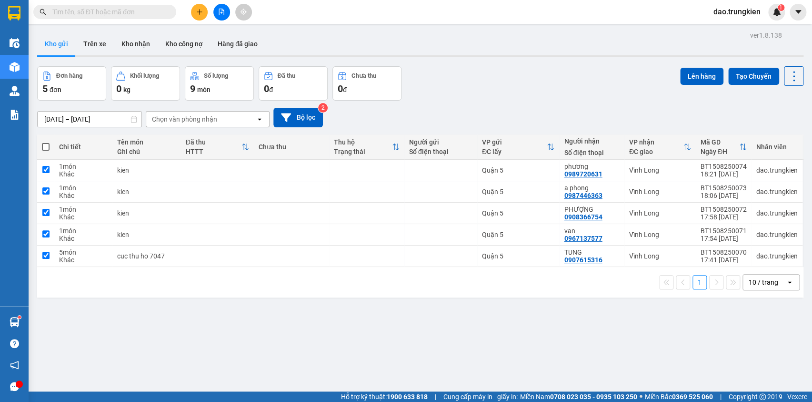
checkbox input "true"
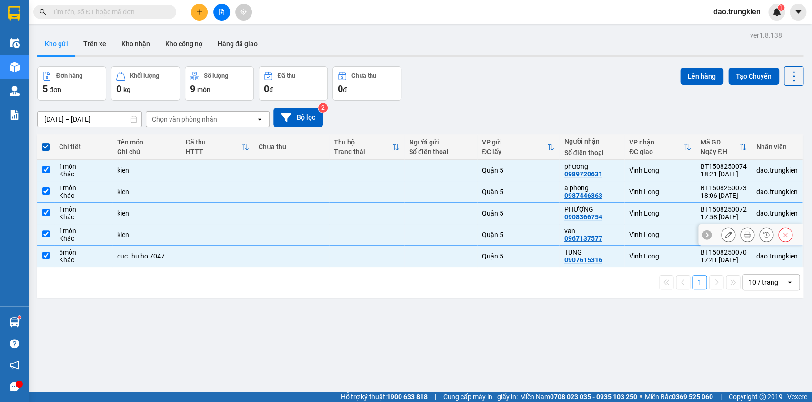
click at [409, 231] on div at bounding box center [440, 235] width 63 height 8
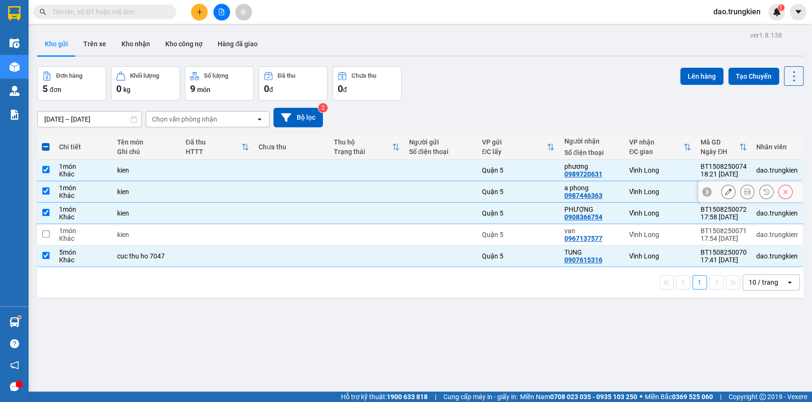
click at [426, 194] on td at bounding box center [441, 191] width 73 height 21
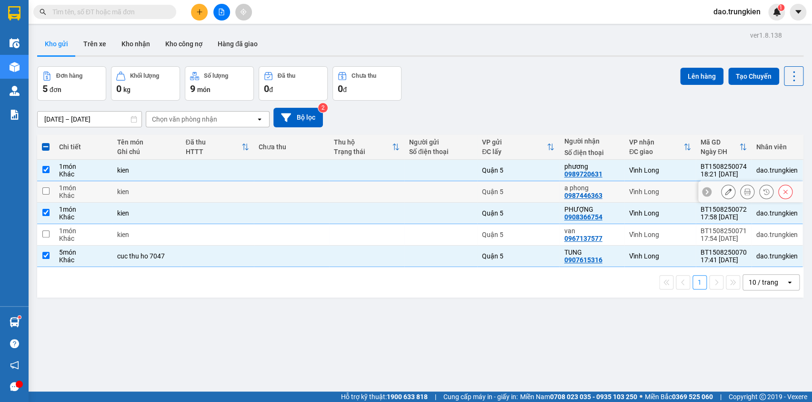
click at [426, 192] on div at bounding box center [440, 192] width 63 height 8
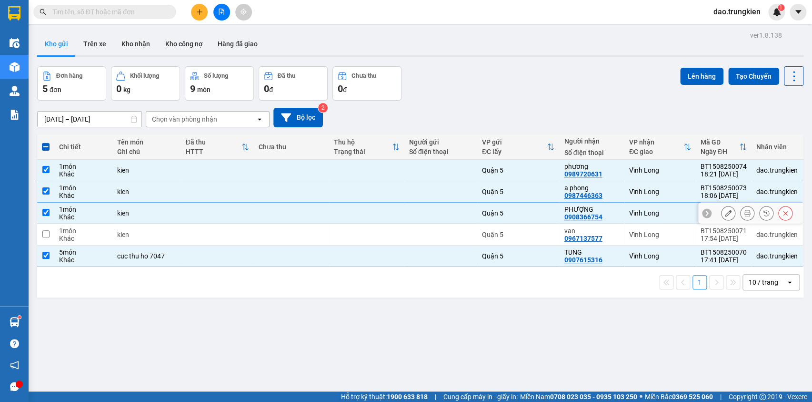
click at [429, 211] on div at bounding box center [440, 213] width 63 height 8
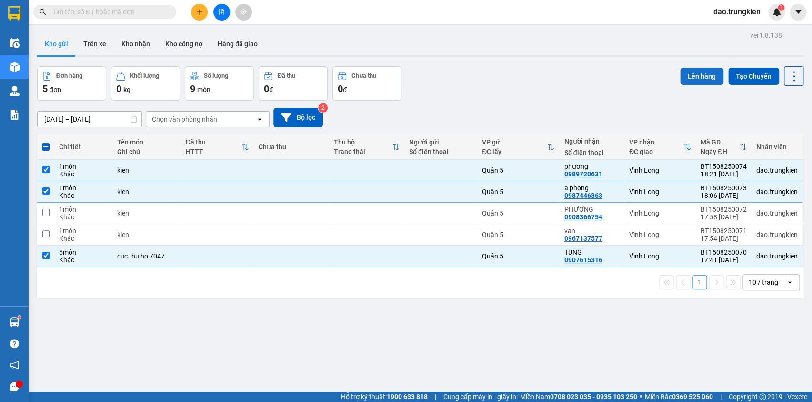
click at [691, 76] on button "Lên hàng" at bounding box center [701, 76] width 43 height 17
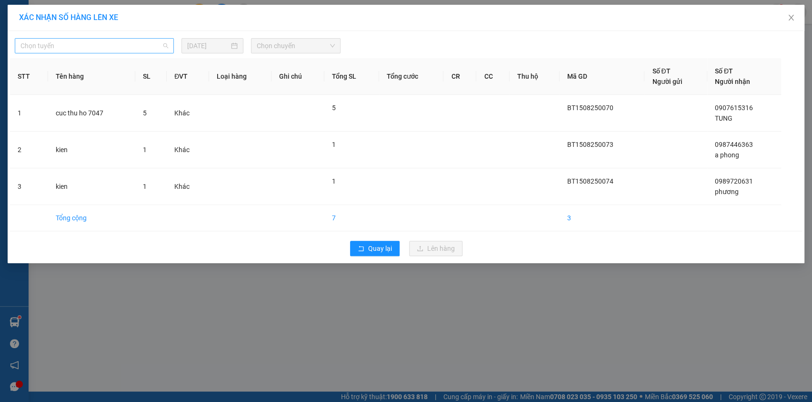
click at [157, 44] on span "Chọn tuyến" at bounding box center [94, 46] width 148 height 14
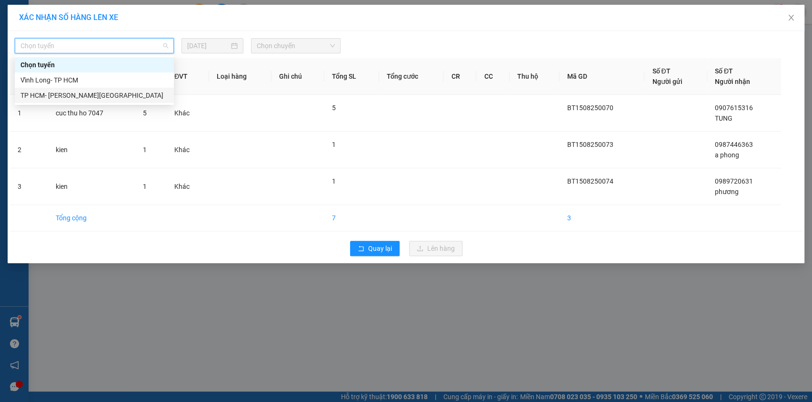
click at [149, 91] on div "TP HCM- [PERSON_NAME][GEOGRAPHIC_DATA]" at bounding box center [94, 95] width 148 height 10
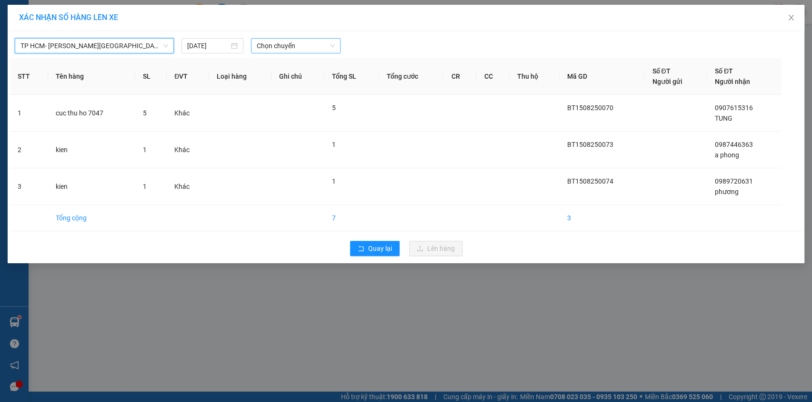
click at [312, 50] on span "Chọn chuyến" at bounding box center [296, 46] width 78 height 14
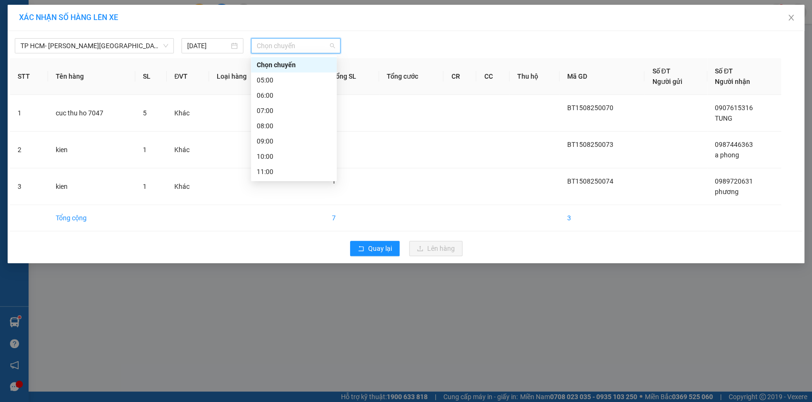
click at [303, 288] on div "19:00" at bounding box center [294, 293] width 74 height 10
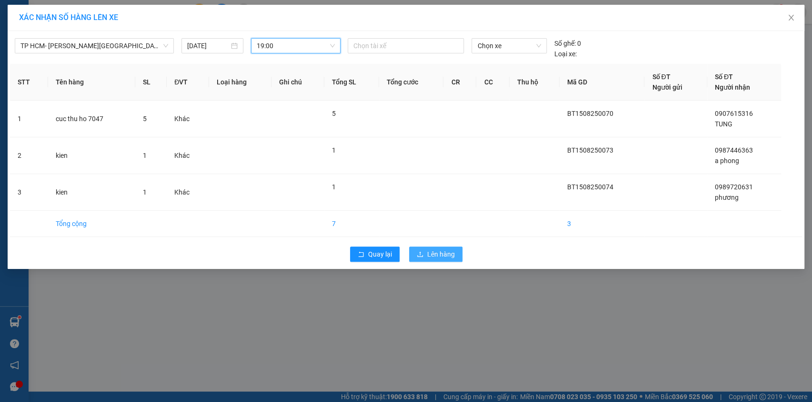
click at [428, 252] on span "Lên hàng" at bounding box center [441, 254] width 28 height 10
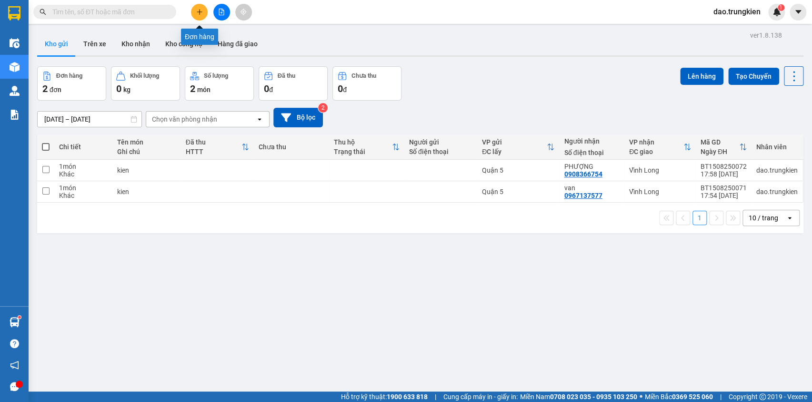
click at [199, 10] on icon "plus" at bounding box center [199, 12] width 7 height 7
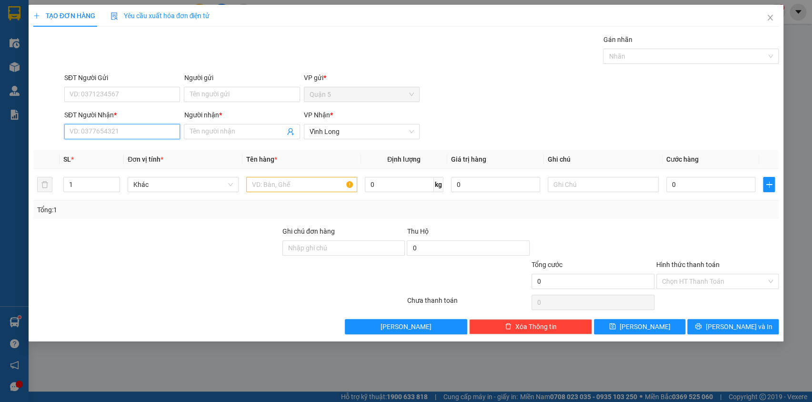
click at [79, 128] on input "SĐT Người Nhận *" at bounding box center [122, 131] width 116 height 15
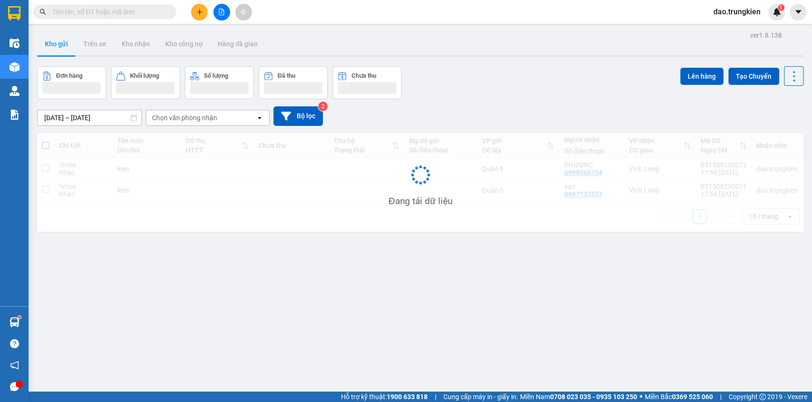
click at [71, 14] on input "text" at bounding box center [108, 12] width 112 height 10
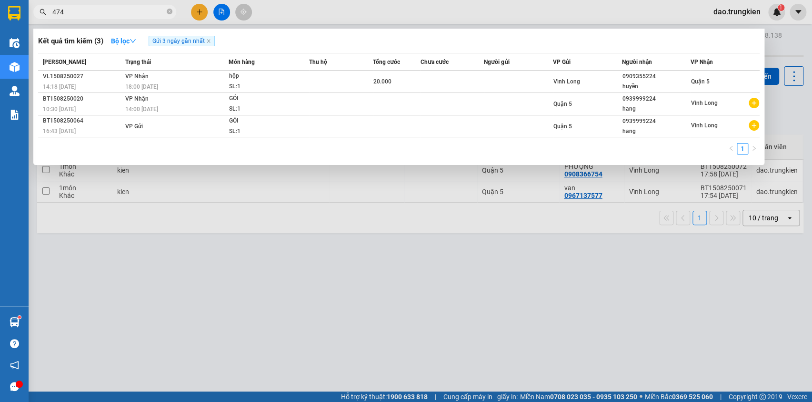
type input "4746"
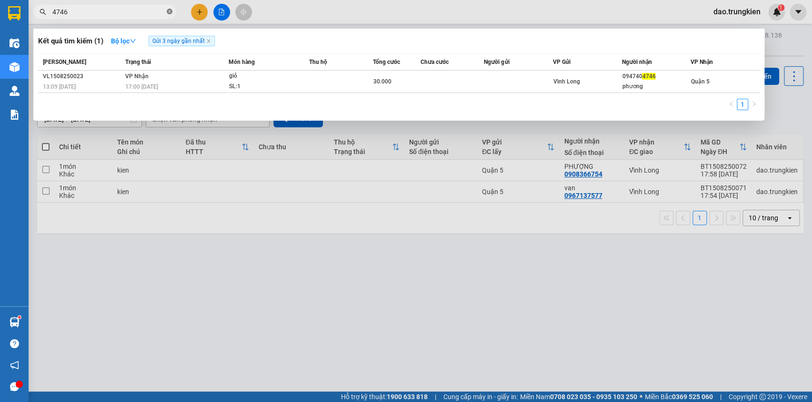
click at [170, 8] on span at bounding box center [170, 12] width 6 height 9
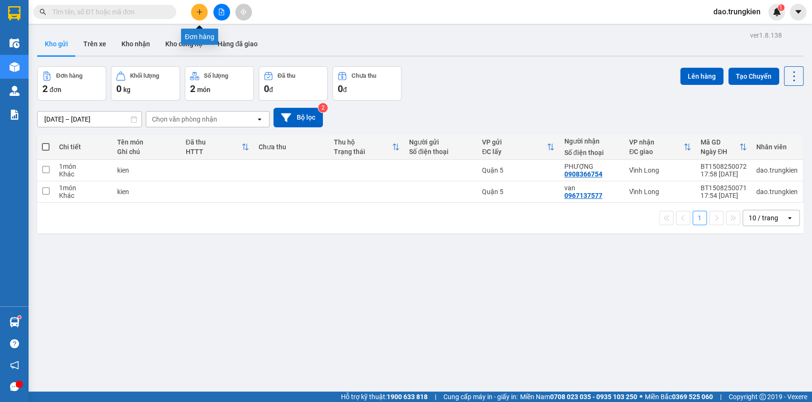
click at [196, 10] on icon "plus" at bounding box center [199, 12] width 7 height 7
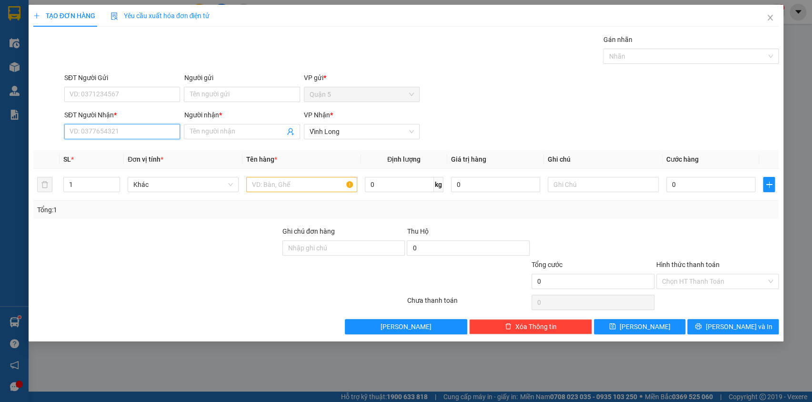
click at [106, 135] on input "SĐT Người Nhận *" at bounding box center [122, 131] width 116 height 15
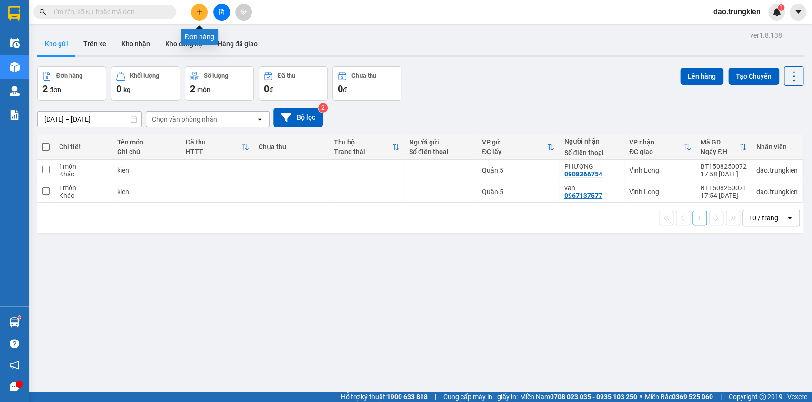
click at [201, 12] on icon "plus" at bounding box center [199, 11] width 5 height 0
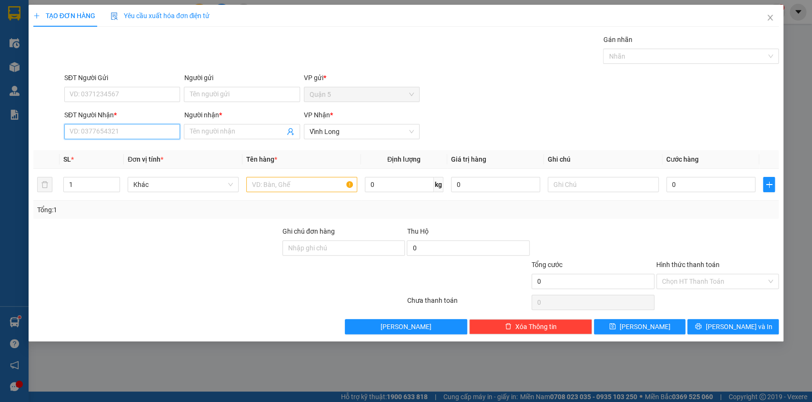
click at [110, 131] on input "SĐT Người Nhận *" at bounding box center [122, 131] width 116 height 15
click at [104, 148] on div "0979569869 - 8 [PERSON_NAME]" at bounding box center [122, 150] width 104 height 10
type input "0979569869"
type input "8 thanh"
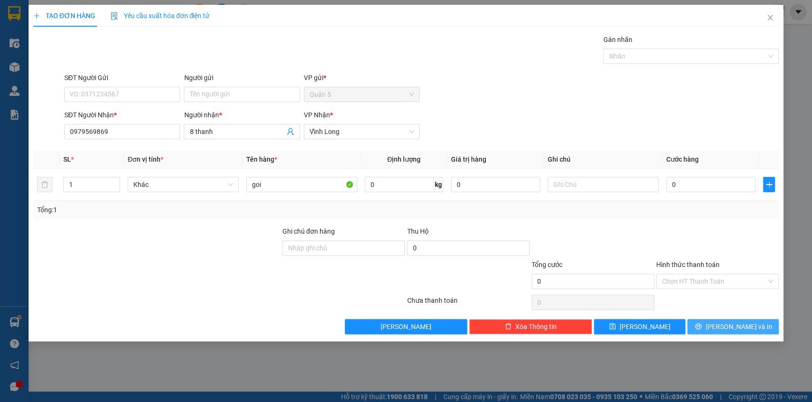
click at [724, 322] on button "[PERSON_NAME] và In" at bounding box center [733, 326] width 91 height 15
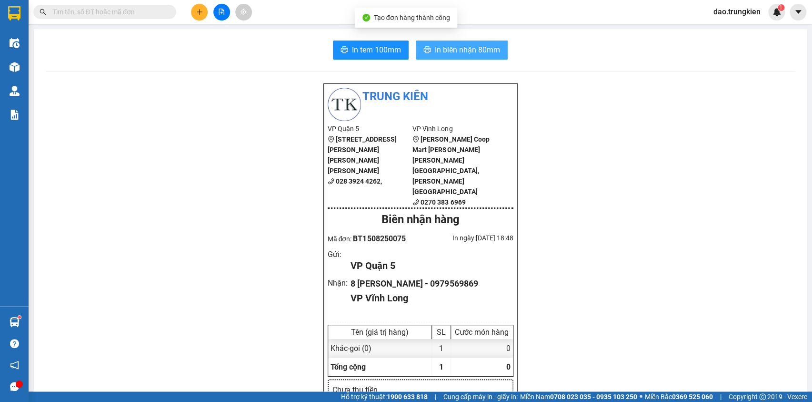
drag, startPoint x: 440, startPoint y: 41, endPoint x: 439, endPoint y: 51, distance: 10.5
click at [440, 41] on button "In biên nhận 80mm" at bounding box center [462, 50] width 92 height 19
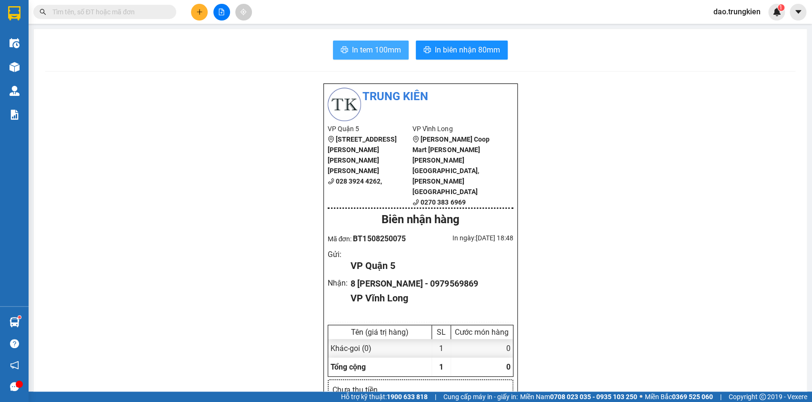
click at [355, 50] on span "In tem 100mm" at bounding box center [376, 50] width 49 height 12
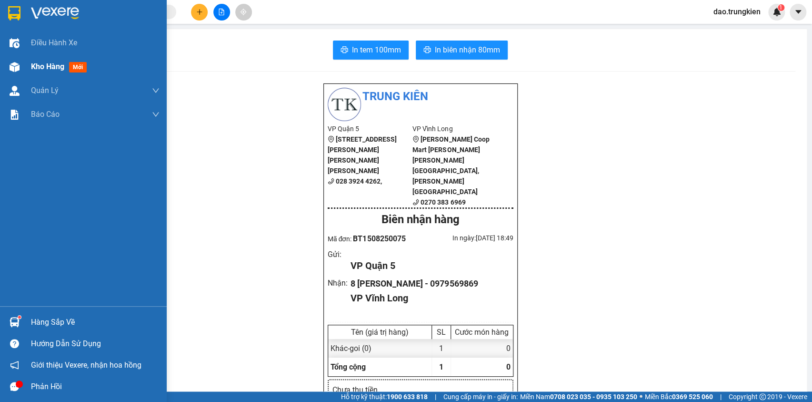
click at [83, 69] on span "mới" at bounding box center [78, 67] width 18 height 10
